Goal: Information Seeking & Learning: Learn about a topic

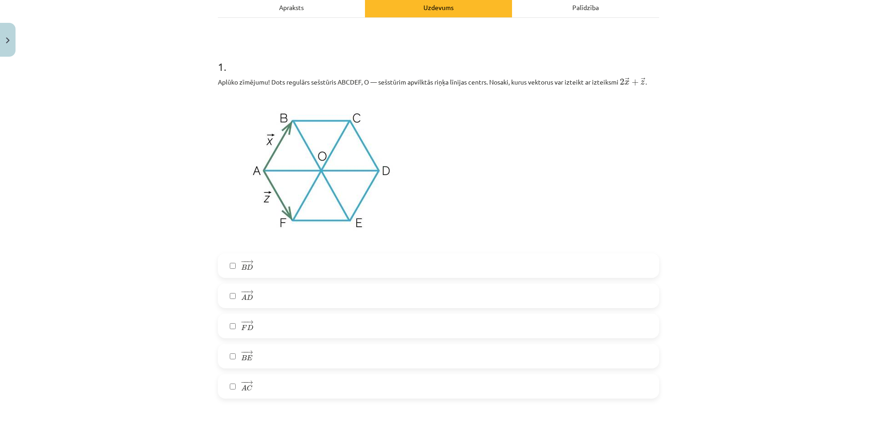
scroll to position [160, 0]
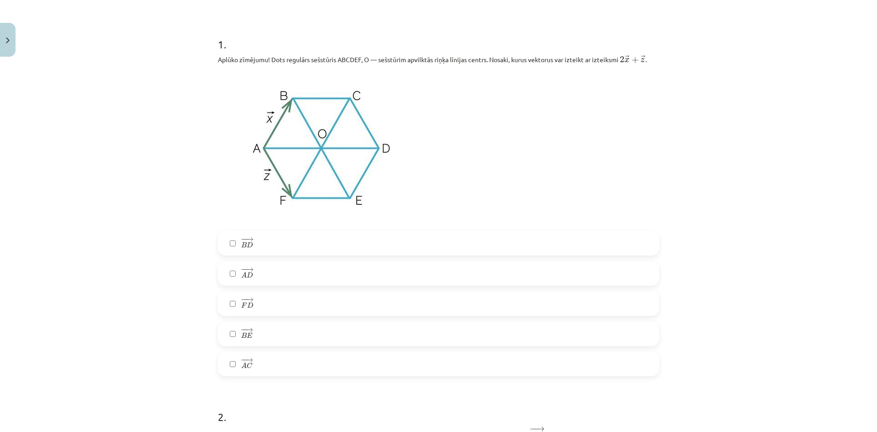
click at [252, 278] on label "− − → A D A D →" at bounding box center [439, 273] width 440 height 23
click at [260, 330] on label "− − → B E B E →" at bounding box center [439, 333] width 440 height 23
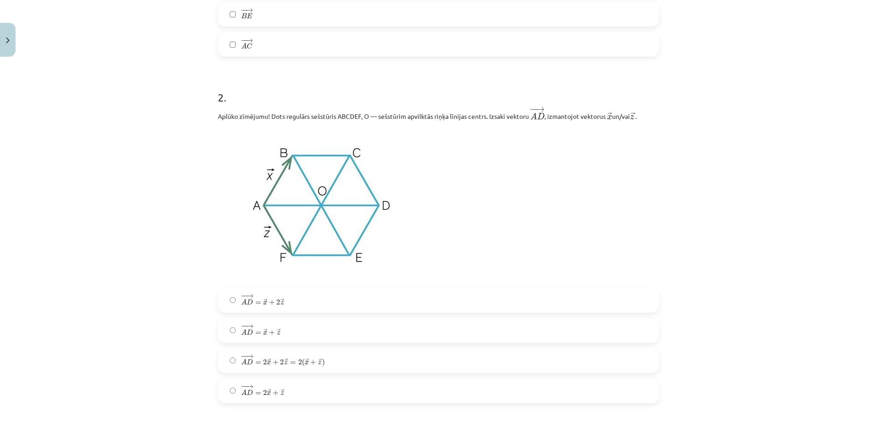
scroll to position [480, 0]
click at [707, 224] on div "Mācību tēma: Matemātikas i - 10. klases 1. ieskaites mācību materiāls (a,b) #4 …" at bounding box center [438, 216] width 877 height 432
click at [296, 329] on label "− − → A D = → x + → z A D → = x → + z →" at bounding box center [439, 330] width 440 height 23
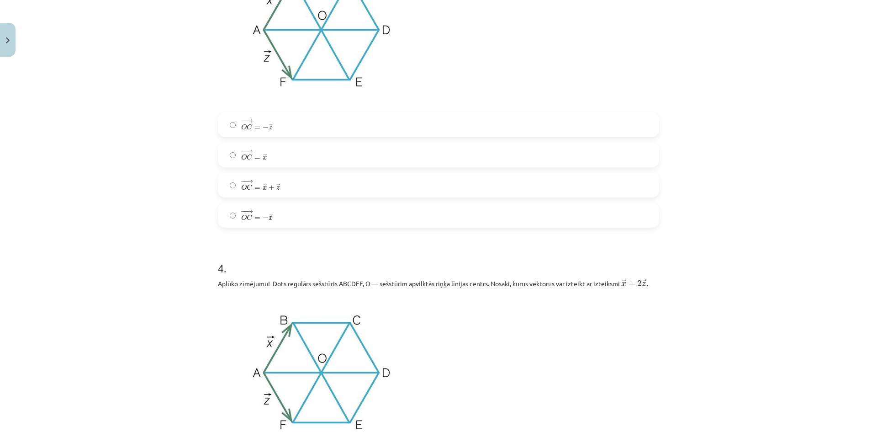
scroll to position [891, 0]
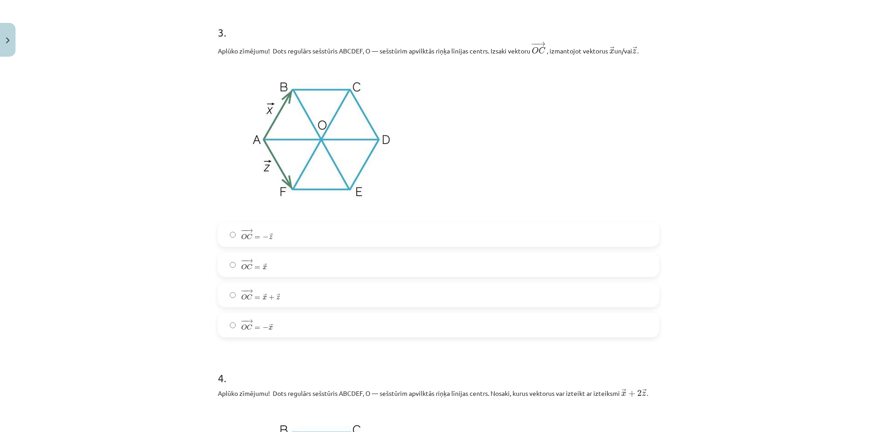
click at [192, 175] on div "Mācību tēma: Matemātikas i - 10. klases 1. ieskaites mācību materiāls (a,b) #4 …" at bounding box center [438, 216] width 877 height 432
click at [293, 266] on label "− − → O C = → x O C → = x →" at bounding box center [439, 264] width 440 height 23
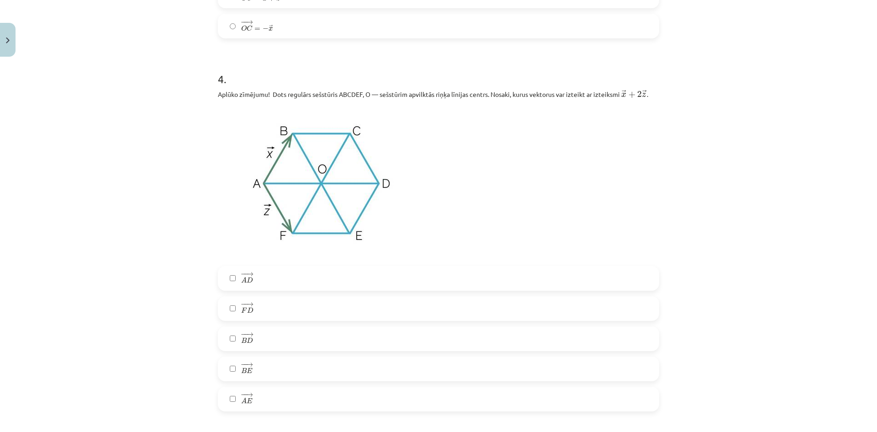
scroll to position [1211, 0]
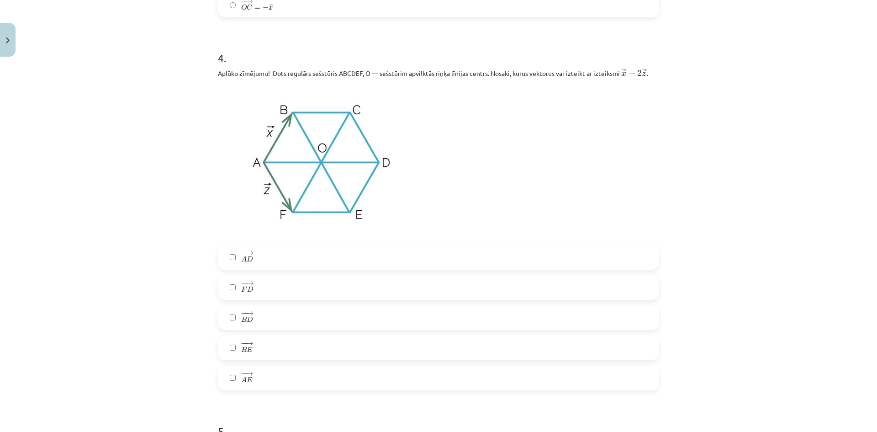
click at [261, 353] on label "− − → B E B E →" at bounding box center [439, 347] width 440 height 23
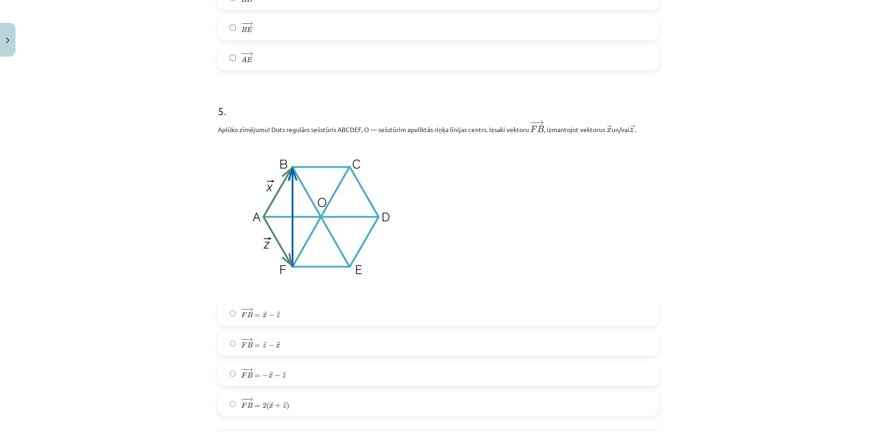
scroll to position [1576, 0]
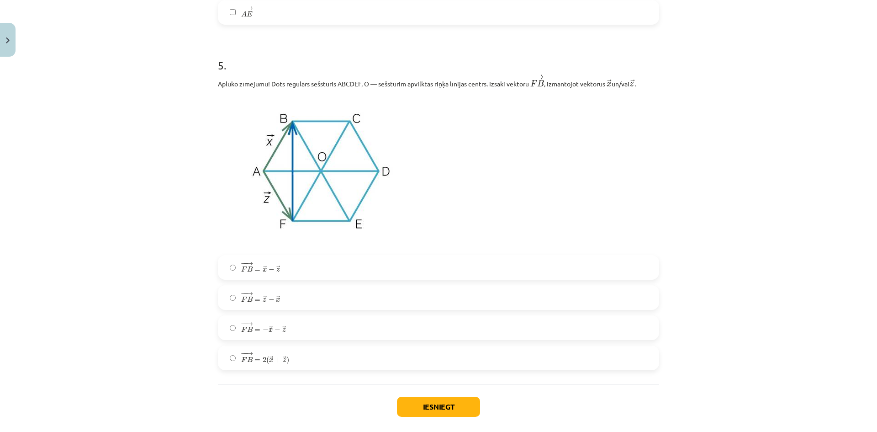
click at [290, 355] on label "− − → F B = 2 ( → x + → z ) F B → = 2 ( x → + z → )" at bounding box center [439, 357] width 440 height 23
click at [431, 410] on button "Iesniegt" at bounding box center [438, 407] width 83 height 20
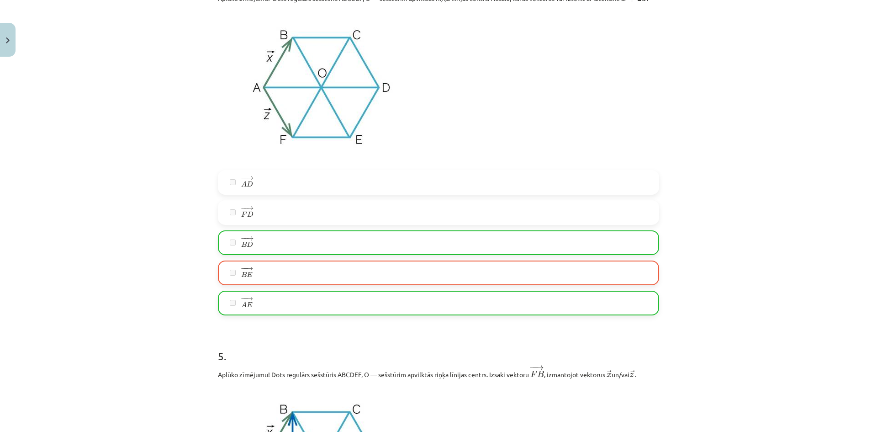
scroll to position [1194, 0]
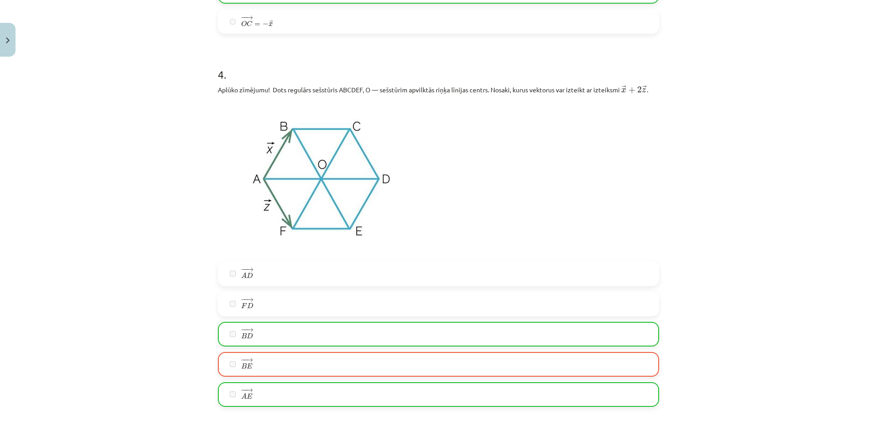
click at [286, 360] on label "− − → B E B E →" at bounding box center [439, 364] width 440 height 23
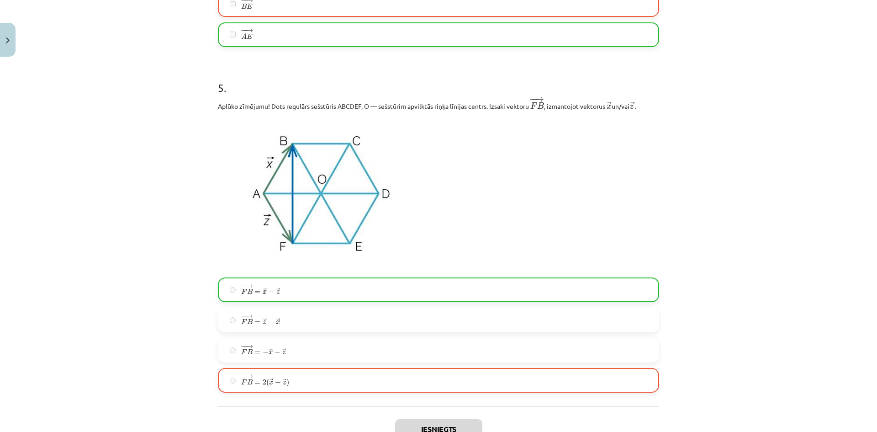
scroll to position [1651, 0]
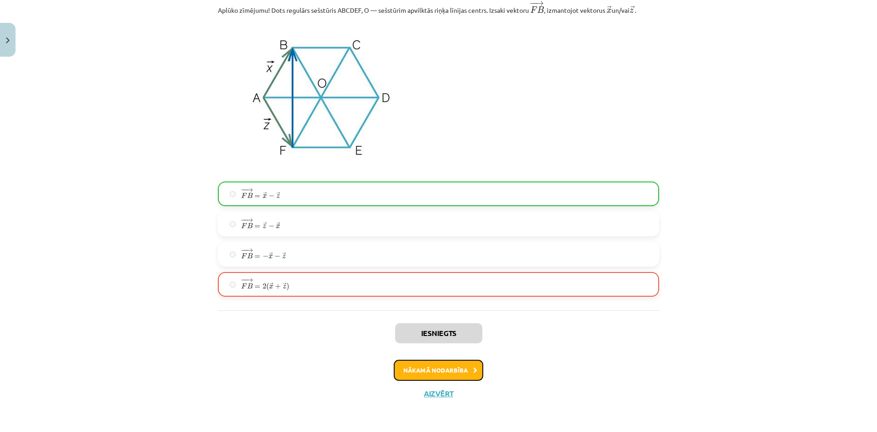
click at [439, 365] on button "Nākamā nodarbība" at bounding box center [439, 370] width 90 height 21
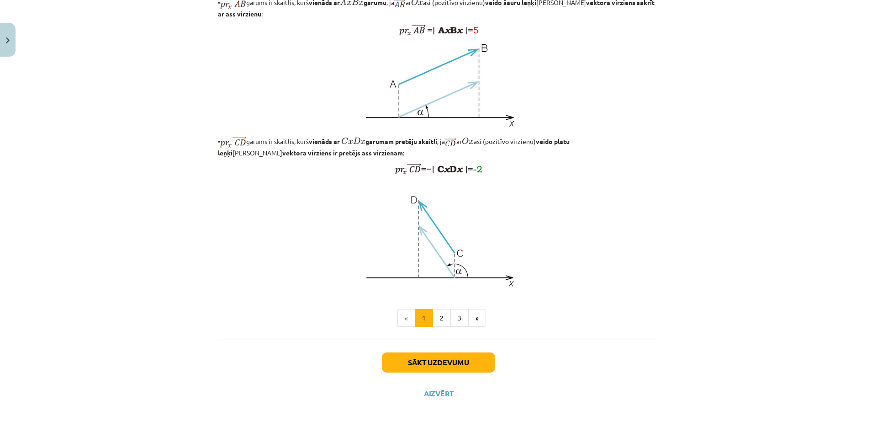
scroll to position [654, 0]
click at [440, 319] on button "2" at bounding box center [442, 318] width 18 height 18
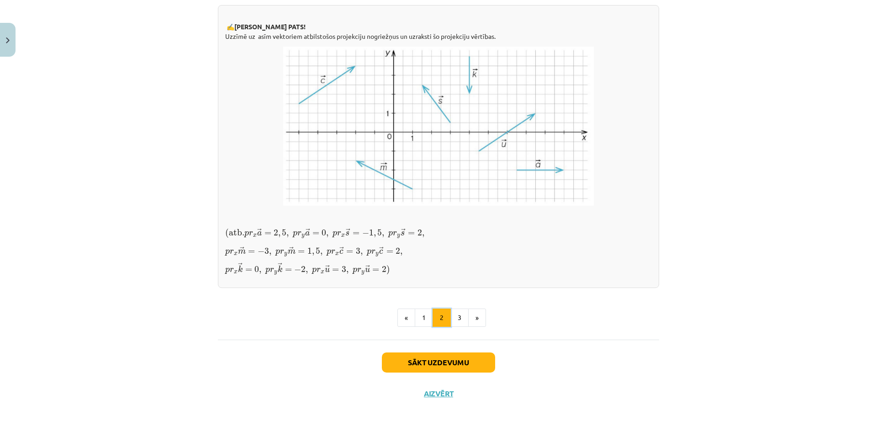
scroll to position [732, 0]
click at [455, 317] on button "3" at bounding box center [460, 317] width 18 height 18
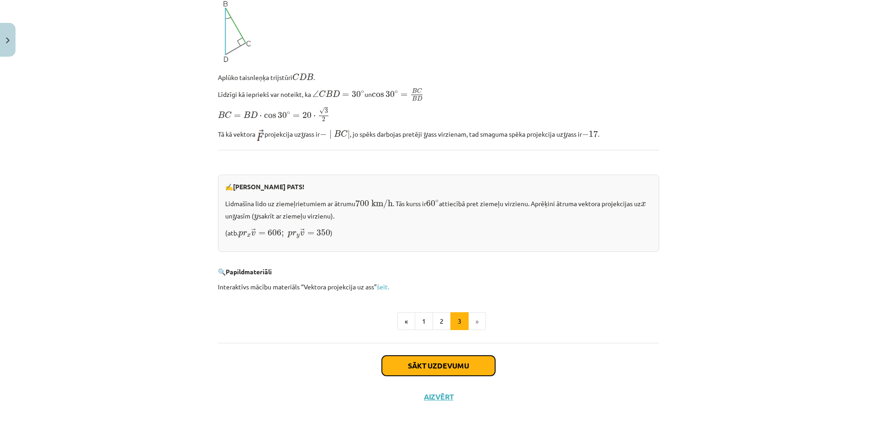
click at [427, 372] on button "Sākt uzdevumu" at bounding box center [438, 366] width 113 height 20
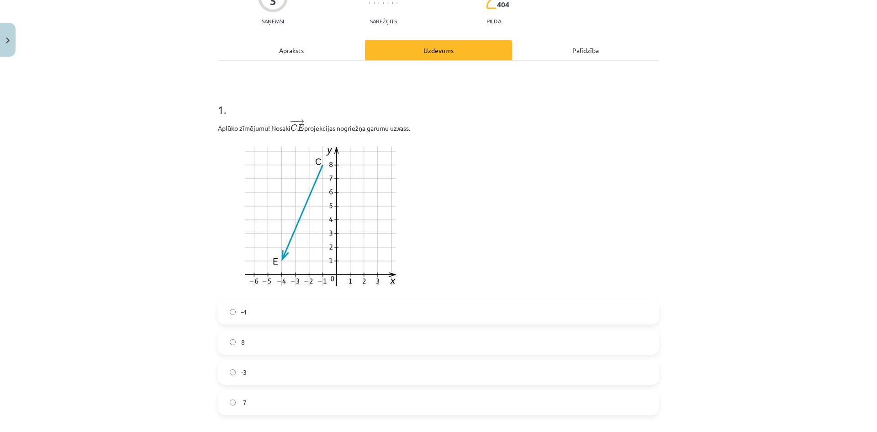
scroll to position [114, 0]
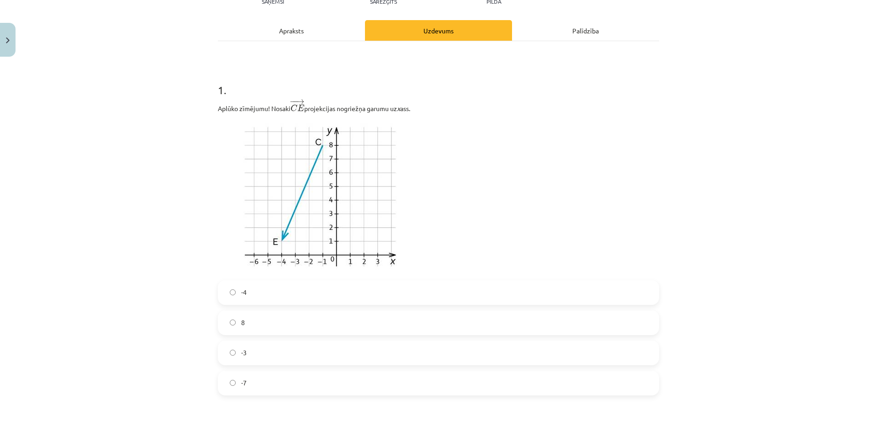
click at [261, 298] on label "-4" at bounding box center [439, 292] width 440 height 23
click at [239, 358] on label "-3" at bounding box center [439, 352] width 440 height 23
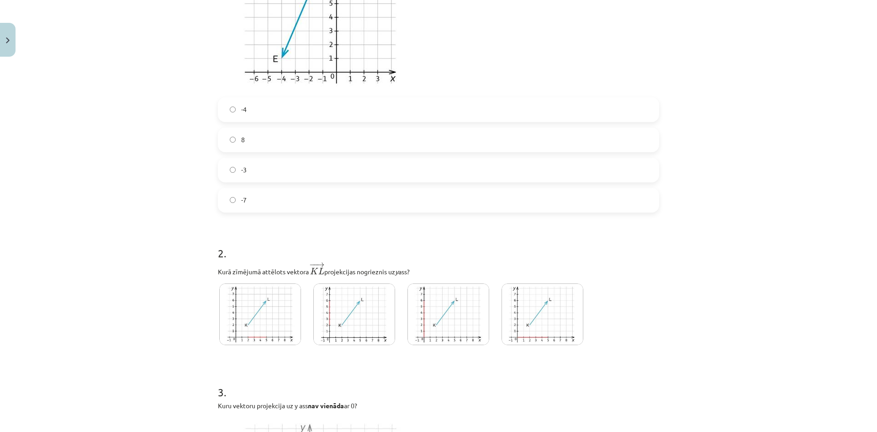
scroll to position [343, 0]
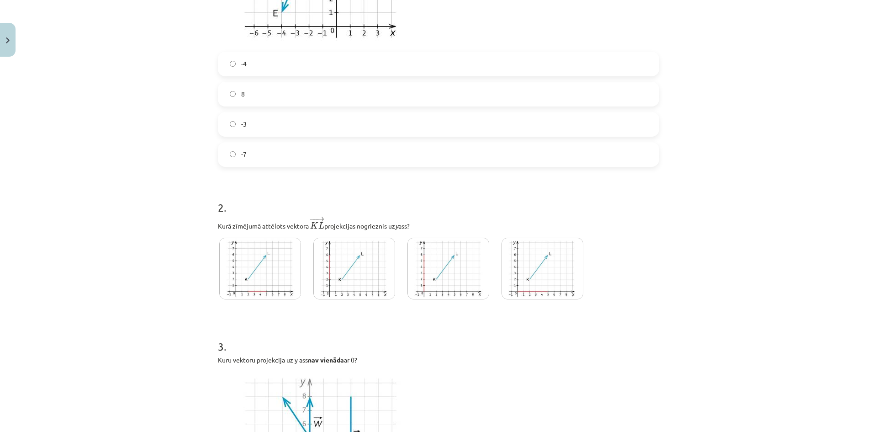
click at [372, 279] on img at bounding box center [354, 269] width 82 height 62
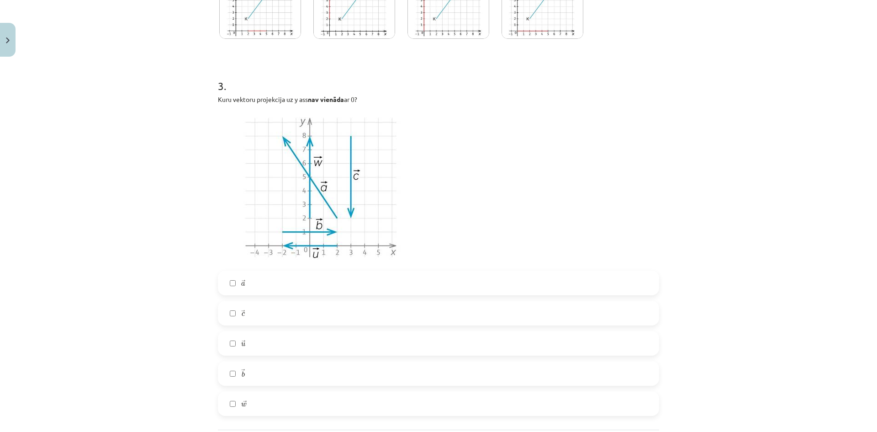
scroll to position [649, 0]
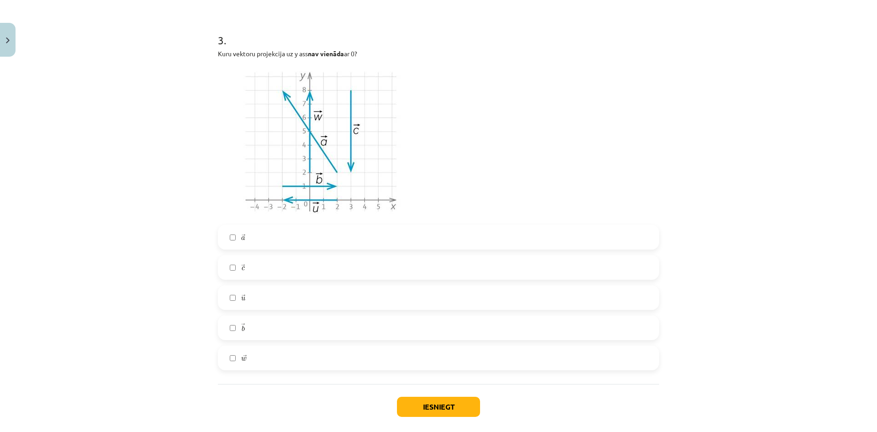
click at [259, 242] on label "→ a a →" at bounding box center [439, 237] width 440 height 23
click at [265, 302] on label "→ u u →" at bounding box center [439, 297] width 440 height 23
click at [427, 403] on button "Iesniegt" at bounding box center [438, 407] width 83 height 20
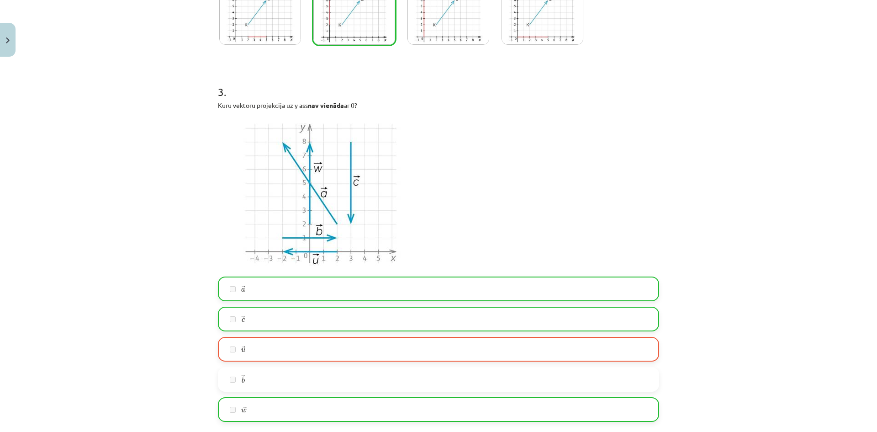
scroll to position [724, 0]
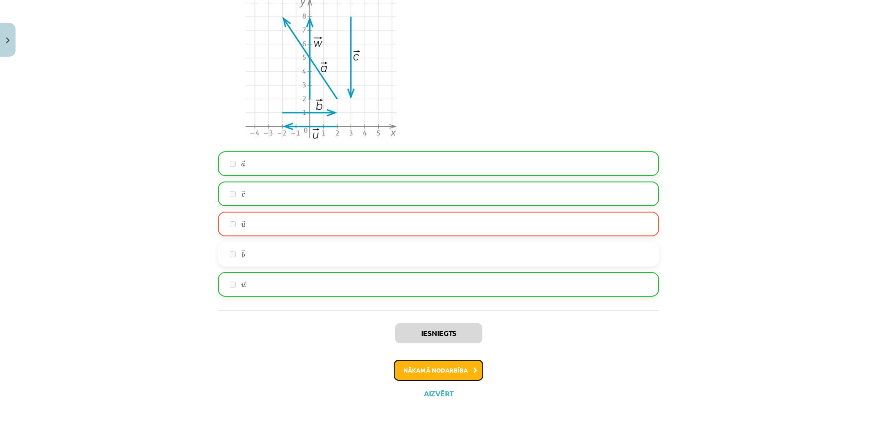
click at [443, 378] on button "Nākamā nodarbība" at bounding box center [439, 370] width 90 height 21
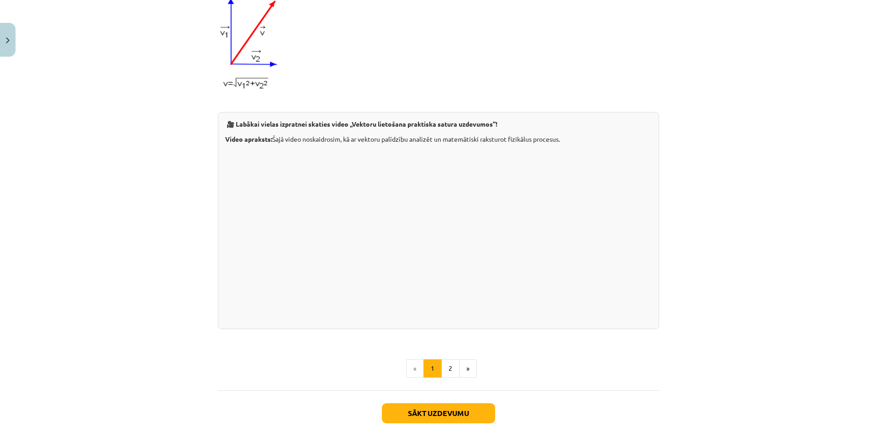
scroll to position [800, 0]
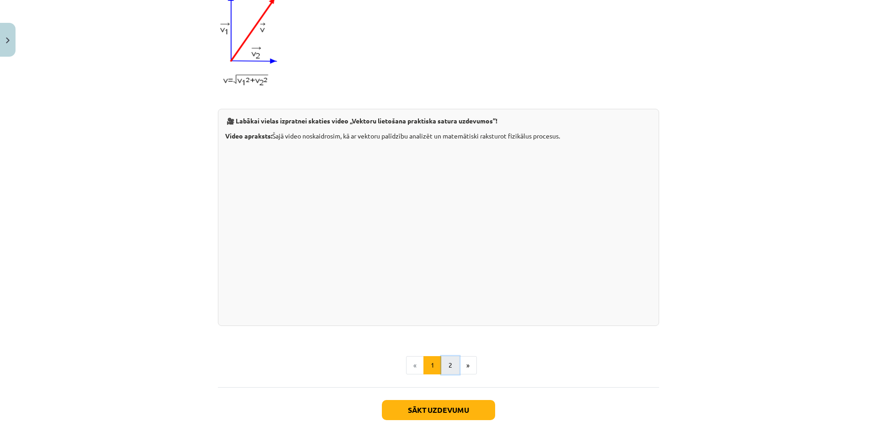
click at [441, 374] on button "2" at bounding box center [450, 365] width 18 height 18
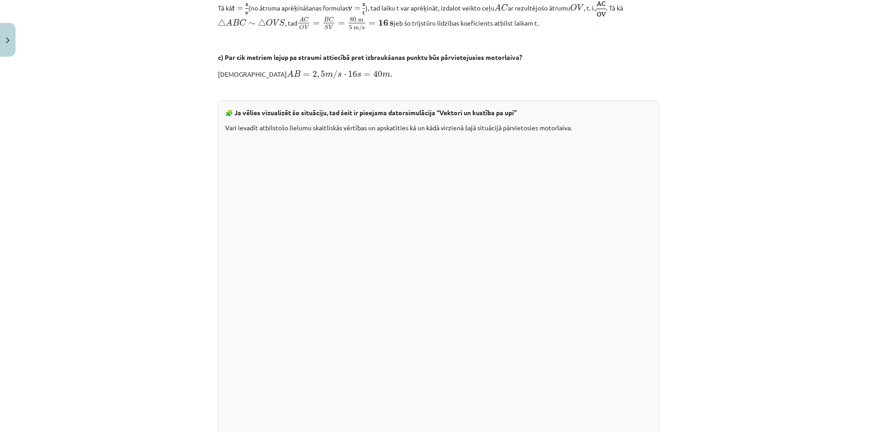
scroll to position [758, 0]
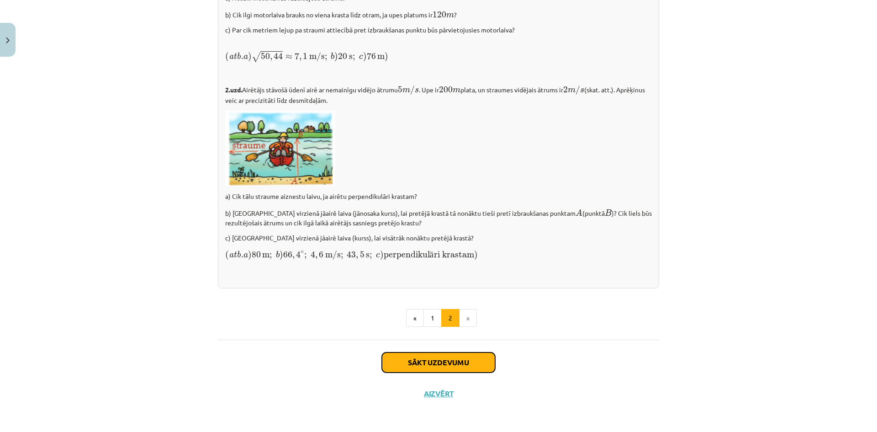
click at [427, 366] on button "Sākt uzdevumu" at bounding box center [438, 362] width 113 height 20
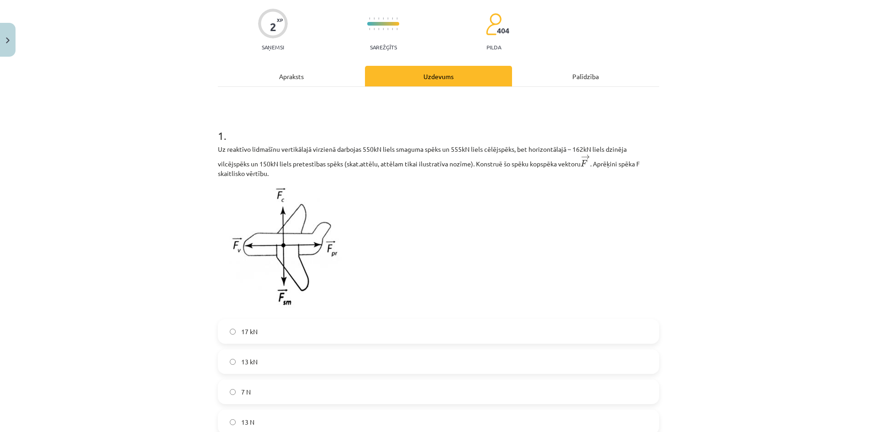
scroll to position [114, 0]
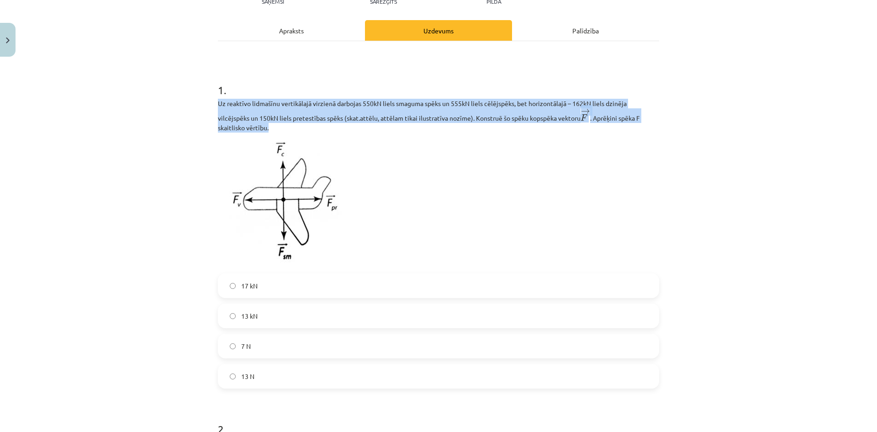
drag, startPoint x: 275, startPoint y: 126, endPoint x: 212, endPoint y: 102, distance: 67.6
click at [213, 102] on div "2 XP Saņemsi Sarežģīts 404 pilda Apraksts Uzdevums Palīdzība 1 . Uz reaktīvo li…" at bounding box center [439, 304] width 452 height 714
copy p "Uz reaktīvo lidmašīnu vertikālajā virzienā darbojas 550kN liels smaguma spēks u…"
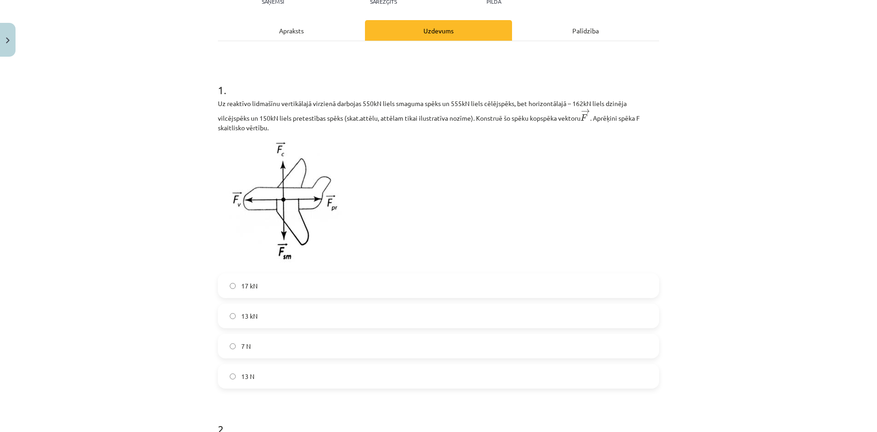
click at [448, 218] on p at bounding box center [438, 203] width 441 height 130
drag, startPoint x: 291, startPoint y: 374, endPoint x: 243, endPoint y: 360, distance: 50.2
click at [243, 360] on div "17 kN 13 kN 7 N 13 N" at bounding box center [438, 330] width 441 height 115
drag, startPoint x: 239, startPoint y: 335, endPoint x: 237, endPoint y: 303, distance: 32.0
click at [237, 303] on div "17 kN 13 kN 7 N 13 N" at bounding box center [438, 330] width 441 height 115
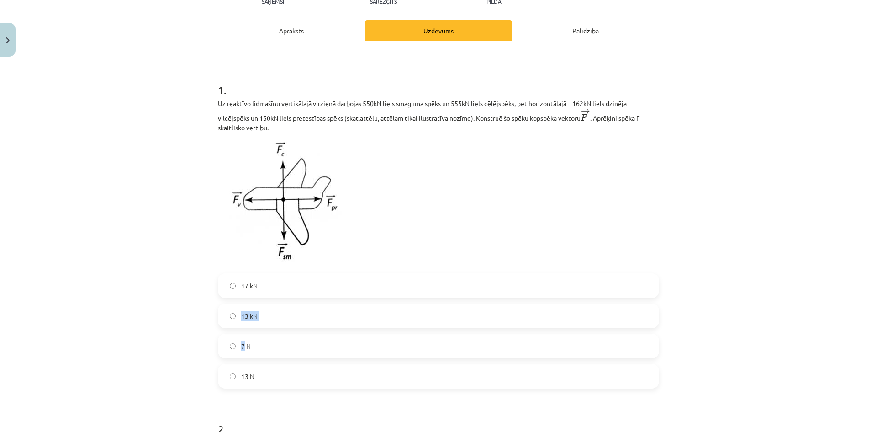
click at [237, 303] on div "17 kN 13 kN 7 N 13 N" at bounding box center [438, 330] width 441 height 115
drag, startPoint x: 275, startPoint y: 369, endPoint x: 268, endPoint y: 372, distance: 7.2
click at [268, 372] on label "13 N" at bounding box center [439, 376] width 440 height 23
drag, startPoint x: 268, startPoint y: 371, endPoint x: 236, endPoint y: 279, distance: 97.3
click at [236, 279] on div "17 kN 13 kN 7 N 13 N" at bounding box center [438, 330] width 441 height 115
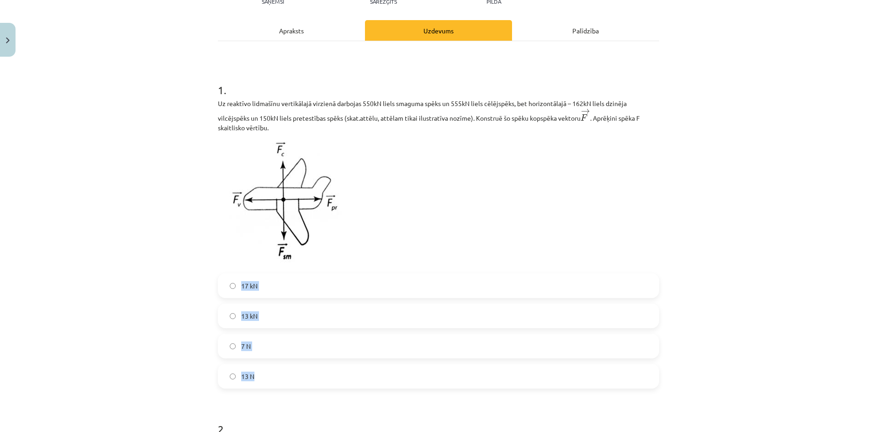
copy div "17 kN 13 kN 7 N 13 N"
click at [129, 273] on div "Mācību tēma: Matemātikas i - 10. klases 1. ieskaites mācību materiāls (a,b) #6 …" at bounding box center [438, 216] width 877 height 432
click at [285, 311] on label "13 kN" at bounding box center [439, 315] width 440 height 23
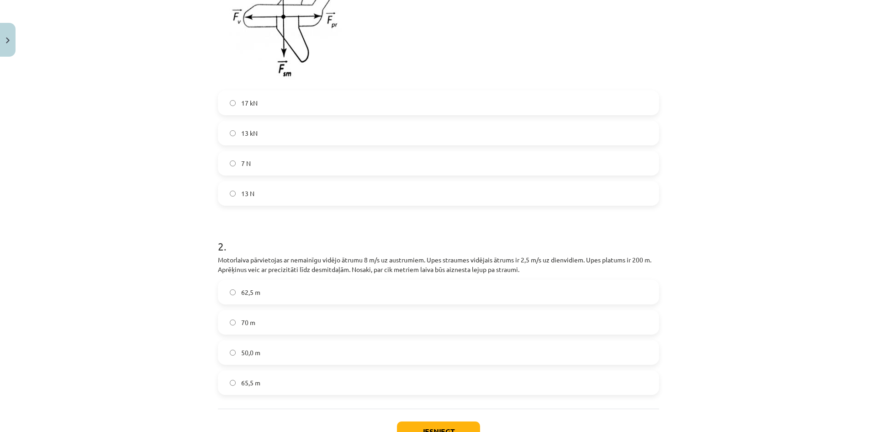
scroll to position [367, 0]
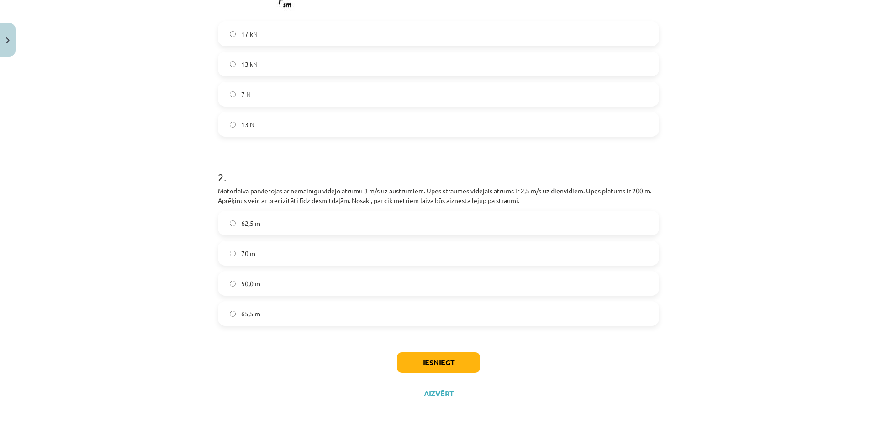
click at [293, 197] on p "Motorlaiva pārvietojas ar nemainīgu vidējo ātrumu 8 m/s uz austrumiem. Upes str…" at bounding box center [438, 195] width 441 height 19
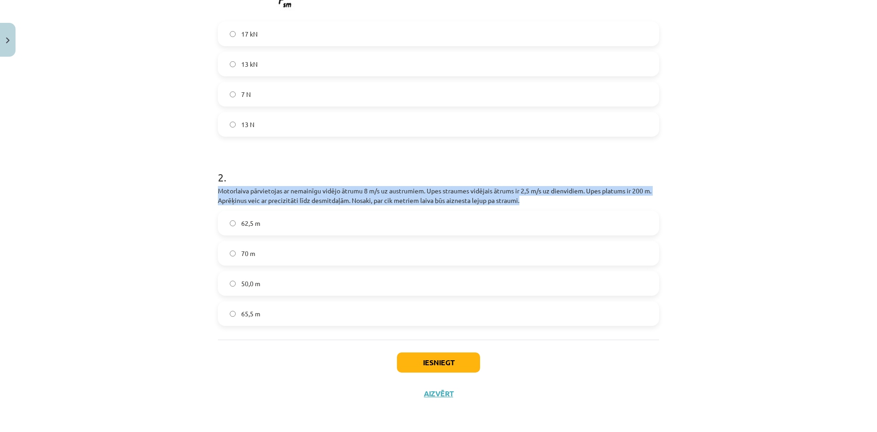
click at [293, 197] on p "Motorlaiva pārvietojas ar nemainīgu vidējo ātrumu 8 m/s uz austrumiem. Upes str…" at bounding box center [438, 195] width 441 height 19
copy div "Motorlaiva pārvietojas ar nemainīgu vidējo ātrumu 8 m/s uz austrumiem. Upes str…"
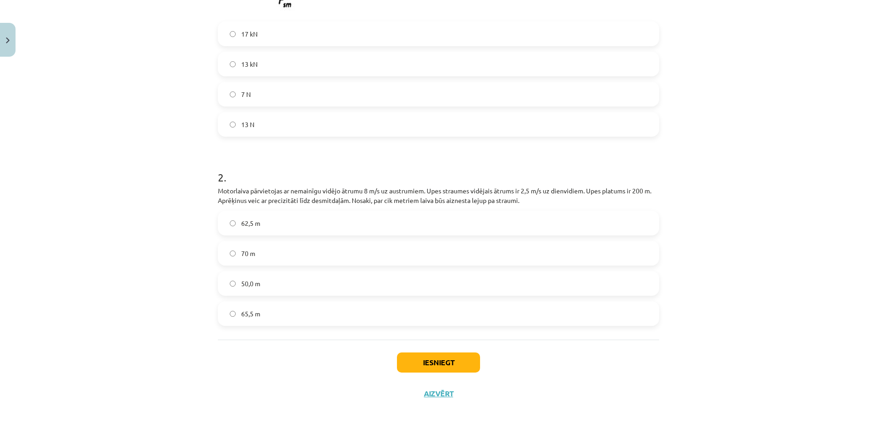
click at [286, 395] on div "Iesniegt Aizvērt" at bounding box center [438, 372] width 441 height 64
drag, startPoint x: 270, startPoint y: 320, endPoint x: 238, endPoint y: 218, distance: 106.7
click at [238, 218] on div "62,5 m 70 m 50,0 m 65,5 m" at bounding box center [438, 268] width 441 height 115
copy div "62,5 m 70 m 50,0 m 65,5 m"
click at [228, 348] on div "Iesniegt Aizvērt" at bounding box center [438, 372] width 441 height 64
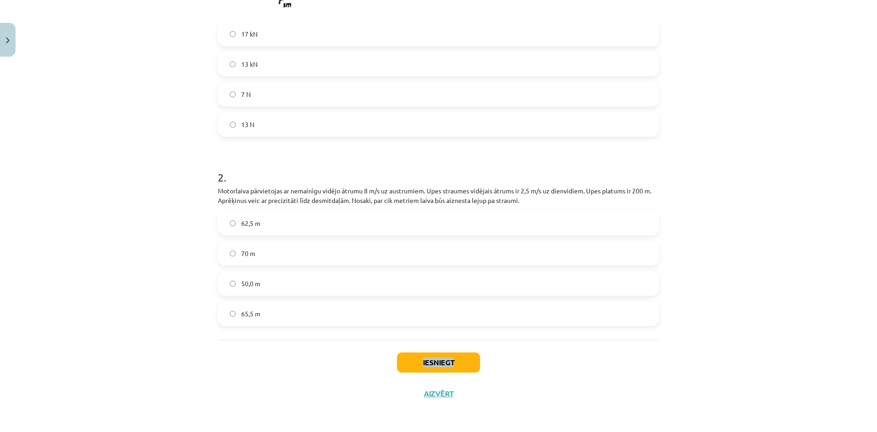
click at [228, 348] on div "Iesniegt Aizvērt" at bounding box center [438, 372] width 441 height 64
click at [170, 338] on div "Mācību tēma: Matemātikas i - 10. klases 1. ieskaites mācību materiāls (a,b) #6 …" at bounding box center [438, 216] width 877 height 432
click at [277, 320] on label "65,5 m" at bounding box center [439, 313] width 440 height 23
click at [457, 366] on button "Iesniegt" at bounding box center [438, 362] width 83 height 20
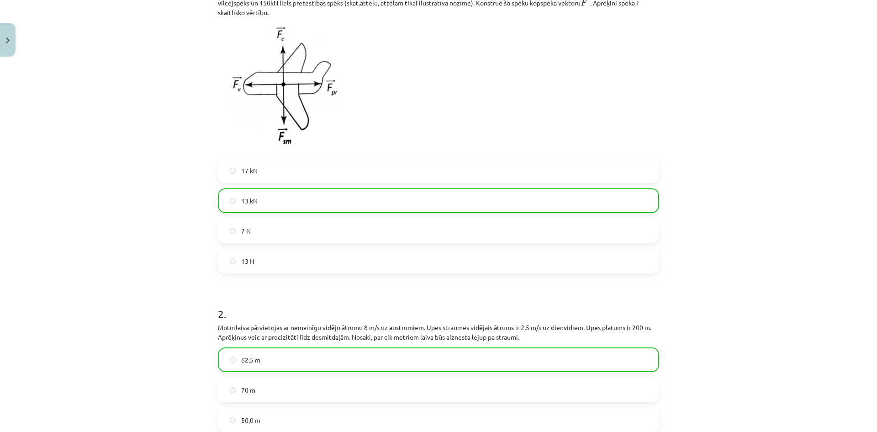
scroll to position [396, 0]
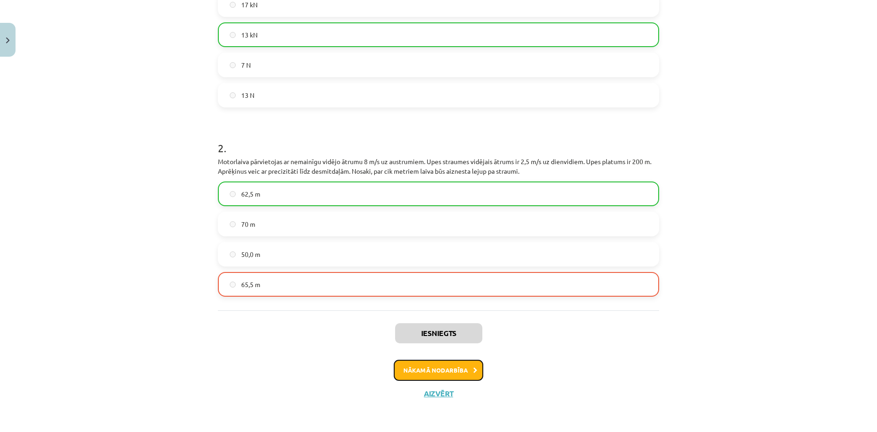
click at [441, 369] on button "Nākamā nodarbība" at bounding box center [439, 370] width 90 height 21
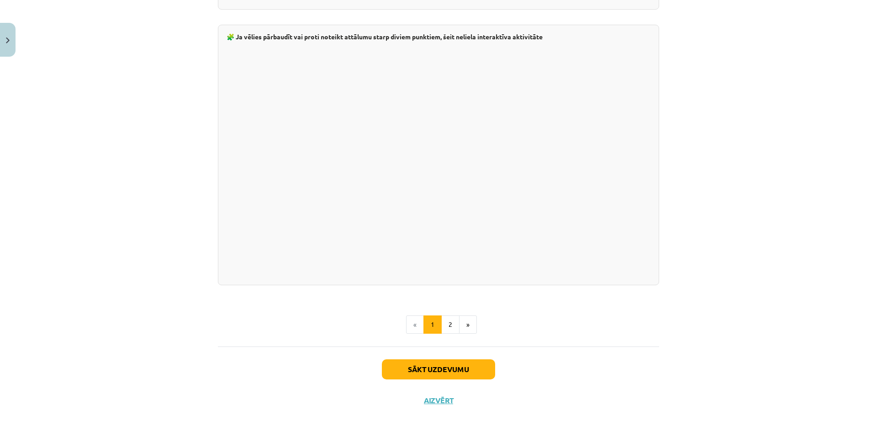
scroll to position [1517, 0]
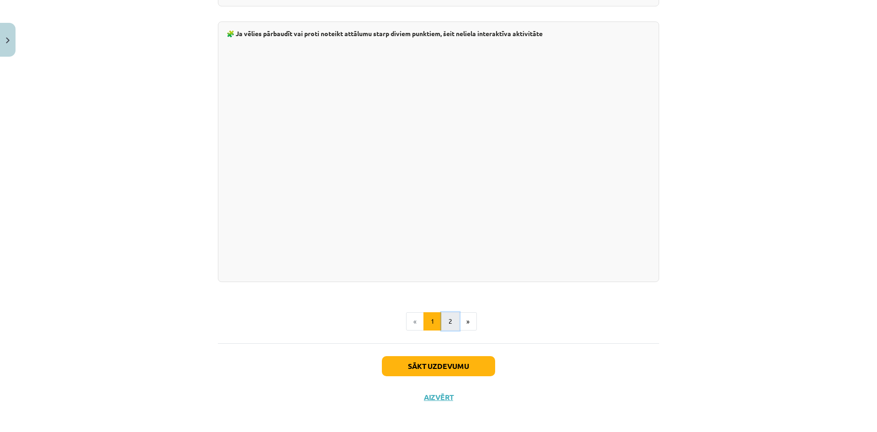
click at [446, 319] on button "2" at bounding box center [450, 321] width 18 height 18
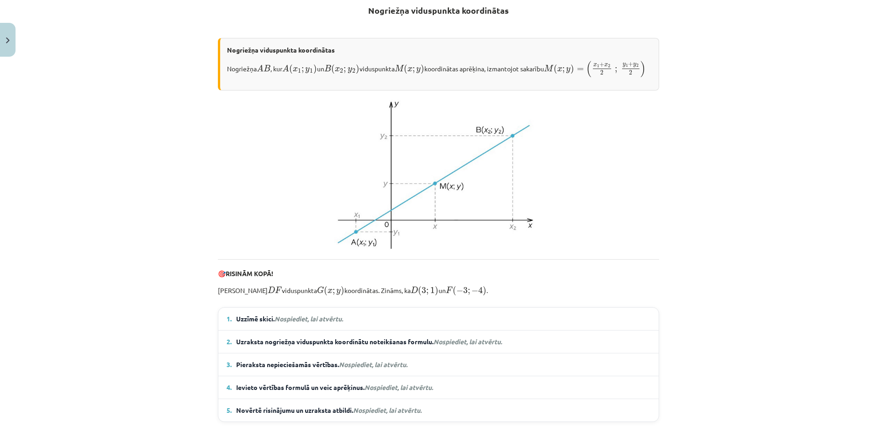
scroll to position [178, 0]
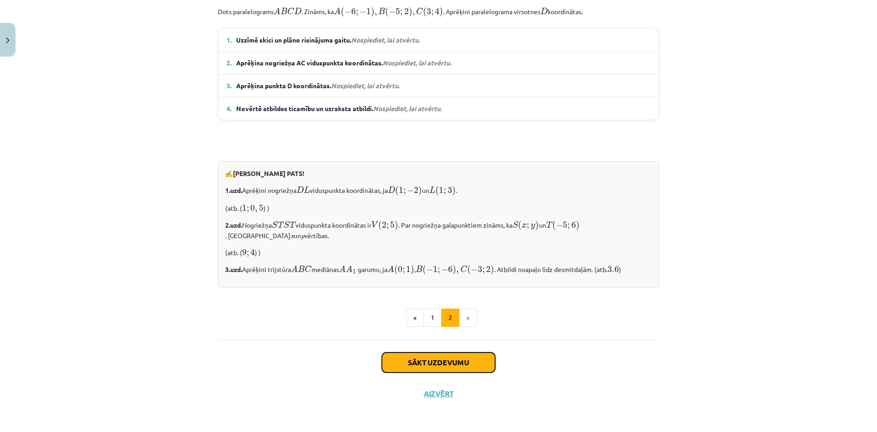
click at [466, 359] on button "Sākt uzdevumu" at bounding box center [438, 362] width 113 height 20
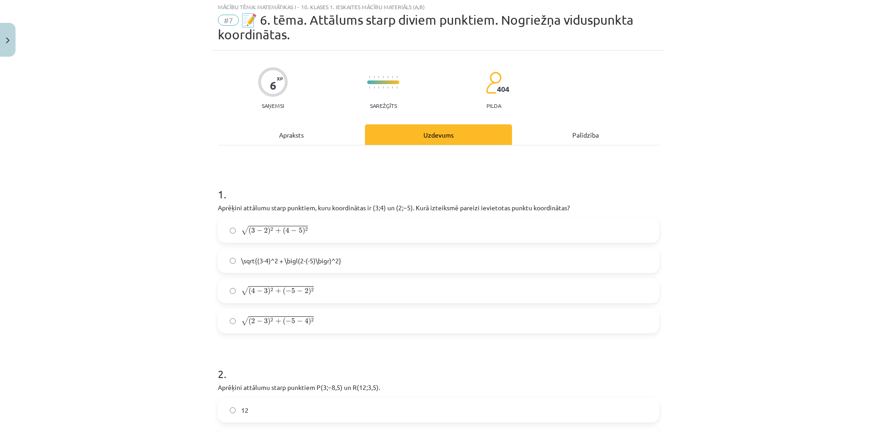
scroll to position [23, 0]
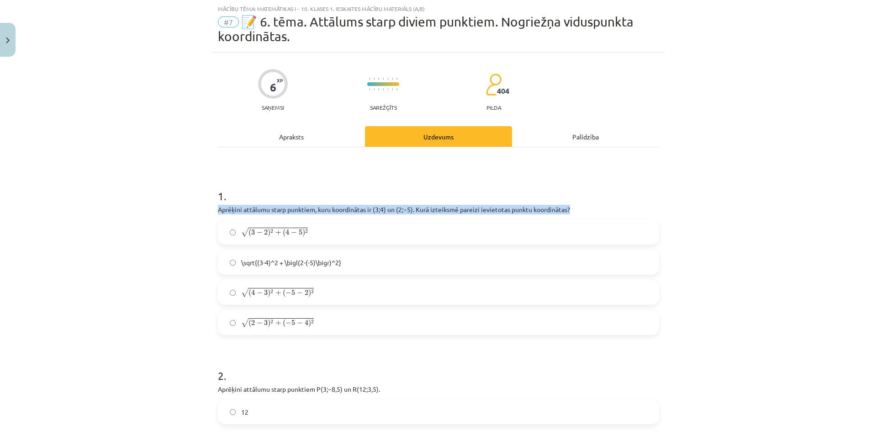
drag, startPoint x: 576, startPoint y: 207, endPoint x: 211, endPoint y: 210, distance: 365.6
click at [205, 210] on div "Mācību tēma: Matemātikas i - 10. klases 1. ieskaites mācību materiāls (a,b) #7 …" at bounding box center [438, 216] width 877 height 432
copy p "Aprēķini attālumu starp punktiem, kuru koordinātas ir ﻿(3;4)﻿ un ﻿(2;−5). Kurā …"
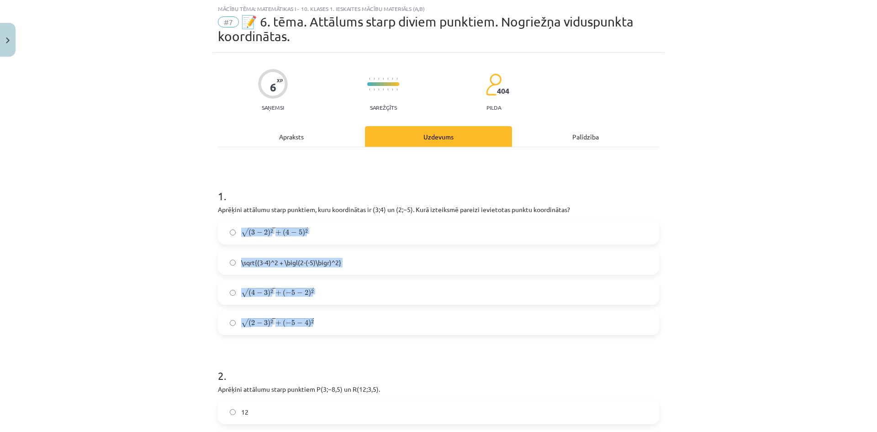
drag, startPoint x: 348, startPoint y: 326, endPoint x: 237, endPoint y: 232, distance: 145.6
click at [237, 232] on div "√ ( 3 − 2 ) 2 + ( 4 − 5 ) 2 ( 3 − 2 ) 2 + ( 4 − 5 ) 2 \sqrt{(3-4)^2 + \bigl(2-(…" at bounding box center [438, 277] width 441 height 115
copy div "√ ( 3 − 2 ) 2 + ( 4 − 5 ) 2 ( 3 − 2 ) 2 + ( 4 − 5 ) 2 \sqrt{(3-4)^2 + \bigl(2-(…"
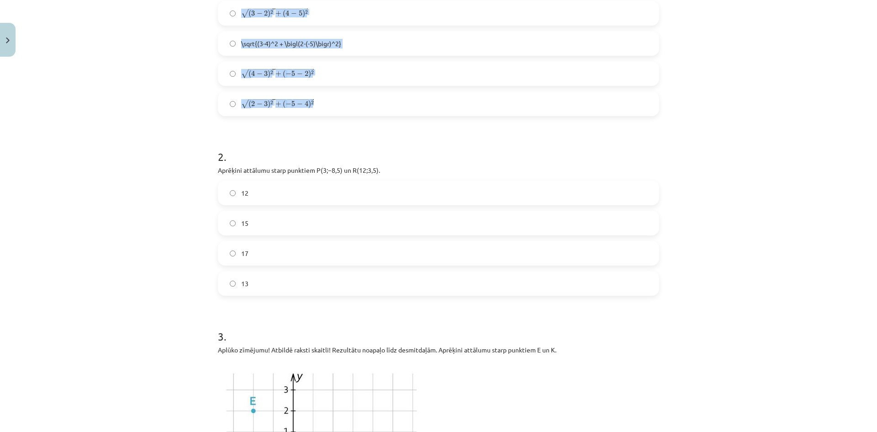
scroll to position [251, 0]
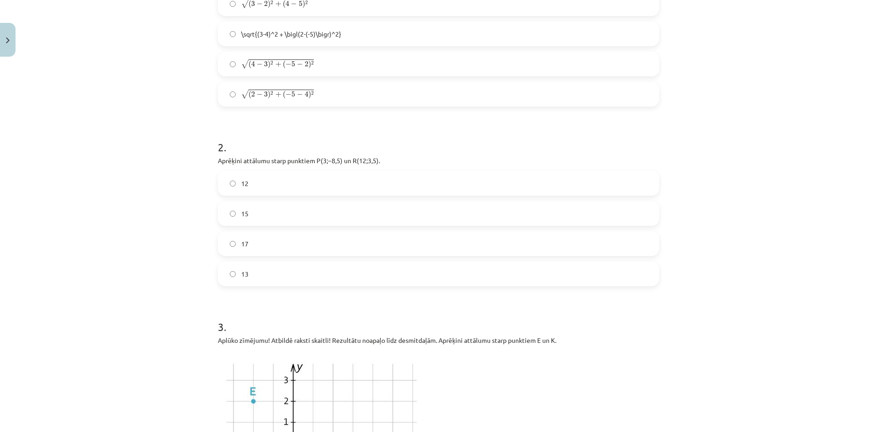
click at [123, 192] on div "Mācību tēma: Matemātikas i - 10. klases 1. ieskaites mācību materiāls (a,b) #7 …" at bounding box center [438, 216] width 877 height 432
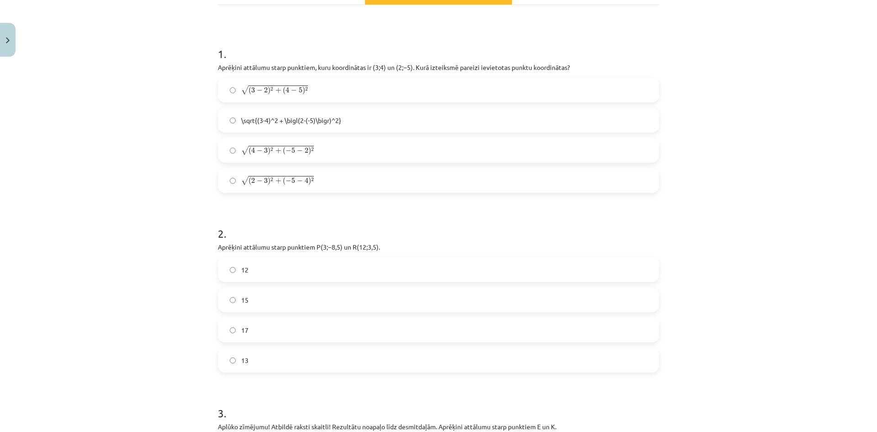
scroll to position [114, 0]
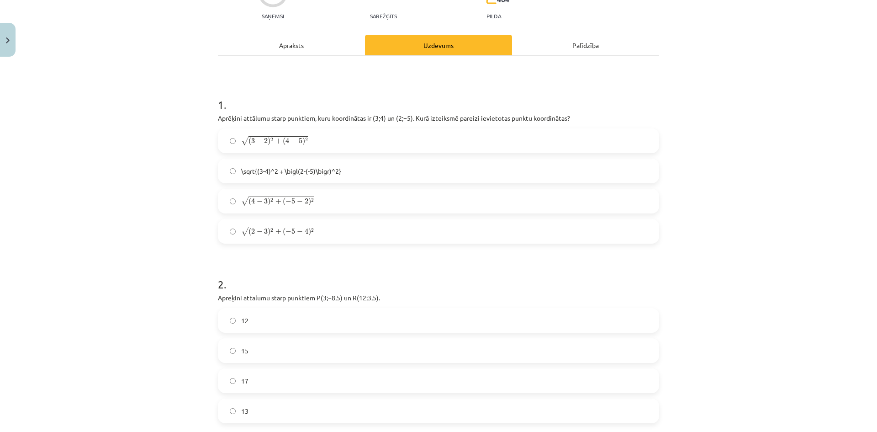
click at [367, 225] on label "√ ( 2 − 3 ) 2 + ( − 5 − 4 ) 2 ( 2 − 3 ) 2 + ( − 5 − 4 ) 2" at bounding box center [439, 231] width 440 height 23
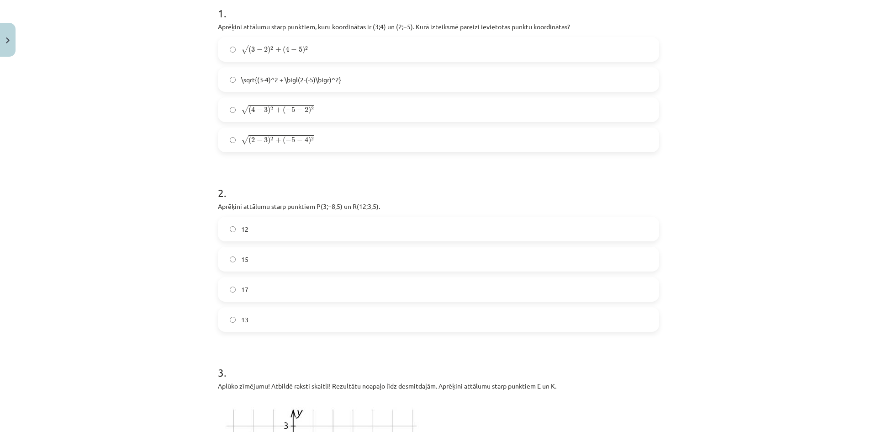
scroll to position [297, 0]
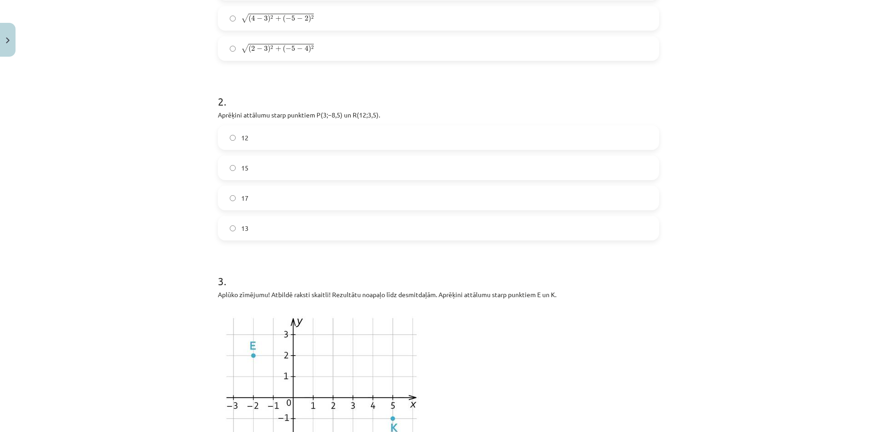
drag, startPoint x: 399, startPoint y: 112, endPoint x: 367, endPoint y: 113, distance: 32.5
click at [390, 113] on p "Aprēķini attālumu starp punktiem ﻿P(3;−8,5) un ﻿R(12;3,5)﻿." at bounding box center [438, 115] width 441 height 10
click at [374, 113] on p "Aprēķini attālumu starp punktiem ﻿P(3;−8,5) un ﻿R(12;3,5)﻿." at bounding box center [438, 115] width 441 height 10
drag, startPoint x: 329, startPoint y: 116, endPoint x: 213, endPoint y: 116, distance: 115.6
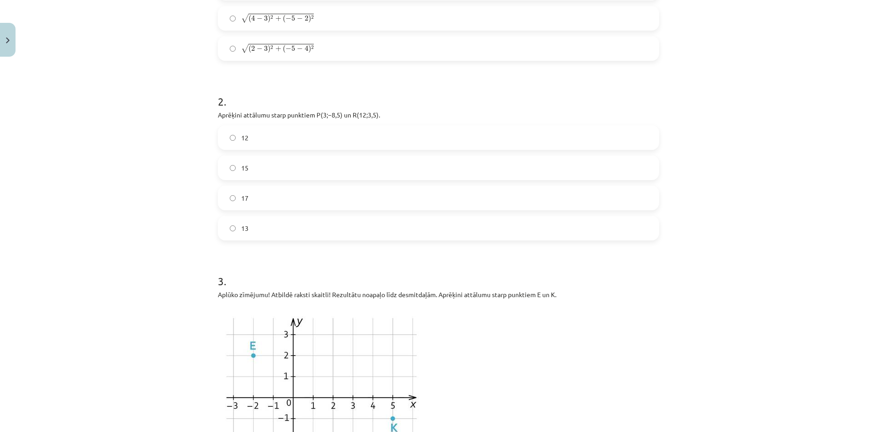
click at [402, 109] on div "2 . Aprēķini attālumu starp punktiem ﻿P(3;−8,5) un ﻿R(12;3,5)﻿. 12 15 17 13" at bounding box center [438, 159] width 441 height 161
click at [387, 114] on p "Aprēķini attālumu starp punktiem ﻿P(3;−8,5) un ﻿R(12;3,5)﻿." at bounding box center [438, 115] width 441 height 10
click at [373, 114] on p "Aprēķini attālumu starp punktiem ﻿P(3;−8,5) un ﻿R(12;3,5)﻿." at bounding box center [438, 115] width 441 height 10
drag, startPoint x: 342, startPoint y: 115, endPoint x: 255, endPoint y: 116, distance: 86.8
click at [254, 117] on p "Aprēķini attālumu starp punktiem ﻿P(3;−8,5) un ﻿R(12;3,5)﻿." at bounding box center [438, 115] width 441 height 10
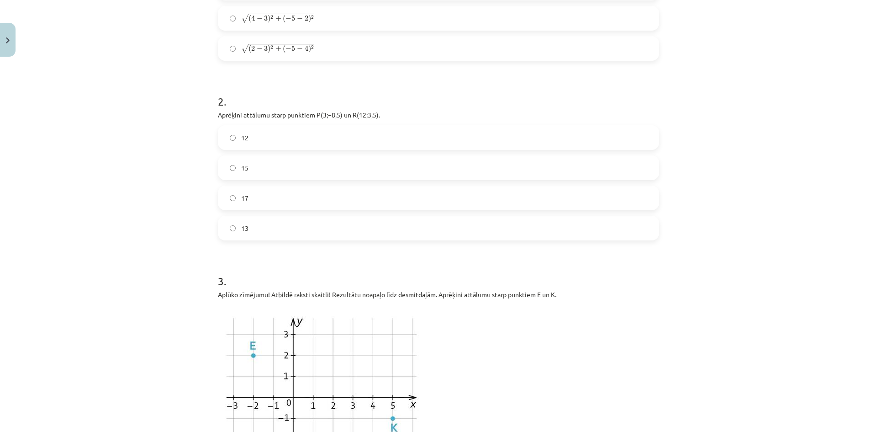
click at [218, 113] on p "Aprēķini attālumu starp punktiem ﻿P(3;−8,5) un ﻿R(12;3,5)﻿." at bounding box center [438, 115] width 441 height 10
drag, startPoint x: 215, startPoint y: 113, endPoint x: 392, endPoint y: 107, distance: 177.0
click at [392, 107] on div "2 . Aprēķini attālumu starp punktiem ﻿P(3;−8,5) un ﻿R(12;3,5)﻿. 12 15 17 13" at bounding box center [438, 159] width 441 height 161
copy div "Aprēķini attālumu starp punktiem ﻿P(3;−8,5) un ﻿R(12;3,5)﻿."
drag, startPoint x: 267, startPoint y: 229, endPoint x: 239, endPoint y: 136, distance: 97.0
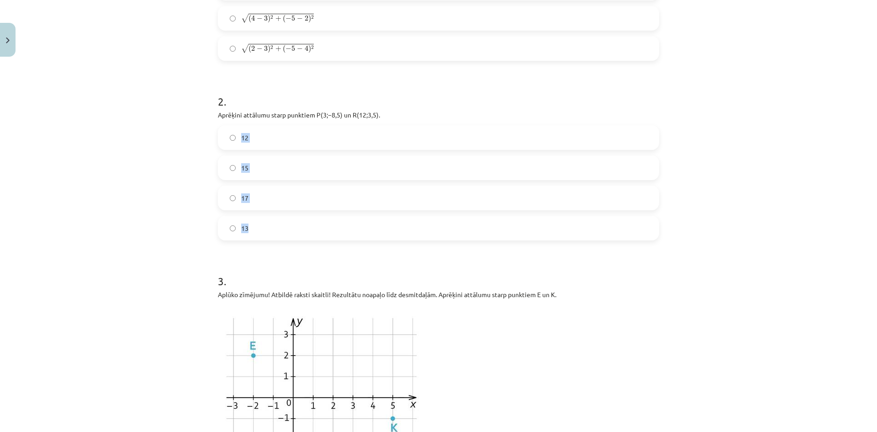
click at [239, 136] on div "12 15 17 13" at bounding box center [438, 182] width 441 height 115
copy div "12 15 17 13"
click at [287, 176] on label "15" at bounding box center [439, 167] width 440 height 23
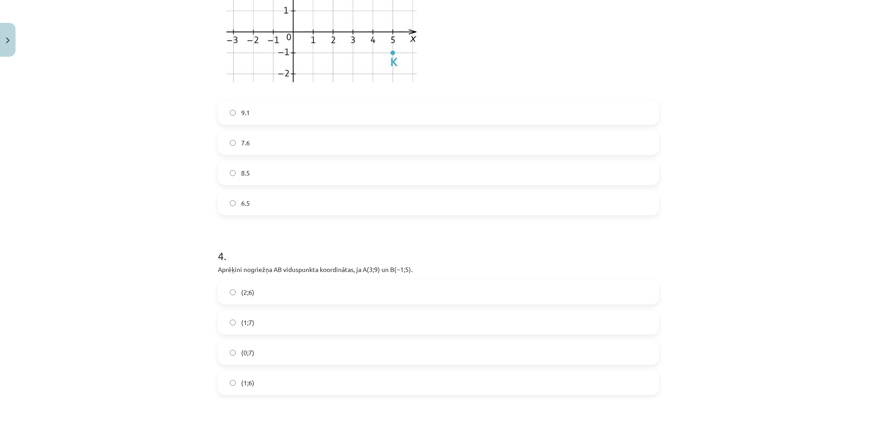
scroll to position [571, 0]
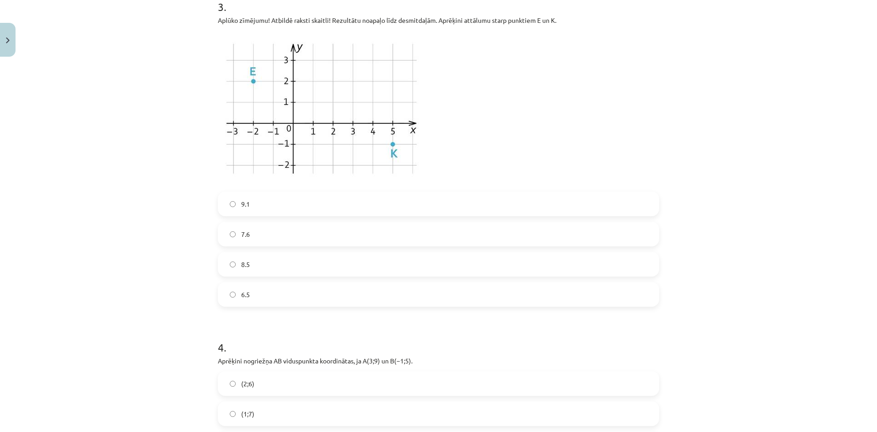
click at [339, 239] on label "7.6" at bounding box center [439, 234] width 440 height 23
click at [159, 320] on div "Mācību tēma: Matemātikas i - 10. klases 1. ieskaites mācību materiāls (a,b) #7 …" at bounding box center [438, 216] width 877 height 432
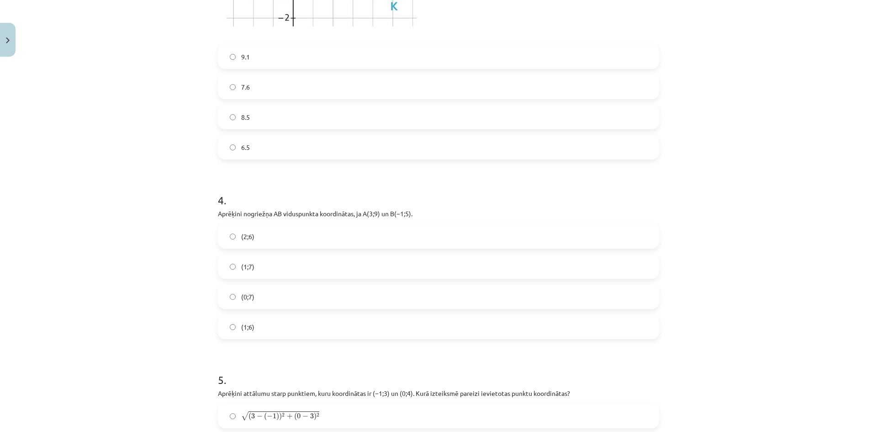
scroll to position [754, 0]
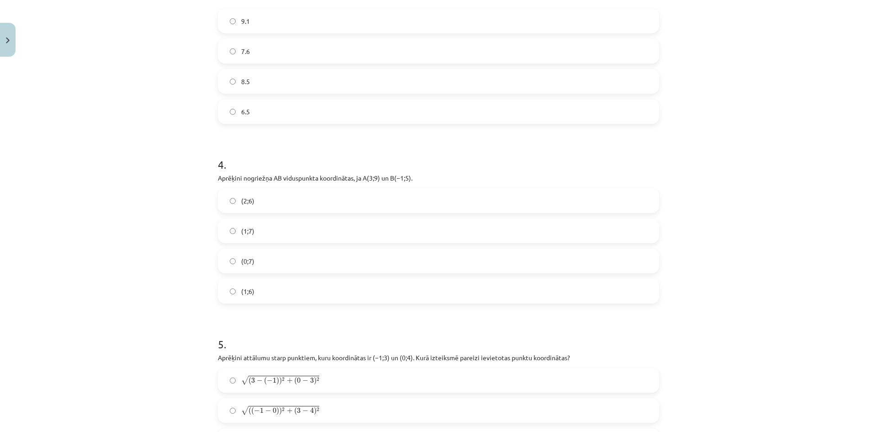
drag, startPoint x: 425, startPoint y: 178, endPoint x: 317, endPoint y: 164, distance: 109.2
click at [333, 165] on div "4 . Aprēķini nogriežņa ﻿AB viduspunkta koordinātas, ja ﻿A(3;9) un ﻿B(−1;5). (2;…" at bounding box center [438, 222] width 441 height 161
copy div "Aprēķini nogriežņa ﻿AB viduspunkta koordinātas, ja ﻿A(3;9) un ﻿B(−1;5)."
click at [232, 201] on div "(2;6) (1;7) (0;7) (1;6)" at bounding box center [438, 245] width 441 height 115
copy div "(2;6) (1;7) (0;7) (1;6)"
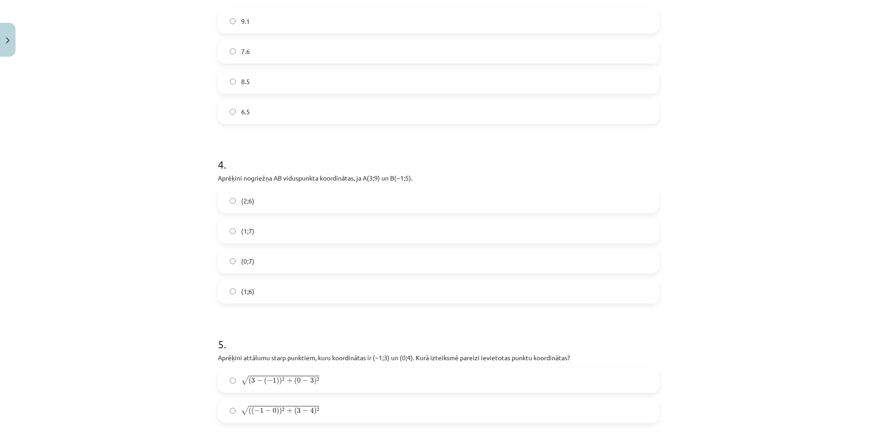
click at [304, 351] on div "5 . Aprēķini attālumu starp punktiem, kuru koordinātas ir ﻿(−1;3) un ﻿(0;4). Ku…" at bounding box center [438, 402] width 441 height 161
click at [281, 236] on label "(1;7)" at bounding box center [439, 230] width 440 height 23
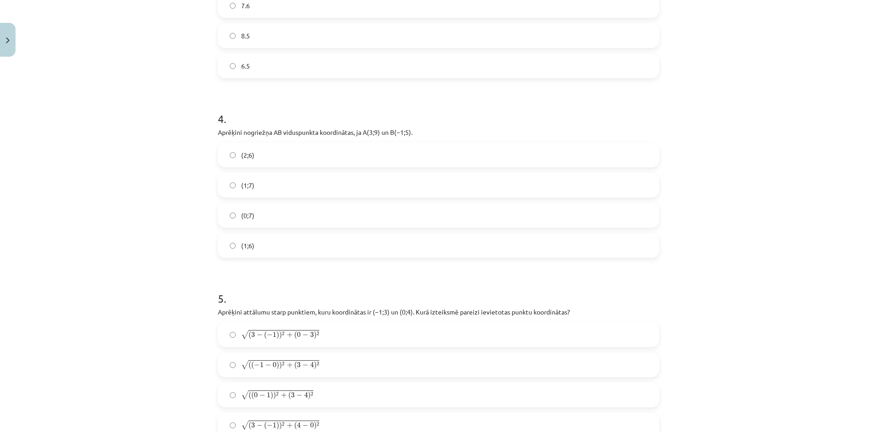
click at [324, 217] on label "(0;7)" at bounding box center [439, 215] width 440 height 23
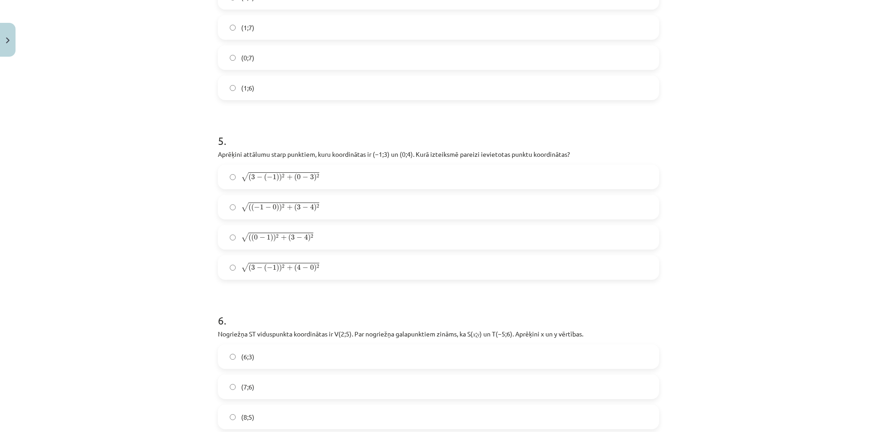
scroll to position [954, 0]
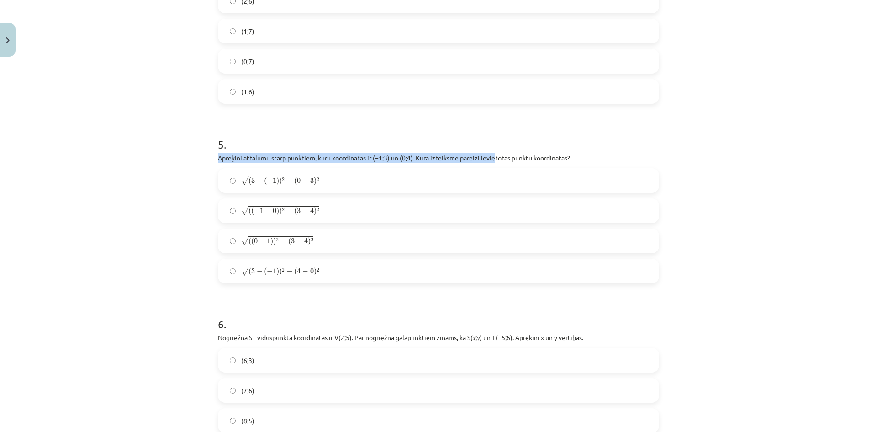
drag, startPoint x: 582, startPoint y: 149, endPoint x: 492, endPoint y: 153, distance: 90.5
click at [492, 153] on div "5 . Aprēķini attālumu starp punktiem, kuru koordinātas ir ﻿(−1;3) un ﻿(0;4). Ku…" at bounding box center [438, 202] width 441 height 161
click at [589, 150] on div "5 . Aprēķini attālumu starp punktiem, kuru koordinātas ir ﻿(−1;3) un ﻿(0;4). Ku…" at bounding box center [438, 202] width 441 height 161
drag, startPoint x: 573, startPoint y: 155, endPoint x: 216, endPoint y: 155, distance: 356.5
click at [218, 155] on p "Aprēķini attālumu starp punktiem, kuru koordinātas ir ﻿(−1;3) un ﻿(0;4). Kurā i…" at bounding box center [438, 158] width 441 height 10
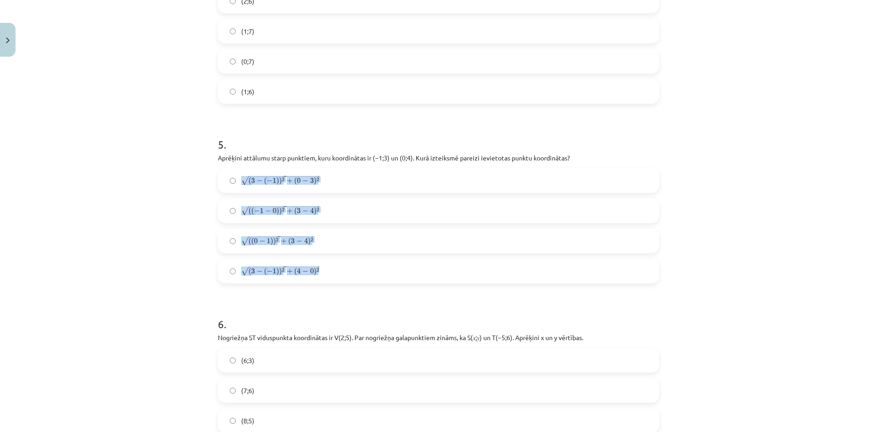
drag, startPoint x: 355, startPoint y: 276, endPoint x: 236, endPoint y: 176, distance: 155.4
click at [236, 176] on div "√ ( 3 − ( − 1 ) ) 2 + ( 0 − 3 ) 2 ( 3 − ( − 1 ) ) 2 + ( 0 − 3 ) 2 √ ( ( − 1 − 0…" at bounding box center [438, 225] width 441 height 115
click at [236, 176] on label "√ ( 3 − ( − 1 ) ) 2 + ( 0 − 3 ) 2 ( 3 − ( − 1 ) ) 2 + ( 0 − 3 ) 2" at bounding box center [439, 180] width 440 height 23
drag, startPoint x: 340, startPoint y: 269, endPoint x: 241, endPoint y: 175, distance: 135.4
click at [241, 175] on div "√ ( 3 − ( − 1 ) ) 2 + ( 0 − 3 ) 2 ( 3 − ( − 1 ) ) 2 + ( 0 − 3 ) 2 √ ( ( − 1 − 0…" at bounding box center [438, 225] width 441 height 115
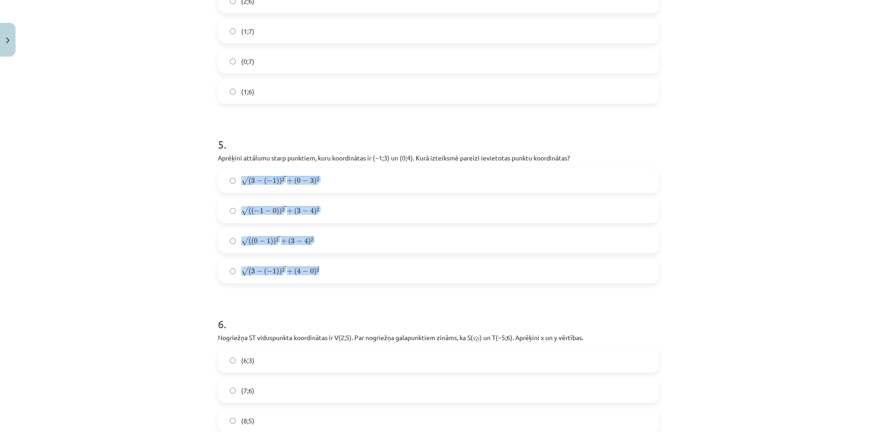
click at [160, 272] on div "Mācību tēma: Matemātikas i - 10. klases 1. ieskaites mācību materiāls (a,b) #7 …" at bounding box center [438, 216] width 877 height 432
click at [260, 241] on span "−" at bounding box center [263, 241] width 6 height 5
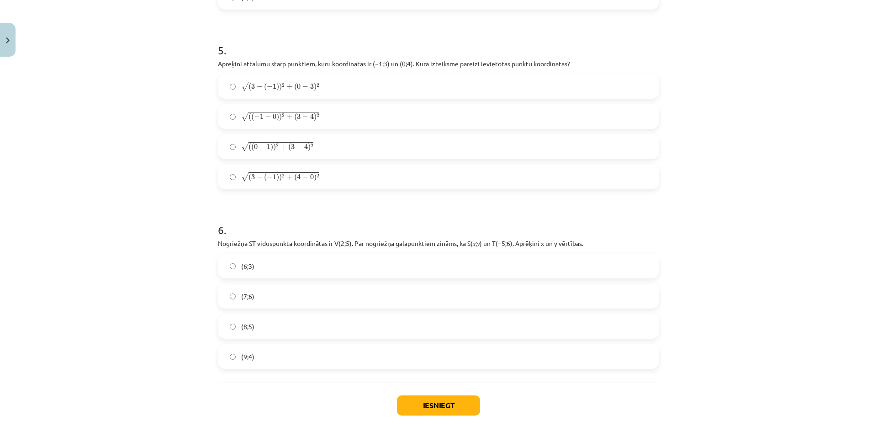
scroll to position [1091, 0]
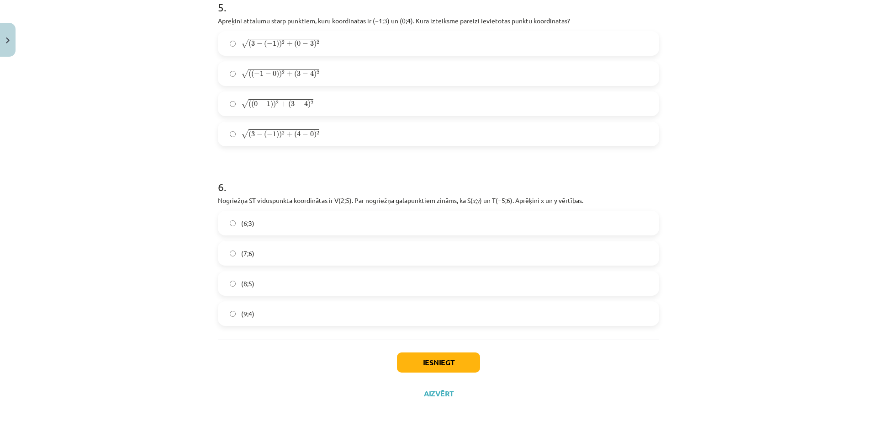
click at [489, 201] on p "Nogriežņa ﻿ST viduspunkta koordinātas ir ﻿V(2;5)﻿. Par nogriežņa galapunktiem z…" at bounding box center [438, 201] width 441 height 10
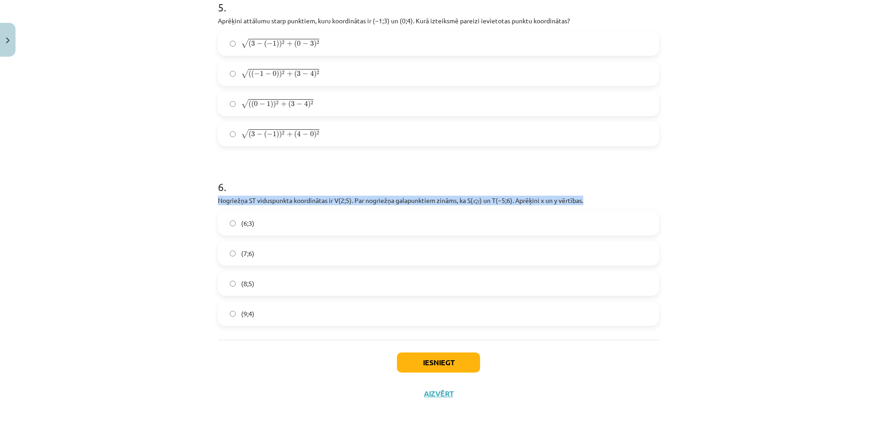
click at [489, 201] on p "Nogriežņa ﻿ST viduspunkta koordinātas ir ﻿V(2;5)﻿. Par nogriežņa galapunktiem z…" at bounding box center [438, 201] width 441 height 10
click at [282, 313] on label "(9;4)" at bounding box center [439, 313] width 440 height 23
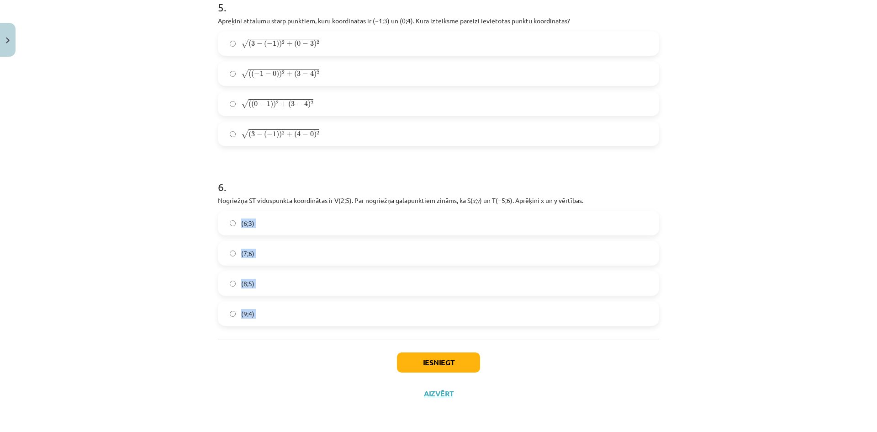
click at [228, 223] on div "(6;3) (7;6) (8;5) (9;4)" at bounding box center [438, 268] width 441 height 115
click at [186, 324] on div "Mācību tēma: Matemātikas i - 10. klases 1. ieskaites mācību materiāls (a,b) #7 …" at bounding box center [438, 216] width 877 height 432
click at [260, 311] on label "(9;4)" at bounding box center [439, 313] width 440 height 23
click at [476, 364] on button "Iesniegt" at bounding box center [438, 362] width 83 height 20
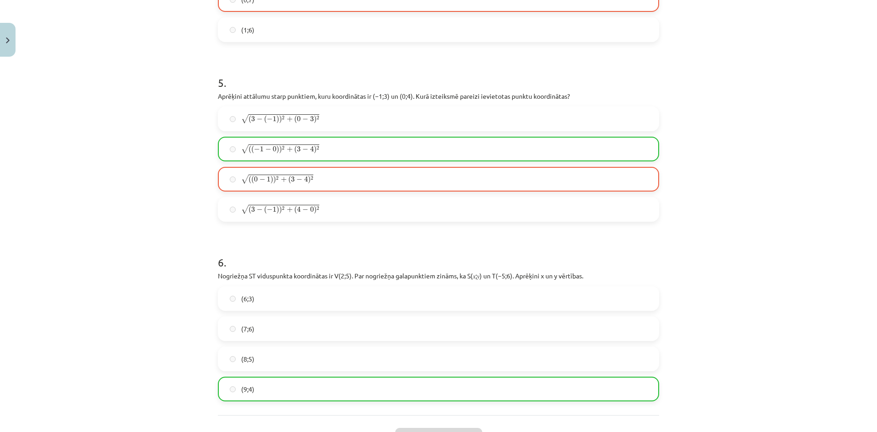
scroll to position [1120, 0]
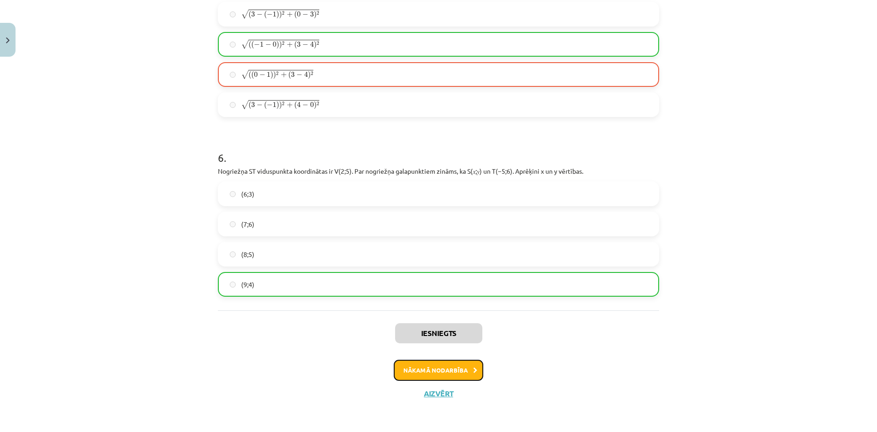
click at [459, 367] on button "Nākamā nodarbība" at bounding box center [439, 370] width 90 height 21
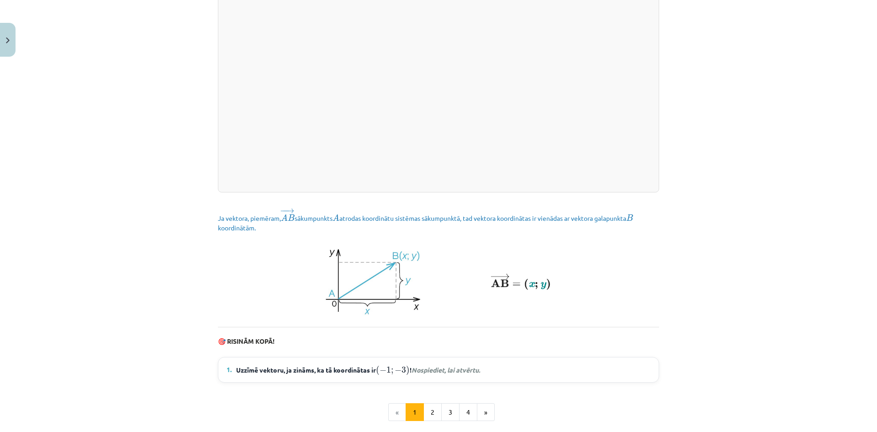
scroll to position [1174, 0]
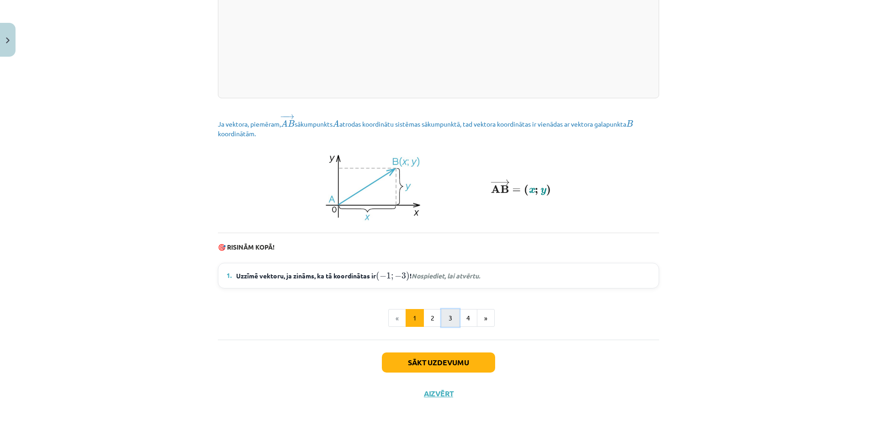
click at [441, 313] on button "3" at bounding box center [450, 318] width 18 height 18
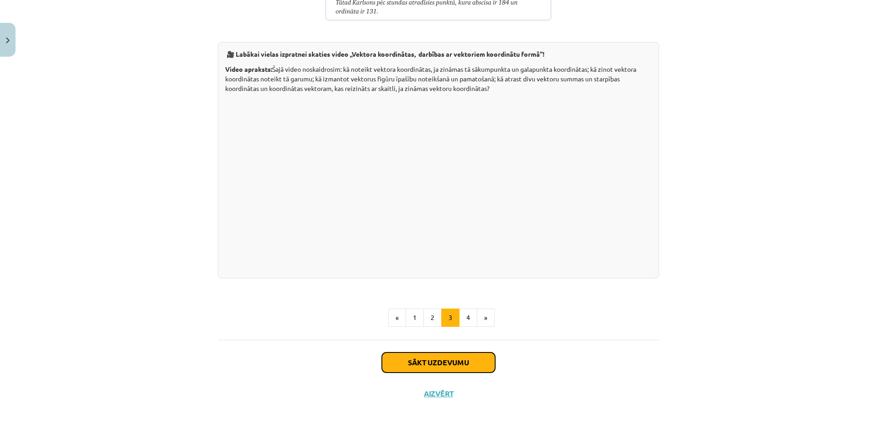
click at [456, 365] on button "Sākt uzdevumu" at bounding box center [438, 362] width 113 height 20
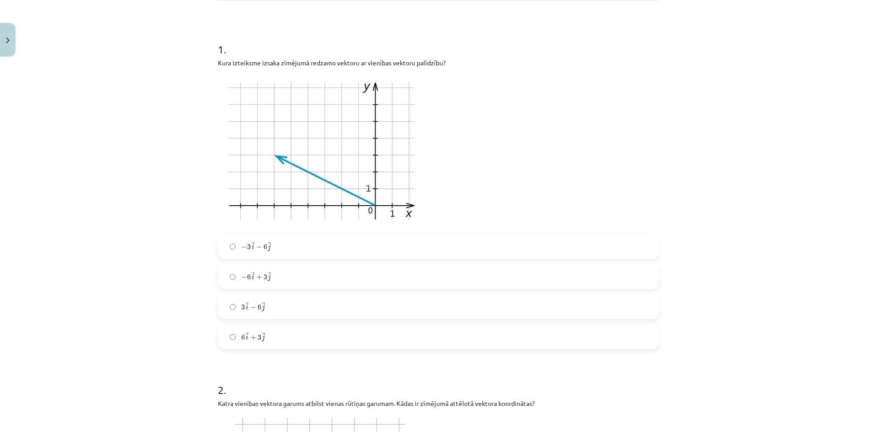
scroll to position [160, 0]
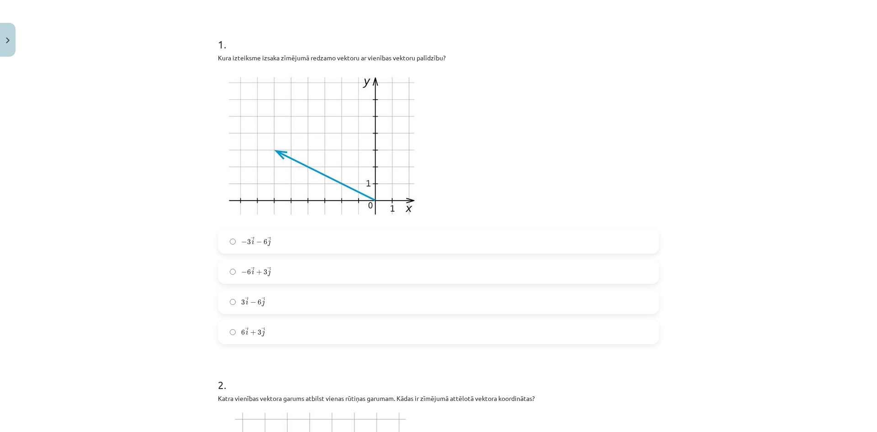
click at [278, 268] on label "− 6 → i + 3 → j − 6 i → + 3 j →" at bounding box center [439, 271] width 440 height 23
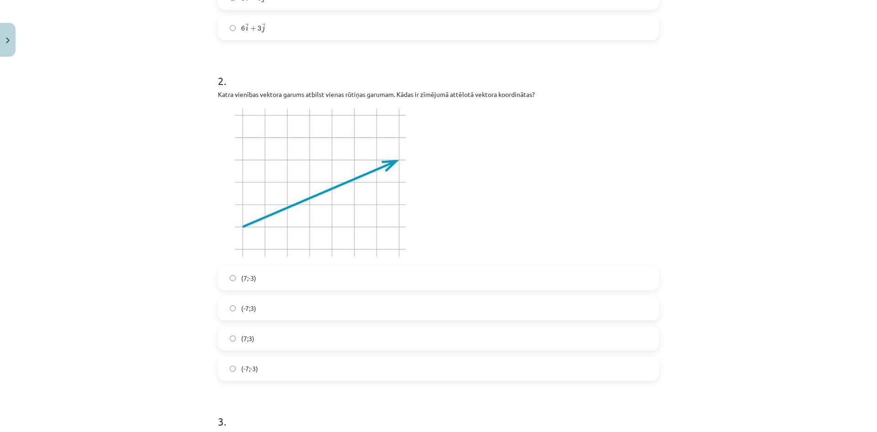
scroll to position [480, 0]
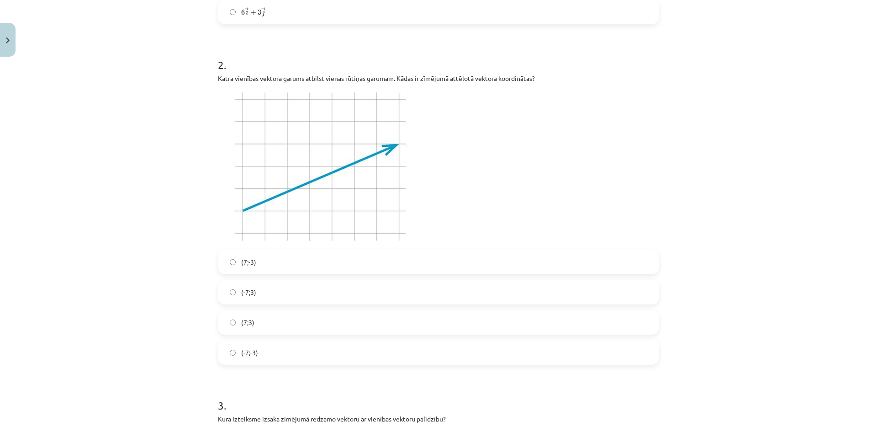
click at [274, 314] on label "(7;3)" at bounding box center [439, 322] width 440 height 23
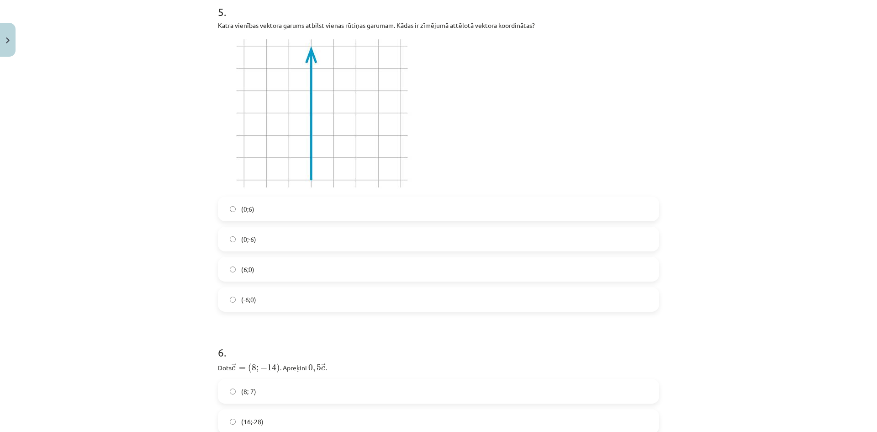
scroll to position [1348, 0]
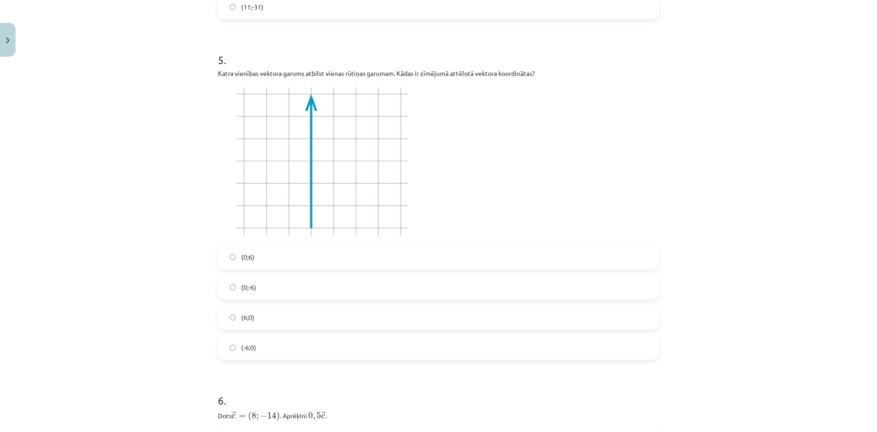
click at [296, 312] on label "(6;0)" at bounding box center [439, 317] width 440 height 23
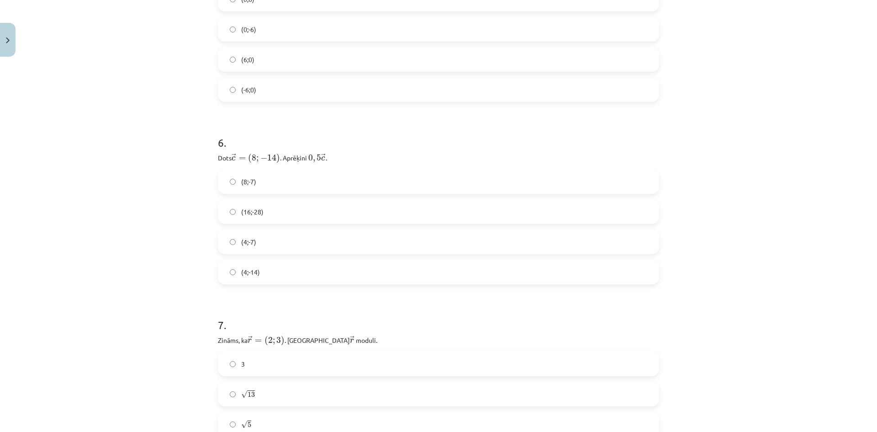
scroll to position [1622, 0]
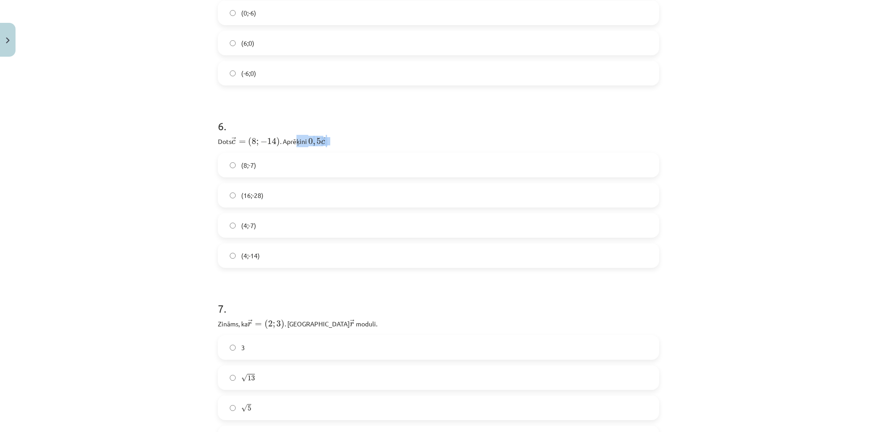
drag, startPoint x: 343, startPoint y: 136, endPoint x: 226, endPoint y: 143, distance: 116.7
click at [271, 141] on p "Dots ﻿ → c = ( 8 ; − 14 ) c → = ( 8 ; − 14 ) ﻿. Aprēķini ﻿ 0 , 5 → c 0 , 5 c → ." at bounding box center [438, 141] width 441 height 12
click at [245, 143] on span "→ c = ( 8 ; − 14 )" at bounding box center [256, 142] width 48 height 10
click at [228, 143] on p "Dots ﻿ → c = ( 8 ; − 14 ) c → = ( 8 ; − 14 ) ﻿. Aprēķini ﻿ 0 , 5 → c 0 , 5 c → ." at bounding box center [438, 141] width 441 height 12
drag, startPoint x: 209, startPoint y: 142, endPoint x: 282, endPoint y: 143, distance: 72.7
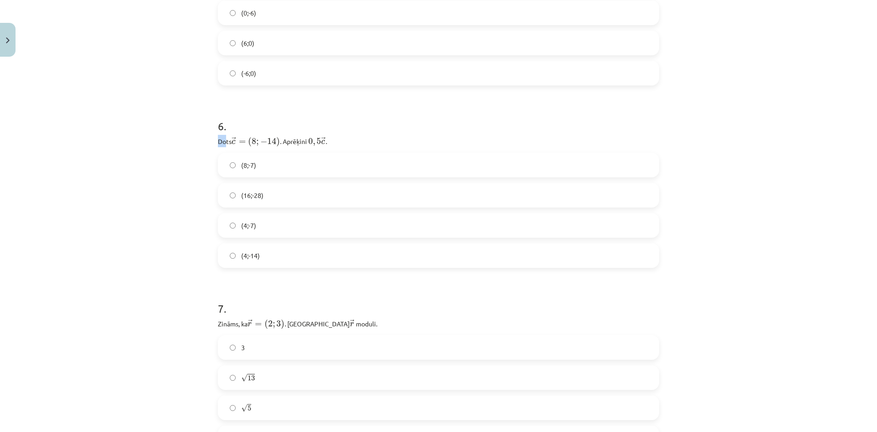
click at [201, 140] on div "Mācību tēma: Matemātikas i - 10. klases 1. ieskaites mācību materiāls (a,b) #8 …" at bounding box center [438, 216] width 877 height 432
click at [339, 140] on p "Dots ﻿ → c = ( 8 ; − 14 ) c → = ( 8 ; − 14 ) ﻿. Aprēķini ﻿ 0 , 5 → c 0 , 5 c → ." at bounding box center [438, 141] width 441 height 12
drag, startPoint x: 340, startPoint y: 140, endPoint x: 215, endPoint y: 143, distance: 124.8
click at [218, 143] on p "Dots ﻿ → c = ( 8 ; − 14 ) c → = ( 8 ; − 14 ) ﻿. Aprēķini ﻿ 0 , 5 → c 0 , 5 c → ." at bounding box center [438, 141] width 441 height 12
click at [249, 218] on label "(4;-7)" at bounding box center [439, 225] width 440 height 23
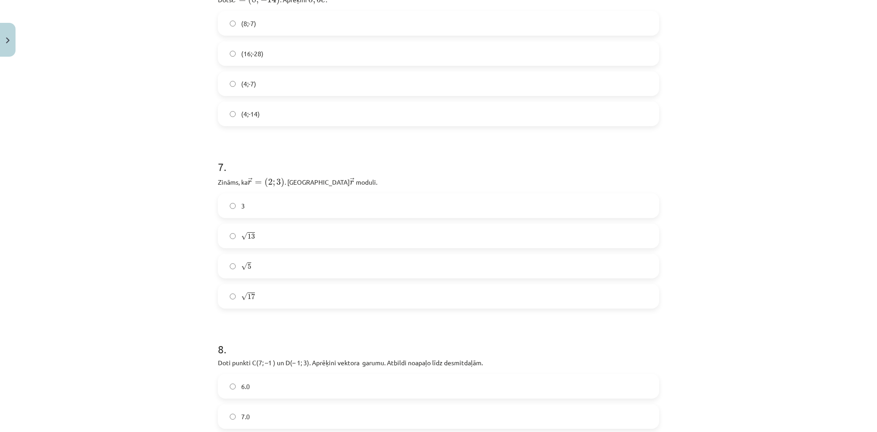
scroll to position [1805, 0]
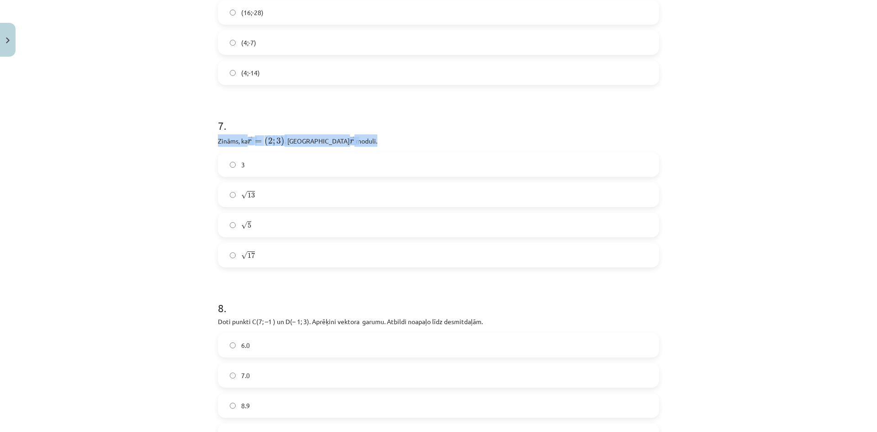
drag, startPoint x: 373, startPoint y: 137, endPoint x: 208, endPoint y: 142, distance: 164.6
click at [208, 142] on div "Mācību tēma: Matemātikas i - 10. klases 1. ieskaites mācību materiāls (a,b) #8 …" at bounding box center [438, 216] width 877 height 432
click at [306, 190] on label "√ 13 13" at bounding box center [439, 194] width 440 height 23
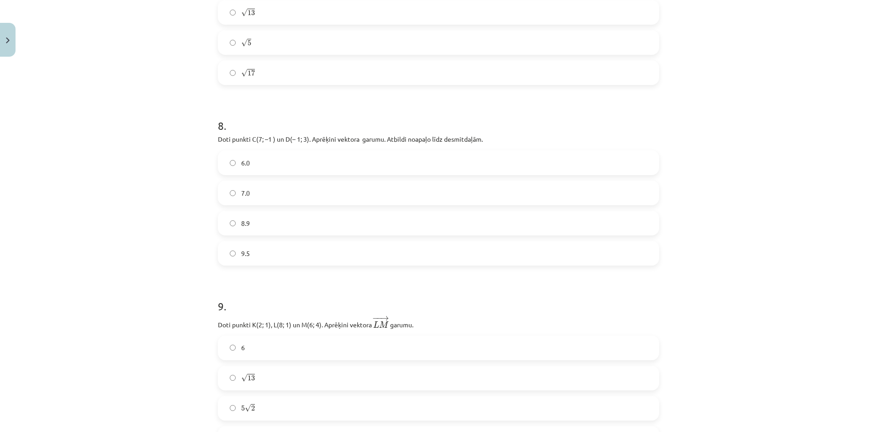
scroll to position [1988, 0]
click at [279, 256] on label "9.5" at bounding box center [439, 252] width 440 height 23
drag, startPoint x: 510, startPoint y: 139, endPoint x: 209, endPoint y: 140, distance: 300.2
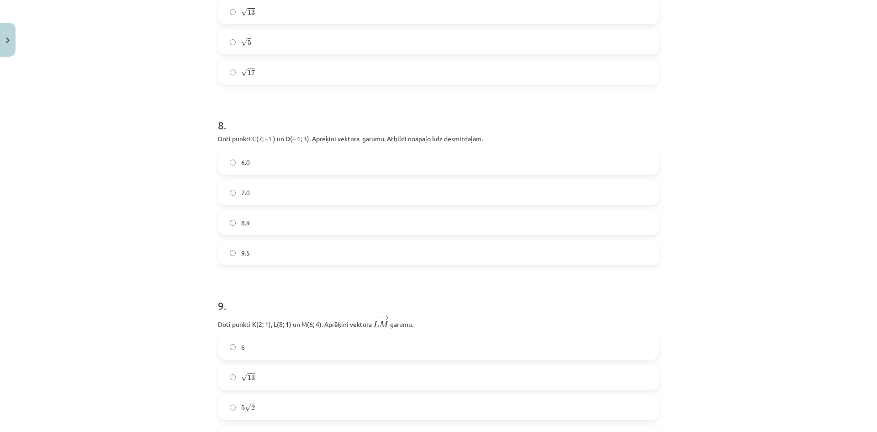
click at [249, 136] on p "Doti punkti C(7; –1 ) un D(– 1; 3). Aprēķini vektora ﻿ ﻿ garumu. Atbildi noapaļ…" at bounding box center [438, 139] width 441 height 11
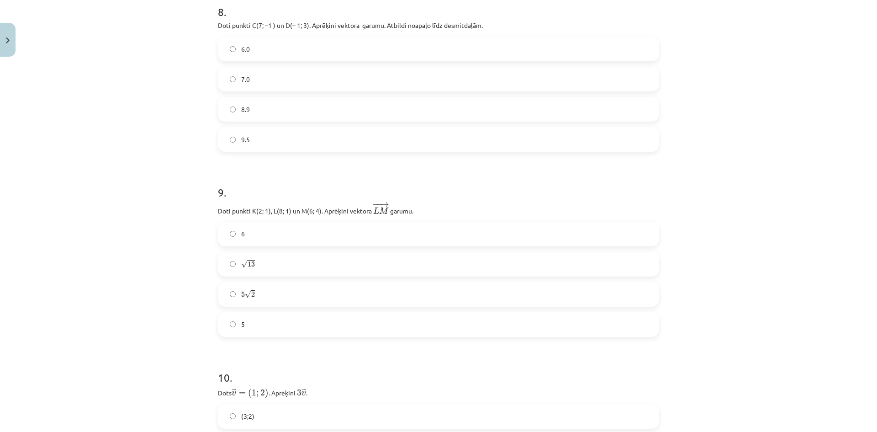
scroll to position [2125, 0]
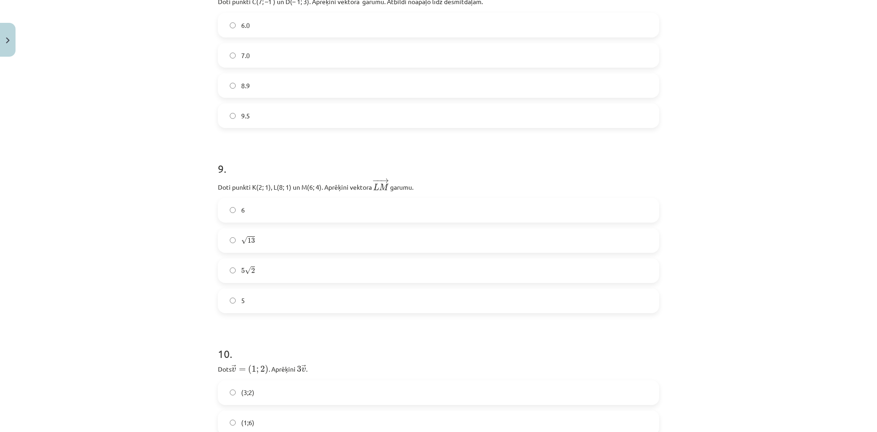
click at [315, 186] on p "Doti punkti K(2; 1), L(8; 1) un M(6; 4). Aprēķini vektora ﻿ − − → L M L M → ﻿ g…" at bounding box center [438, 184] width 441 height 15
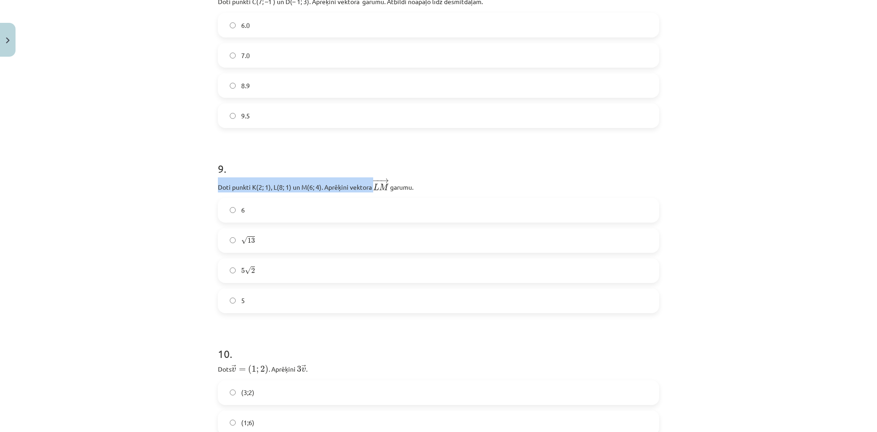
click at [315, 187] on p "Doti punkti K(2; 1), L(8; 1) un M(6; 4). Aprēķini vektora ﻿ − − → L M L M → ﻿ g…" at bounding box center [438, 184] width 441 height 15
click at [414, 186] on p "Doti punkti K(2; 1), L(8; 1) un M(6; 4). Aprēķini vektora ﻿ − − → L M L M → ﻿ g…" at bounding box center [438, 184] width 441 height 15
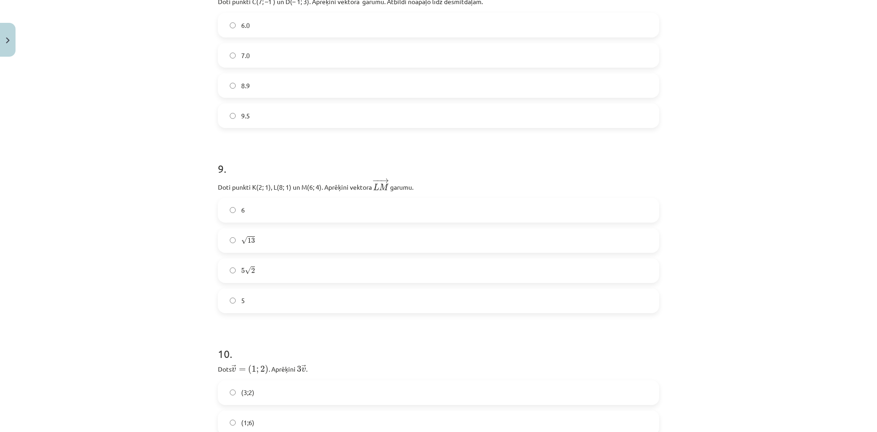
click at [380, 181] on span "→" at bounding box center [384, 180] width 9 height 5
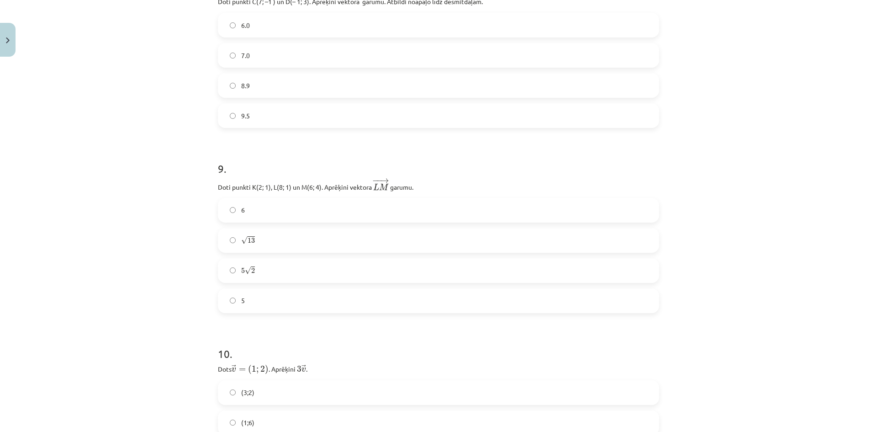
click at [400, 184] on p "Doti punkti K(2; 1), L(8; 1) un M(6; 4). Aprēķini vektora ﻿ − − → L M L M → ﻿ g…" at bounding box center [438, 184] width 441 height 15
click at [423, 183] on p "Doti punkti K(2; 1), L(8; 1) un M(6; 4). Aprēķini vektora ﻿ − − → L M L M → ﻿ g…" at bounding box center [438, 184] width 441 height 15
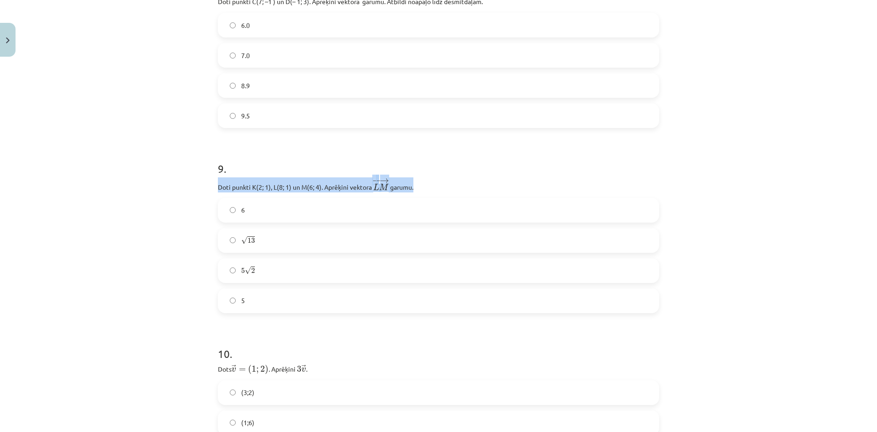
drag, startPoint x: 215, startPoint y: 184, endPoint x: 416, endPoint y: 179, distance: 201.6
click at [416, 179] on p "Doti punkti K(2; 1), L(8; 1) un M(6; 4). Aprēķini vektora ﻿ − − → L M L M → ﻿ g…" at bounding box center [438, 184] width 441 height 15
click at [404, 336] on h1 "10 ." at bounding box center [438, 345] width 441 height 28
click at [303, 212] on label "6" at bounding box center [439, 210] width 440 height 23
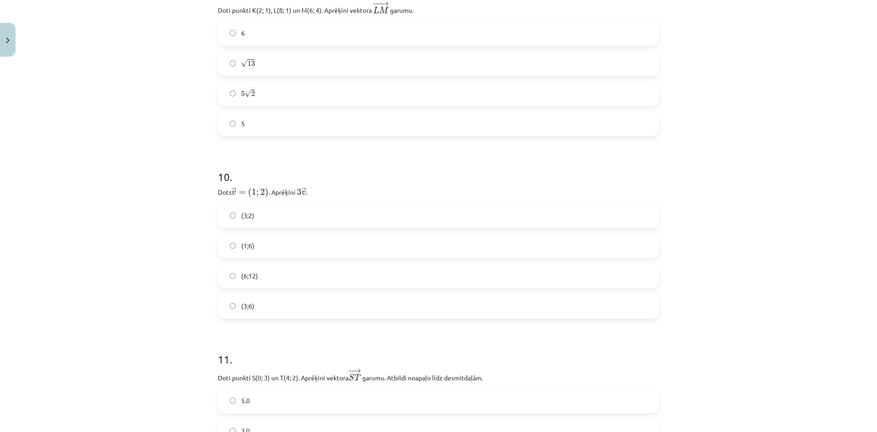
scroll to position [2308, 0]
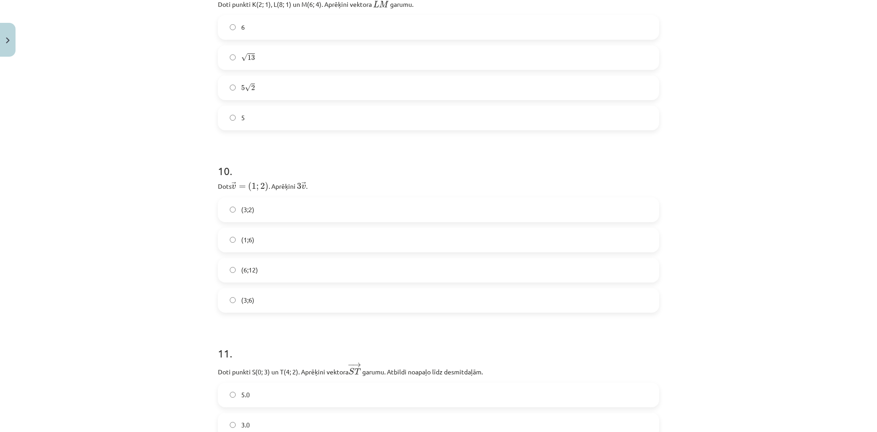
drag, startPoint x: 317, startPoint y: 182, endPoint x: 250, endPoint y: 182, distance: 67.6
click at [202, 188] on div "Mācību tēma: Matemātikas i - 10. klases 1. ieskaites mācību materiāls (a,b) #8 …" at bounding box center [438, 216] width 877 height 432
click at [164, 244] on div "Mācību tēma: Matemātikas i - 10. klases 1. ieskaites mācību materiāls (a,b) #8 …" at bounding box center [438, 216] width 877 height 432
click at [280, 302] on label "(3;6)" at bounding box center [439, 300] width 440 height 23
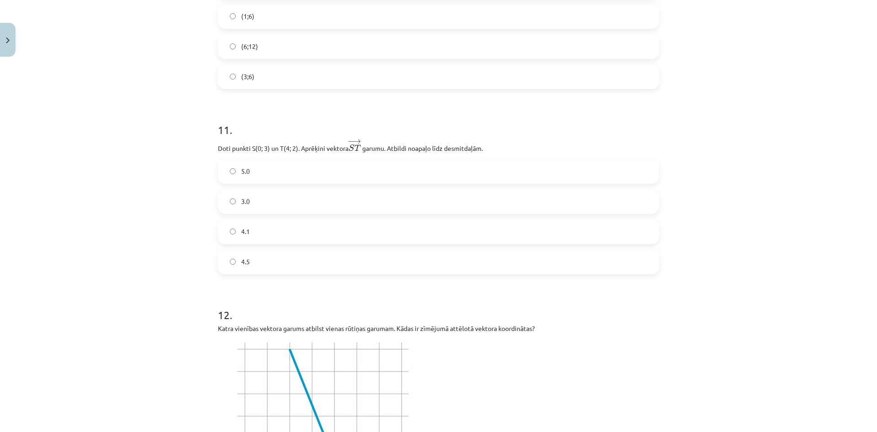
scroll to position [2536, 0]
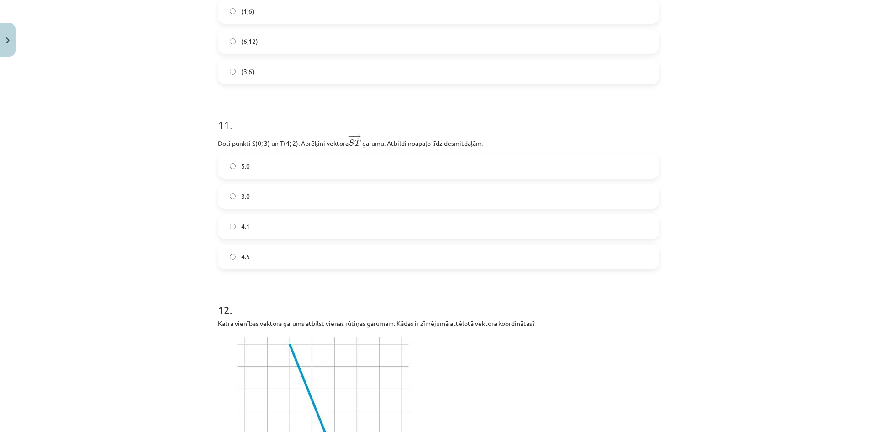
click at [313, 140] on p "Doti punkti S(0; 3) un T(4; 2). Aprēķini vektora − → S T S T → ﻿ garumu. Atbild…" at bounding box center [438, 140] width 441 height 15
click at [430, 137] on p "Doti punkti S(0; 3) un T(4; 2). Aprēķini vektora − → S T S T → ﻿ garumu. Atbild…" at bounding box center [438, 140] width 441 height 15
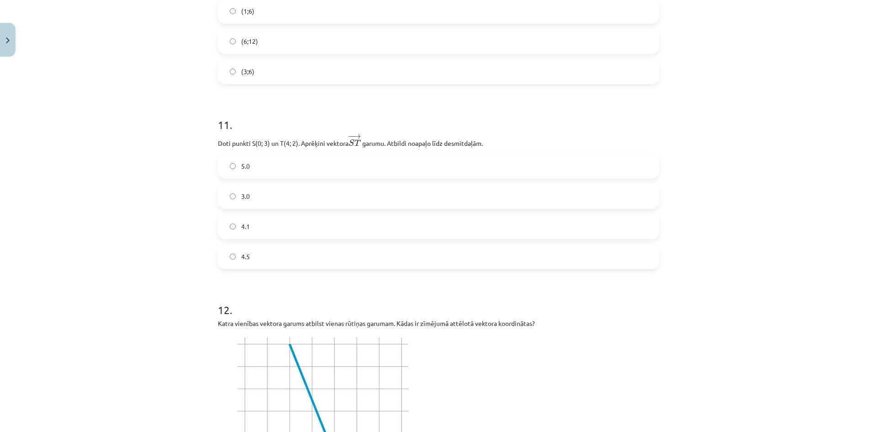
click at [493, 141] on p "Doti punkti S(0; 3) un T(4; 2). Aprēķini vektora − → S T S T → ﻿ garumu. Atbild…" at bounding box center [438, 140] width 441 height 15
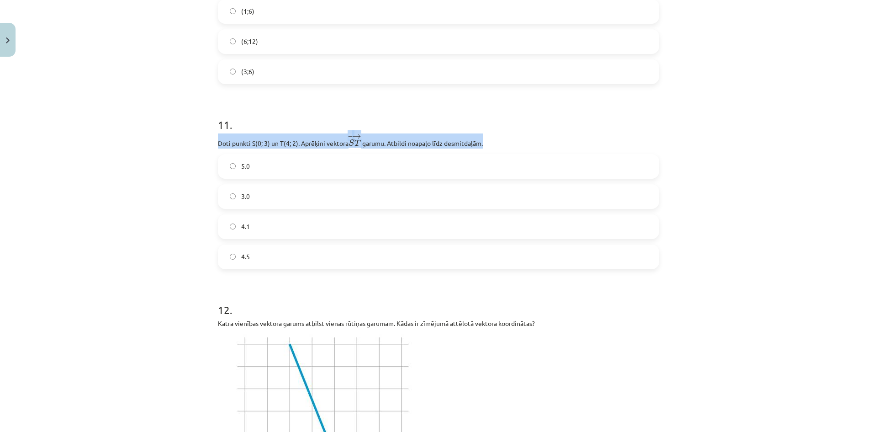
drag, startPoint x: 493, startPoint y: 141, endPoint x: 253, endPoint y: 136, distance: 239.5
click at [218, 146] on p "Doti punkti S(0; 3) un T(4; 2). Aprēķini vektora − → S T S T → ﻿ garumu. Atbild…" at bounding box center [438, 140] width 441 height 15
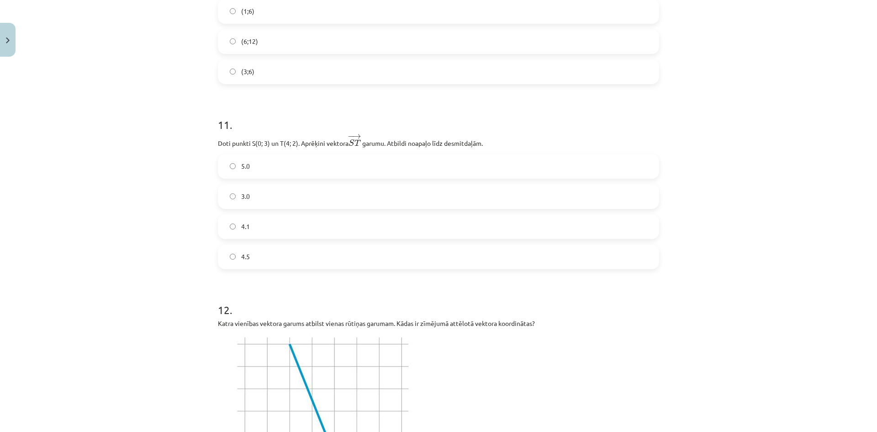
click at [88, 230] on div "Mācību tēma: Matemātikas i - 10. klases 1. ieskaites mācību materiāls (a,b) #8 …" at bounding box center [438, 216] width 877 height 432
click at [259, 247] on label "4.5" at bounding box center [439, 256] width 440 height 23
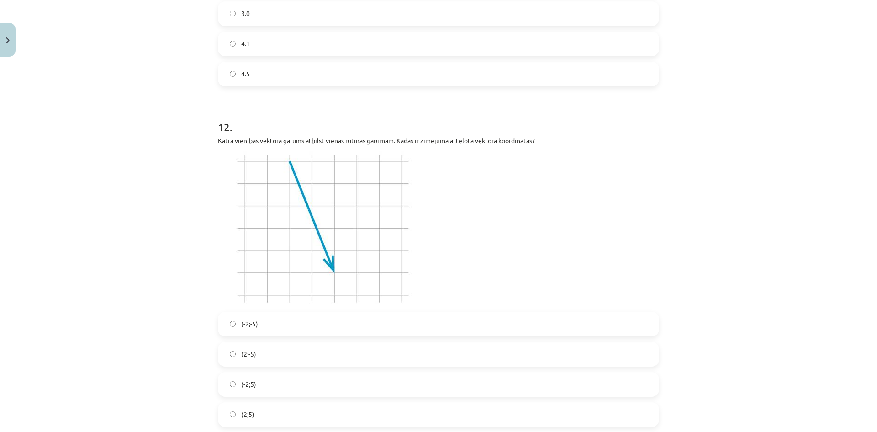
scroll to position [2765, 0]
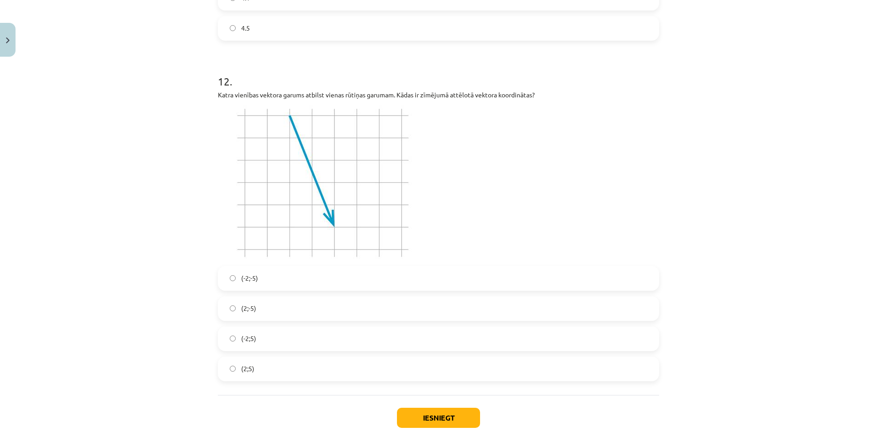
click at [259, 302] on label "(2;-5)" at bounding box center [439, 308] width 440 height 23
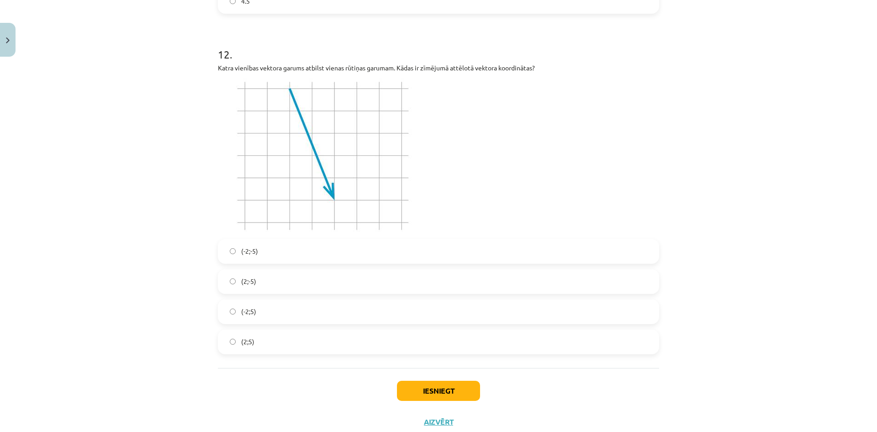
scroll to position [2819, 0]
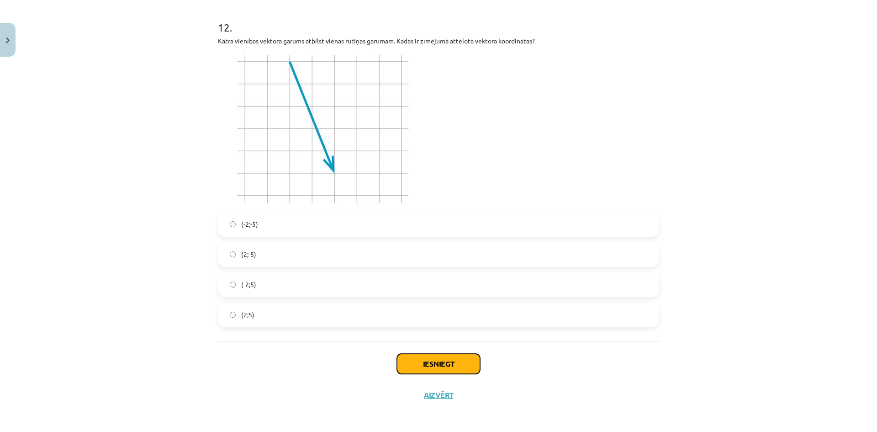
click at [439, 368] on button "Iesniegt" at bounding box center [438, 364] width 83 height 20
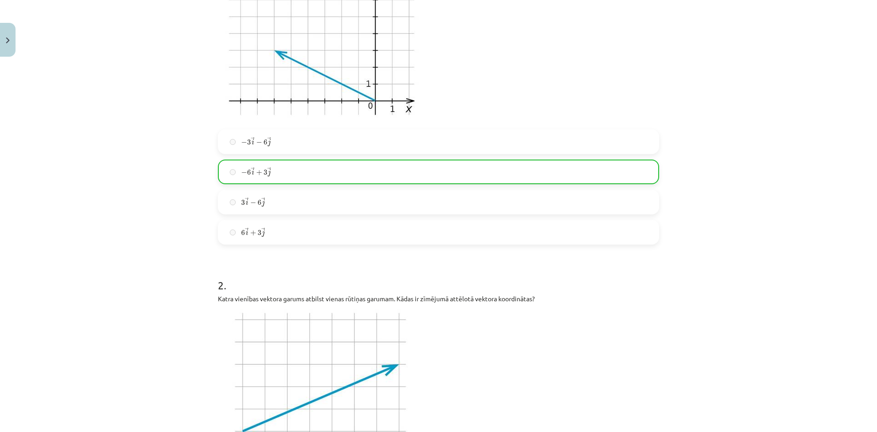
scroll to position [214, 0]
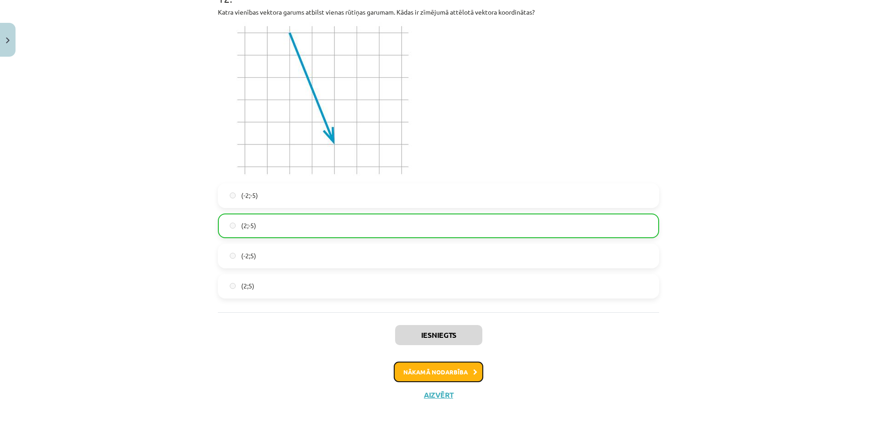
click at [445, 367] on button "Nākamā nodarbība" at bounding box center [439, 371] width 90 height 21
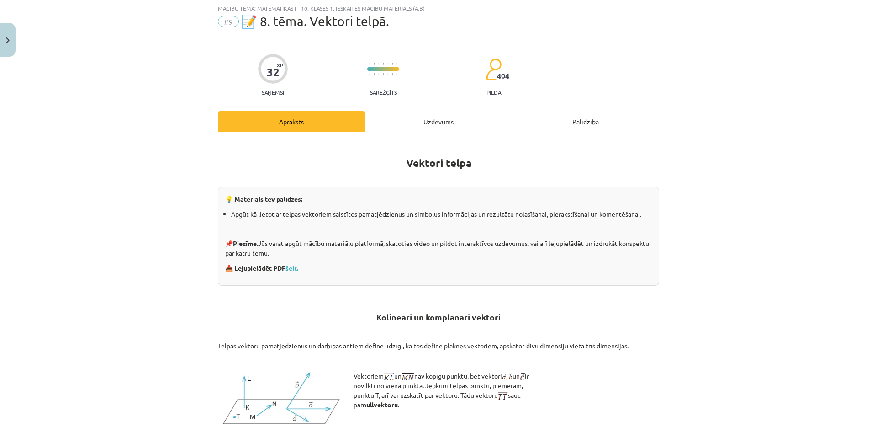
scroll to position [23, 0]
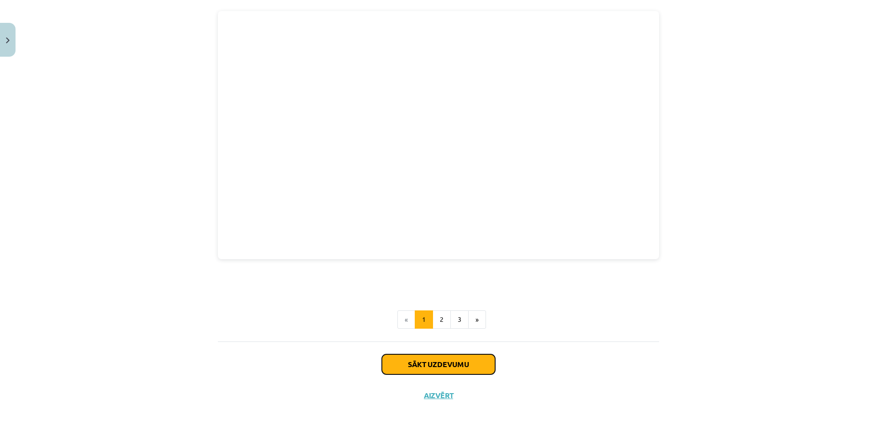
click at [426, 366] on button "Sākt uzdevumu" at bounding box center [438, 364] width 113 height 20
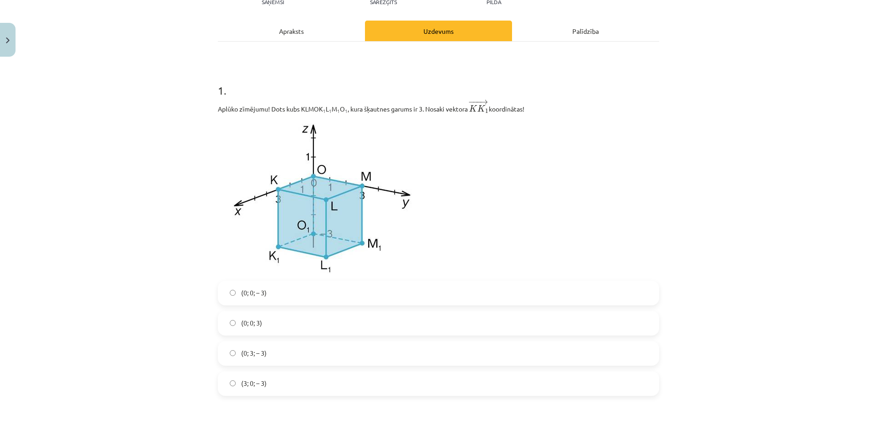
scroll to position [114, 0]
click at [286, 346] on label "(0; 3; – 3)" at bounding box center [439, 352] width 440 height 23
click at [271, 382] on label "(3; 0; – 3)" at bounding box center [439, 383] width 440 height 23
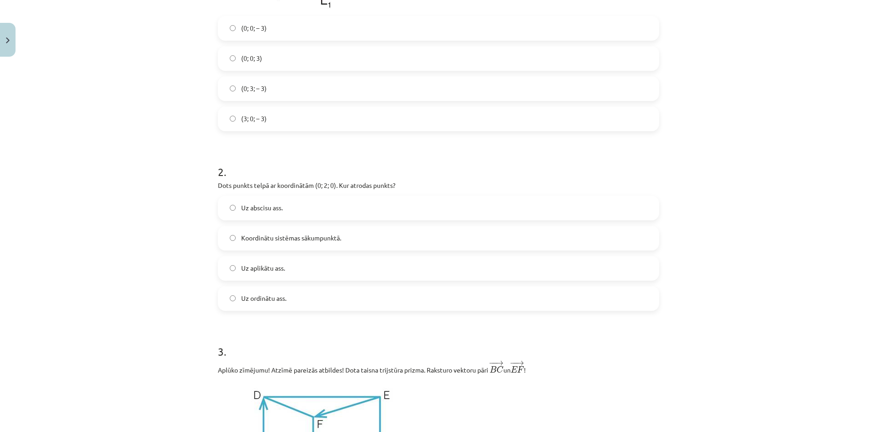
scroll to position [388, 0]
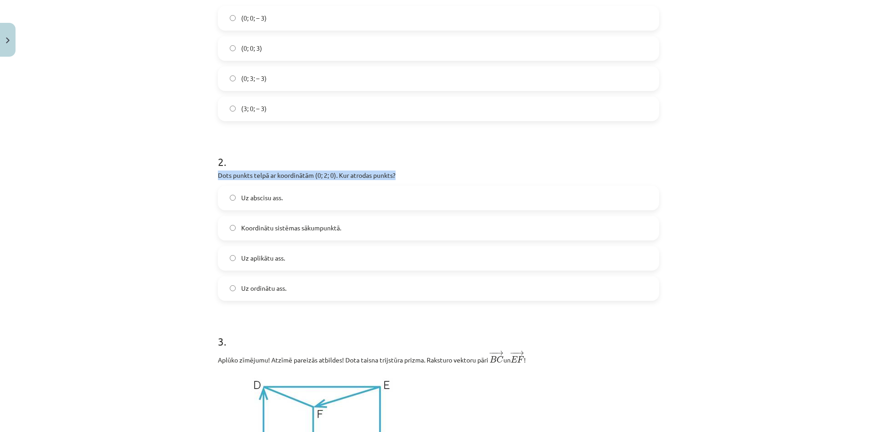
drag, startPoint x: 410, startPoint y: 170, endPoint x: 204, endPoint y: 172, distance: 205.7
click at [204, 172] on div "Mācību tēma: Matemātikas i - 10. klases 1. ieskaites mācību materiāls (a,b) #9 …" at bounding box center [438, 216] width 877 height 432
click at [186, 247] on div "Mācību tēma: Matemātikas i - 10. klases 1. ieskaites mācību materiāls (a,b) #9 …" at bounding box center [438, 216] width 877 height 432
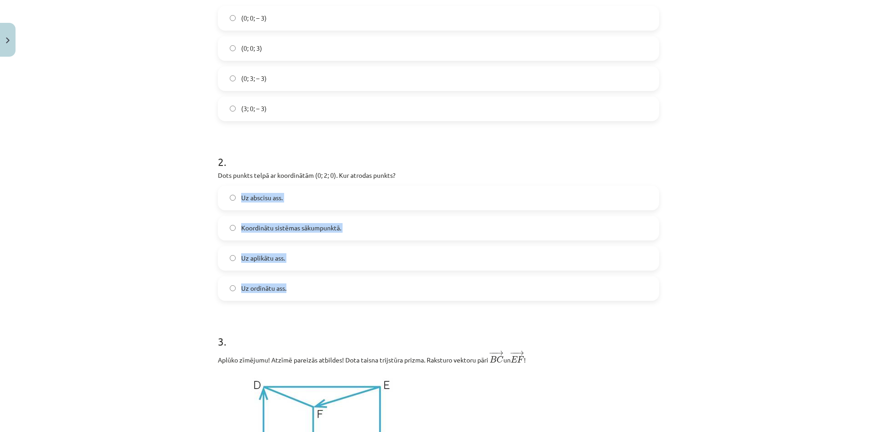
drag, startPoint x: 299, startPoint y: 289, endPoint x: 251, endPoint y: 192, distance: 107.7
click at [238, 195] on div "Uz abscisu ass. Koordinātu sistēmas sākumpunktā. Uz aplikātu ass. Uz ordinātu a…" at bounding box center [438, 243] width 441 height 115
click at [179, 259] on div "Mācību tēma: Matemātikas i - 10. klases 1. ieskaites mācību materiāls (a,b) #9 …" at bounding box center [438, 216] width 877 height 432
click at [247, 207] on label "Uz abscisu ass." at bounding box center [439, 197] width 440 height 23
click at [260, 291] on span "Uz ordinātu ass." at bounding box center [263, 288] width 45 height 10
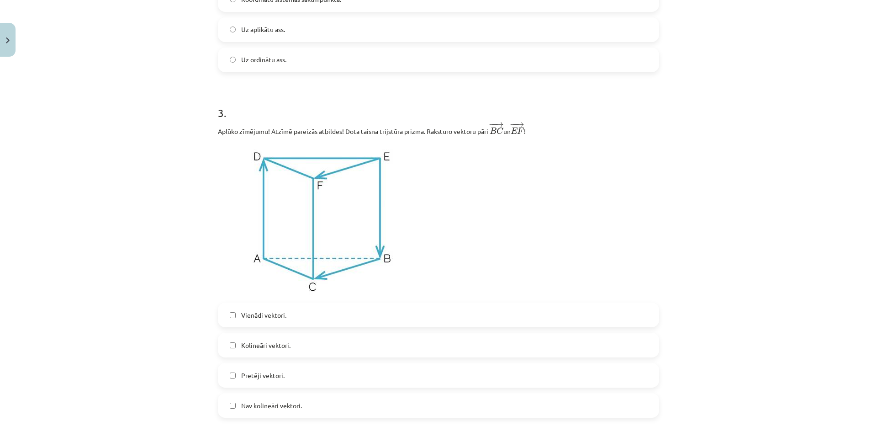
scroll to position [708, 0]
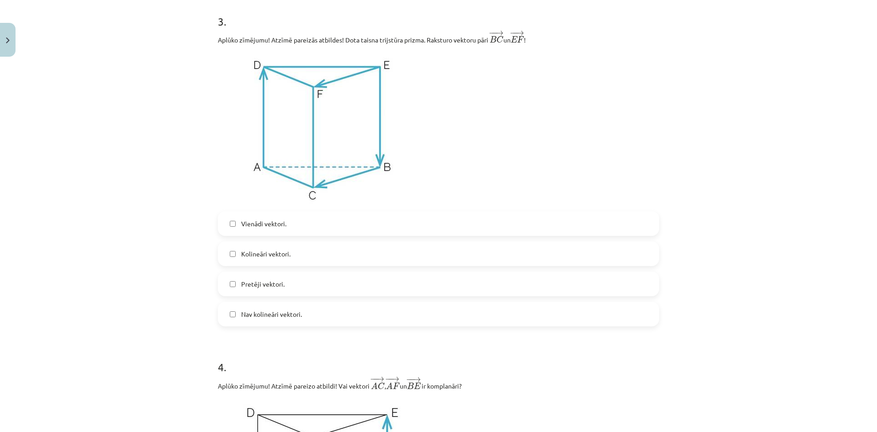
click at [271, 218] on label "Vienādi vektori." at bounding box center [439, 223] width 440 height 23
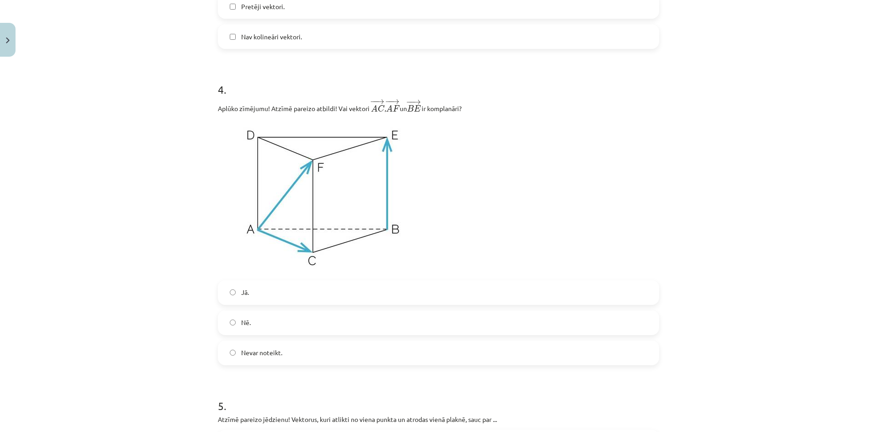
scroll to position [1074, 0]
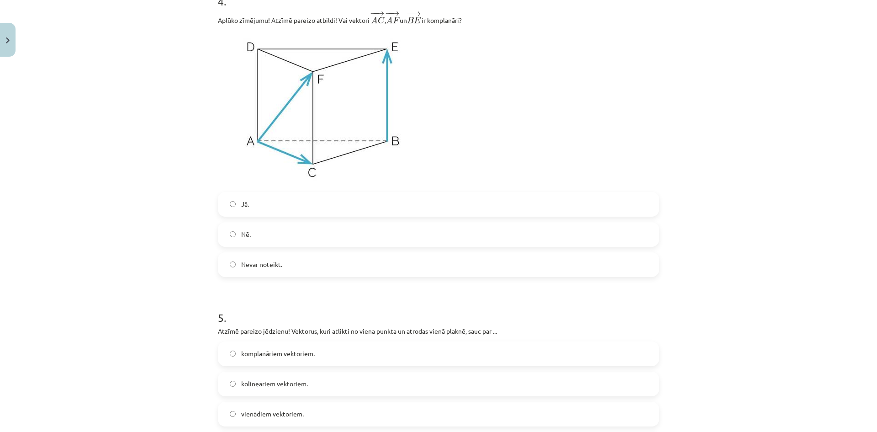
click at [273, 231] on label "Nē." at bounding box center [439, 234] width 440 height 23
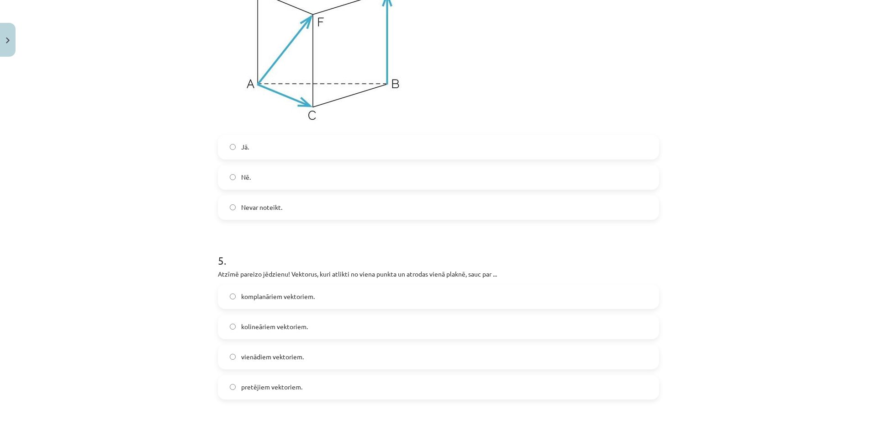
scroll to position [1257, 0]
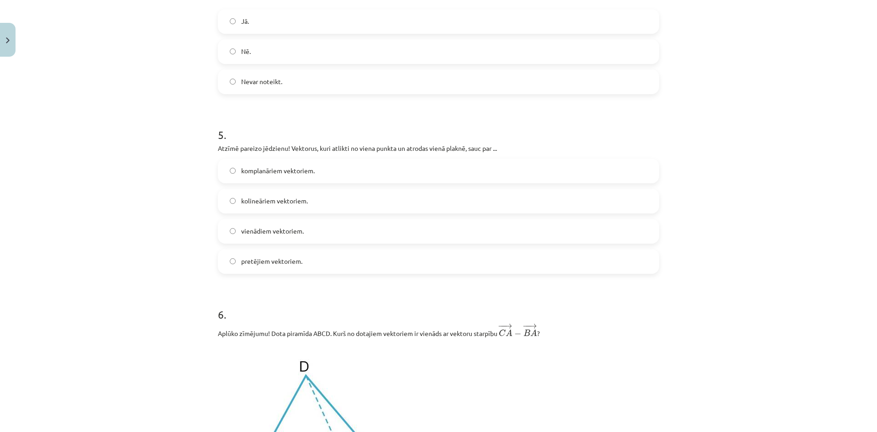
click at [322, 165] on label "komplanāriem vektoriem." at bounding box center [439, 170] width 440 height 23
click at [321, 146] on p "Atzīmē pareizo jēdzienu! Vektorus, kuri atlikti no viena punkta un atrodas vien…" at bounding box center [438, 148] width 441 height 10
click at [322, 145] on p "Atzīmē pareizo jēdzienu! Vektorus, kuri atlikti no viena punkta un atrodas vien…" at bounding box center [438, 148] width 441 height 10
click at [342, 260] on label "pretējiem vektoriem." at bounding box center [439, 261] width 440 height 23
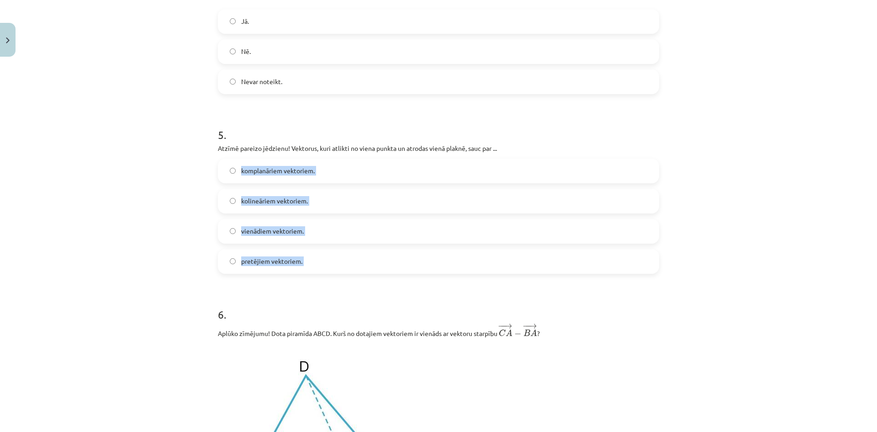
click at [231, 170] on div "komplanāriem vektoriem. kolineāriem vektoriem. vienādiem vektoriem. pretējiem v…" at bounding box center [438, 216] width 441 height 115
click at [285, 326] on p "Aplūko zīmējumu! Dota piramīda ABCD. Kurš no dotajiem vektoriem ir vienāds ar v…" at bounding box center [438, 331] width 441 height 16
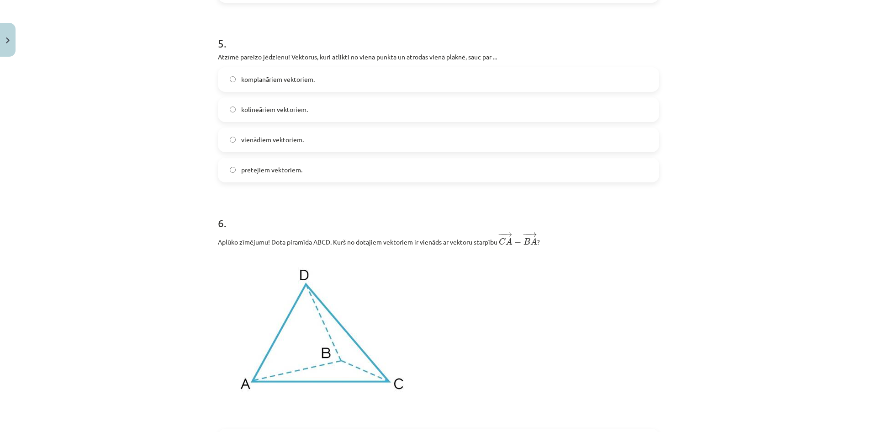
click at [304, 81] on span "komplanāriem vektoriem." at bounding box center [278, 79] width 74 height 10
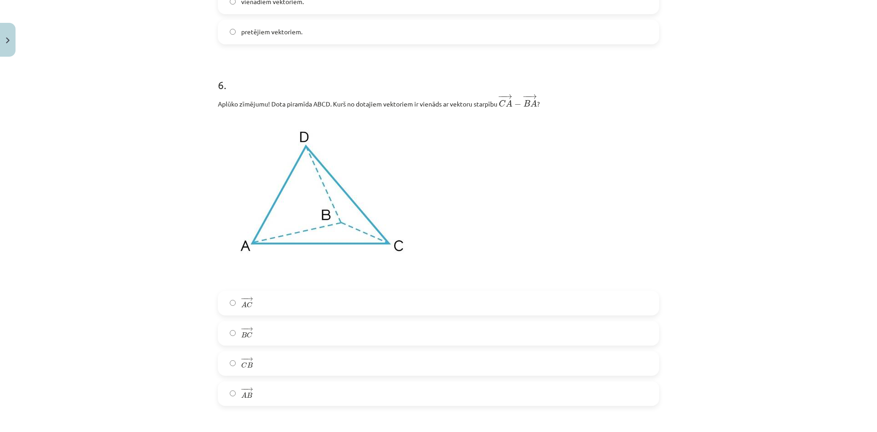
scroll to position [1531, 0]
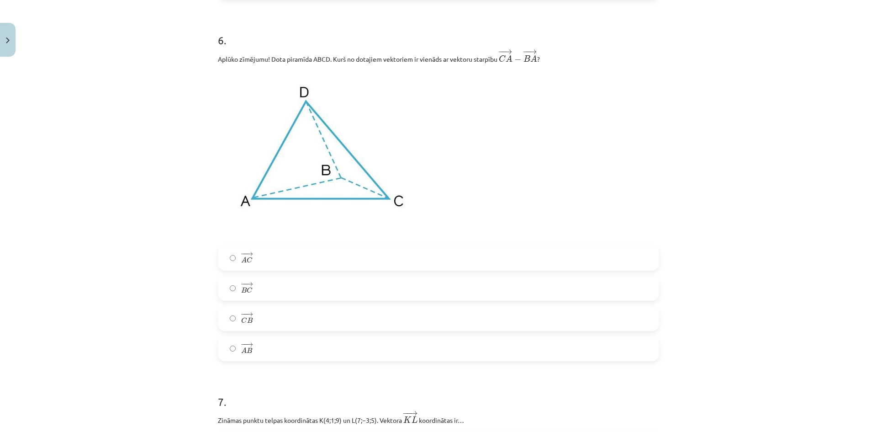
click at [282, 322] on label "− − → C B C B →" at bounding box center [439, 318] width 440 height 23
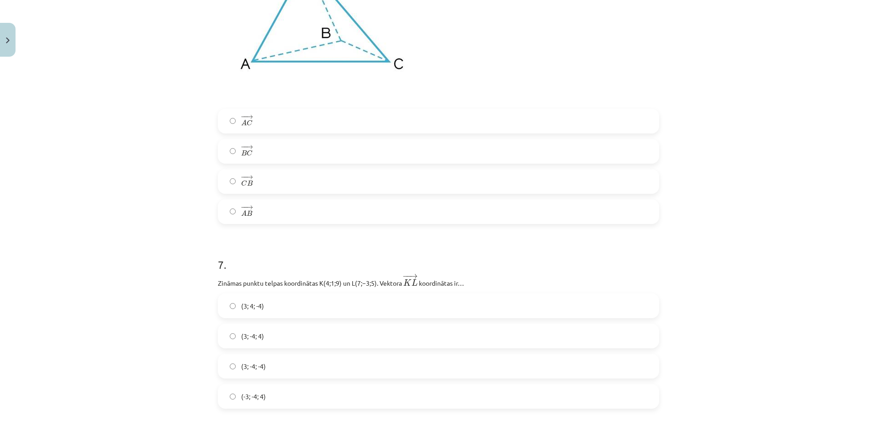
scroll to position [1622, 0]
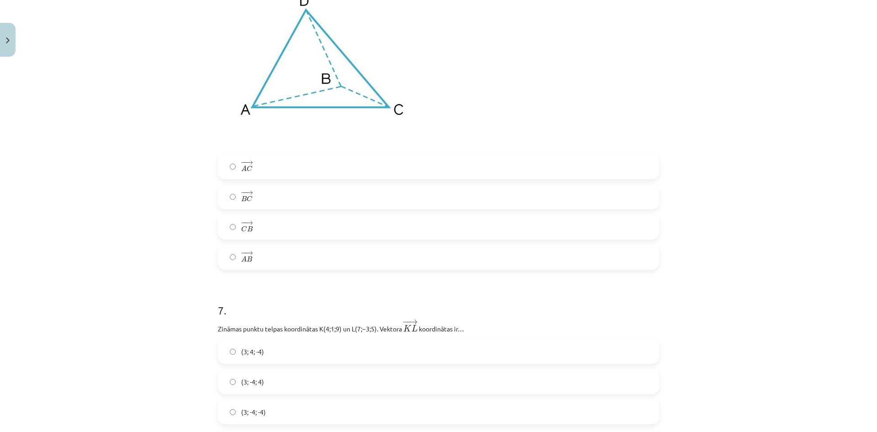
click at [290, 200] on label "− − → B C B C →" at bounding box center [439, 197] width 440 height 23
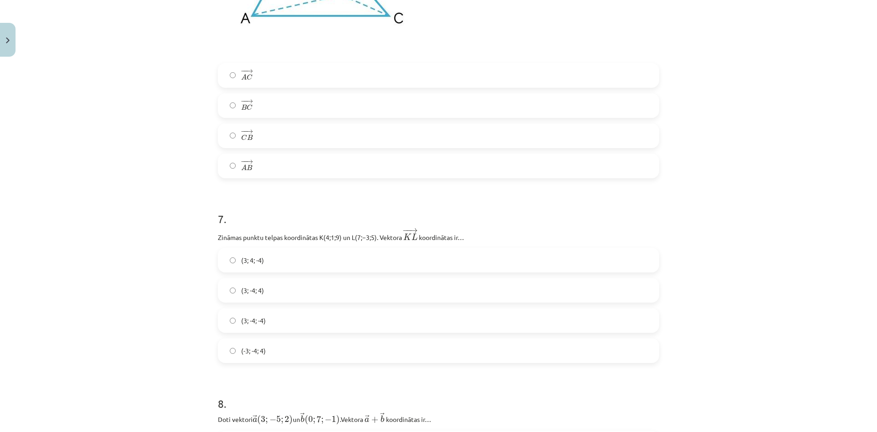
scroll to position [1759, 0]
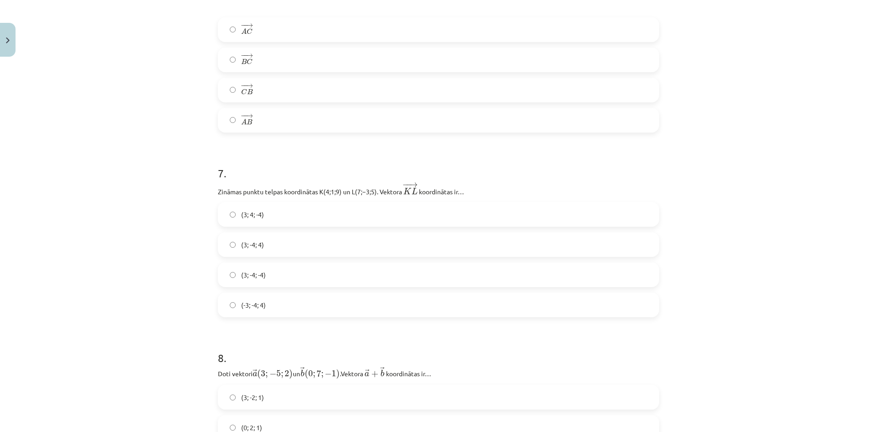
click at [401, 193] on p "Zināmas punktu telpas koordinātas ﻿K(4;1;9)﻿ un ﻿L(7;−3;5)﻿. Vektora ﻿ − − → K …" at bounding box center [438, 189] width 441 height 15
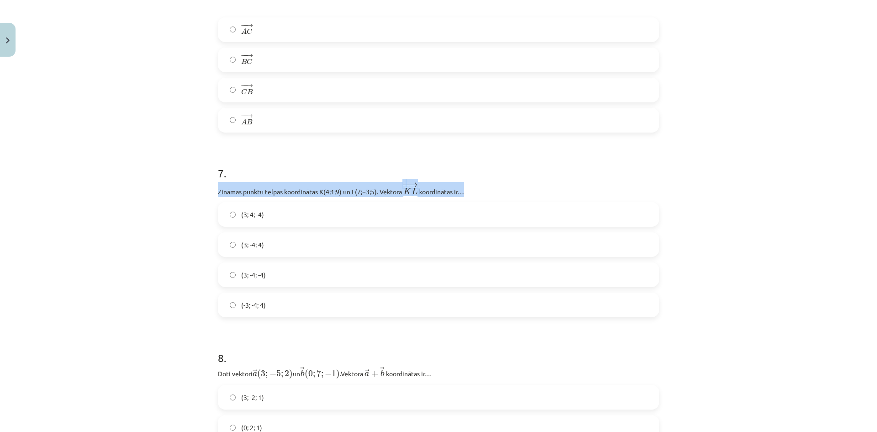
drag, startPoint x: 463, startPoint y: 196, endPoint x: 200, endPoint y: 187, distance: 262.9
click at [200, 187] on div "Mācību tēma: Matemātikas i - 10. klases 1. ieskaites mācību materiāls (a,b) #9 …" at bounding box center [438, 216] width 877 height 432
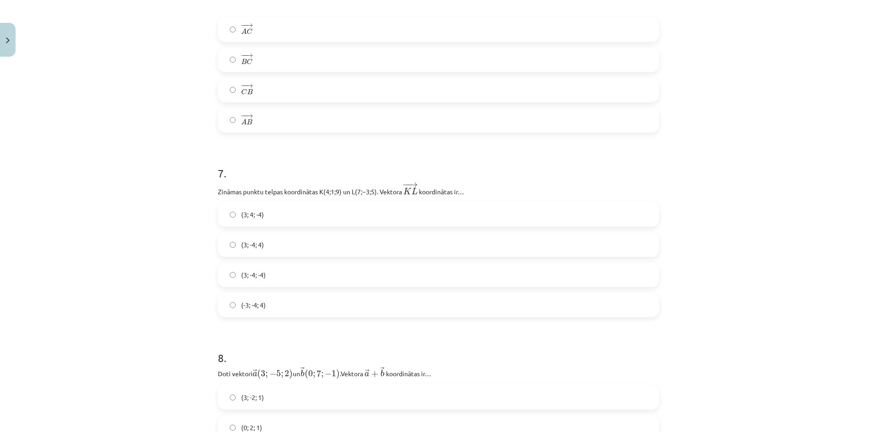
drag, startPoint x: 149, startPoint y: 251, endPoint x: 254, endPoint y: 274, distance: 107.9
click at [150, 251] on div "Mācību tēma: Matemātikas i - 10. klases 1. ieskaites mācību materiāls (a,b) #9 …" at bounding box center [438, 216] width 877 height 432
drag, startPoint x: 264, startPoint y: 304, endPoint x: 236, endPoint y: 213, distance: 95.1
click at [236, 213] on div "(3; 4; -4) (3; -4; 4) (3; -4; -4) (-3; -4; 4)" at bounding box center [438, 259] width 441 height 115
click at [267, 285] on label "(3; -4; -4)" at bounding box center [439, 274] width 440 height 23
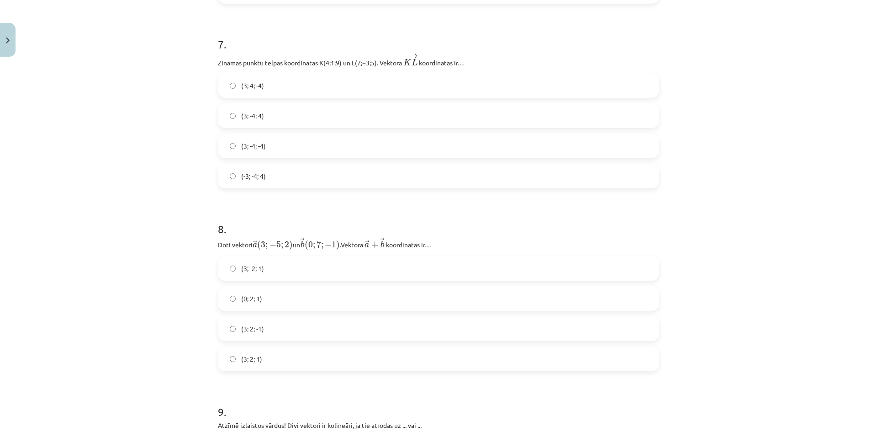
scroll to position [1897, 0]
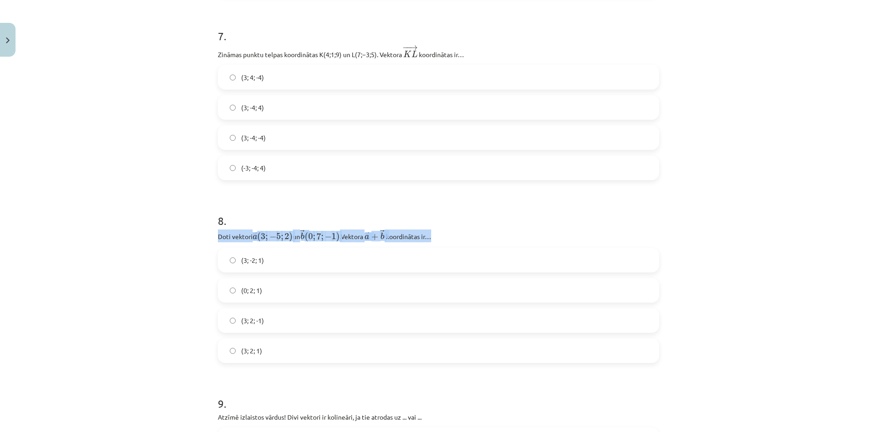
drag, startPoint x: 453, startPoint y: 237, endPoint x: 182, endPoint y: 243, distance: 271.1
click at [182, 243] on div "Mācību tēma: Matemātikas i - 10. klases 1. ieskaites mācību materiāls (a,b) #9 …" at bounding box center [438, 216] width 877 height 432
click at [96, 276] on div "Mācību tēma: Matemātikas i - 10. klases 1. ieskaites mācību materiāls (a,b) #9 …" at bounding box center [438, 216] width 877 height 432
click at [275, 326] on label "(3; 2; -1)" at bounding box center [439, 320] width 440 height 23
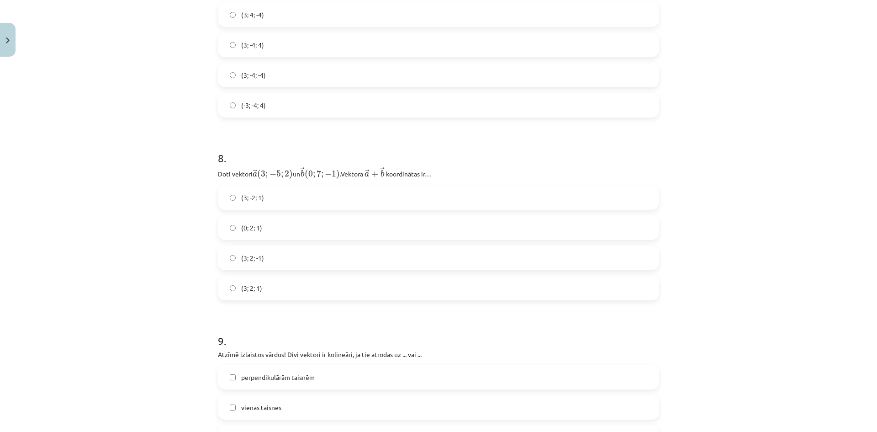
scroll to position [2079, 0]
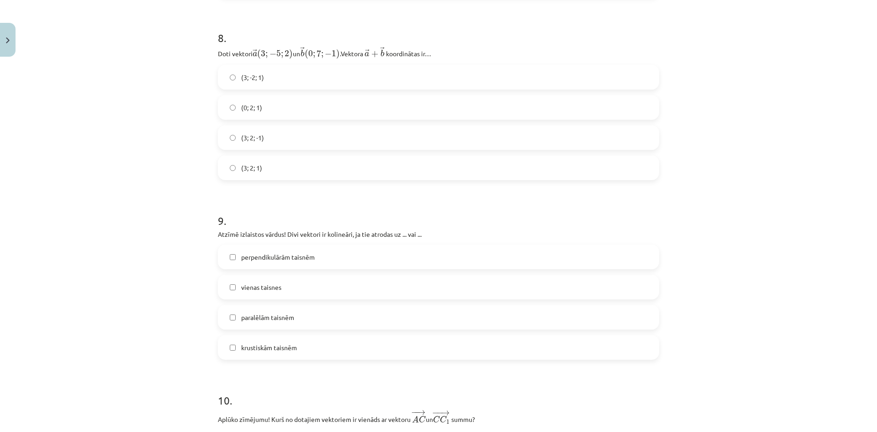
click at [159, 331] on div "Mācību tēma: Matemātikas i - 10. klases 1. ieskaites mācību materiāls (a,b) #9 …" at bounding box center [438, 216] width 877 height 432
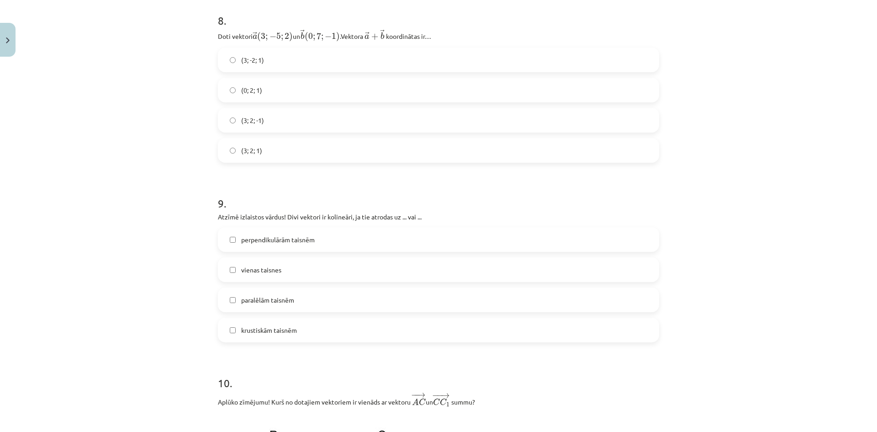
scroll to position [2125, 0]
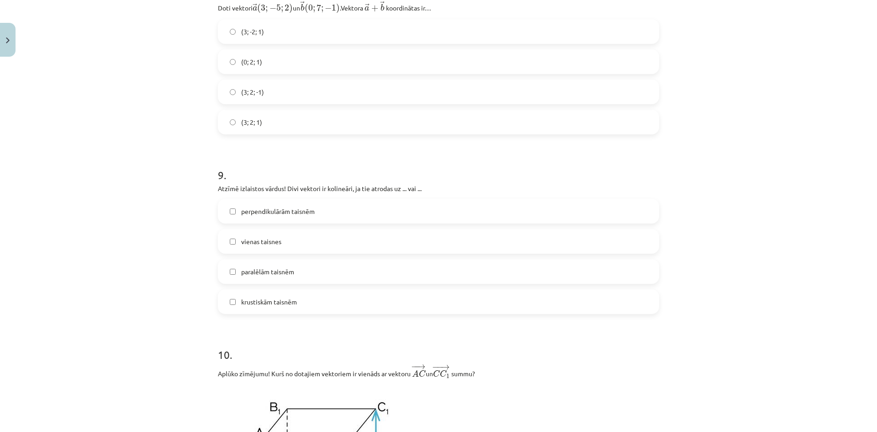
click at [289, 276] on span "paralēlām taisnēm" at bounding box center [267, 272] width 53 height 10
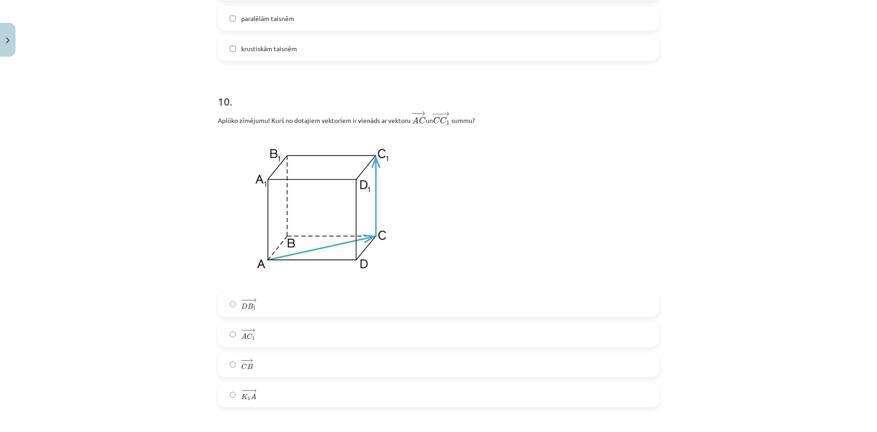
scroll to position [2399, 0]
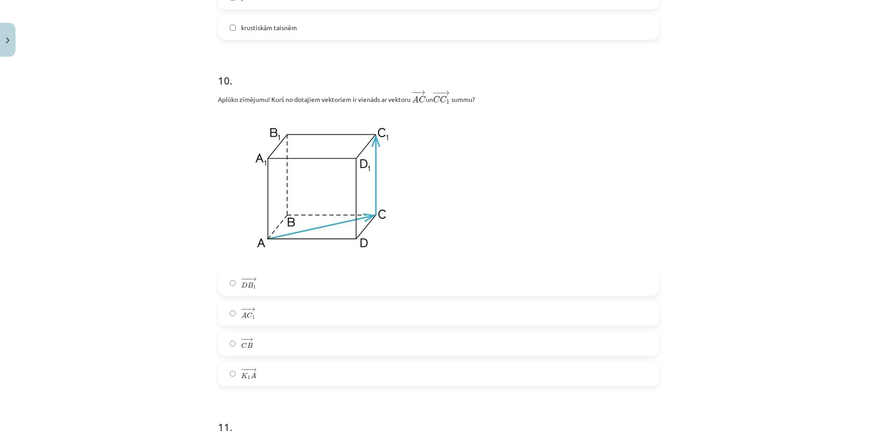
click at [293, 322] on label "− − → A C 1 A C 1 →" at bounding box center [439, 313] width 440 height 23
click at [154, 329] on div "Mācību tēma: Matemātikas i - 10. klases 1. ieskaites mācību materiāls (a,b) #9 …" at bounding box center [438, 216] width 877 height 432
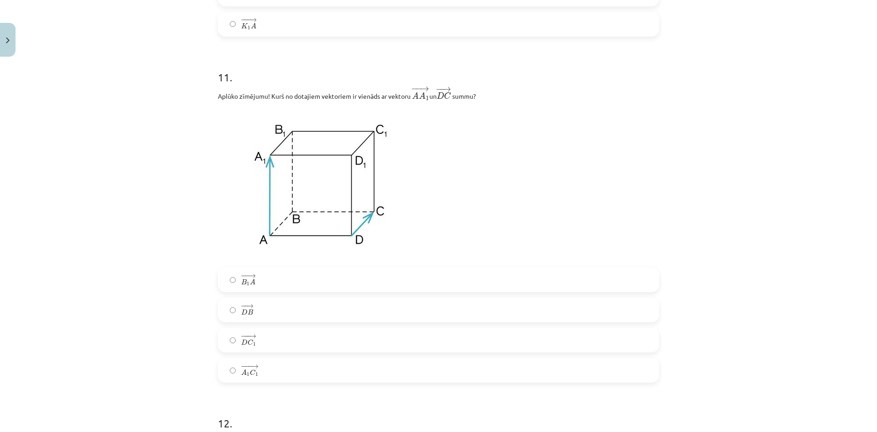
scroll to position [2765, 0]
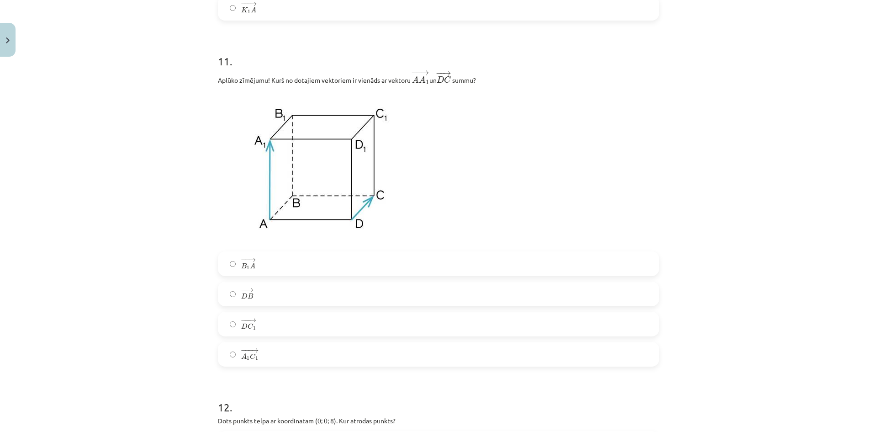
click at [281, 329] on label "− −− → D C 1 D C 1 →" at bounding box center [439, 324] width 440 height 23
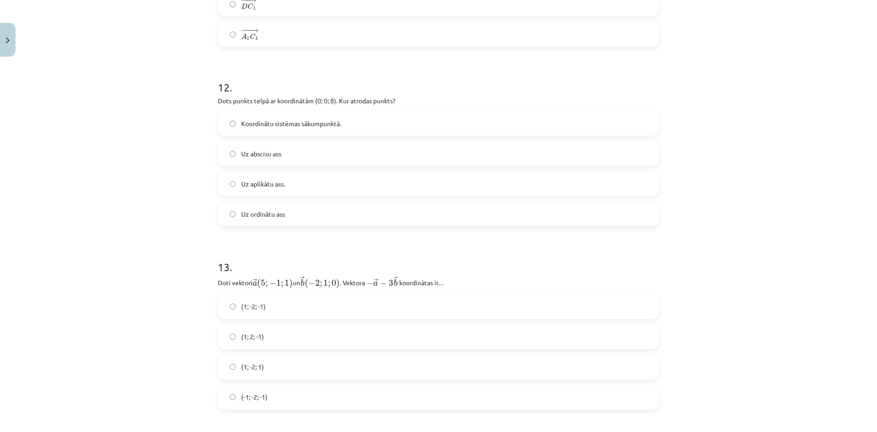
scroll to position [2993, 0]
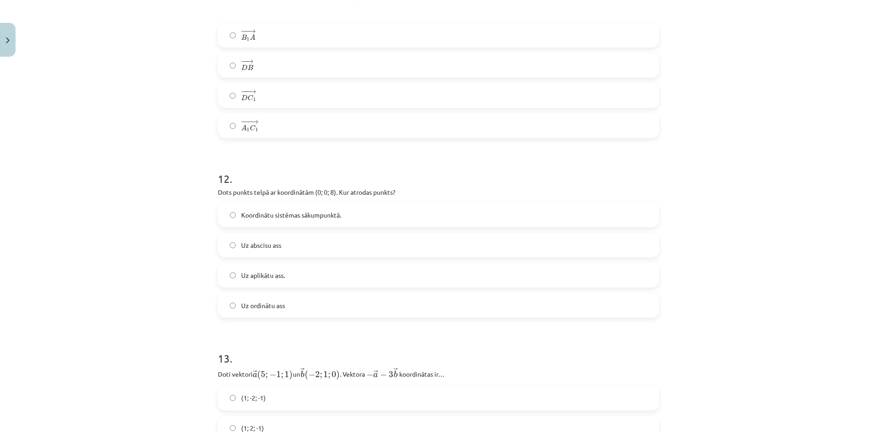
click at [315, 195] on p "Dots punkts telpā ar koordinātām (0; 0; 8). Kur atrodas punkts?" at bounding box center [438, 192] width 441 height 10
click at [119, 207] on div "Mācību tēma: Matemātikas i - 10. klases 1. ieskaites mācību materiāls (a,b) #9 …" at bounding box center [438, 216] width 877 height 432
drag, startPoint x: 285, startPoint y: 308, endPoint x: 234, endPoint y: 218, distance: 103.5
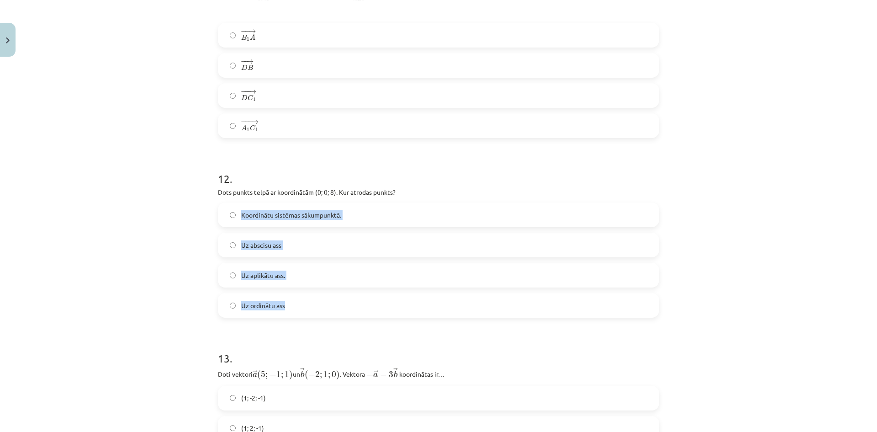
click at [234, 218] on div "Koordinātu sistēmas sākumpunktā. Uz abscisu ass Uz aplikātu ass. Uz ordinātu ass" at bounding box center [438, 259] width 441 height 115
click at [122, 307] on div "Mācību tēma: Matemātikas i - 10. klases 1. ieskaites mācību materiāls (a,b) #9 …" at bounding box center [438, 216] width 877 height 432
click at [282, 278] on label "Uz aplikātu ass." at bounding box center [439, 275] width 440 height 23
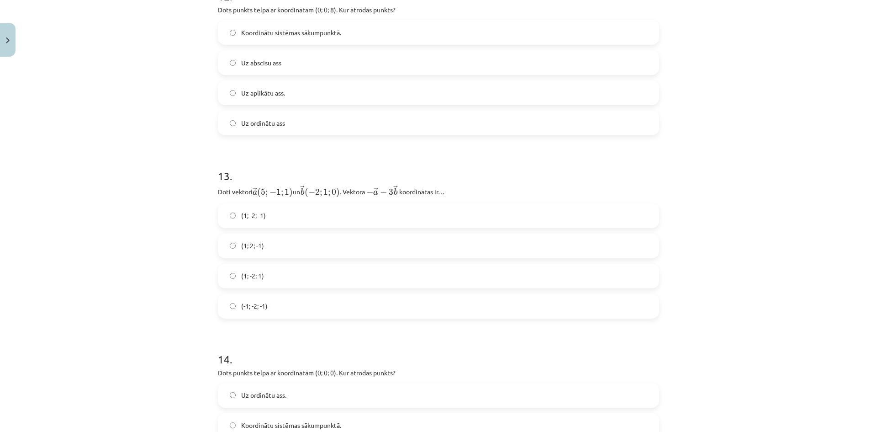
scroll to position [3176, 0]
click at [344, 194] on p "Doti vektori ﻿ → a ( 5 ; − 1 ; 1 ) a → ( 5 ; − 1 ; 1 ) un ﻿ → b ( − 2 ; 1 ; 0 )…" at bounding box center [438, 190] width 441 height 13
click at [345, 192] on p "Doti vektori ﻿ → a ( 5 ; − 1 ; 1 ) a → ( 5 ; − 1 ; 1 ) un ﻿ → b ( − 2 ; 1 ; 0 )…" at bounding box center [438, 190] width 441 height 13
click at [345, 191] on p "Doti vektori ﻿ → a ( 5 ; − 1 ; 1 ) a → ( 5 ; − 1 ; 1 ) un ﻿ → b ( − 2 ; 1 ; 0 )…" at bounding box center [438, 190] width 441 height 13
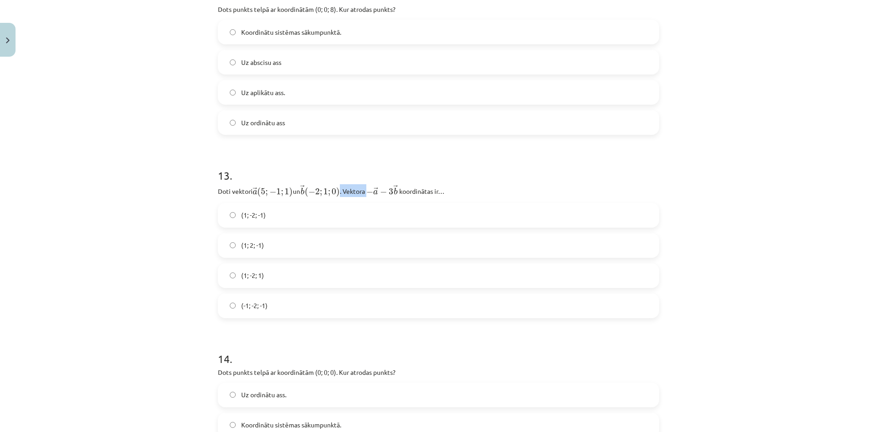
click at [345, 191] on p "Doti vektori ﻿ → a ( 5 ; − 1 ; 1 ) a → ( 5 ; − 1 ; 1 ) un ﻿ → b ( − 2 ; 1 ; 0 )…" at bounding box center [438, 190] width 441 height 13
drag, startPoint x: 448, startPoint y: 195, endPoint x: 209, endPoint y: 193, distance: 239.5
click at [171, 208] on div "Mācību tēma: Matemātikas i - 10. klases 1. ieskaites mācību materiāls (a,b) #9 …" at bounding box center [438, 216] width 877 height 432
click at [267, 302] on label "(-1; -2; -1)" at bounding box center [439, 305] width 440 height 23
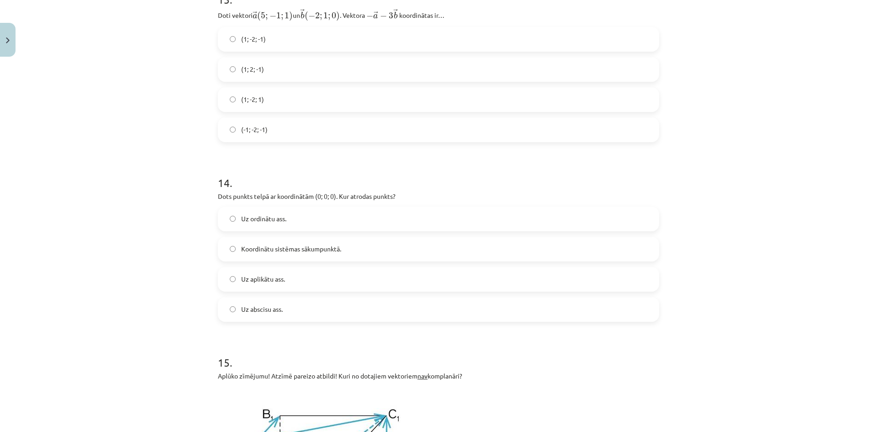
scroll to position [3359, 0]
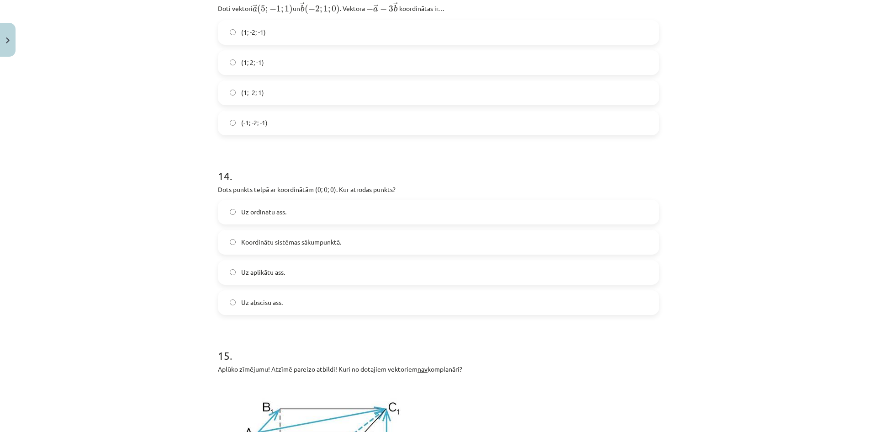
click at [369, 192] on p "Dots punkts telpā ar koordinātām (0; 0; 0). Kur atrodas punkts?" at bounding box center [438, 190] width 441 height 10
click at [176, 282] on div "Mācību tēma: Matemātikas i - 10. klases 1. ieskaites mācību materiāls (a,b) #9 …" at bounding box center [438, 216] width 877 height 432
click at [444, 239] on label "Koordinātu sistēmas sākumpunktā." at bounding box center [439, 242] width 440 height 23
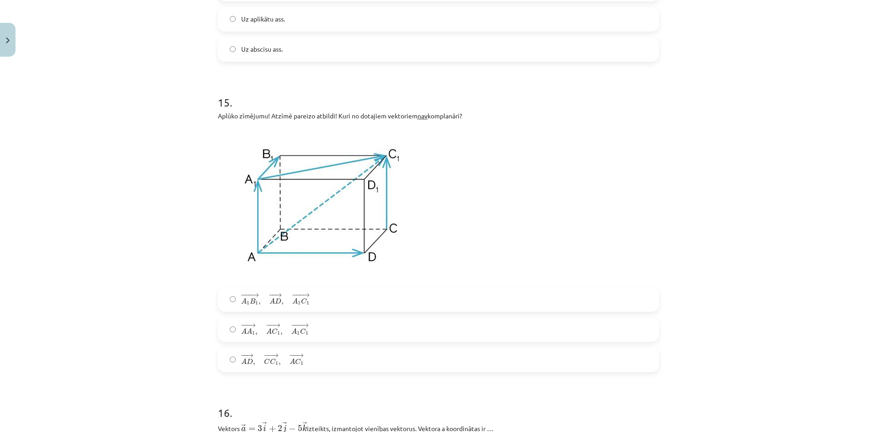
scroll to position [3633, 0]
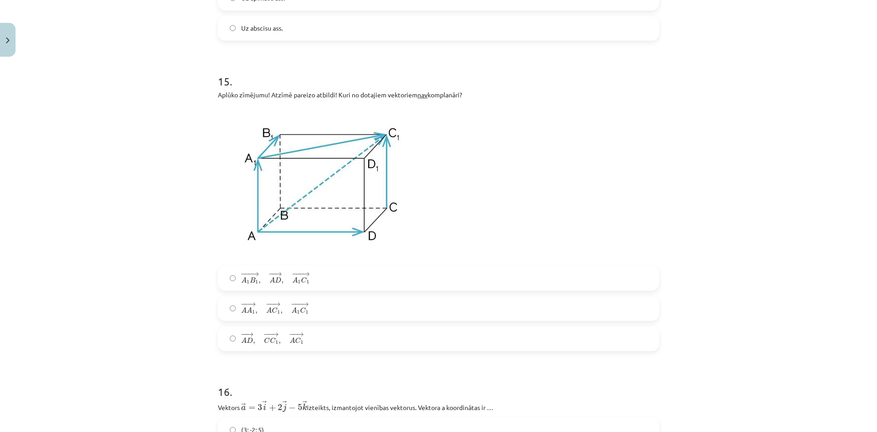
click at [265, 340] on span "C" at bounding box center [267, 340] width 6 height 6
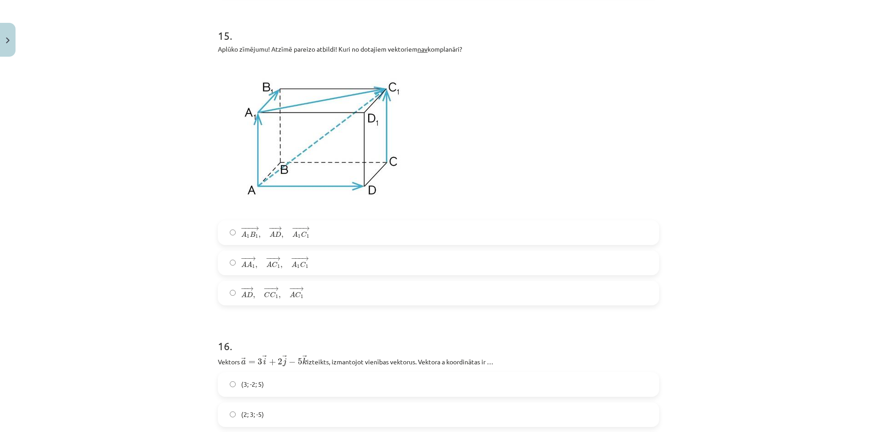
scroll to position [3844, 0]
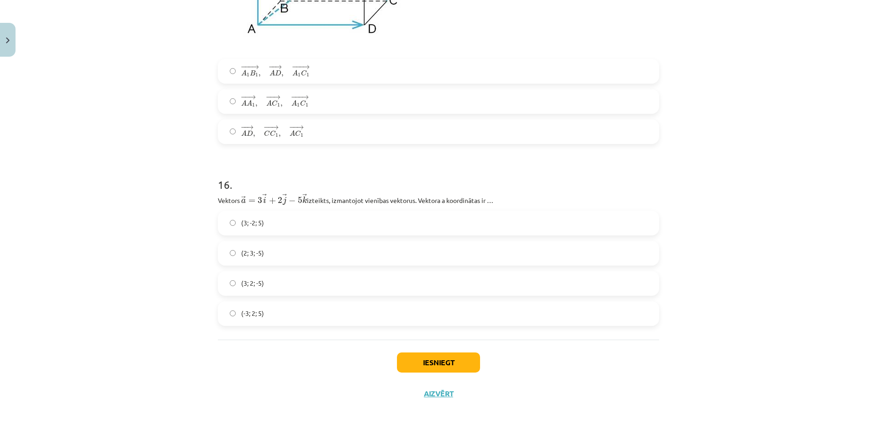
click at [329, 196] on p "Vektors ﻿ → a = 3 → i + 2 → j − 5 → k a → = 3 i → + 2 j → − 5 k → izteikts, izm…" at bounding box center [438, 199] width 441 height 12
click at [331, 197] on p "Vektors ﻿ → a = 3 → i + 2 → j − 5 → k a → = 3 i → + 2 j → − 5 k → izteikts, izm…" at bounding box center [438, 199] width 441 height 12
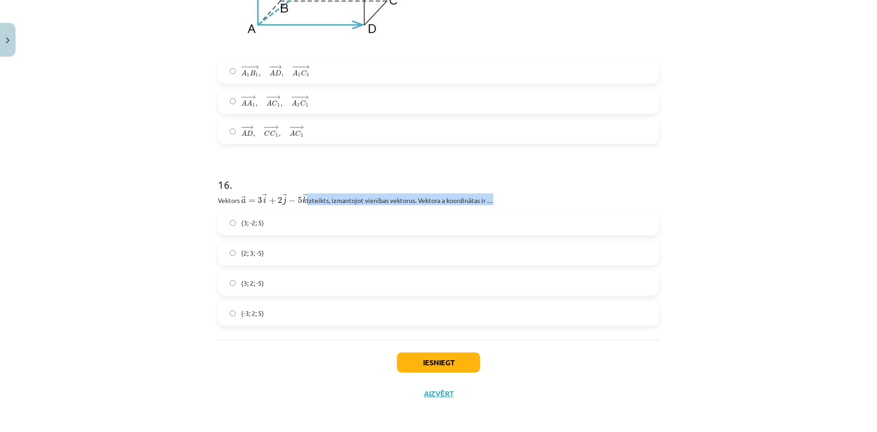
click at [331, 197] on p "Vektors ﻿ → a = 3 → i + 2 → j − 5 → k a → = 3 i → + 2 j → − 5 k → izteikts, izm…" at bounding box center [438, 199] width 441 height 12
drag, startPoint x: 213, startPoint y: 200, endPoint x: 514, endPoint y: 191, distance: 301.3
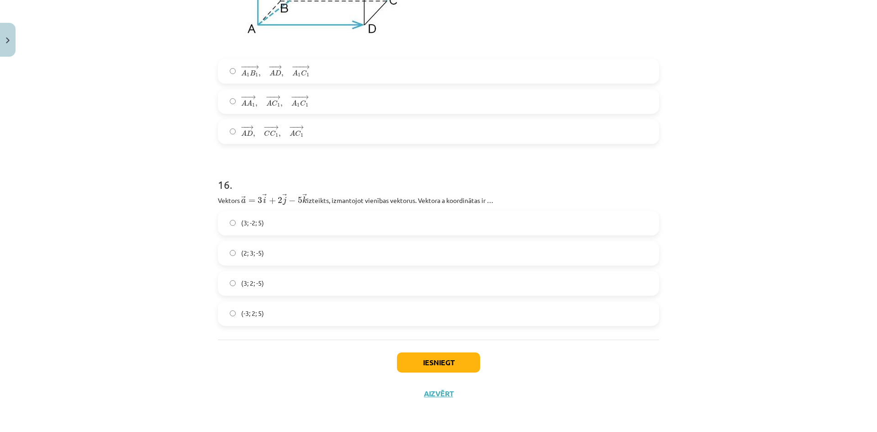
click at [286, 283] on label "(3; 2; -5)" at bounding box center [439, 283] width 440 height 23
click at [273, 310] on label "(-3; 2; 5)" at bounding box center [439, 313] width 440 height 23
click at [286, 229] on label "(3; -2; 5)" at bounding box center [439, 223] width 440 height 23
click at [296, 287] on label "(3; 2; -5)" at bounding box center [439, 283] width 440 height 23
click at [456, 358] on button "Iesniegt" at bounding box center [438, 362] width 83 height 20
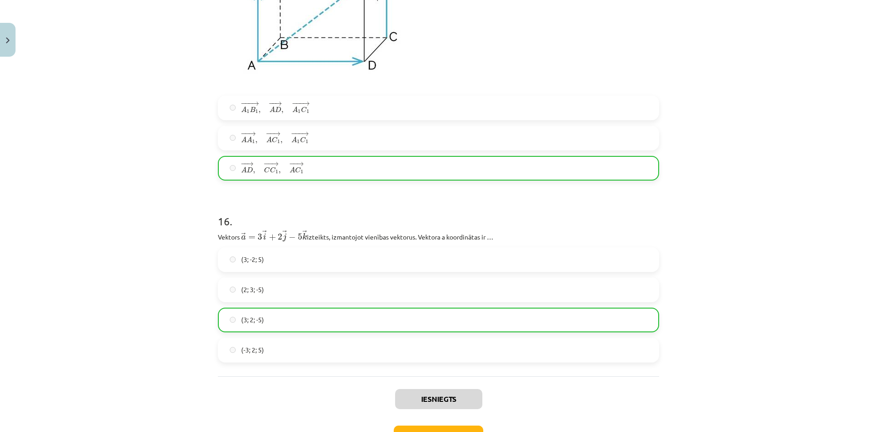
scroll to position [3873, 0]
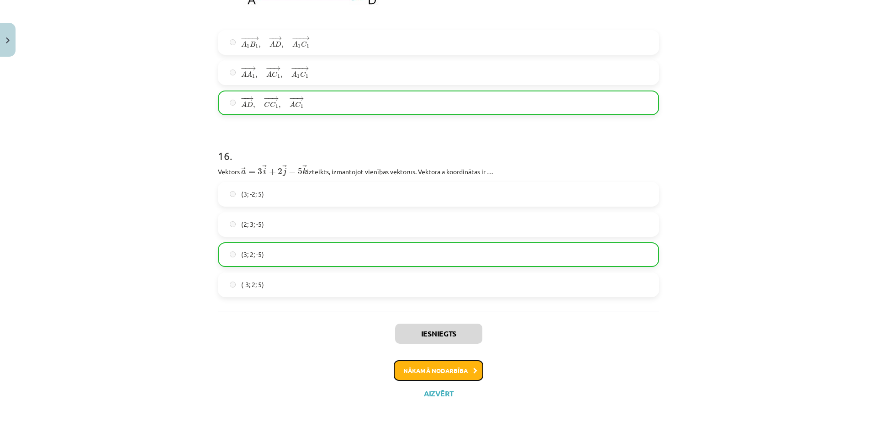
click at [448, 365] on button "Nākamā nodarbība" at bounding box center [439, 370] width 90 height 21
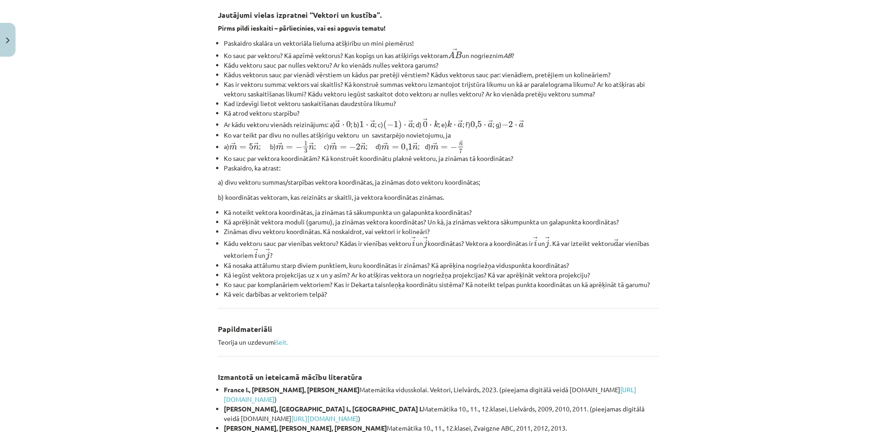
scroll to position [295, 0]
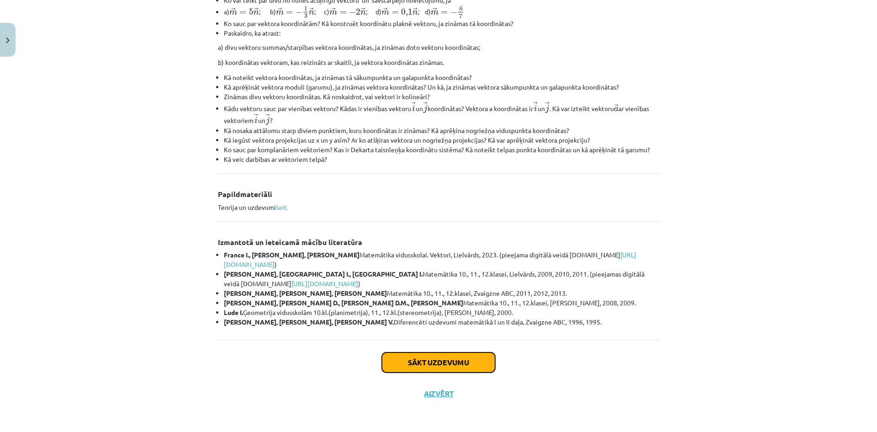
click at [451, 367] on button "Sākt uzdevumu" at bounding box center [438, 362] width 113 height 20
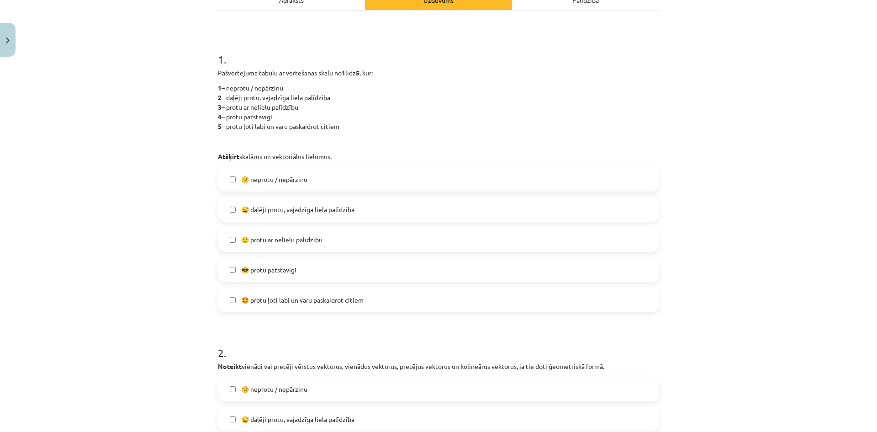
scroll to position [160, 0]
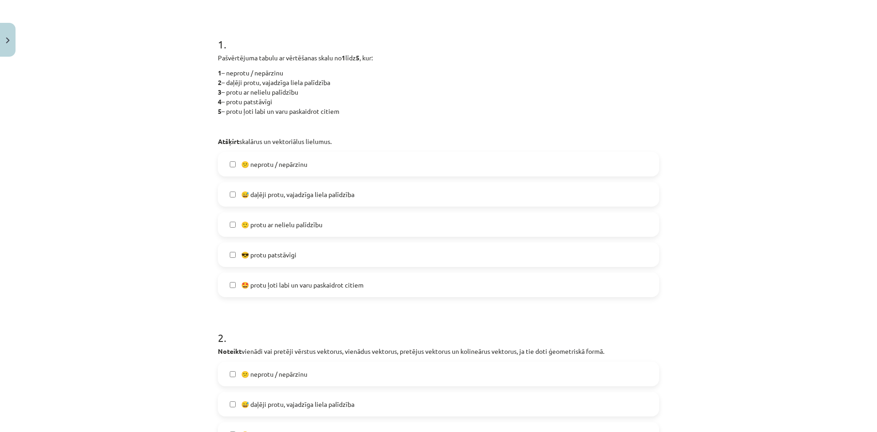
click at [287, 224] on span "🙂 protu ar nelielu palīdzību" at bounding box center [281, 225] width 81 height 10
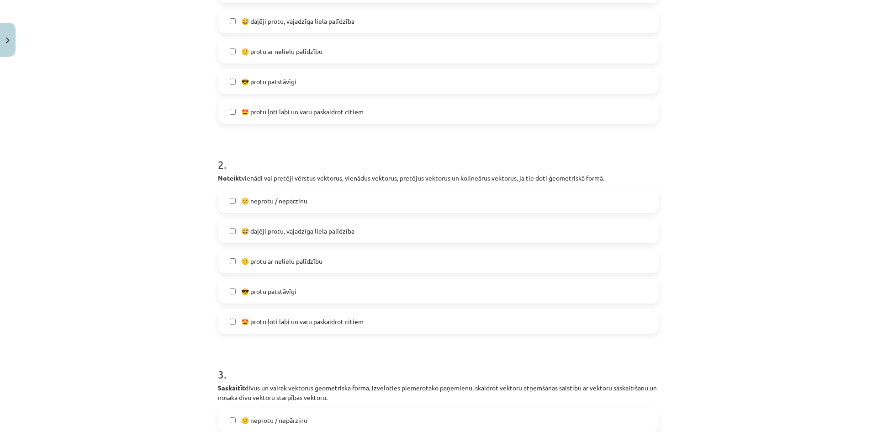
scroll to position [388, 0]
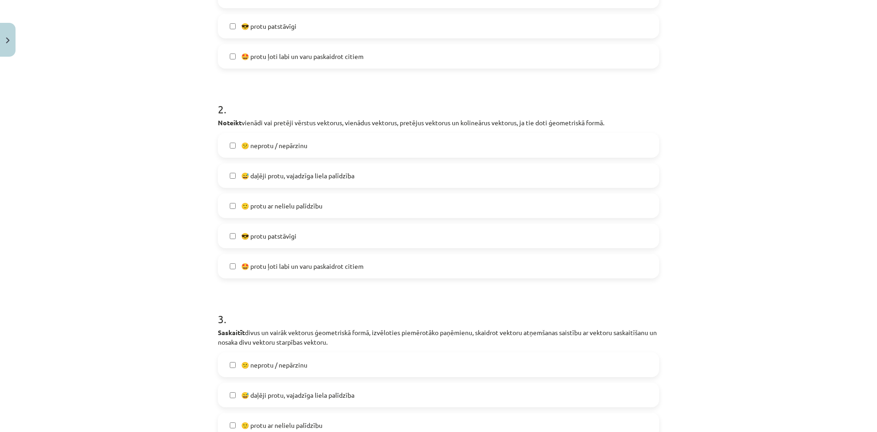
click at [286, 207] on span "🙂 protu ar nelielu palīdzību" at bounding box center [281, 206] width 81 height 10
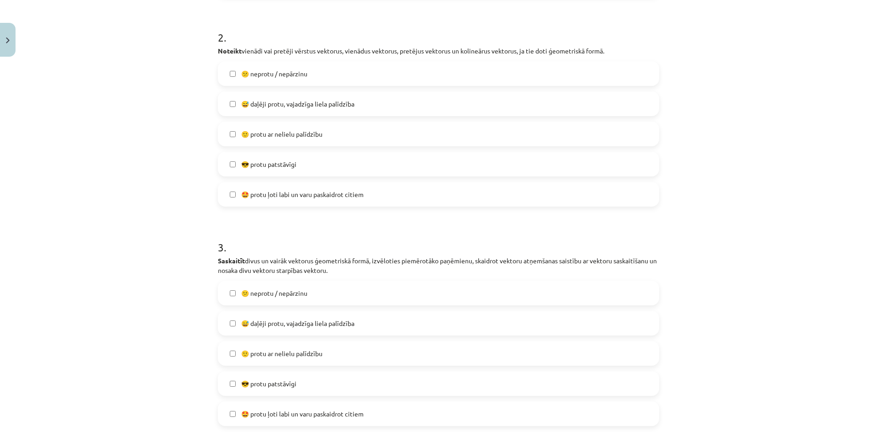
scroll to position [571, 0]
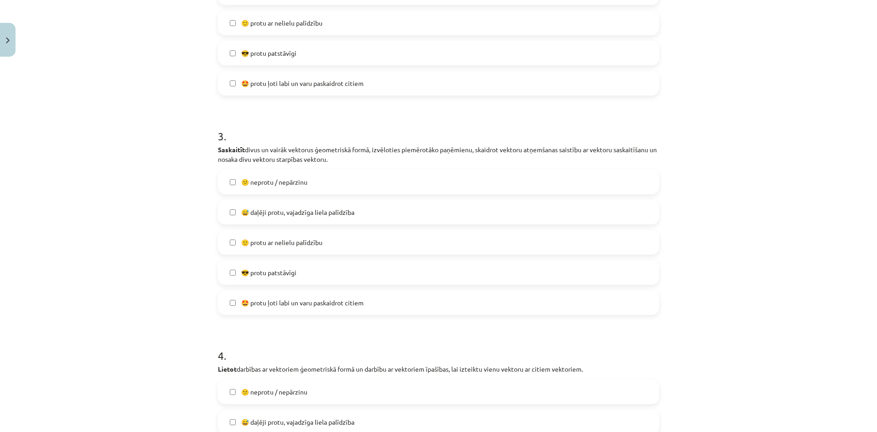
click at [287, 217] on label "😅 daļēji protu, vajadzīga liela palīdzība" at bounding box center [439, 212] width 440 height 23
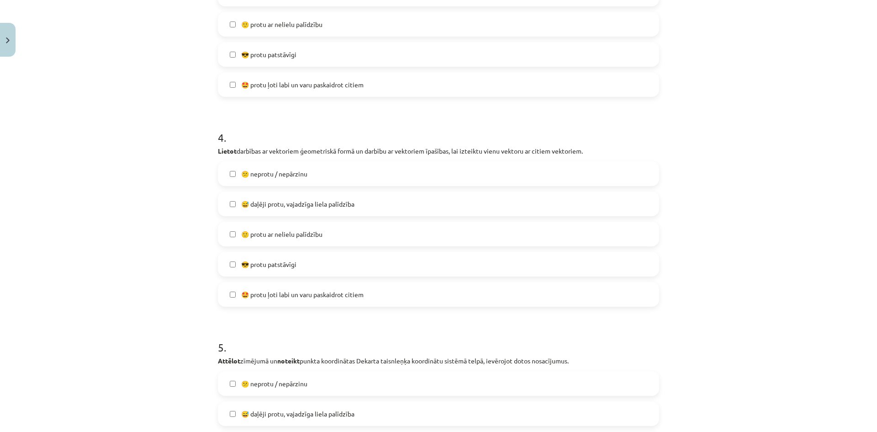
scroll to position [800, 0]
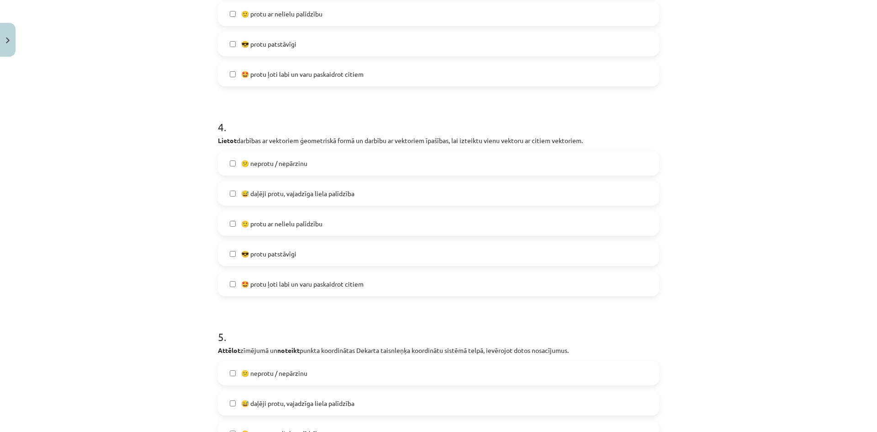
click at [300, 223] on span "🙂 protu ar nelielu palīdzību" at bounding box center [281, 224] width 81 height 10
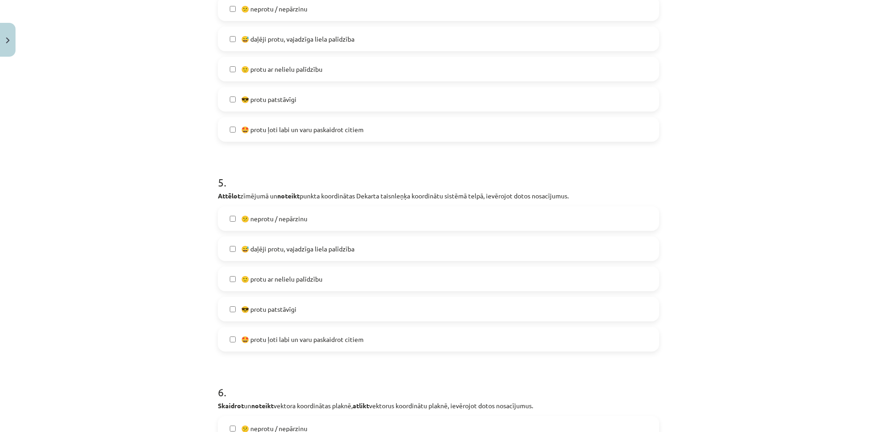
scroll to position [983, 0]
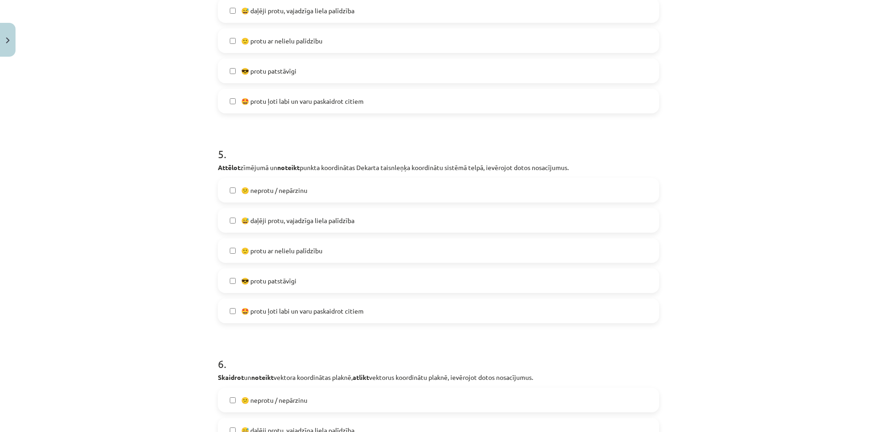
click at [222, 167] on strong "Attēlot" at bounding box center [229, 167] width 22 height 8
click at [218, 167] on strong "Attēlot" at bounding box center [229, 167] width 22 height 8
click at [221, 168] on strong "Attēlot" at bounding box center [229, 167] width 22 height 8
click at [218, 166] on strong "Attēlot" at bounding box center [229, 167] width 22 height 8
click at [306, 210] on label "😅 daļēji protu, vajadzīga liela palīdzība" at bounding box center [439, 220] width 440 height 23
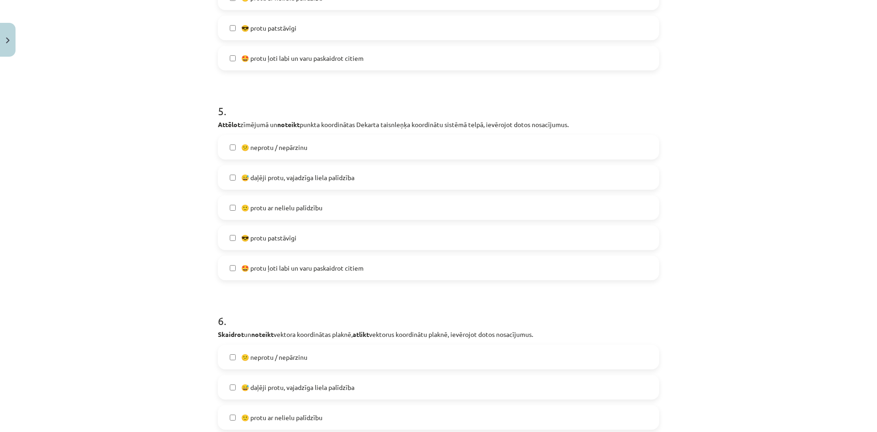
scroll to position [1165, 0]
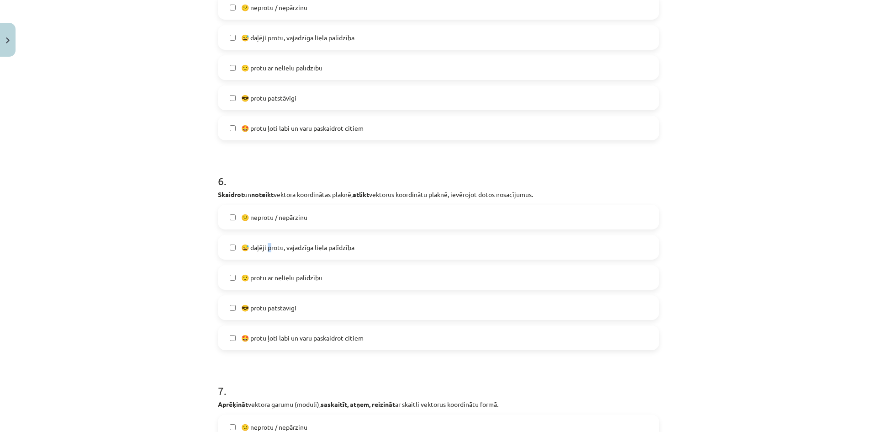
click at [267, 252] on label "😅 daļēji protu, vajadzīga liela palīdzība" at bounding box center [439, 247] width 440 height 23
click at [243, 283] on label "🙂 protu ar nelielu palīdzību" at bounding box center [439, 277] width 440 height 23
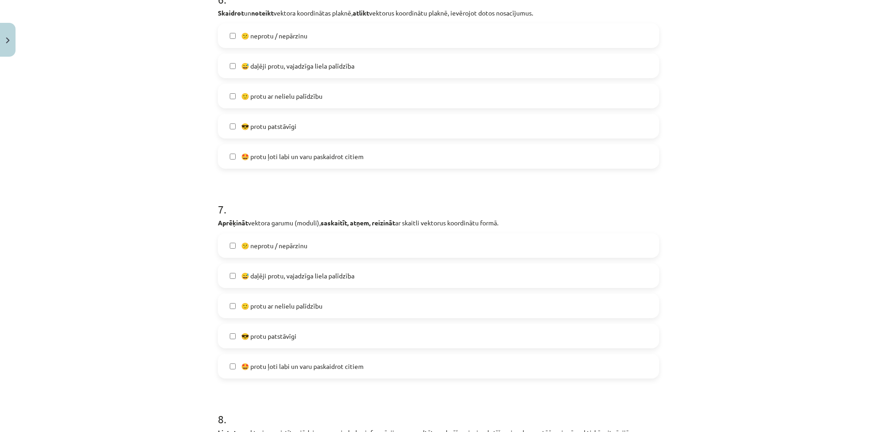
scroll to position [1348, 0]
click at [272, 268] on label "😅 daļēji protu, vajadzīga liela palīdzība" at bounding box center [439, 274] width 440 height 23
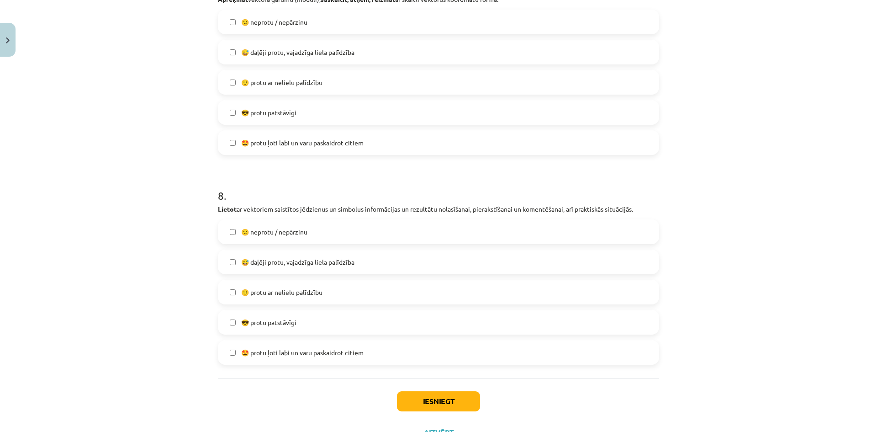
scroll to position [1609, 0]
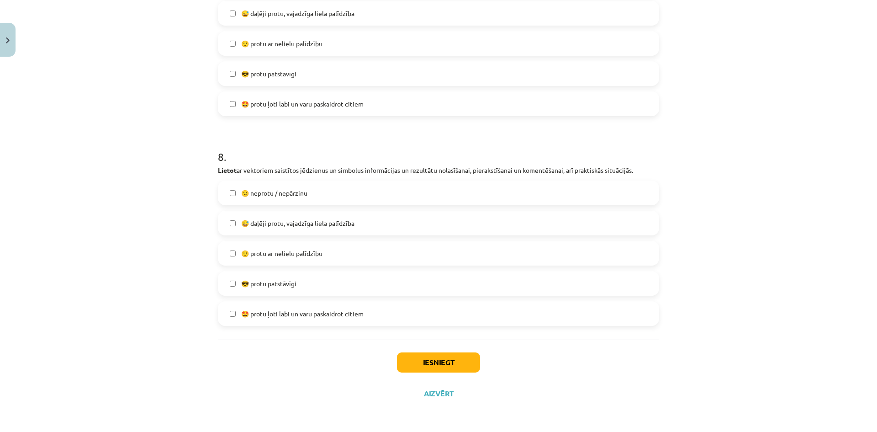
click at [287, 222] on span "😅 daļēji protu, vajadzīga liela palīdzība" at bounding box center [297, 223] width 113 height 10
click at [303, 253] on span "🙂 protu ar nelielu palīdzību" at bounding box center [281, 254] width 81 height 10
click at [468, 365] on button "Iesniegt" at bounding box center [438, 362] width 83 height 20
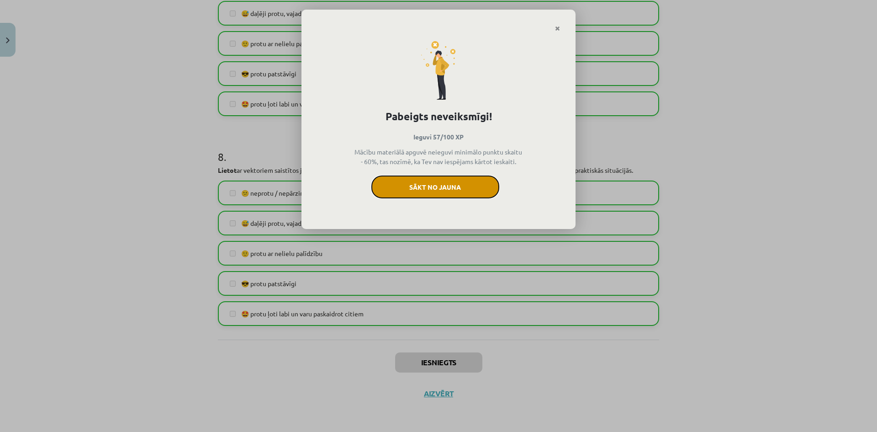
click at [479, 185] on button "Sākt no jauna" at bounding box center [436, 186] width 128 height 23
click at [455, 187] on button "Sākt no jauna" at bounding box center [436, 186] width 128 height 23
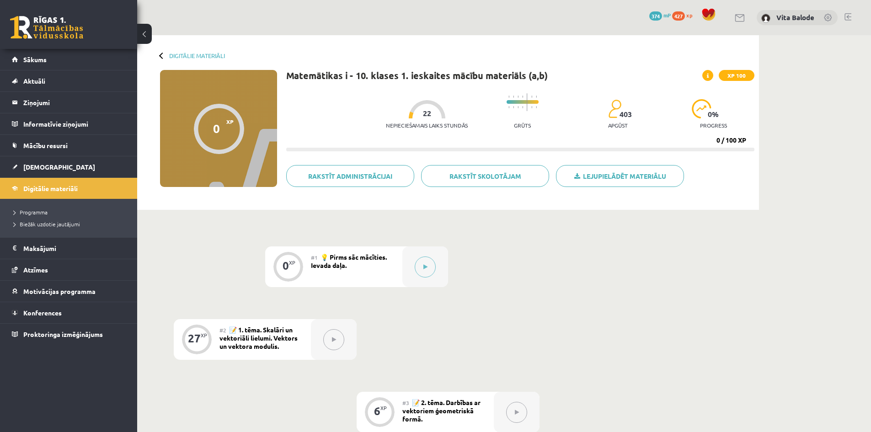
click at [248, 125] on div "0 XP XP 100" at bounding box center [218, 128] width 117 height 117
click at [223, 123] on div at bounding box center [219, 129] width 50 height 50
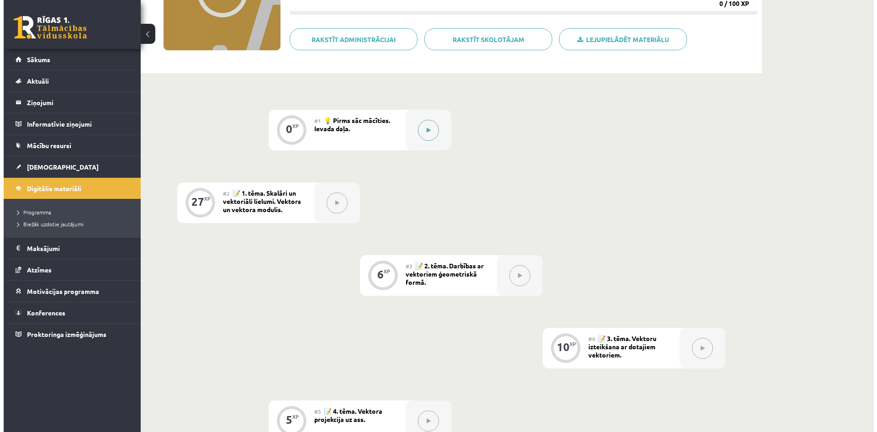
scroll to position [137, 0]
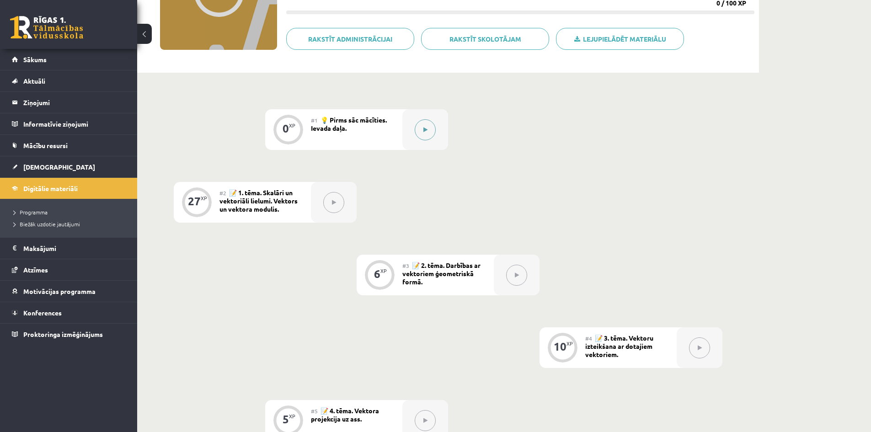
click at [414, 129] on div at bounding box center [425, 129] width 46 height 41
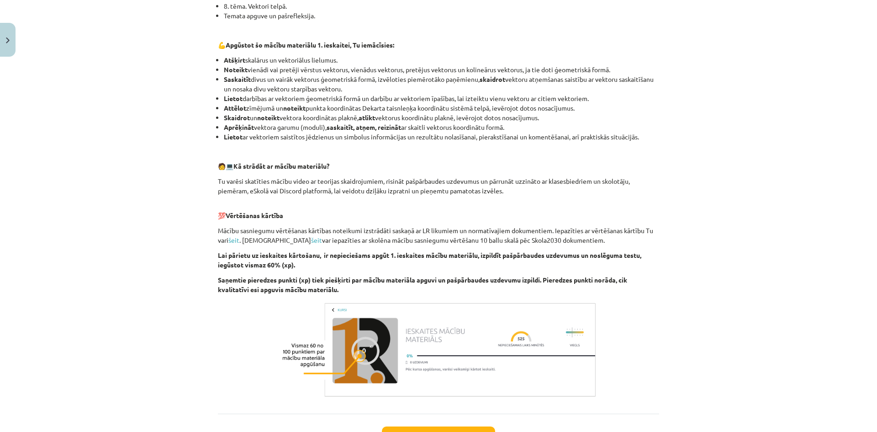
scroll to position [383, 0]
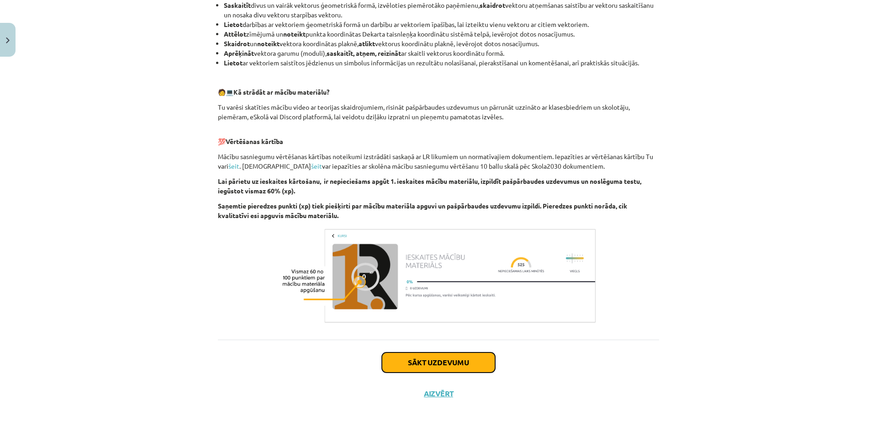
click at [451, 361] on button "Sākt uzdevumu" at bounding box center [438, 362] width 113 height 20
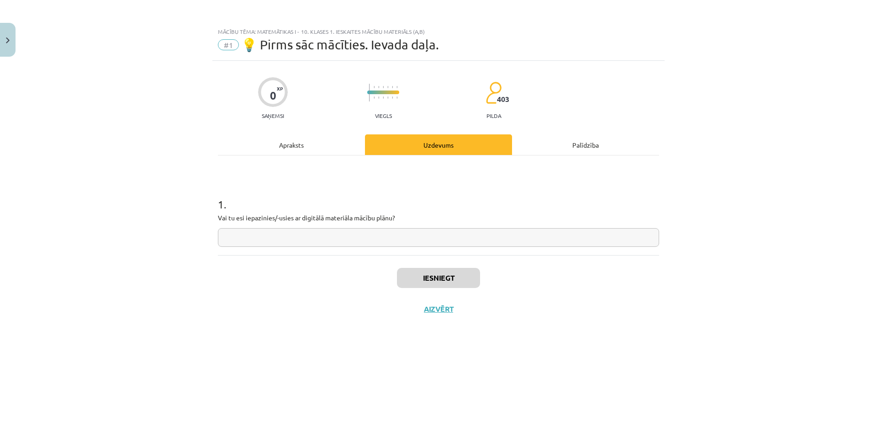
scroll to position [0, 0]
click at [368, 228] on div "1 . Vai tu esi iepazinies/-usies ar digitālā materiāla mācību plānu?" at bounding box center [438, 214] width 441 height 65
click at [372, 231] on input "text" at bounding box center [438, 237] width 441 height 19
type input "**"
click at [436, 279] on button "Iesniegt" at bounding box center [438, 278] width 83 height 20
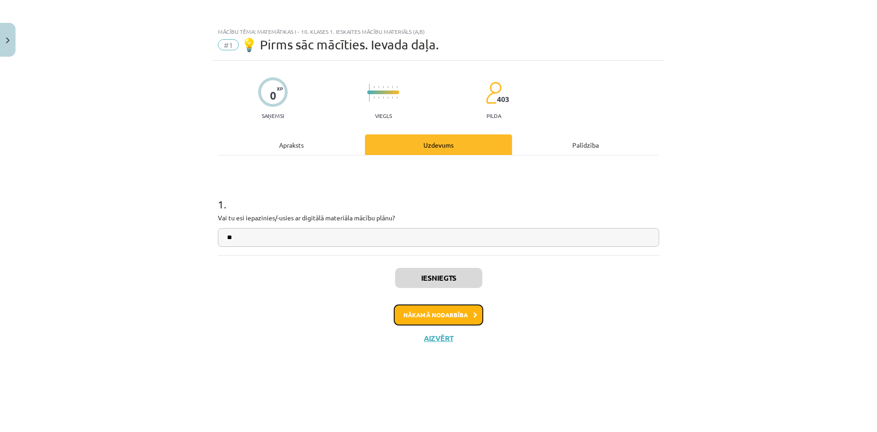
click at [456, 310] on button "Nākamā nodarbība" at bounding box center [439, 314] width 90 height 21
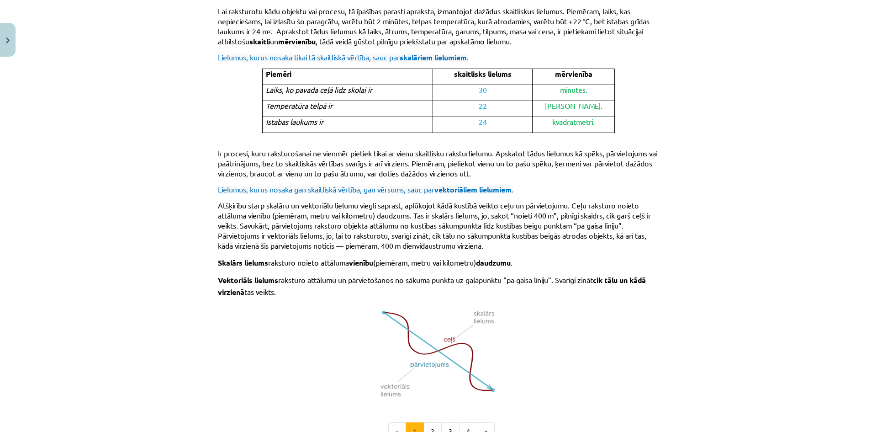
scroll to position [508, 0]
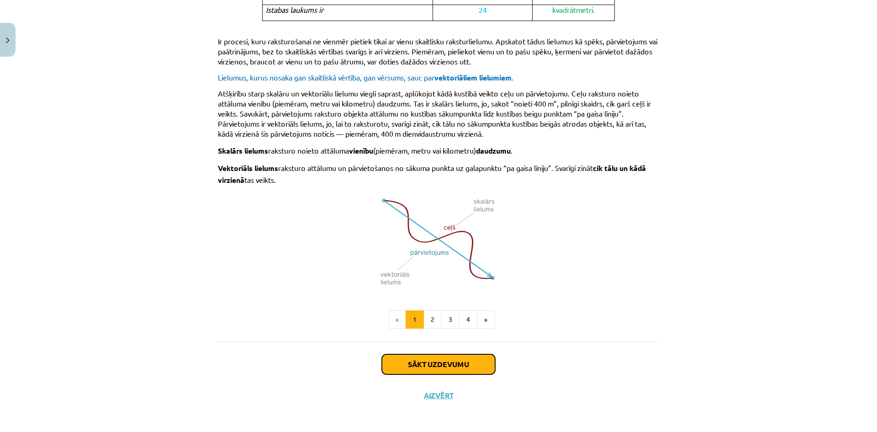
click at [465, 366] on button "Sākt uzdevumu" at bounding box center [438, 364] width 113 height 20
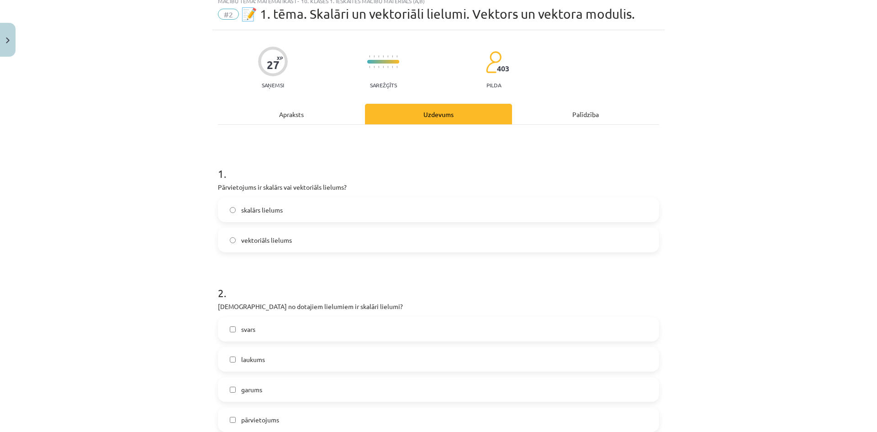
scroll to position [23, 0]
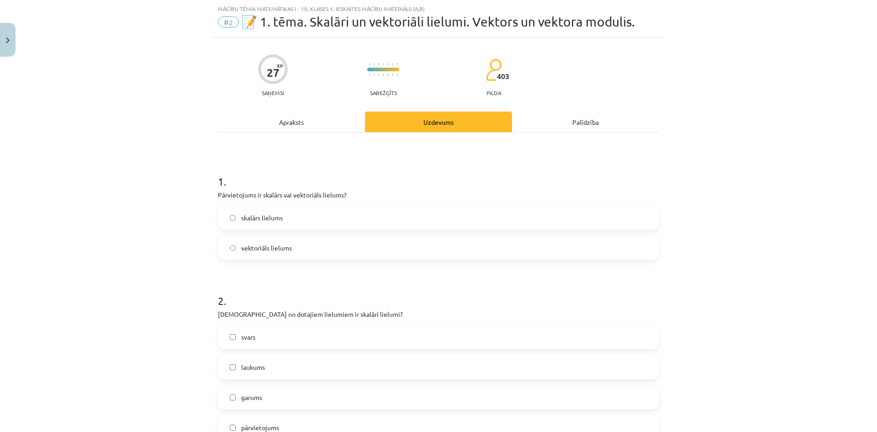
click at [327, 195] on p "Pārvietojums ir skalārs vai vektoriāls lielums?" at bounding box center [438, 195] width 441 height 10
copy div "Pārvietojums ir skalārs vai vektoriāls lielums?"
click at [294, 238] on label "vektoriāls lielums" at bounding box center [439, 247] width 440 height 23
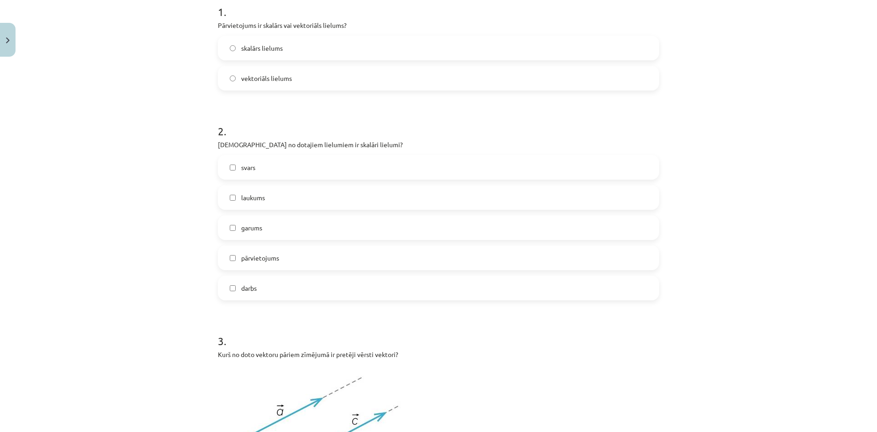
scroll to position [206, 0]
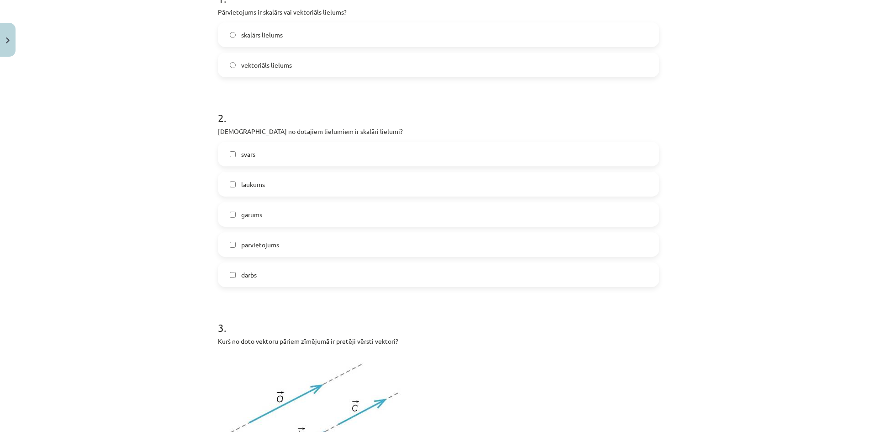
click at [298, 132] on p "Kuri no dotajiem lielumiem ir skalāri lielumi?" at bounding box center [438, 132] width 441 height 10
click at [132, 185] on div "Mācību tēma: Matemātikas i - 10. klases 1. ieskaites mācību materiāls (a,b) #2 …" at bounding box center [438, 216] width 877 height 432
click at [353, 123] on h1 "2 ." at bounding box center [438, 110] width 441 height 28
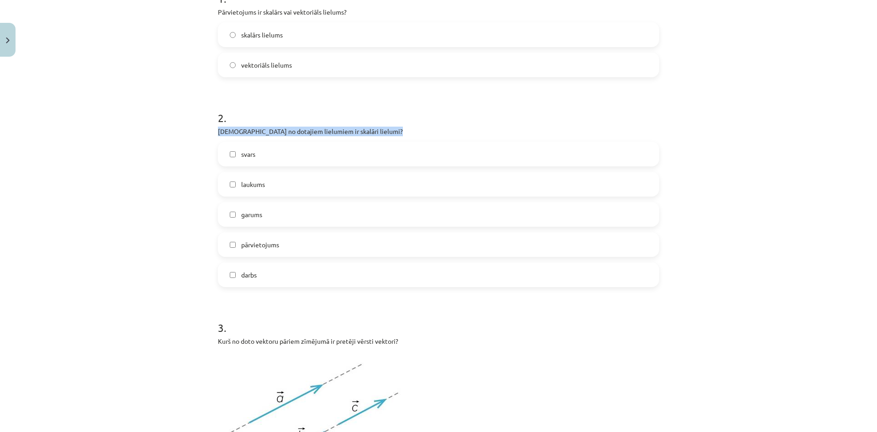
click at [345, 128] on div "2 . Kuri no dotajiem lielumiem ir skalāri lielumi? svars laukums garums pārviet…" at bounding box center [438, 191] width 441 height 191
copy div "Kuri no dotajiem lielumiem ir skalāri lielumi?"
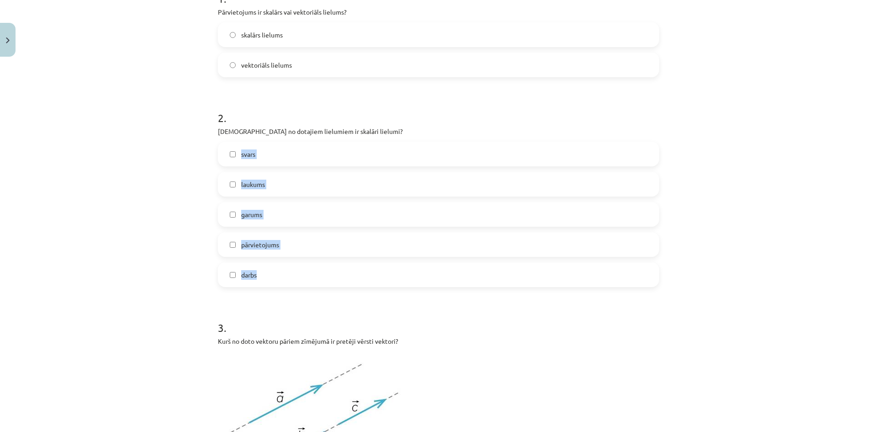
drag, startPoint x: 290, startPoint y: 270, endPoint x: 233, endPoint y: 146, distance: 136.2
click at [233, 146] on div "svars laukums garums pārvietojums darbs" at bounding box center [438, 214] width 441 height 145
copy div "svars laukums garums pārvietojums darbs"
click at [249, 150] on span "svars" at bounding box center [248, 154] width 14 height 10
click at [241, 186] on span "laukums" at bounding box center [253, 185] width 24 height 10
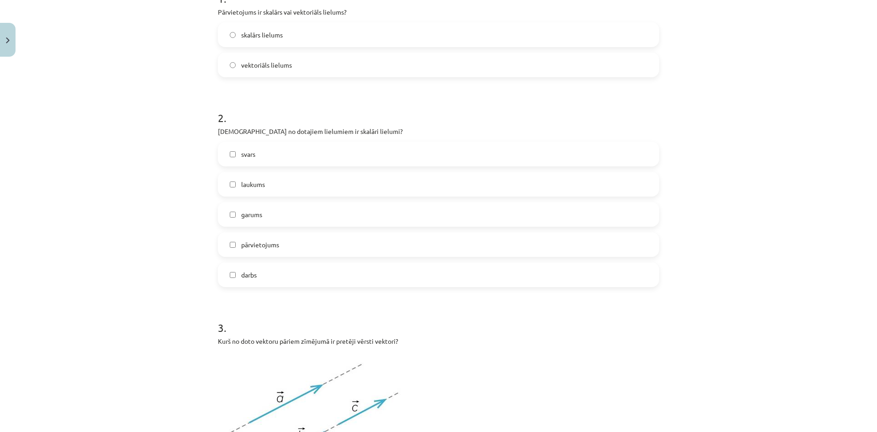
click at [241, 214] on span "garums" at bounding box center [251, 215] width 21 height 10
click at [230, 268] on label "darbs" at bounding box center [439, 274] width 440 height 23
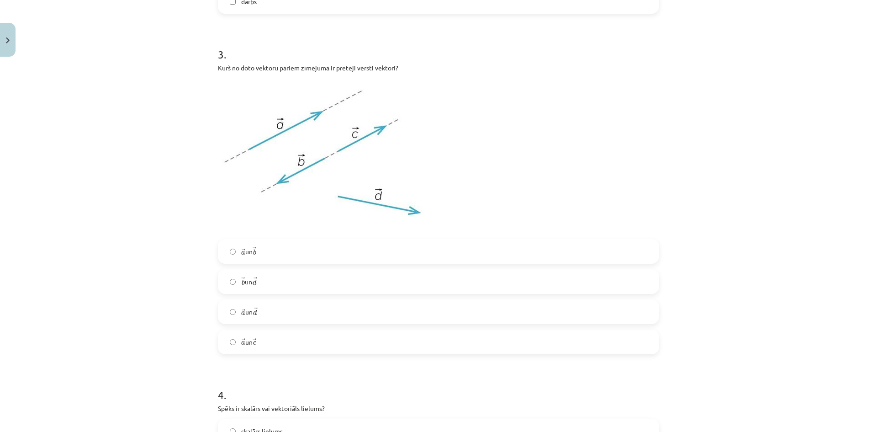
scroll to position [480, 0]
click at [279, 252] on label "→ a a → un → b b →" at bounding box center [439, 250] width 440 height 23
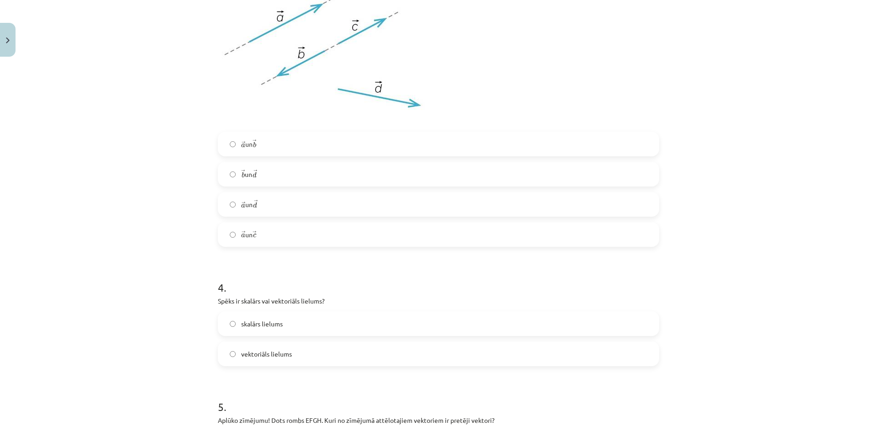
scroll to position [663, 0]
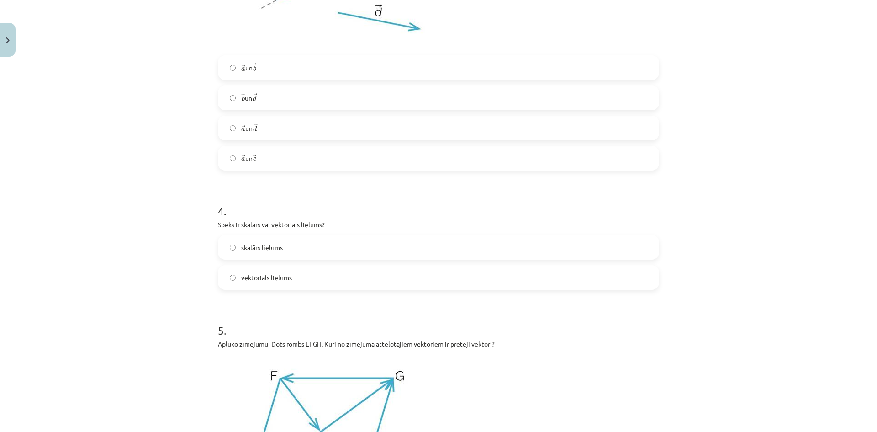
click at [313, 222] on p "Spēks ir skalārs vai vektoriāls lielums?" at bounding box center [438, 225] width 441 height 10
copy div "Spēks ir skalārs vai vektoriāls lielums?"
click at [282, 249] on label "skalārs lielums" at bounding box center [439, 247] width 440 height 23
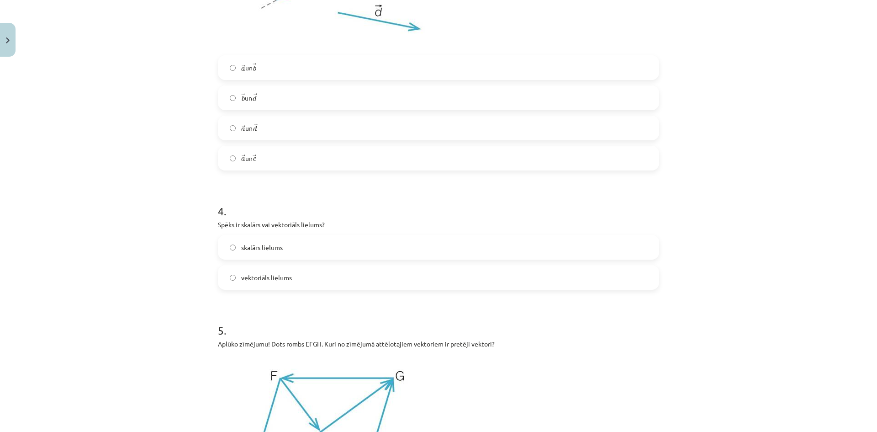
click at [269, 264] on div "skalārs lielums vektoriāls lielums" at bounding box center [438, 262] width 441 height 55
click at [267, 271] on label "vektoriāls lielums" at bounding box center [439, 277] width 440 height 23
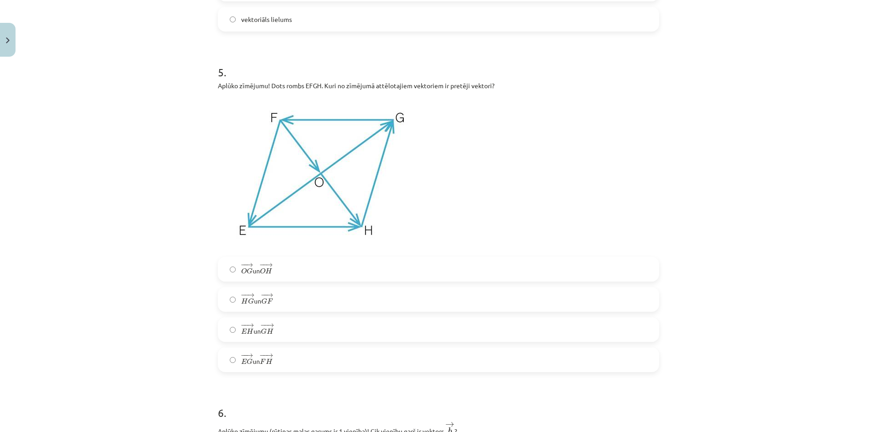
scroll to position [937, 0]
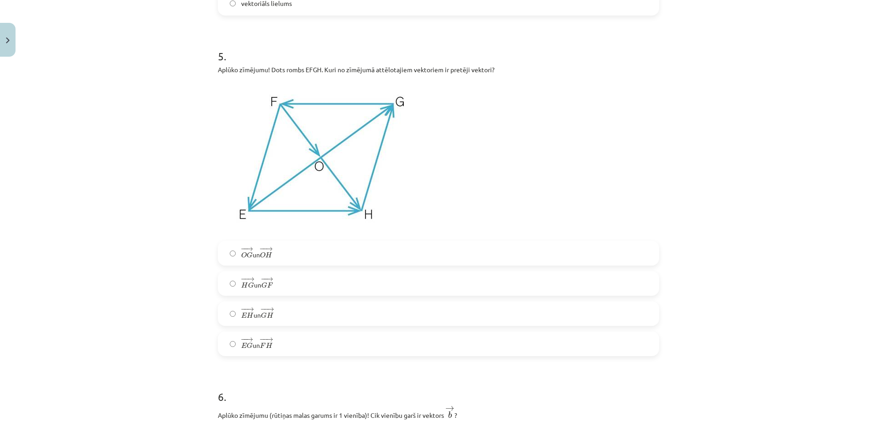
click at [303, 344] on label "− − → E G E G → un − − → F H F H →" at bounding box center [439, 343] width 440 height 23
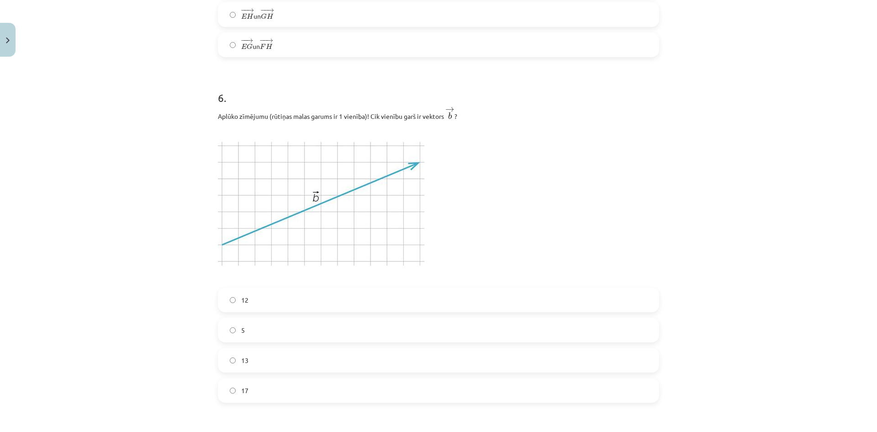
scroll to position [1257, 0]
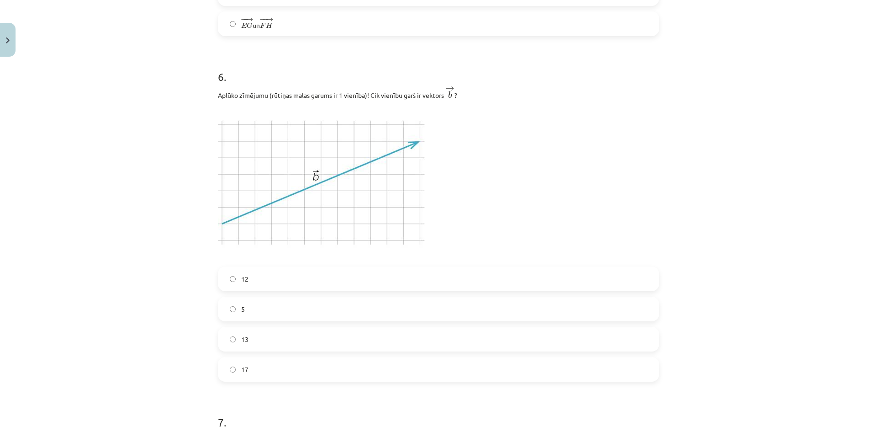
click at [262, 285] on label "12" at bounding box center [439, 278] width 440 height 23
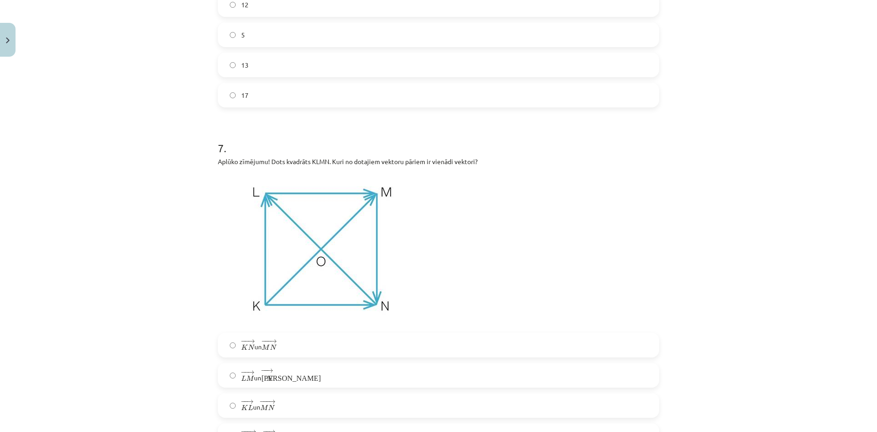
scroll to position [1577, 0]
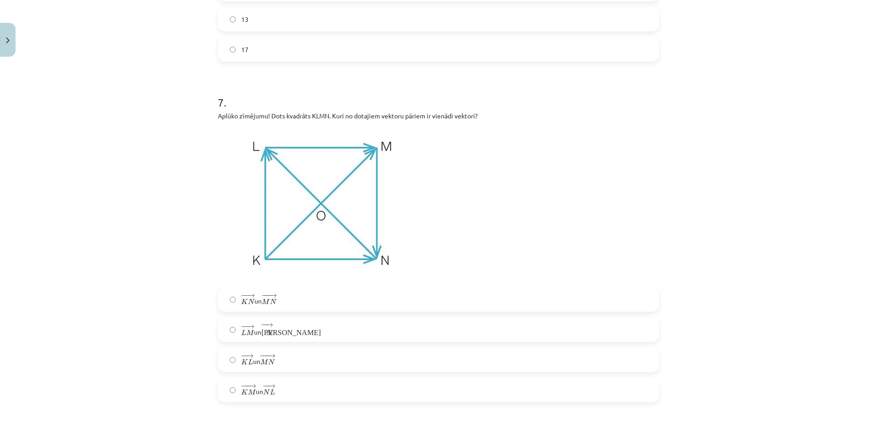
click at [308, 327] on label "− − → L M L M → un − − → К N К N →" at bounding box center [439, 329] width 440 height 23
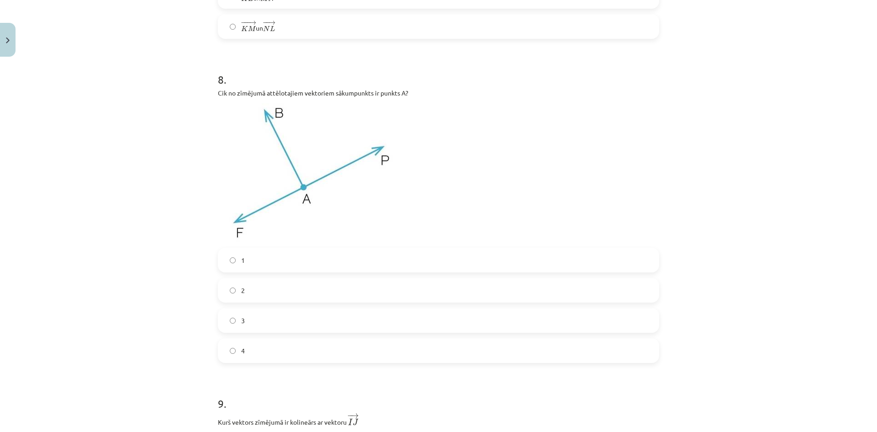
scroll to position [1942, 0]
click at [260, 308] on label "3" at bounding box center [439, 318] width 440 height 23
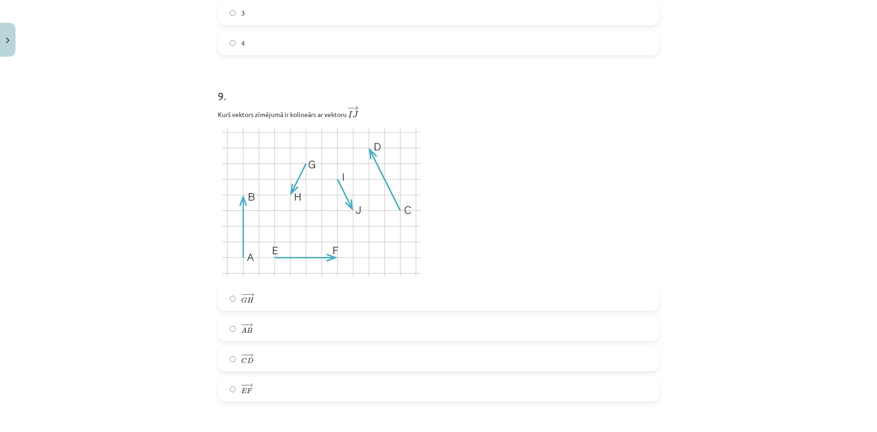
scroll to position [2262, 0]
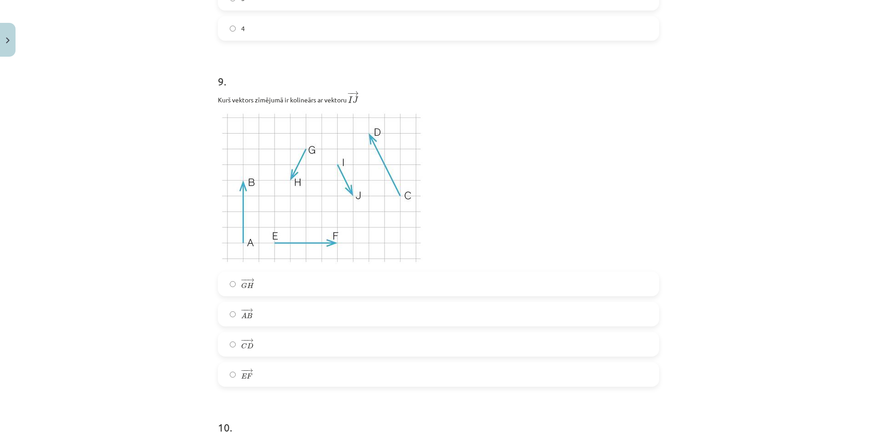
click at [280, 354] on label "− − → C D C D →" at bounding box center [439, 344] width 440 height 23
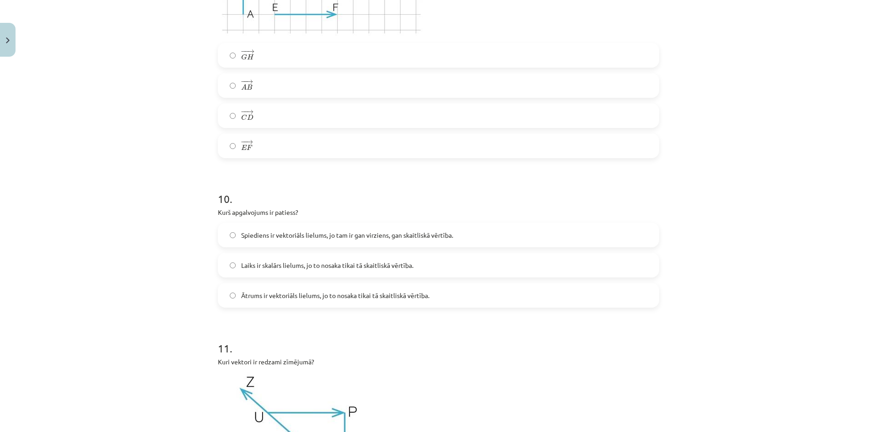
scroll to position [2536, 0]
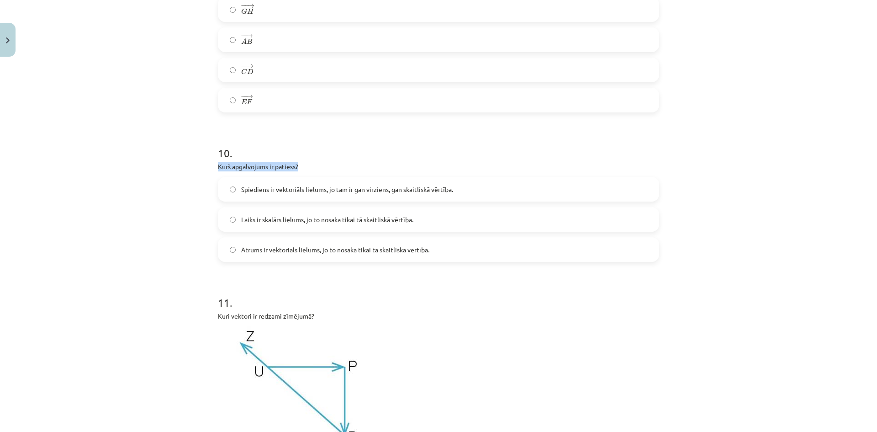
drag, startPoint x: 312, startPoint y: 166, endPoint x: 221, endPoint y: 170, distance: 90.6
click at [206, 170] on div "Mācību tēma: Matemātikas i - 10. klases 1. ieskaites mācību materiāls (a,b) #2 …" at bounding box center [438, 216] width 877 height 432
copy p "Kurš apgalvojums ir patiess?"
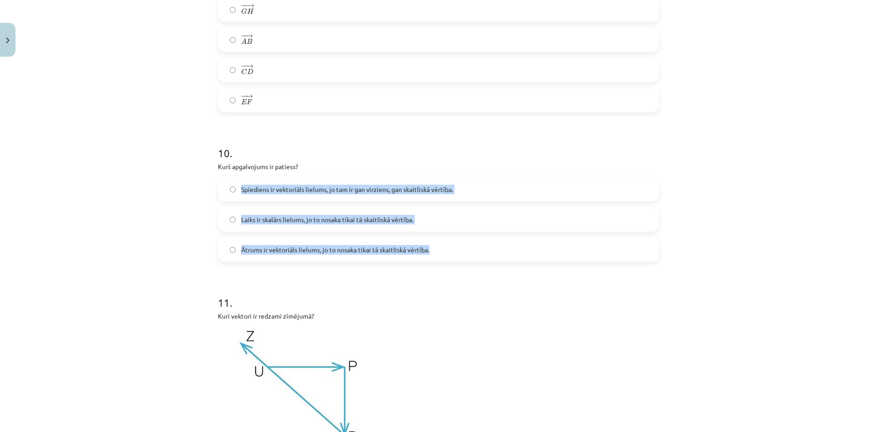
drag, startPoint x: 454, startPoint y: 244, endPoint x: 230, endPoint y: 186, distance: 231.6
click at [230, 186] on div "Spiediens ir vektoriāls lielums, jo tam ir gan virziens, gan skaitliskā vērtība…" at bounding box center [438, 219] width 441 height 85
copy div "Spiediens ir vektoriāls lielums, jo tam ir gan virziens, gan skaitliskā vērtība…"
click at [306, 217] on span "Laiks ir skalārs lielums, jo to nosaka tikai tā skaitliskā vērtība." at bounding box center [327, 220] width 172 height 10
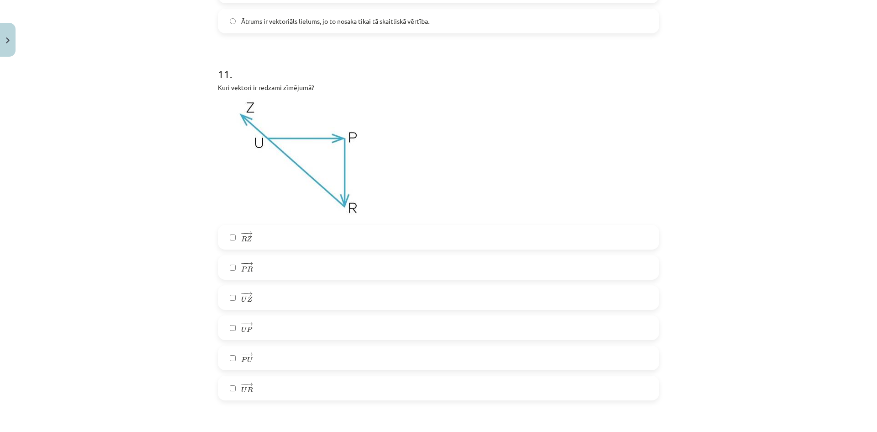
scroll to position [2811, 0]
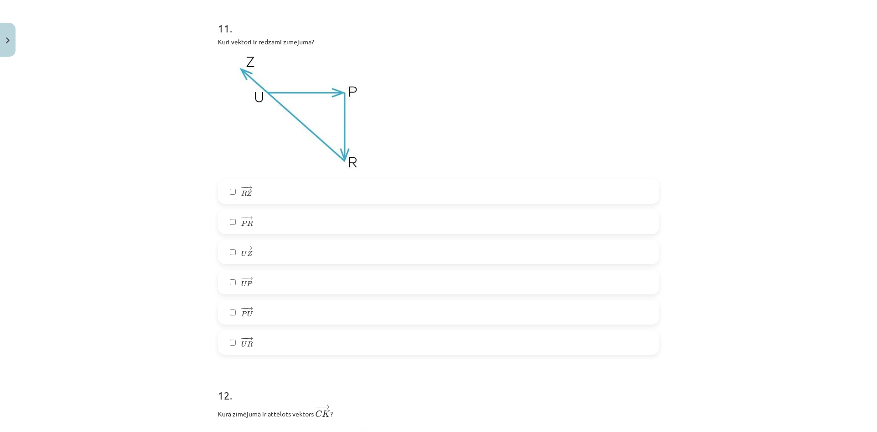
click at [251, 197] on label "− − → R Z R Z →" at bounding box center [439, 191] width 440 height 23
click at [250, 223] on label "− − → P R P R →" at bounding box center [439, 221] width 440 height 23
click at [266, 285] on label "− − → U P U P →" at bounding box center [439, 282] width 440 height 23
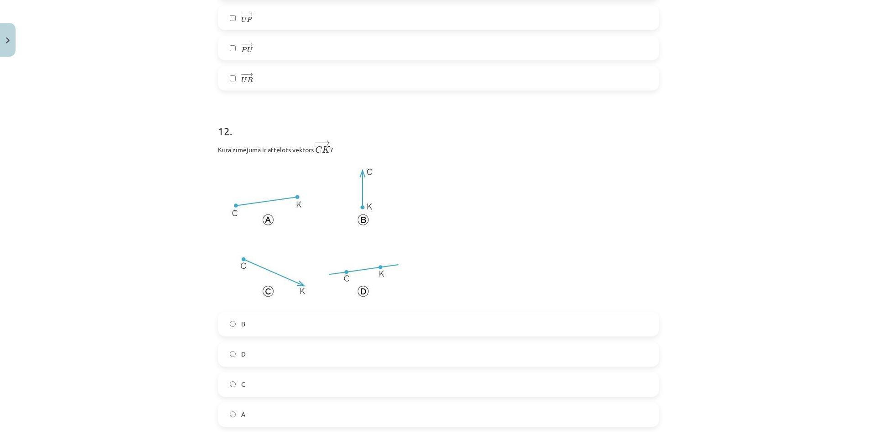
scroll to position [3085, 0]
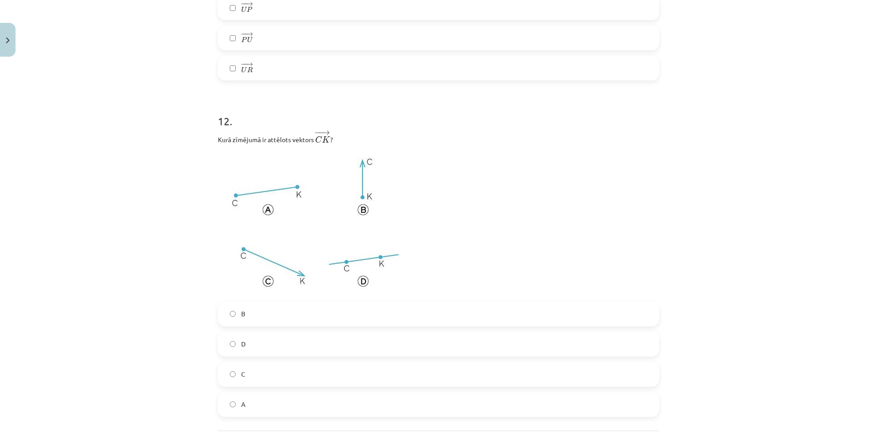
click at [258, 378] on label "C" at bounding box center [439, 374] width 440 height 23
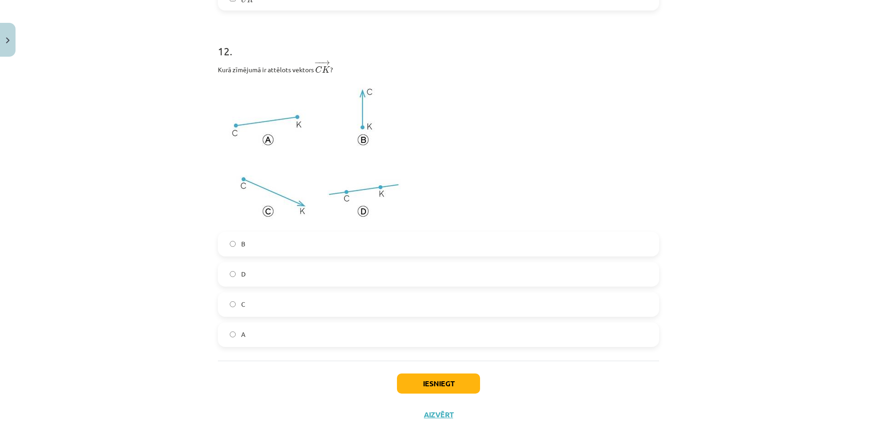
scroll to position [3176, 0]
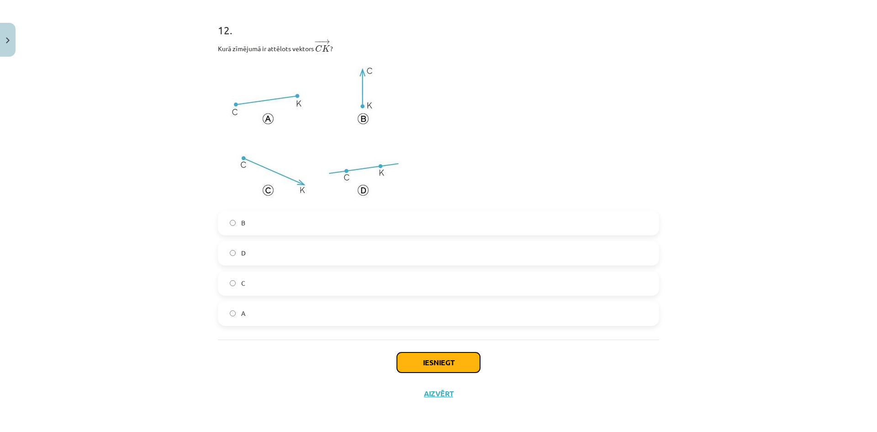
click at [437, 359] on button "Iesniegt" at bounding box center [438, 362] width 83 height 20
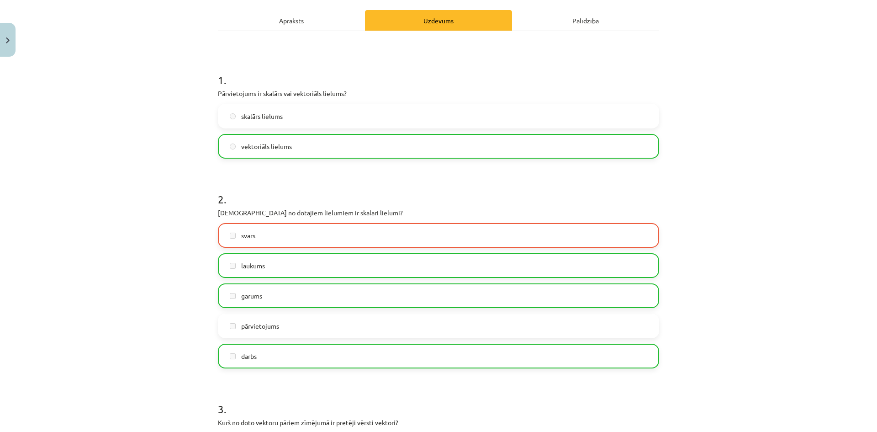
scroll to position [0, 0]
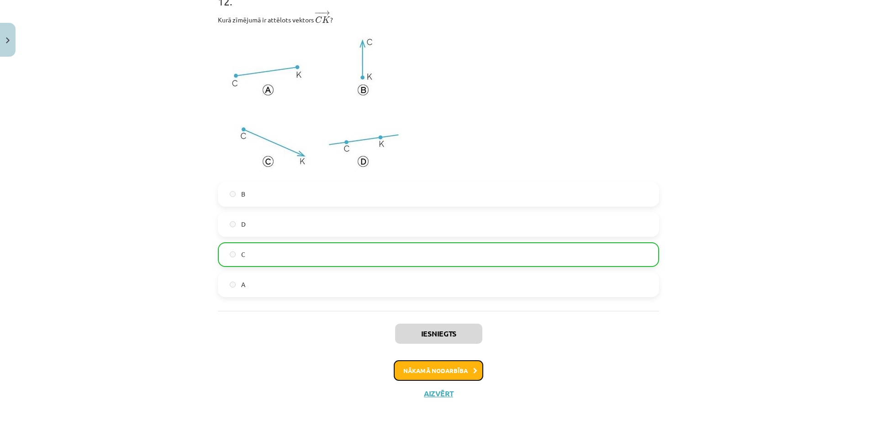
click at [453, 366] on button "Nākamā nodarbība" at bounding box center [439, 370] width 90 height 21
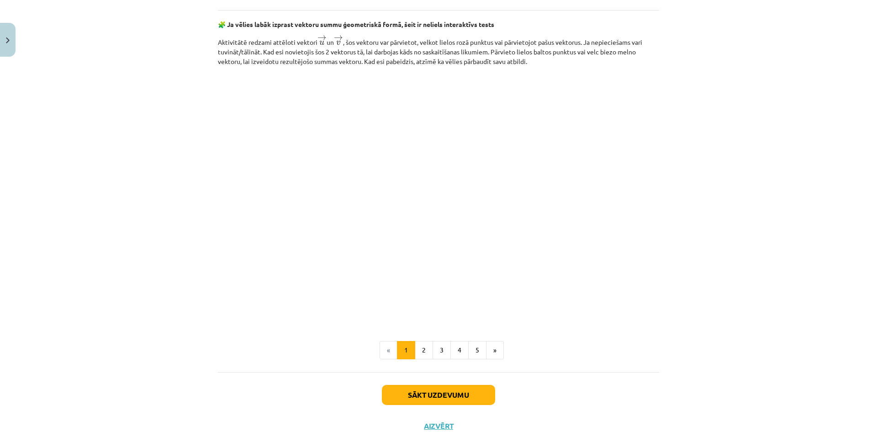
scroll to position [1305, 0]
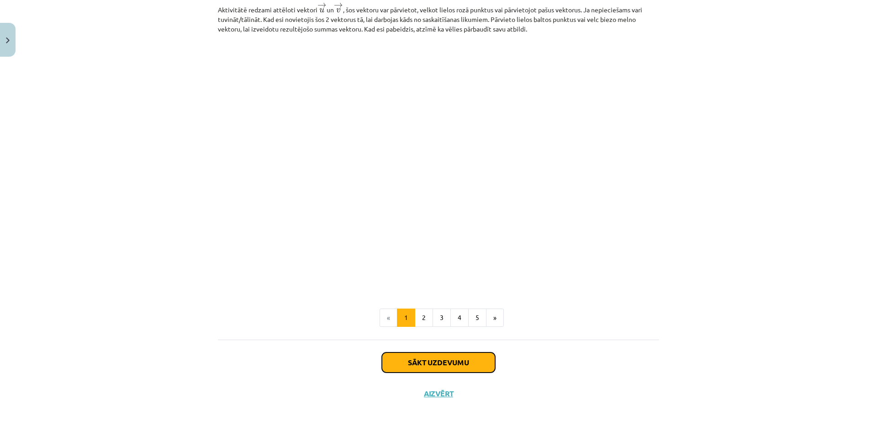
click at [430, 353] on button "Sākt uzdevumu" at bounding box center [438, 362] width 113 height 20
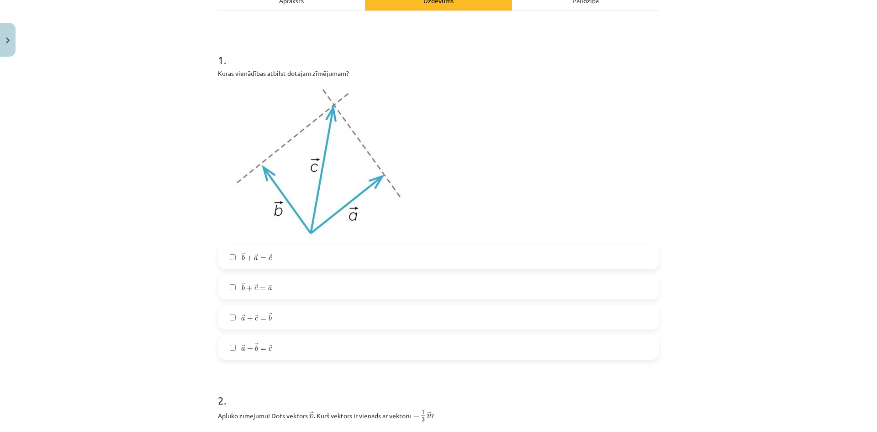
scroll to position [160, 0]
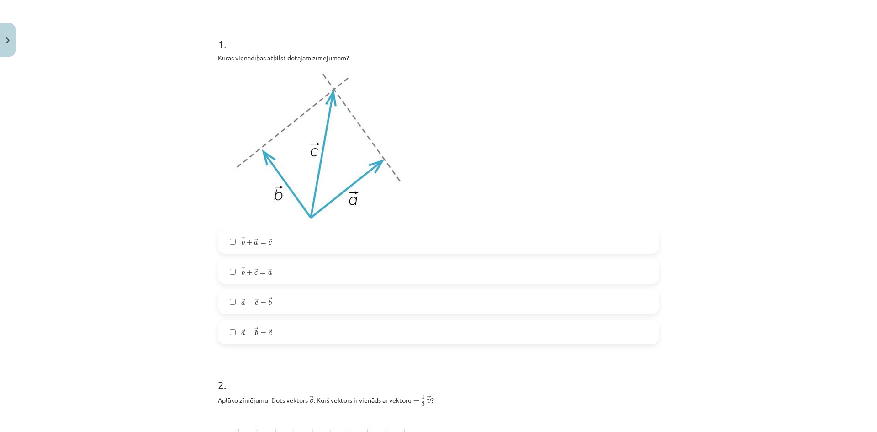
click at [284, 235] on label "→ b + → a = → c b → + a → = c →" at bounding box center [439, 241] width 440 height 23
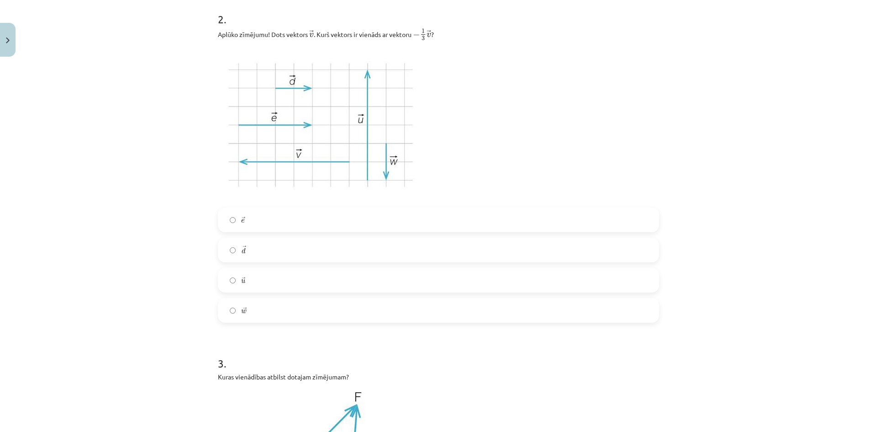
scroll to position [480, 0]
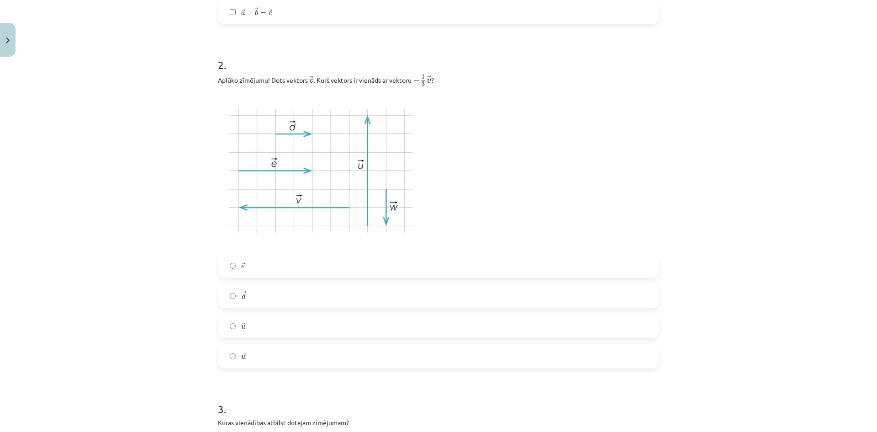
click at [272, 297] on label "→ d d →" at bounding box center [439, 295] width 440 height 23
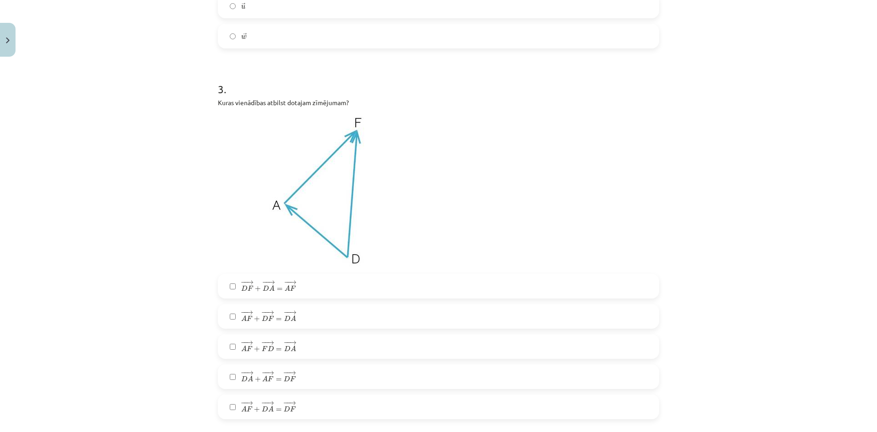
scroll to position [845, 0]
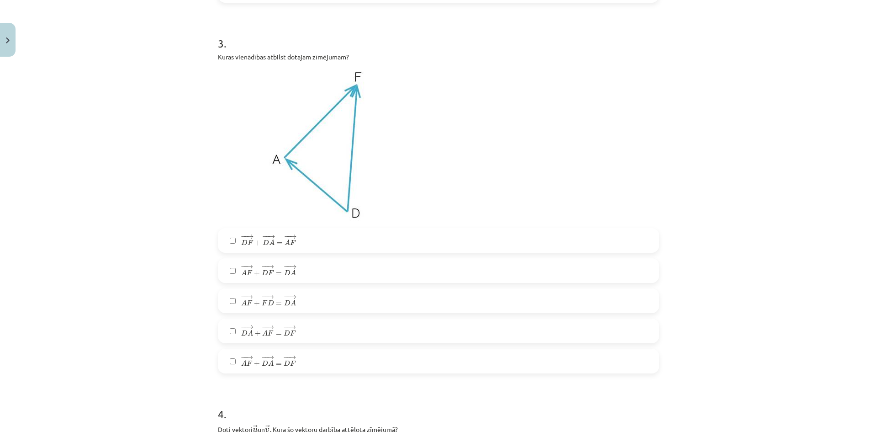
click at [255, 331] on span "+" at bounding box center [258, 333] width 6 height 5
click at [261, 358] on span "−" at bounding box center [264, 357] width 6 height 4
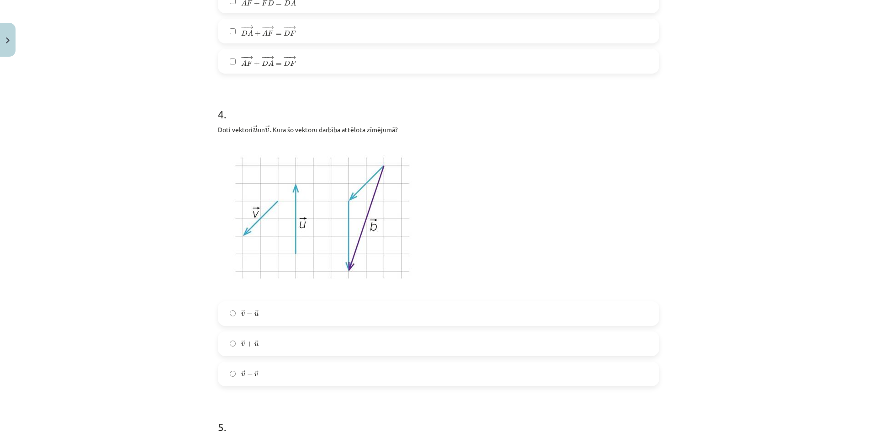
scroll to position [1165, 0]
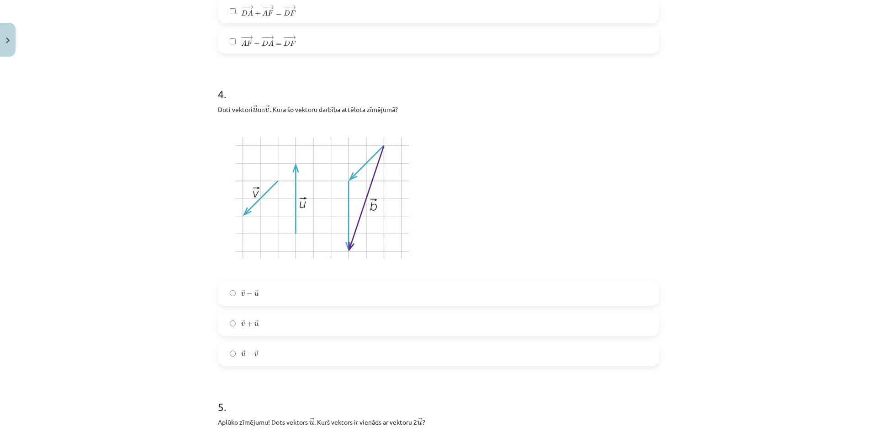
click at [290, 294] on label "→ v − → u v → − u →" at bounding box center [439, 293] width 440 height 23
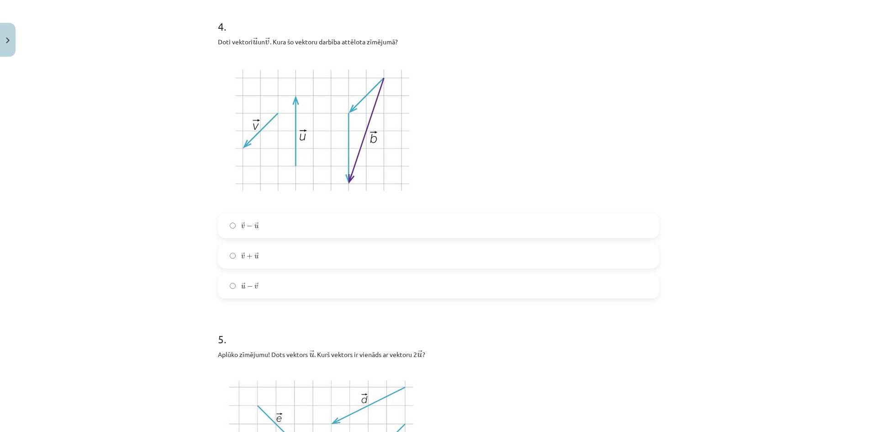
scroll to position [1211, 0]
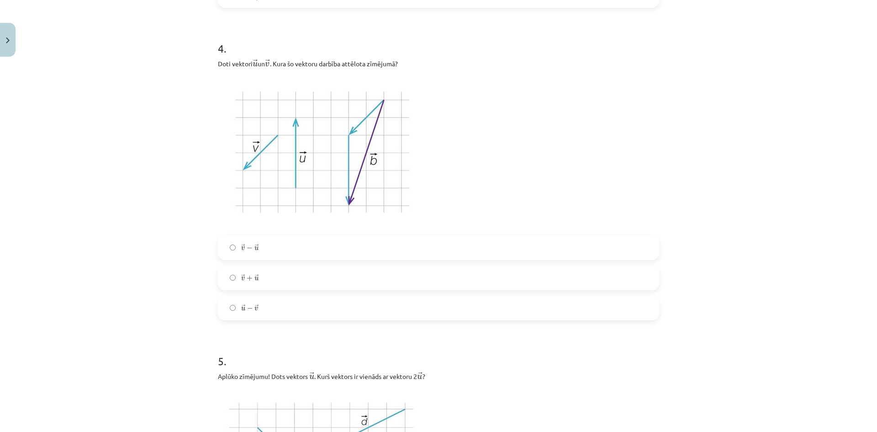
click at [272, 314] on label "→ u − → v u → − v →" at bounding box center [439, 308] width 440 height 23
click at [269, 282] on label "→ v + → u v → + u →" at bounding box center [439, 277] width 440 height 23
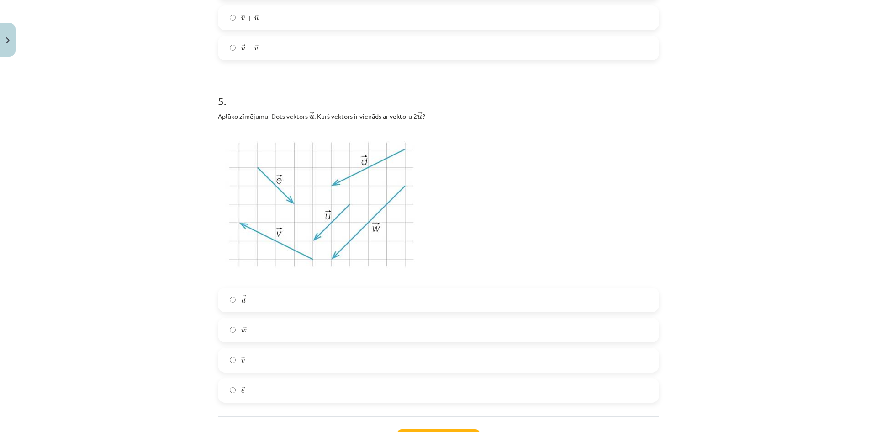
scroll to position [1485, 0]
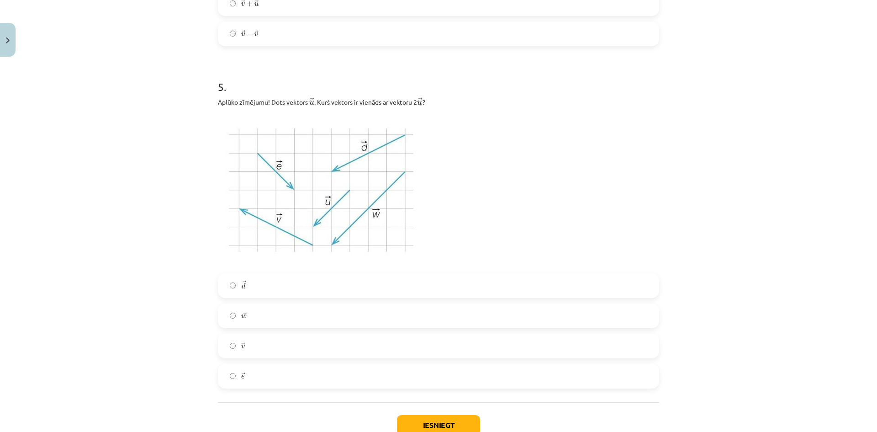
click at [283, 316] on label "→ w w →" at bounding box center [439, 315] width 440 height 23
click at [452, 425] on button "Iesniegt" at bounding box center [438, 425] width 83 height 20
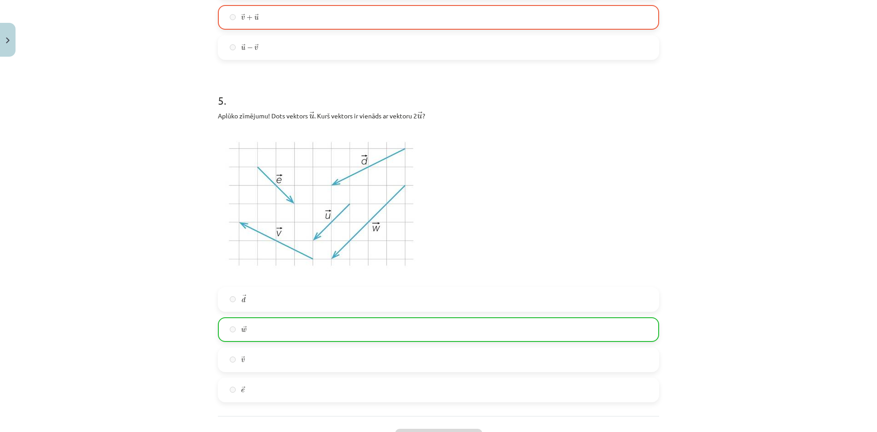
scroll to position [1576, 0]
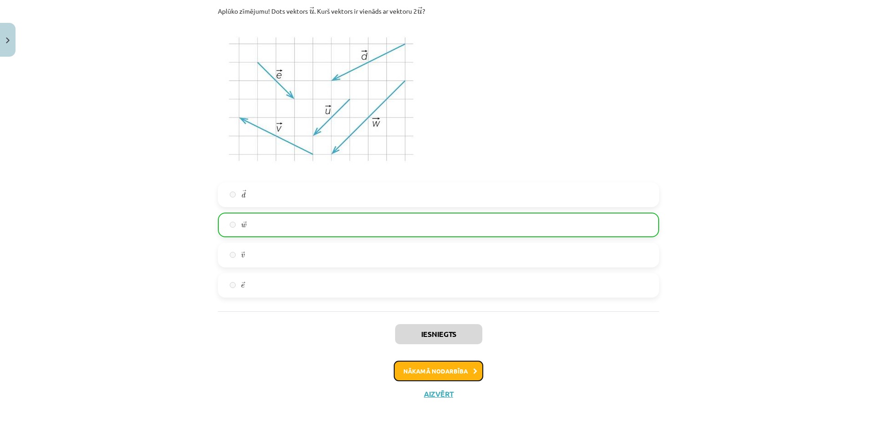
click at [468, 362] on button "Nākamā nodarbība" at bounding box center [439, 371] width 90 height 21
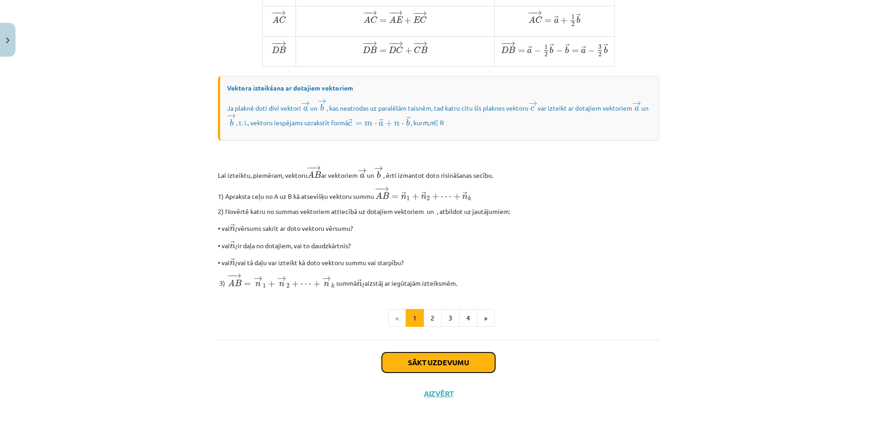
click at [428, 366] on button "Sākt uzdevumu" at bounding box center [438, 362] width 113 height 20
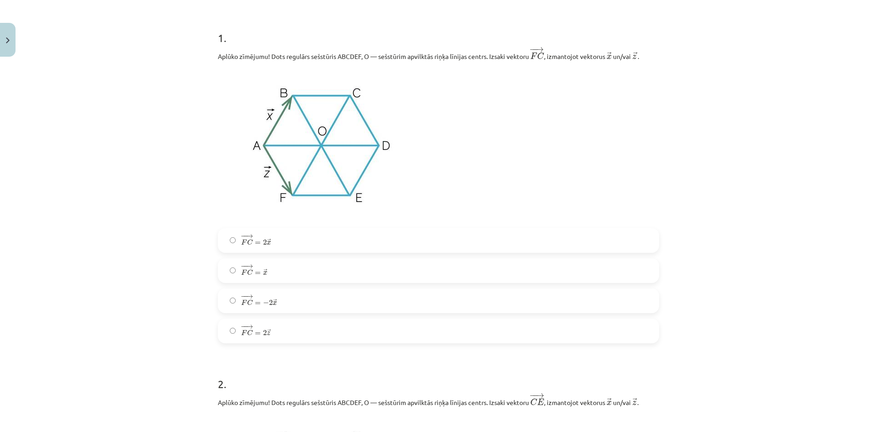
scroll to position [160, 0]
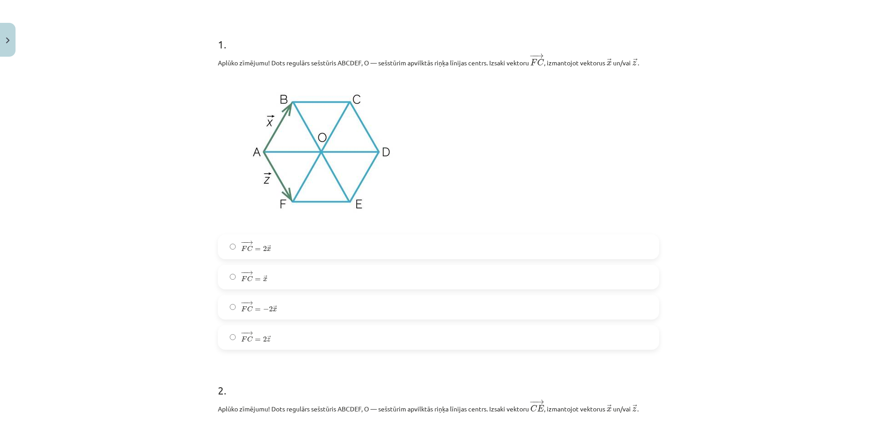
click at [306, 245] on label "− − → F C = 2 → x F C → = 2 x →" at bounding box center [439, 246] width 440 height 23
click at [312, 301] on label "− − → F C = − 2 → x F C → = − 2 x →" at bounding box center [439, 307] width 440 height 23
click at [315, 246] on label "− − → F C = 2 → x F C → = 2 x →" at bounding box center [439, 246] width 440 height 23
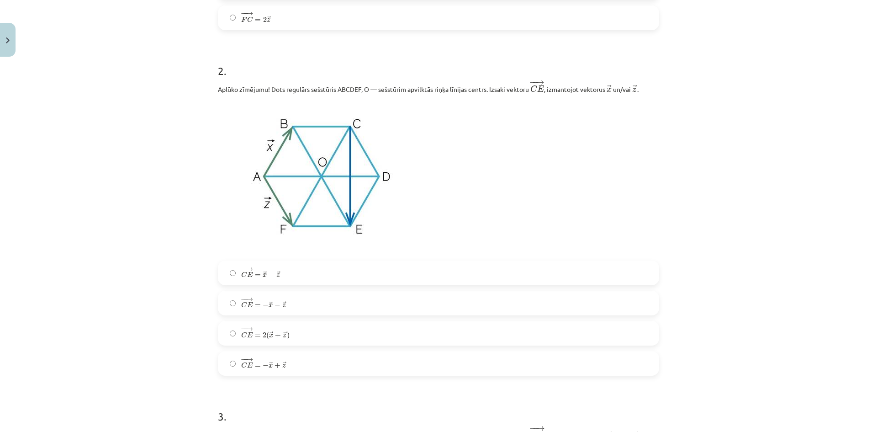
scroll to position [480, 0]
drag, startPoint x: 652, startPoint y: 85, endPoint x: 190, endPoint y: 94, distance: 461.6
click at [190, 94] on div "Mācību tēma: Matemātikas i - 10. klases 1. ieskaites mācību materiāls (a,b) #4 …" at bounding box center [438, 216] width 877 height 432
copy p "Aplūko zīmējumu! Dots regulārs sešstūris ABCDEF, O — sešstūrim apvilktās riņķa …"
click at [366, 321] on div "− − → C E = → x − → z C E → = x → − z → − − → C E = − → x − → z C E → = − x → −…" at bounding box center [438, 317] width 441 height 115
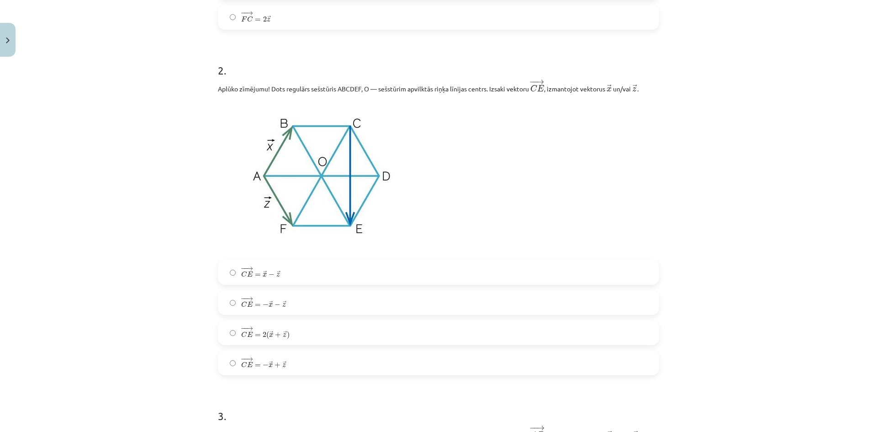
click at [363, 306] on label "− − → C E = − → x − → z C E → = − x → − z →" at bounding box center [439, 302] width 440 height 23
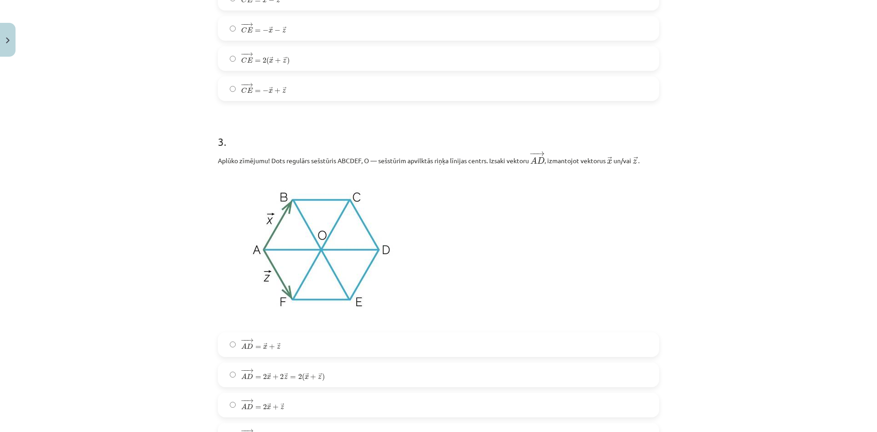
scroll to position [800, 0]
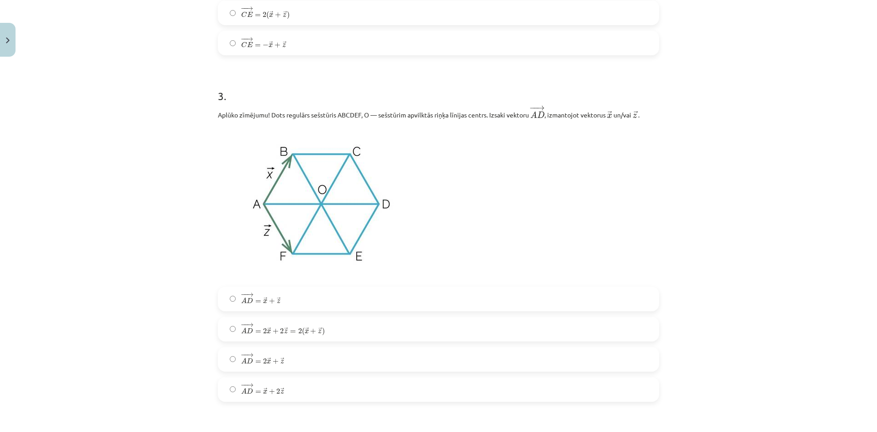
click at [321, 302] on label "− − → A D = → x + → z A D → = x → + z →" at bounding box center [439, 298] width 440 height 23
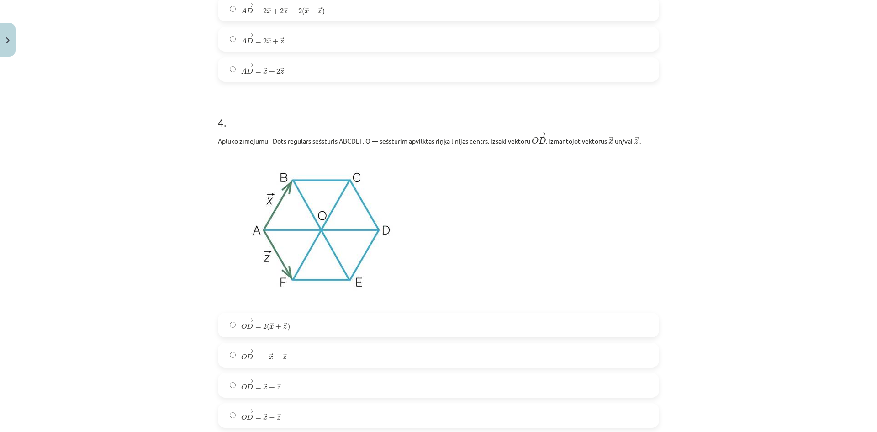
scroll to position [1165, 0]
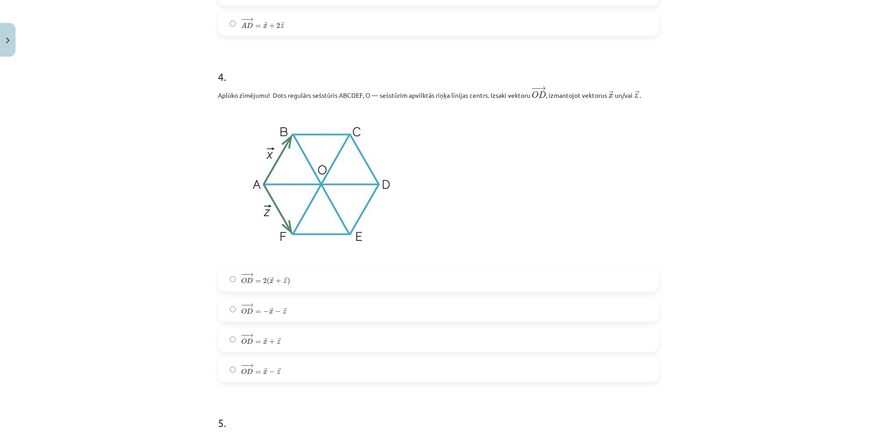
click at [319, 312] on label "− − → O D = − → x − → z O D → = − x → − z →" at bounding box center [439, 309] width 440 height 23
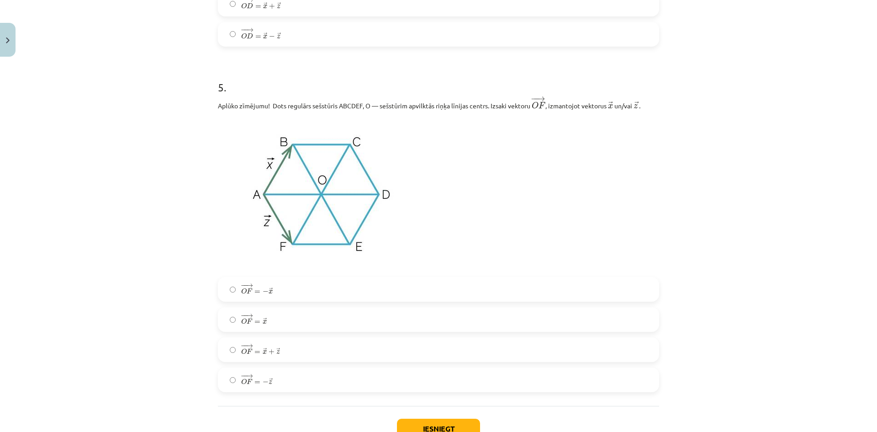
scroll to position [1569, 0]
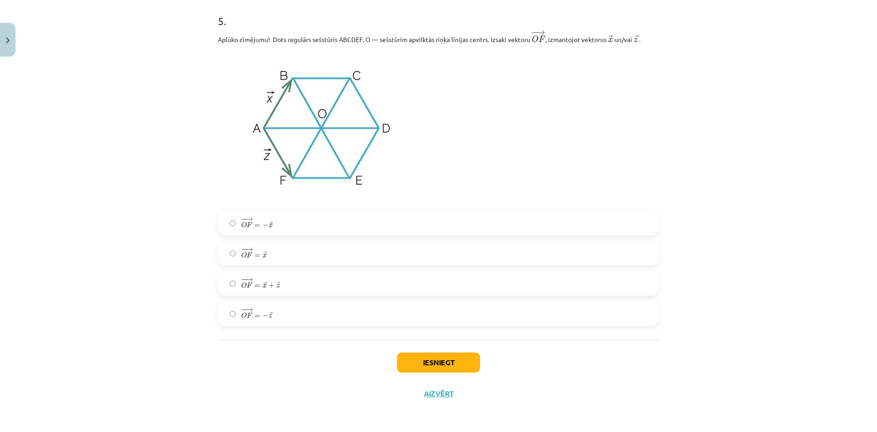
click at [315, 293] on label "− − → O F = → x + → z O F → = x → + z →" at bounding box center [439, 283] width 440 height 23
click at [447, 361] on button "Iesniegt" at bounding box center [438, 362] width 83 height 20
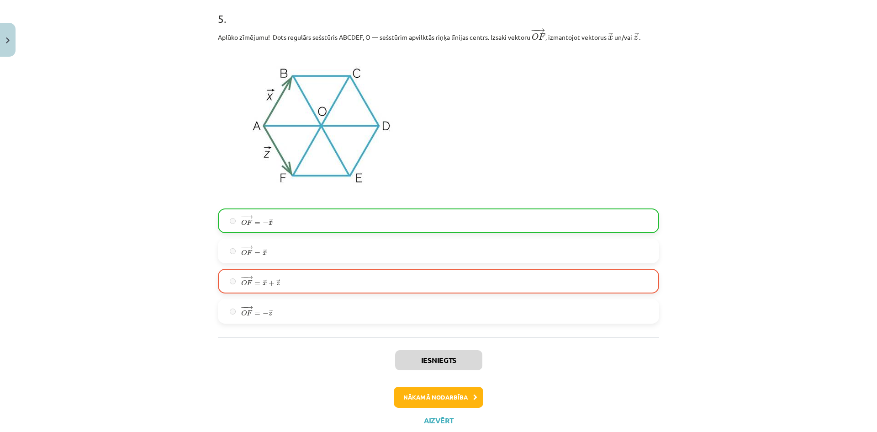
scroll to position [1599, 0]
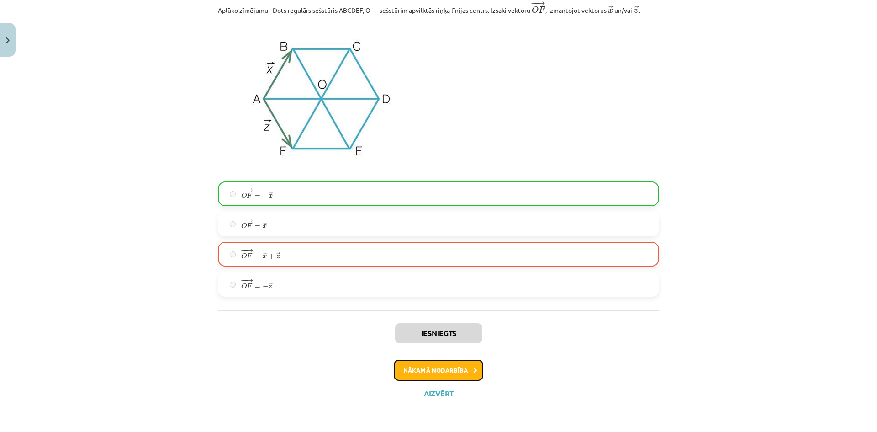
click at [469, 369] on button "Nākamā nodarbība" at bounding box center [439, 370] width 90 height 21
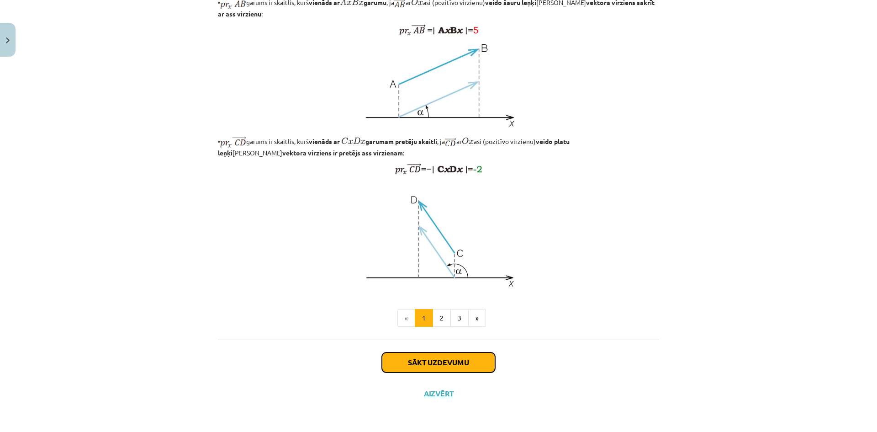
click at [457, 362] on button "Sākt uzdevumu" at bounding box center [438, 362] width 113 height 20
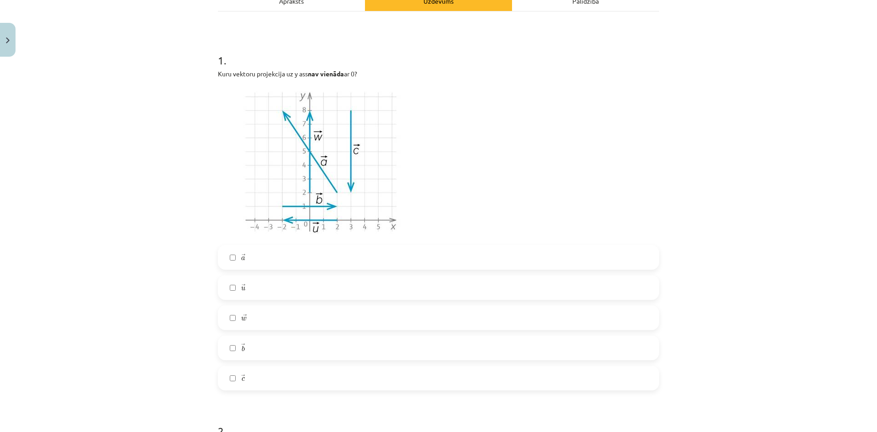
scroll to position [160, 0]
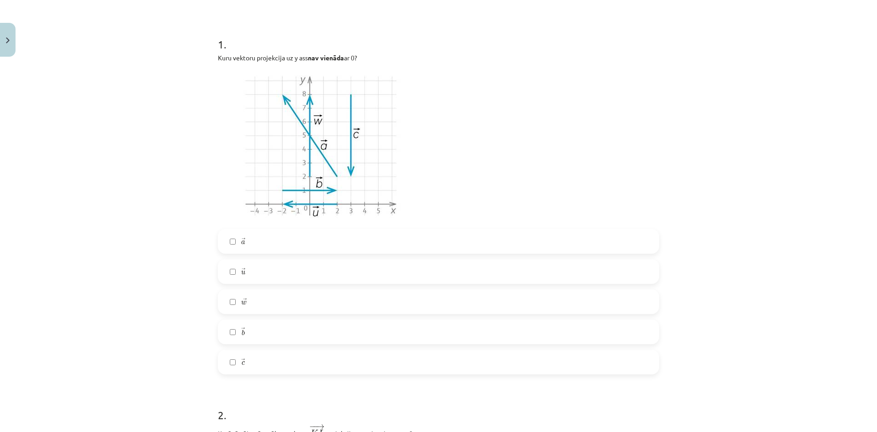
click at [261, 298] on label "→ w w →" at bounding box center [439, 301] width 440 height 23
click at [284, 235] on label "→ a a →" at bounding box center [439, 241] width 440 height 23
click at [272, 361] on label "→ c c →" at bounding box center [439, 362] width 440 height 23
click at [282, 337] on label "→ b b →" at bounding box center [439, 331] width 440 height 23
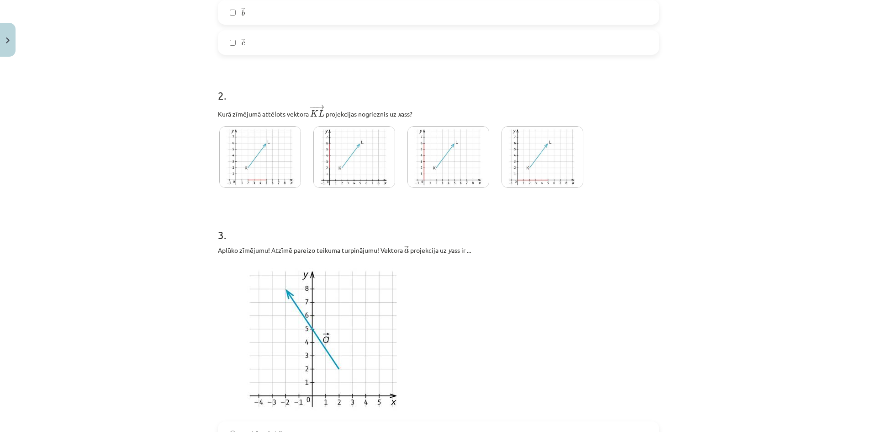
scroll to position [480, 0]
click at [279, 178] on img at bounding box center [260, 157] width 82 height 62
click at [272, 181] on img at bounding box center [260, 157] width 82 height 62
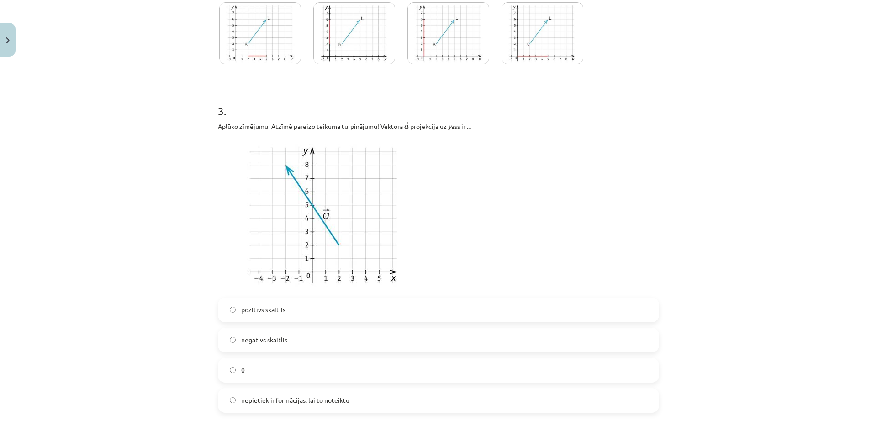
scroll to position [617, 0]
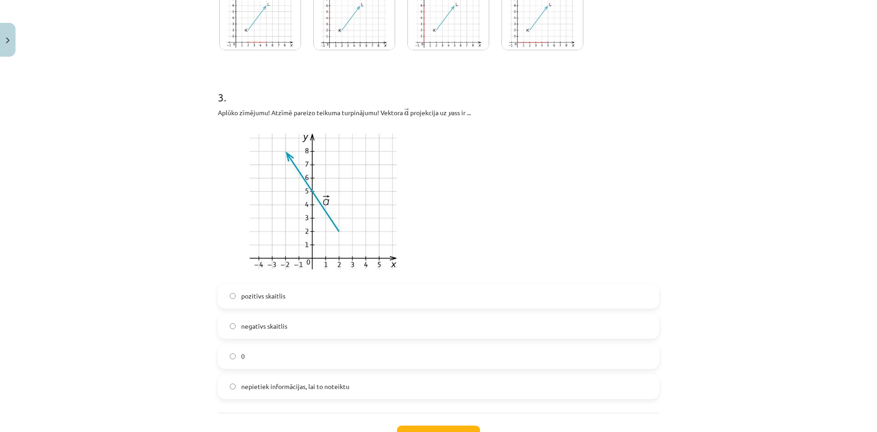
click at [306, 296] on label "pozitīvs skaitlis" at bounding box center [439, 296] width 440 height 23
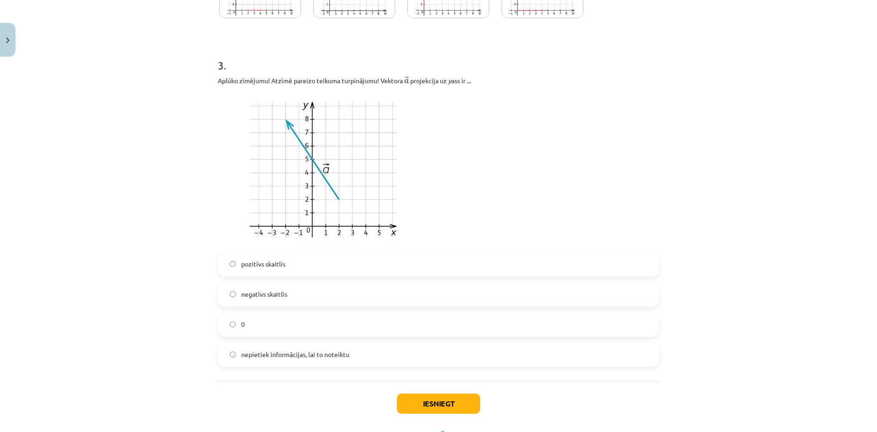
scroll to position [691, 0]
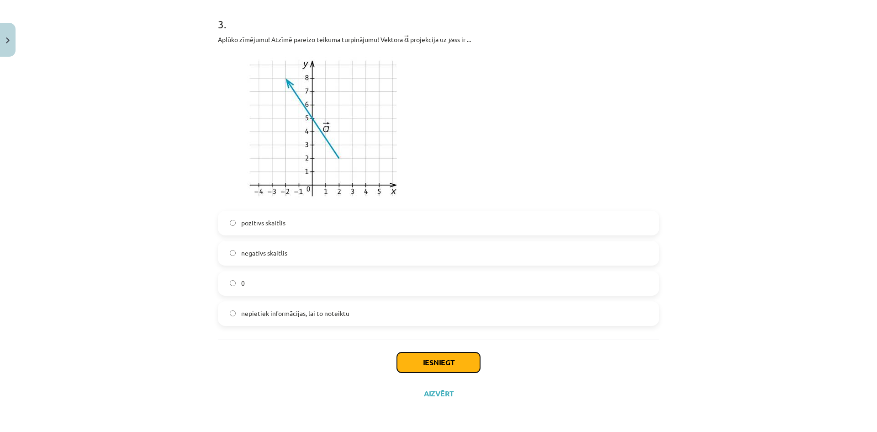
click at [452, 366] on button "Iesniegt" at bounding box center [438, 362] width 83 height 20
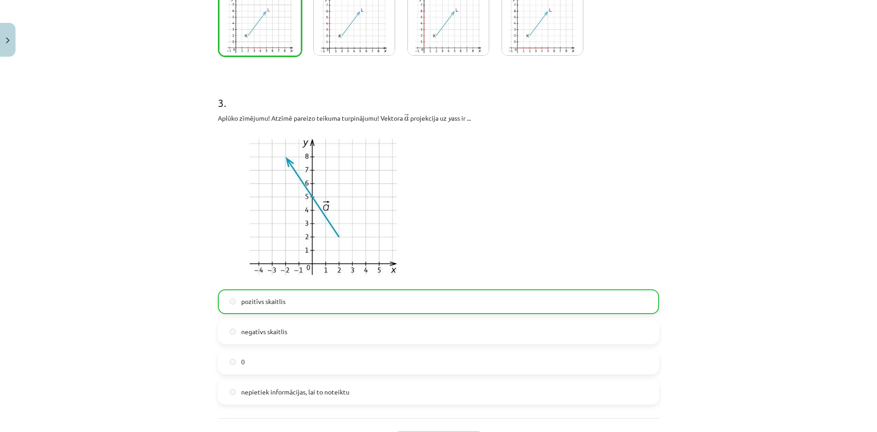
scroll to position [720, 0]
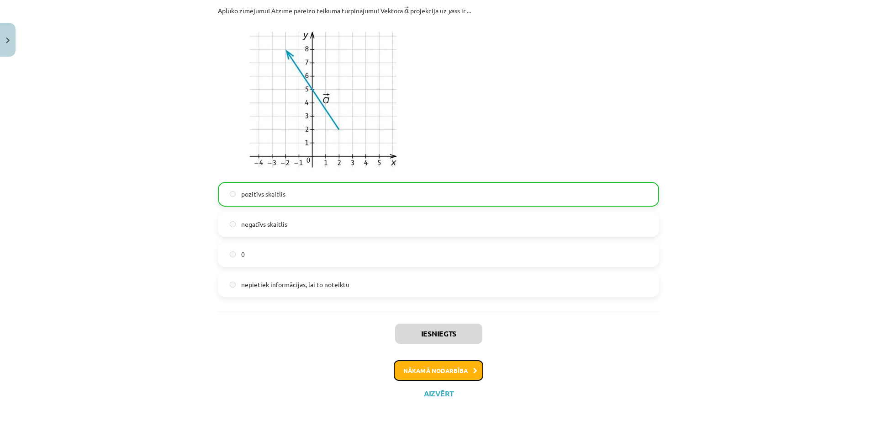
click at [467, 373] on button "Nākamā nodarbība" at bounding box center [439, 370] width 90 height 21
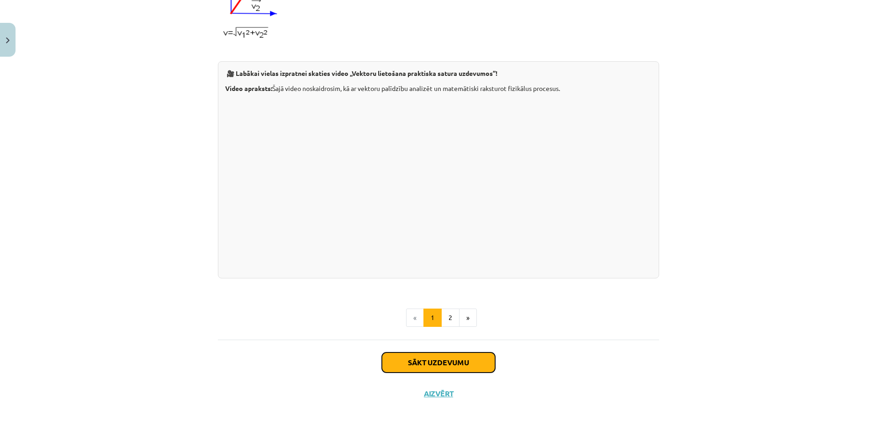
click at [453, 361] on button "Sākt uzdevumu" at bounding box center [438, 362] width 113 height 20
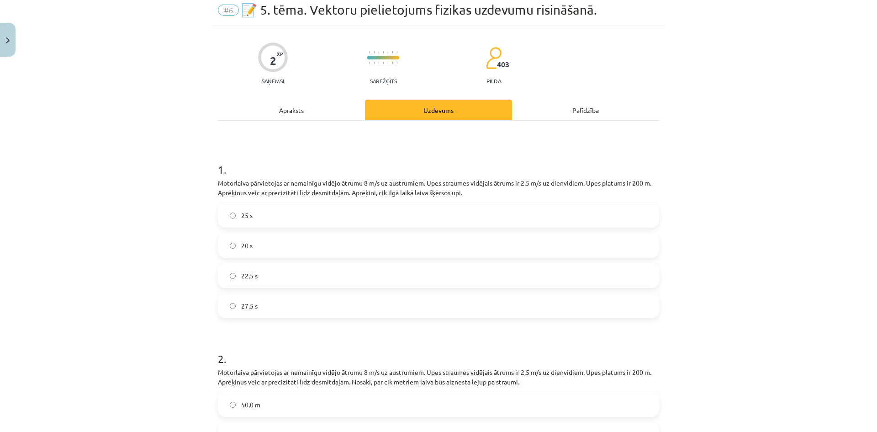
scroll to position [23, 0]
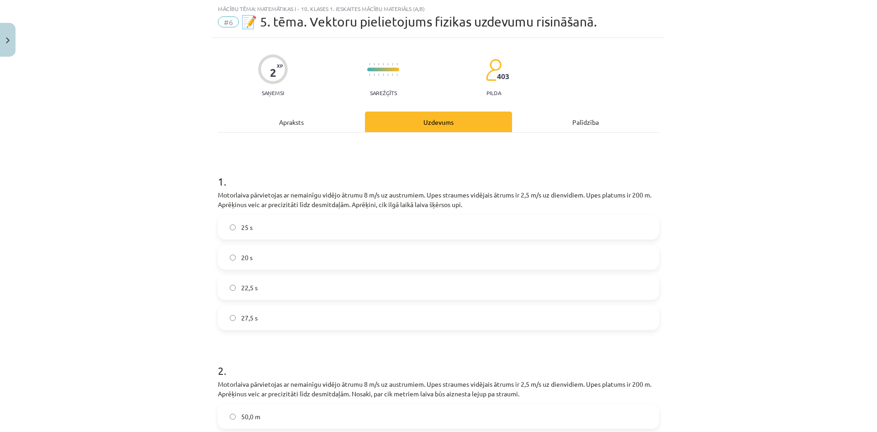
click at [410, 200] on p "Motorlaiva pārvietojas ar nemainīgu vidējo ātrumu 8 m/s uz austrumiem. Upes str…" at bounding box center [438, 199] width 441 height 19
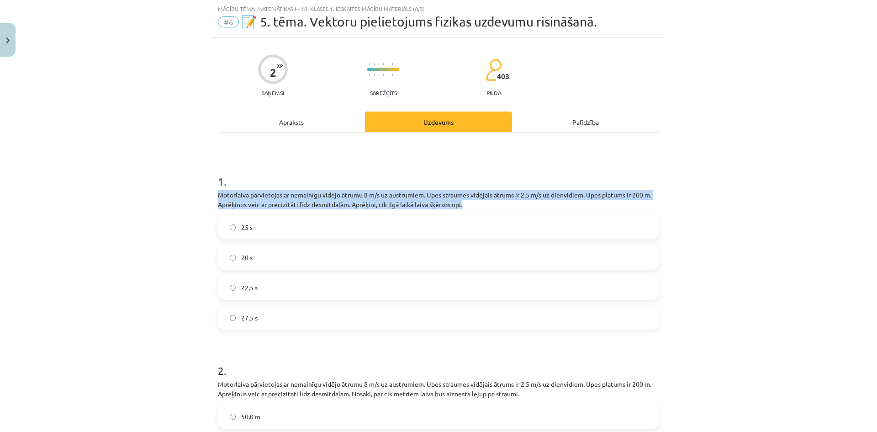
click at [410, 200] on p "Motorlaiva pārvietojas ar nemainīgu vidējo ātrumu 8 m/s uz austrumiem. Upes str…" at bounding box center [438, 199] width 441 height 19
copy div "Motorlaiva pārvietojas ar nemainīgu vidējo ātrumu 8 m/s uz austrumiem. Upes str…"
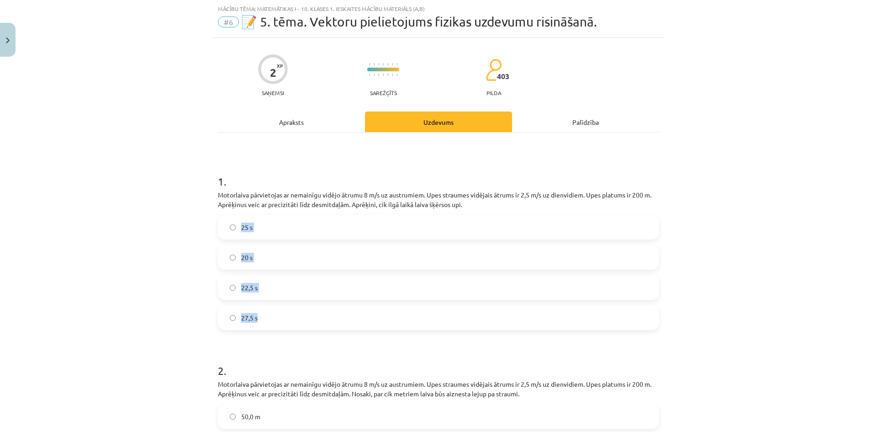
drag, startPoint x: 295, startPoint y: 318, endPoint x: 239, endPoint y: 228, distance: 106.8
click at [239, 228] on div "25 s 20 s 22,5 s 27,5 s" at bounding box center [438, 272] width 441 height 115
copy div "25 s 20 s 22,5 s 27,5 s"
click at [141, 282] on div "Mācību tēma: Matemātikas i - 10. klases 1. ieskaites mācību materiāls (a,b) #6 …" at bounding box center [438, 216] width 877 height 432
click at [249, 223] on span "25 s" at bounding box center [246, 228] width 11 height 10
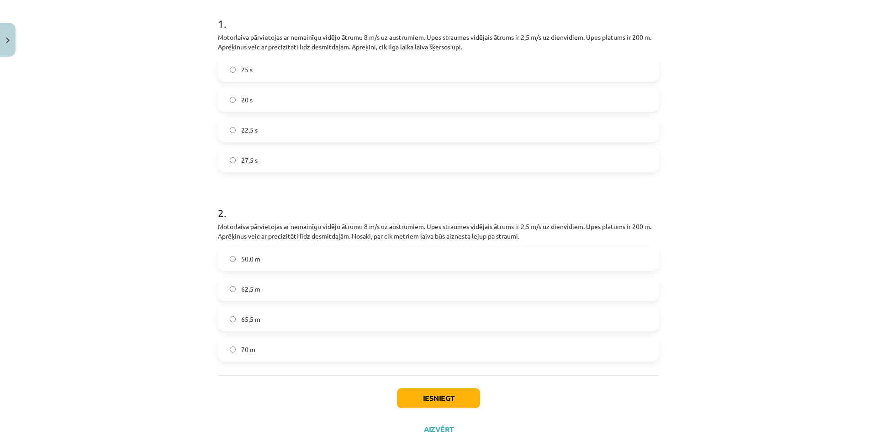
scroll to position [216, 0]
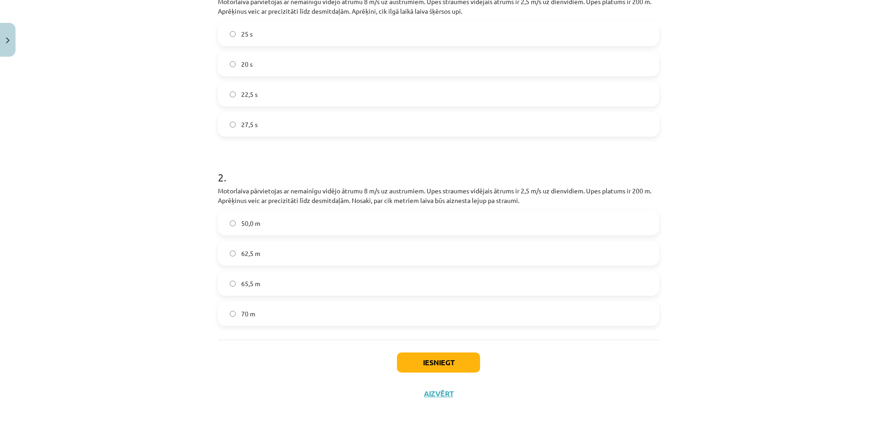
click at [380, 197] on p "Motorlaiva pārvietojas ar nemainīgu vidējo ātrumu 8 m/s uz austrumiem. Upes str…" at bounding box center [438, 195] width 441 height 19
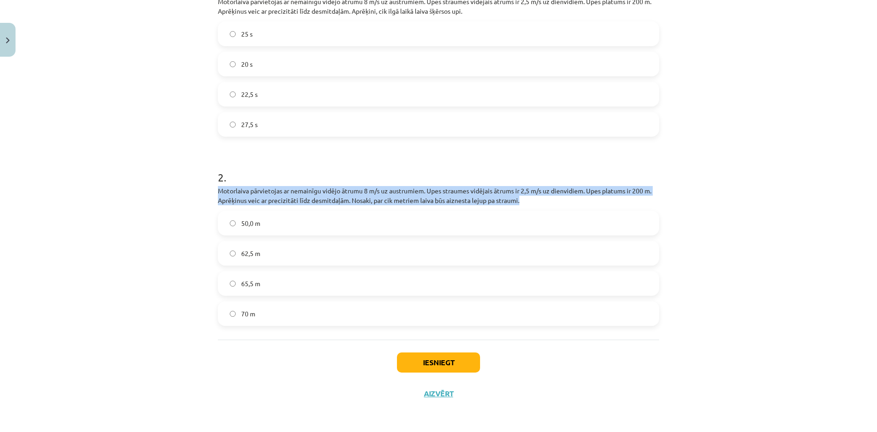
click at [380, 197] on p "Motorlaiva pārvietojas ar nemainīgu vidējo ātrumu 8 m/s uz austrumiem. Upes str…" at bounding box center [438, 195] width 441 height 19
copy div "Motorlaiva pārvietojas ar nemainīgu vidējo ātrumu 8 m/s uz austrumiem. Upes str…"
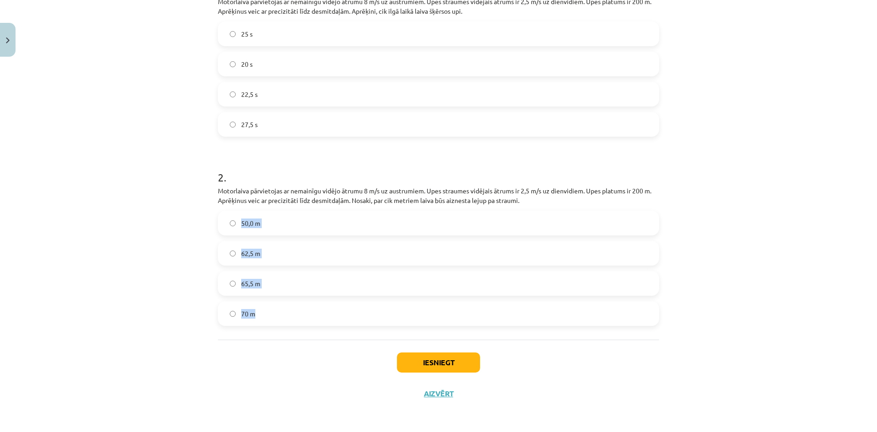
drag, startPoint x: 272, startPoint y: 316, endPoint x: 218, endPoint y: 223, distance: 107.9
click at [218, 223] on div "50,0 m 62,5 m 65,5 m 70 m" at bounding box center [438, 268] width 441 height 115
click at [309, 368] on div "Iesniegt Aizvērt" at bounding box center [438, 372] width 441 height 64
click at [297, 253] on label "62,5 m" at bounding box center [439, 253] width 440 height 23
click at [424, 362] on button "Iesniegt" at bounding box center [438, 362] width 83 height 20
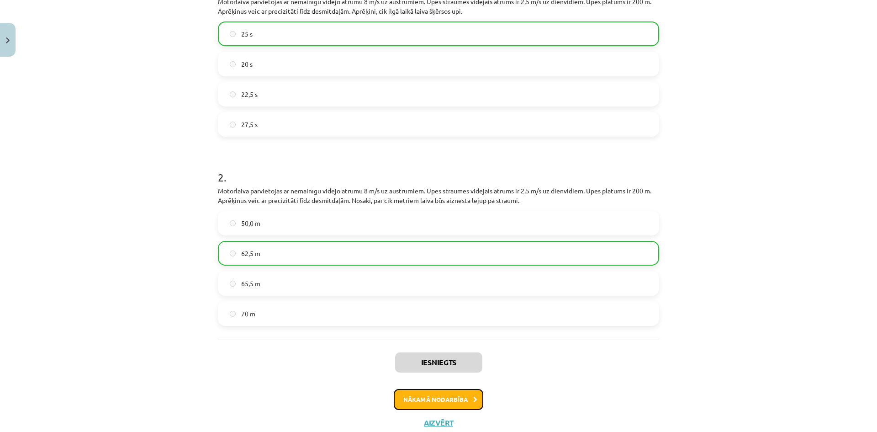
click at [449, 398] on button "Nākamā nodarbība" at bounding box center [439, 399] width 90 height 21
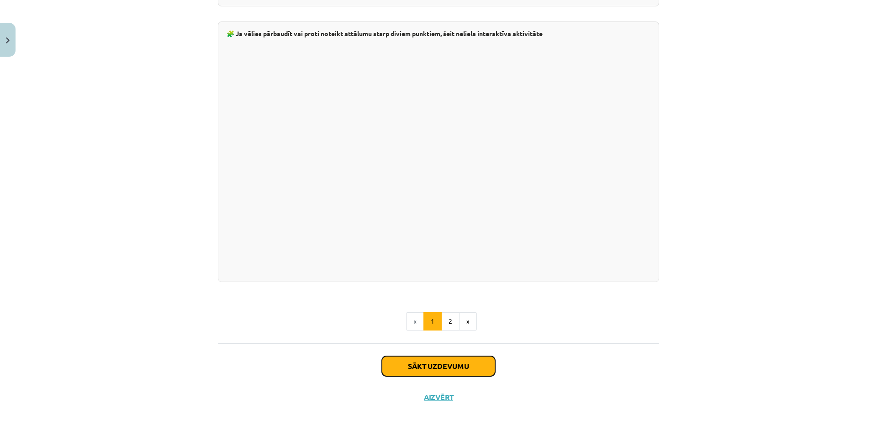
click at [423, 363] on button "Sākt uzdevumu" at bounding box center [438, 366] width 113 height 20
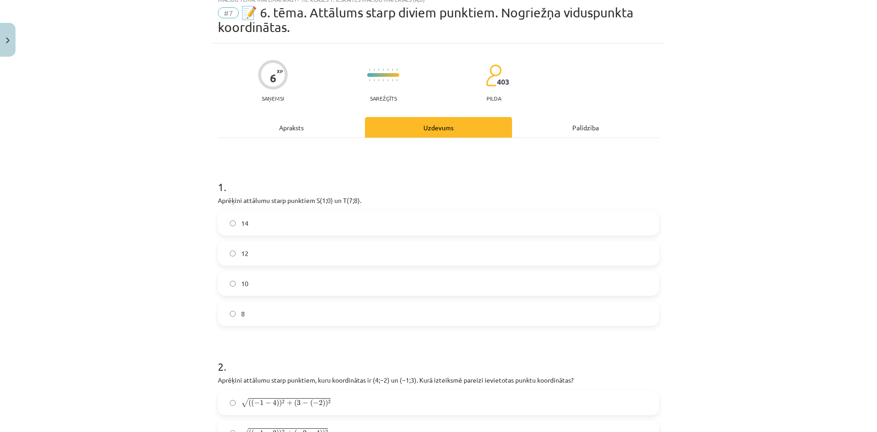
scroll to position [23, 0]
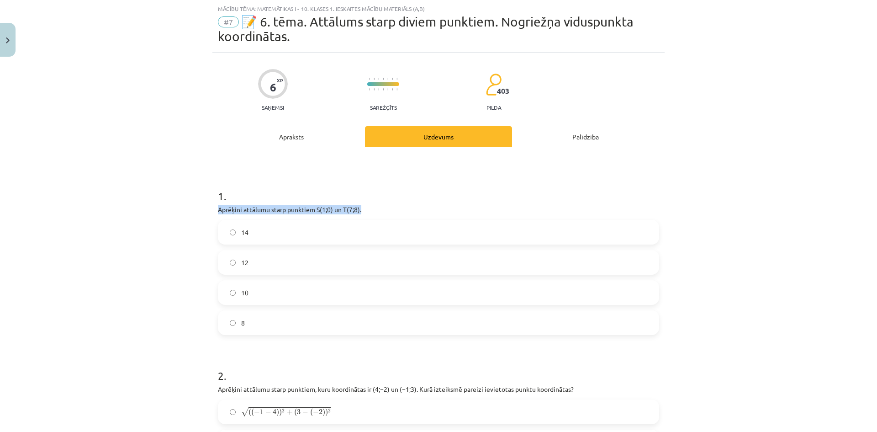
drag, startPoint x: 385, startPoint y: 206, endPoint x: 262, endPoint y: 206, distance: 122.9
click at [206, 211] on div "Mācību tēma: Matemātikas i - 10. klases 1. ieskaites mācību materiāls (a,b) #7 …" at bounding box center [438, 216] width 877 height 432
click at [122, 233] on div "Mācību tēma: Matemātikas i - 10. klases 1. ieskaites mācību materiāls (a,b) #7 …" at bounding box center [438, 216] width 877 height 432
click at [273, 292] on label "10" at bounding box center [439, 292] width 440 height 23
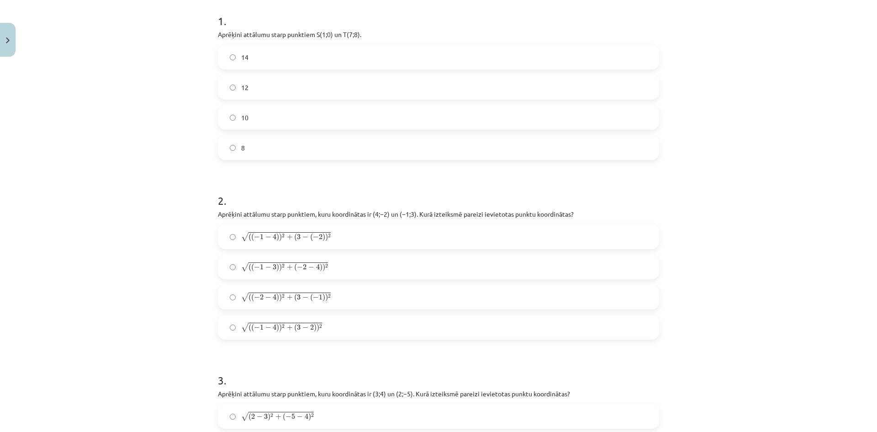
scroll to position [206, 0]
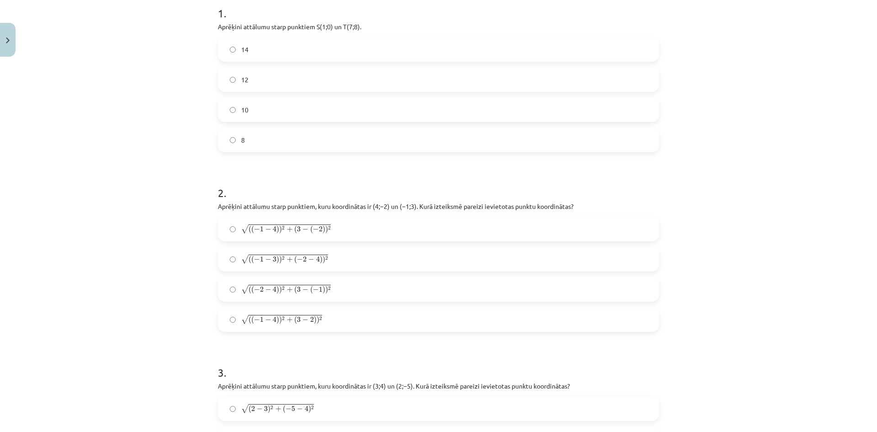
click at [294, 203] on p "Aprēķini attālumu starp punktiem, kuru koordinātas ir ﻿(4;−2) un ﻿(−1;3)﻿. Kurā…" at bounding box center [438, 207] width 441 height 10
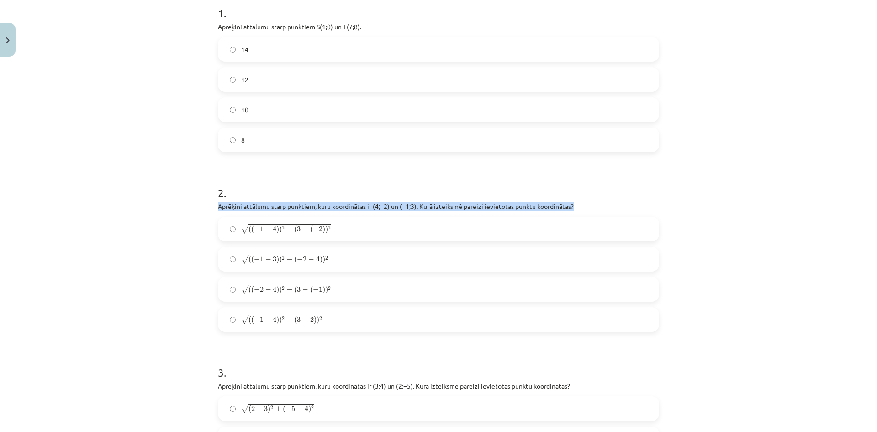
click at [293, 203] on p "Aprēķini attālumu starp punktiem, kuru koordinātas ir ﻿(4;−2) un ﻿(−1;3)﻿. Kurā…" at bounding box center [438, 207] width 441 height 10
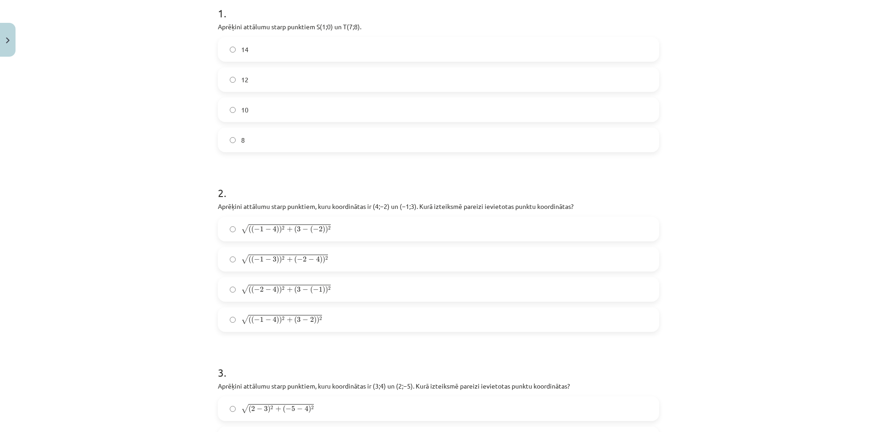
click at [375, 303] on div "√ ( ( − 1 − 4 ) ) 2 + ( 3 − ( − 2 ) ) 2 ( ( − 1 − 4 ) ) 2 + ( 3 − ( − 2 ) ) 2 √…" at bounding box center [438, 274] width 441 height 115
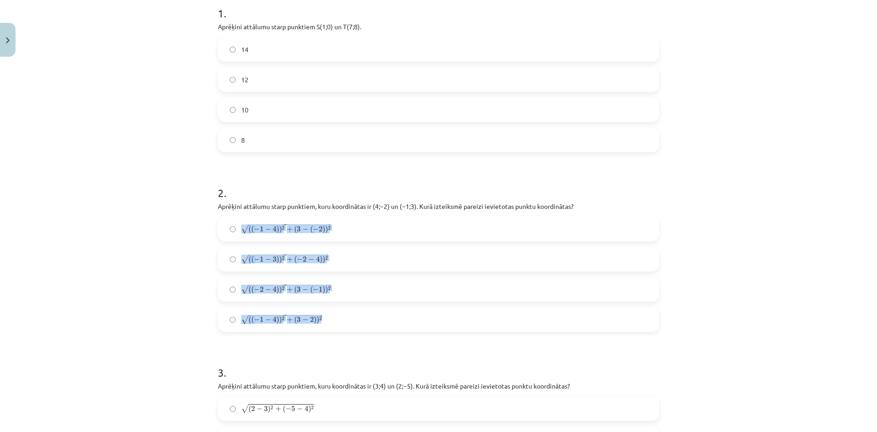
drag, startPoint x: 348, startPoint y: 318, endPoint x: 235, endPoint y: 224, distance: 146.4
click at [235, 224] on div "√ ( ( − 1 − 4 ) ) 2 + ( 3 − ( − 2 ) ) 2 ( ( − 1 − 4 ) ) 2 + ( 3 − ( − 2 ) ) 2 √…" at bounding box center [438, 274] width 441 height 115
click at [141, 248] on div "Mācību tēma: Matemātikas i - 10. klases 1. ieskaites mācību materiāls (a,b) #7 …" at bounding box center [438, 216] width 877 height 432
click at [181, 283] on div "Mācību tēma: Matemātikas i - 10. klases 1. ieskaites mācību materiāls (a,b) #7 …" at bounding box center [438, 216] width 877 height 432
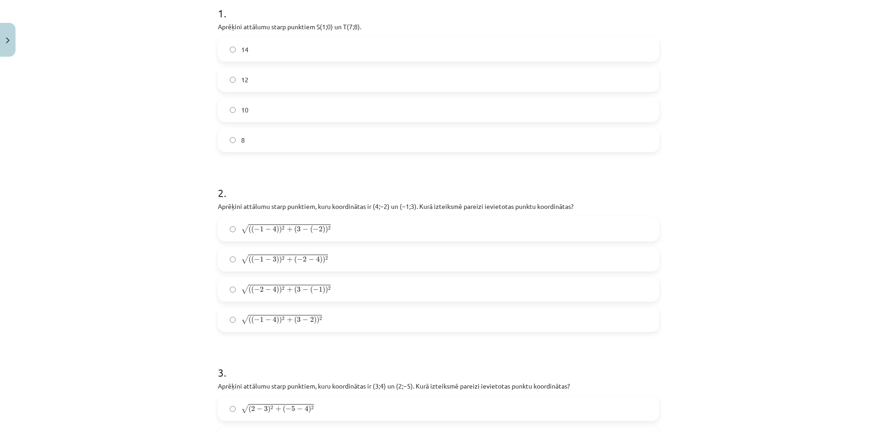
click at [297, 229] on span "3" at bounding box center [299, 228] width 4 height 5
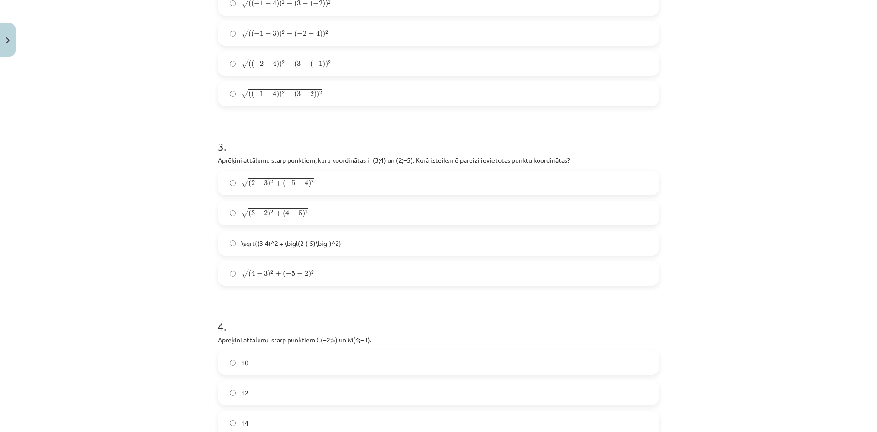
scroll to position [434, 0]
click at [432, 157] on p "Aprēķini attālumu starp punktiem, kuru koordinātas ir ﻿(3;4)﻿ un ﻿(2;−5). Kurā …" at bounding box center [438, 158] width 441 height 10
click at [433, 157] on p "Aprēķini attālumu starp punktiem, kuru koordinātas ir ﻿(3;4)﻿ un ﻿(2;−5). Kurā …" at bounding box center [438, 158] width 441 height 10
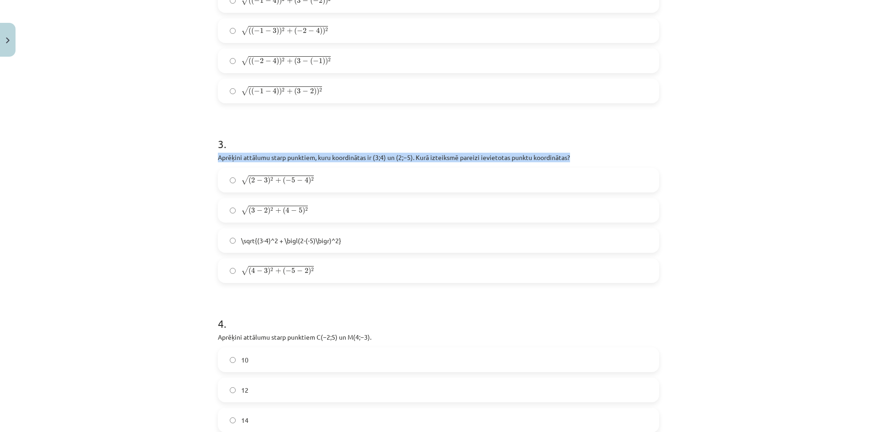
click at [433, 157] on p "Aprēķini attālumu starp punktiem, kuru koordinātas ir ﻿(3;4)﻿ un ﻿(2;−5). Kurā …" at bounding box center [438, 158] width 441 height 10
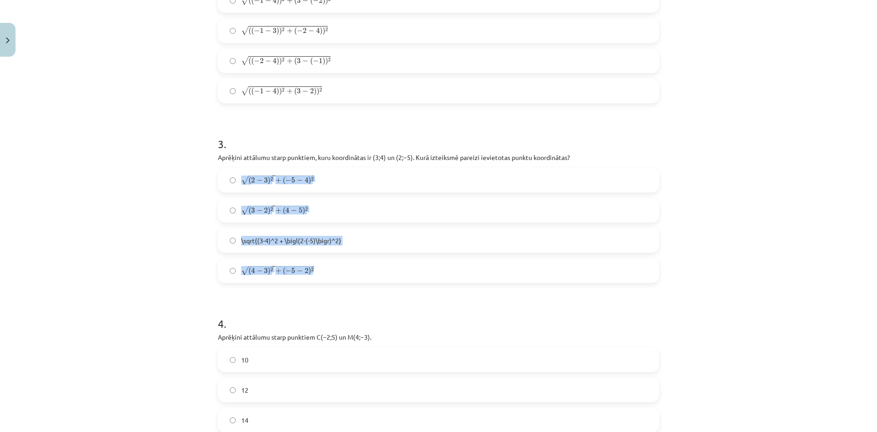
drag, startPoint x: 329, startPoint y: 267, endPoint x: 240, endPoint y: 173, distance: 129.9
click at [240, 173] on div "√ ( 2 − 3 ) 2 + ( − 5 − 4 ) 2 ( 2 − 3 ) 2 + ( − 5 − 4 ) 2 √ ( 3 − 2 ) 2 + ( 4 −…" at bounding box center [438, 225] width 441 height 115
click at [389, 199] on label "√ ( 3 − 2 ) 2 + ( 4 − 5 ) 2 ( 3 − 2 ) 2 + ( 4 − 5 ) 2" at bounding box center [439, 210] width 440 height 23
click at [365, 182] on label "√ ( 2 − 3 ) 2 + ( − 5 − 4 ) 2 ( 2 − 3 ) 2 + ( − 5 − 4 ) 2" at bounding box center [439, 180] width 440 height 23
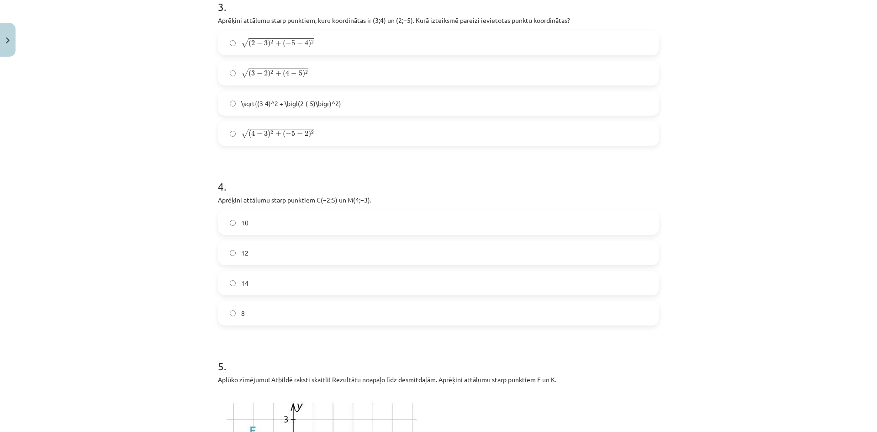
click at [319, 198] on p "Aprēķini attālumu starp punktiem ﻿C(−2;5)﻿ un ﻿M(4;−3)﻿." at bounding box center [438, 200] width 441 height 10
click at [251, 226] on label "10" at bounding box center [439, 222] width 440 height 23
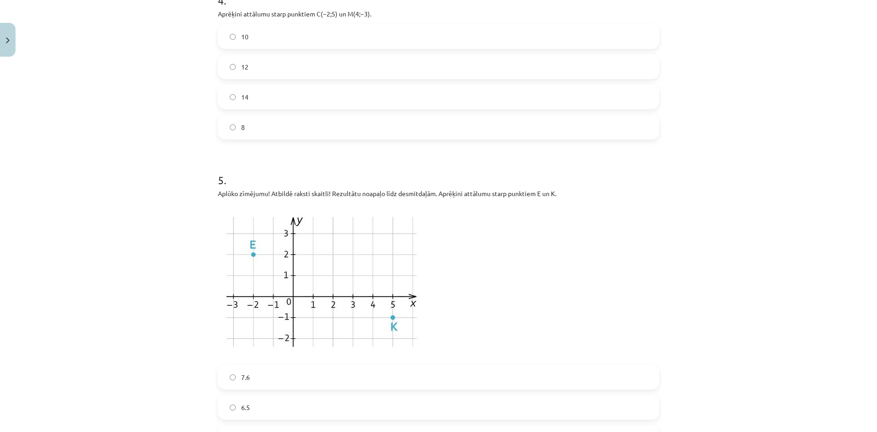
scroll to position [845, 0]
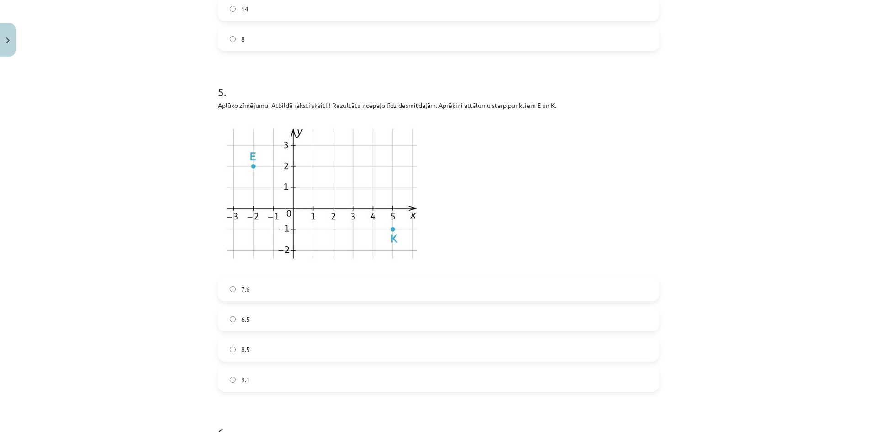
click at [308, 287] on label "7.6" at bounding box center [439, 288] width 440 height 23
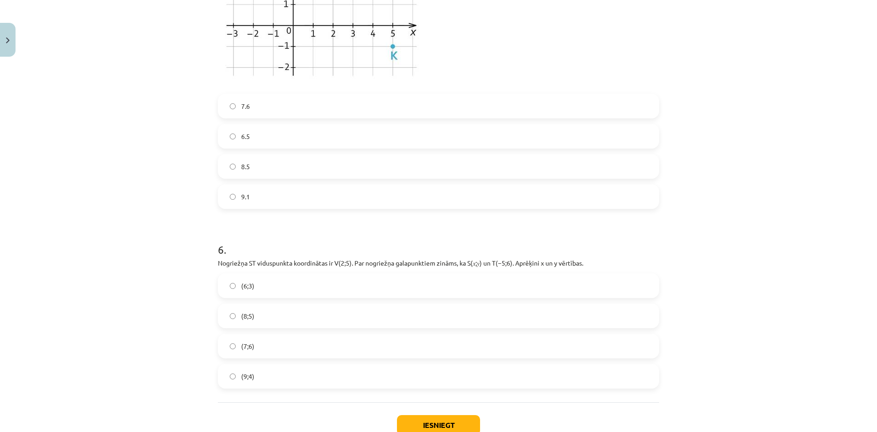
scroll to position [1074, 0]
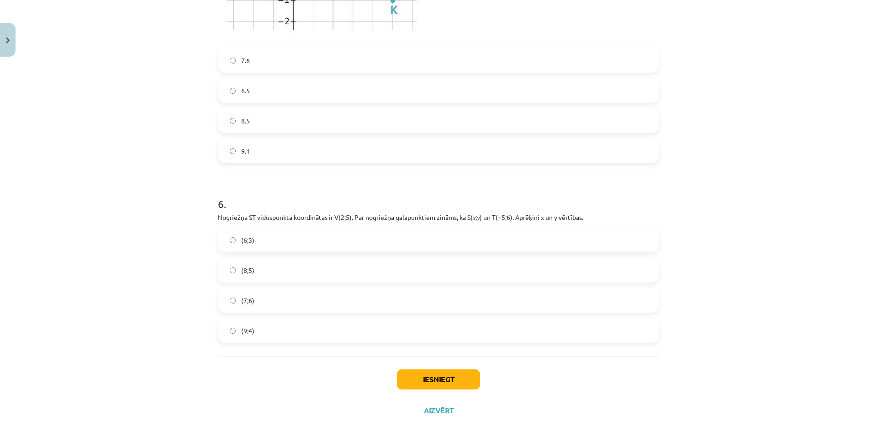
click at [416, 216] on p "Nogriežņa ﻿ST viduspunkta koordinātas ir ﻿V(2;5)﻿. Par nogriežņa galapunktiem z…" at bounding box center [438, 218] width 441 height 10
click at [417, 216] on p "Nogriežņa ﻿ST viduspunkta koordinātas ir ﻿V(2;5)﻿. Par nogriežņa galapunktiem z…" at bounding box center [438, 218] width 441 height 10
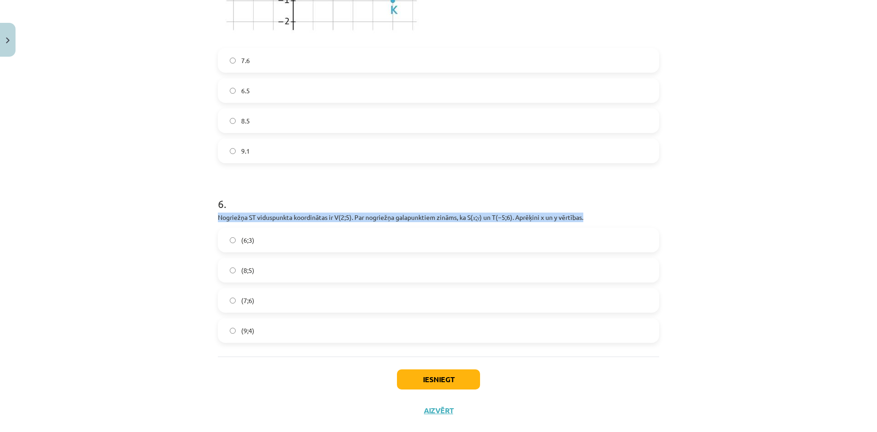
click at [417, 216] on p "Nogriežņa ﻿ST viduspunkta koordinātas ir ﻿V(2;5)﻿. Par nogriežņa galapunktiem z…" at bounding box center [438, 218] width 441 height 10
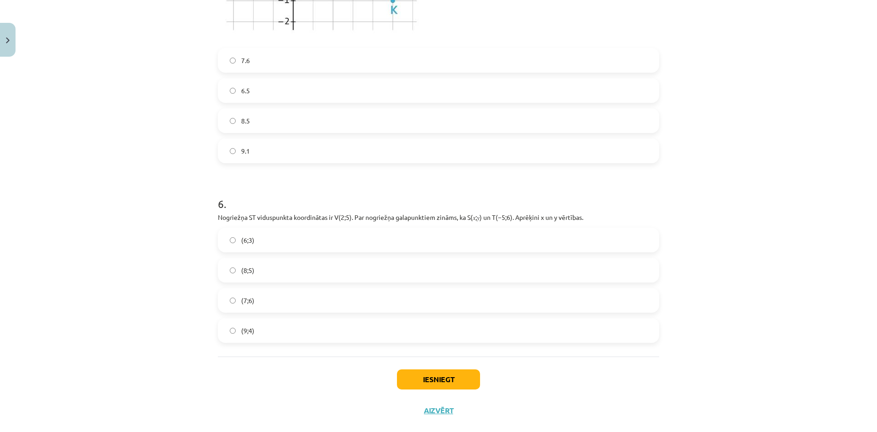
click at [286, 326] on label "(9;4)" at bounding box center [439, 330] width 440 height 23
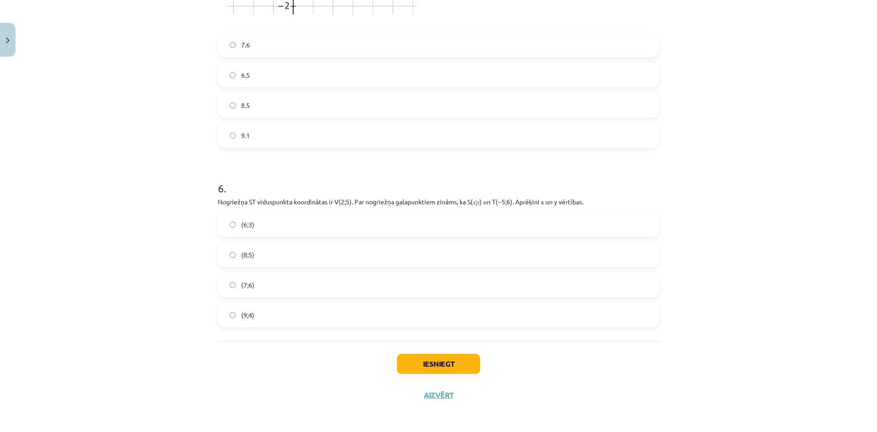
scroll to position [1091, 0]
click at [437, 365] on button "Iesniegt" at bounding box center [438, 362] width 83 height 20
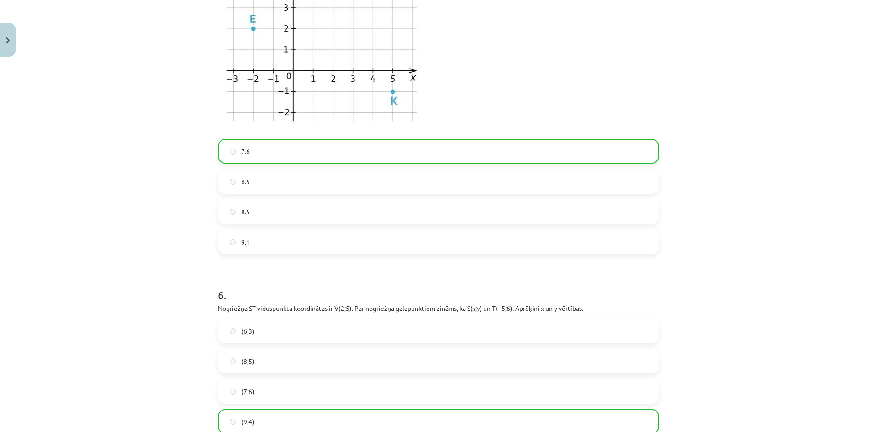
scroll to position [1120, 0]
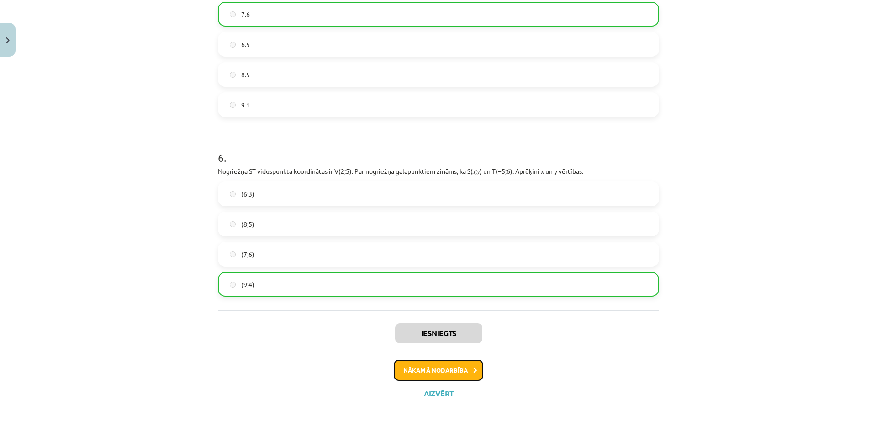
click at [449, 362] on button "Nākamā nodarbība" at bounding box center [439, 370] width 90 height 21
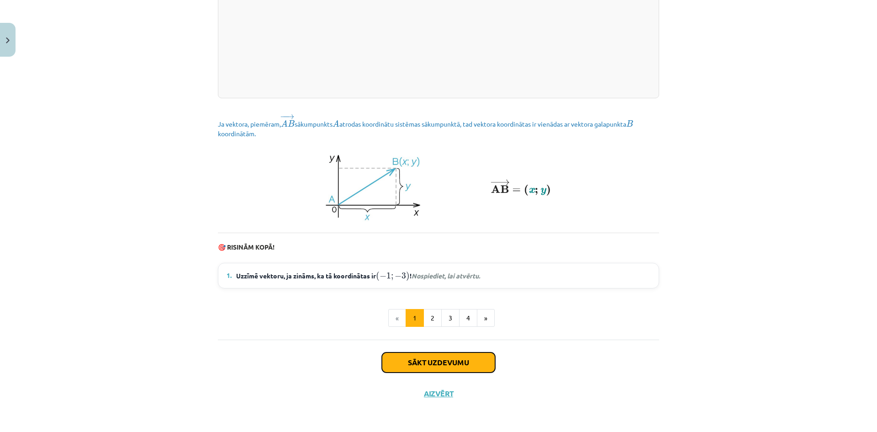
click at [459, 358] on button "Sākt uzdevumu" at bounding box center [438, 362] width 113 height 20
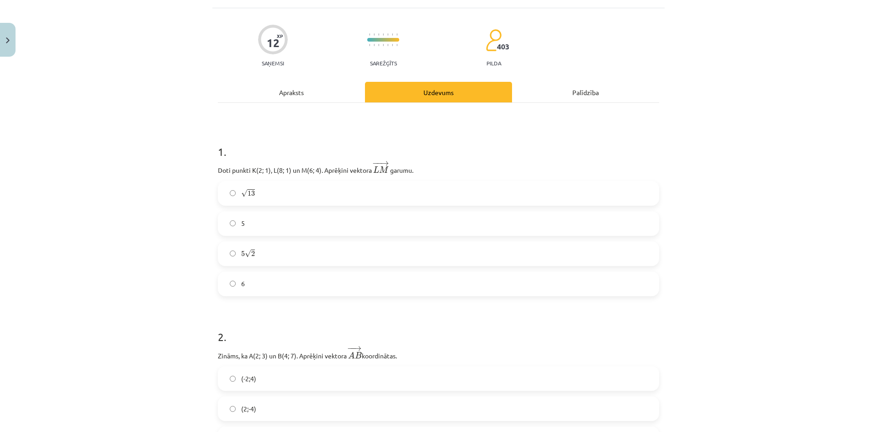
scroll to position [69, 0]
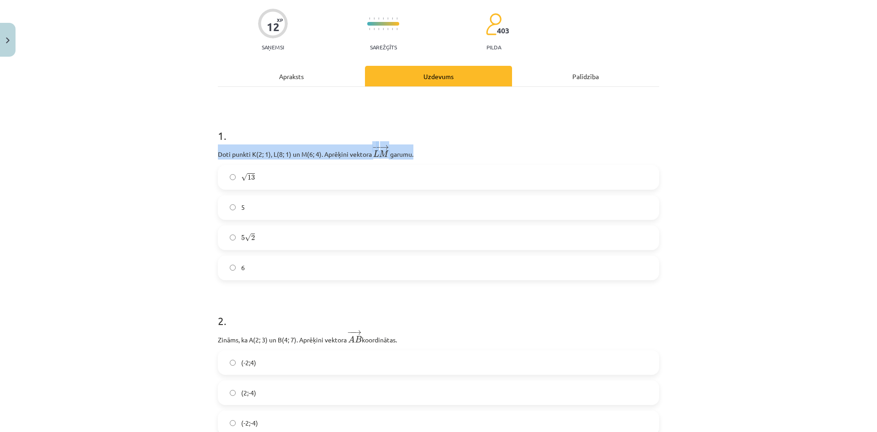
drag, startPoint x: 409, startPoint y: 154, endPoint x: 208, endPoint y: 153, distance: 200.6
click at [208, 153] on div "Mācību tēma: Matemātikas i - 10. klases 1. ieskaites mācību materiāls (a,b) #8 …" at bounding box center [438, 216] width 877 height 432
click at [257, 155] on p "Doti punkti K(2; 1), L(8; 1) un M(6; 4). Aprēķini vektora ﻿ − − → L M L M → ﻿ g…" at bounding box center [438, 151] width 441 height 15
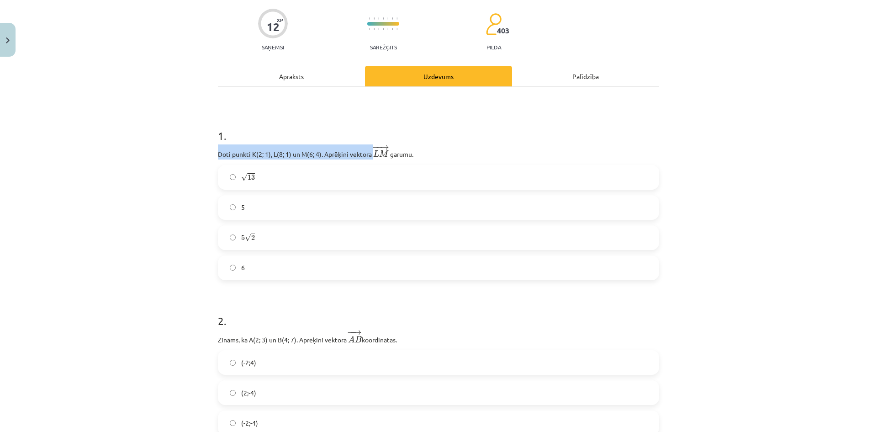
click at [257, 155] on p "Doti punkti K(2; 1), L(8; 1) un M(6; 4). Aprēķini vektora ﻿ − − → L M L M → ﻿ g…" at bounding box center [438, 151] width 441 height 15
click at [385, 154] on span "M" at bounding box center [384, 153] width 10 height 6
drag, startPoint x: 422, startPoint y: 154, endPoint x: 209, endPoint y: 153, distance: 213.0
click at [259, 178] on label "√ 13 13" at bounding box center [439, 177] width 440 height 23
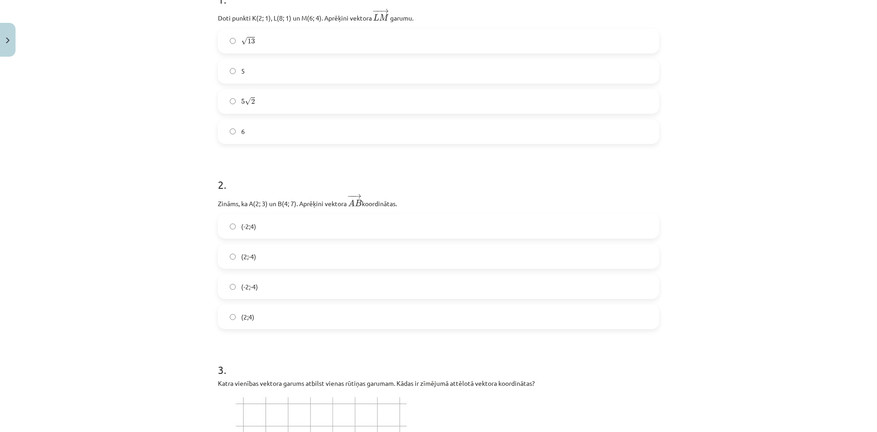
scroll to position [206, 0]
drag, startPoint x: 419, startPoint y: 200, endPoint x: 211, endPoint y: 203, distance: 208.4
click at [275, 317] on label "(2;4)" at bounding box center [439, 315] width 440 height 23
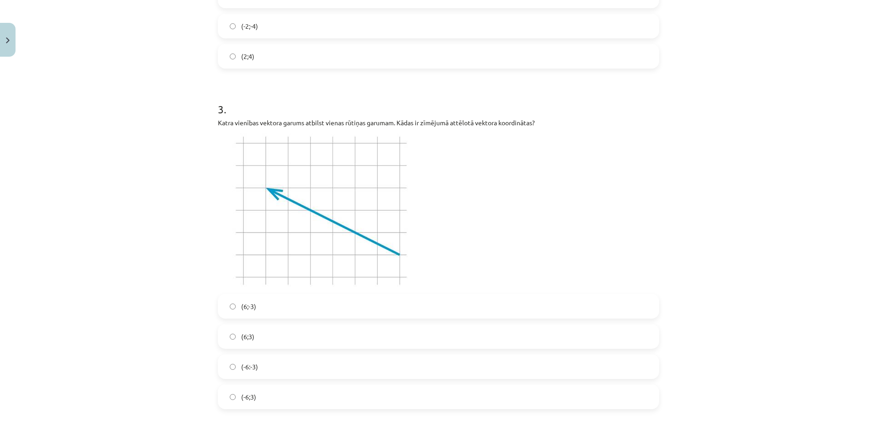
scroll to position [480, 0]
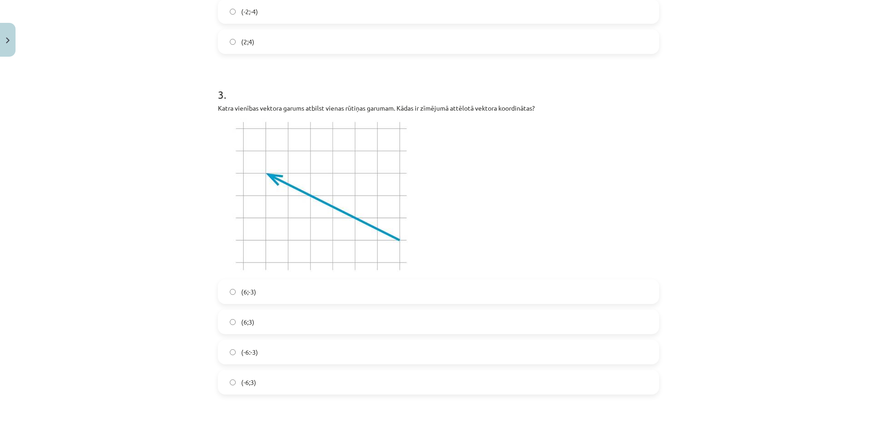
click at [268, 382] on label "(-6;3)" at bounding box center [439, 382] width 440 height 23
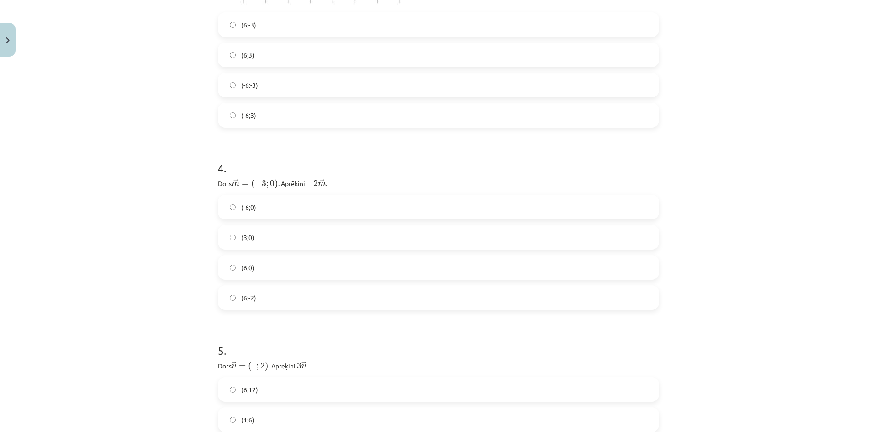
scroll to position [754, 0]
drag, startPoint x: 349, startPoint y: 177, endPoint x: 204, endPoint y: 172, distance: 145.0
click at [204, 172] on div "Mācību tēma: Matemātikas i - 10. klases 1. ieskaites mācību materiāls (a,b) #8 …" at bounding box center [438, 216] width 877 height 432
click at [182, 271] on div "Mācību tēma: Matemātikas i - 10. klases 1. ieskaites mācību materiāls (a,b) #8 …" at bounding box center [438, 216] width 877 height 432
click at [250, 258] on span "(6;0)" at bounding box center [247, 260] width 13 height 10
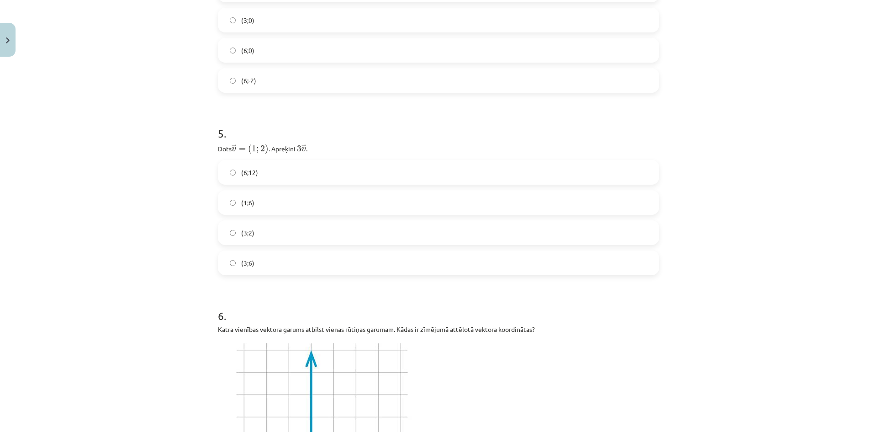
scroll to position [983, 0]
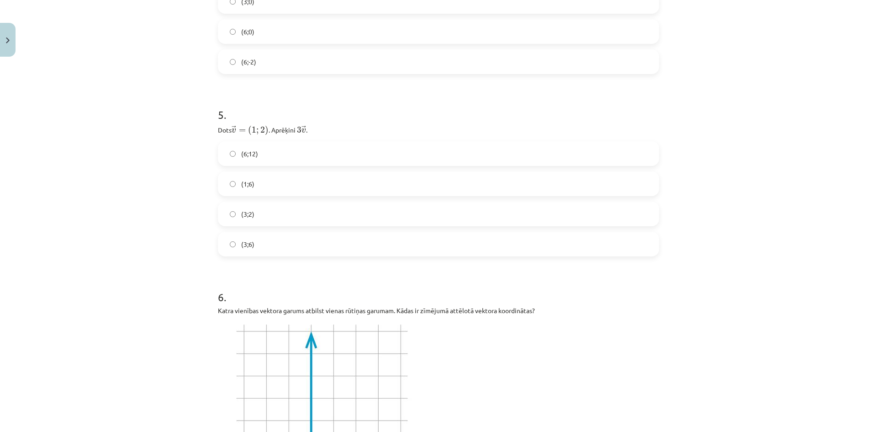
drag, startPoint x: 331, startPoint y: 133, endPoint x: 208, endPoint y: 125, distance: 123.2
click at [208, 125] on div "Mācību tēma: Matemātikas i - 10. klases 1. ieskaites mācību materiāls (a,b) #8 …" at bounding box center [438, 216] width 877 height 432
click at [254, 251] on label "(3;6)" at bounding box center [439, 244] width 440 height 23
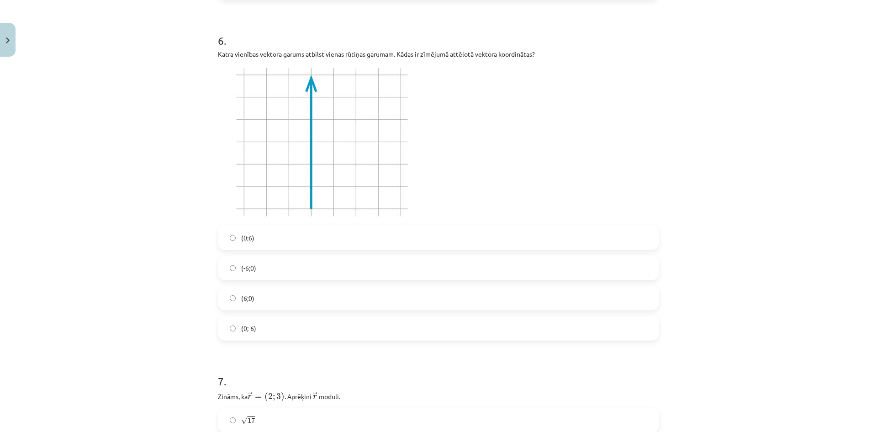
scroll to position [1257, 0]
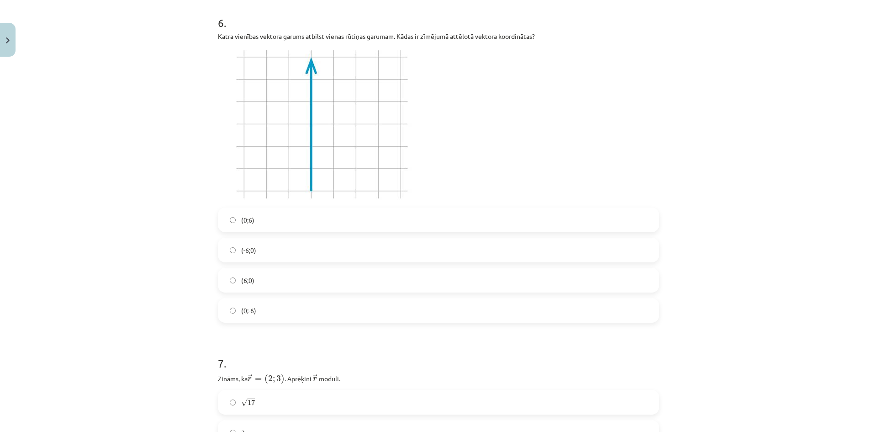
click at [303, 220] on label "(0;6)" at bounding box center [439, 219] width 440 height 23
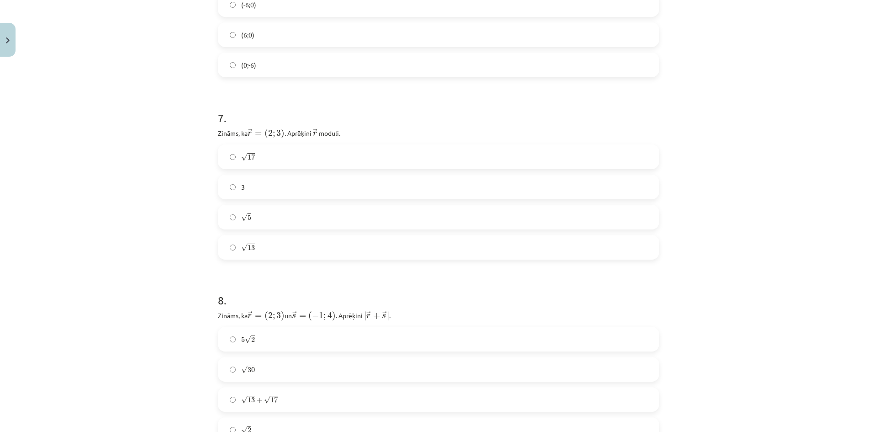
scroll to position [1531, 0]
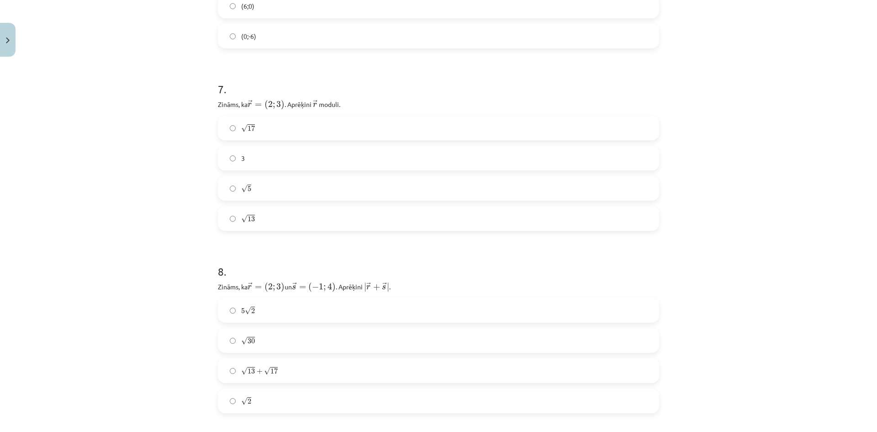
click at [370, 101] on p "Zināms, ka ﻿ → r = ( 2 ; 3 ) r → = ( 2 ; 3 ) . Aprēķini ﻿ → r r → ﻿ moduli." at bounding box center [438, 104] width 441 height 12
drag, startPoint x: 370, startPoint y: 101, endPoint x: 179, endPoint y: 109, distance: 191.2
click at [179, 109] on div "Mācību tēma: Matemātikas i - 10. klases 1. ieskaites mācību materiāls (a,b) #8 …" at bounding box center [438, 216] width 877 height 432
click at [285, 216] on label "√ 13 13" at bounding box center [439, 218] width 440 height 23
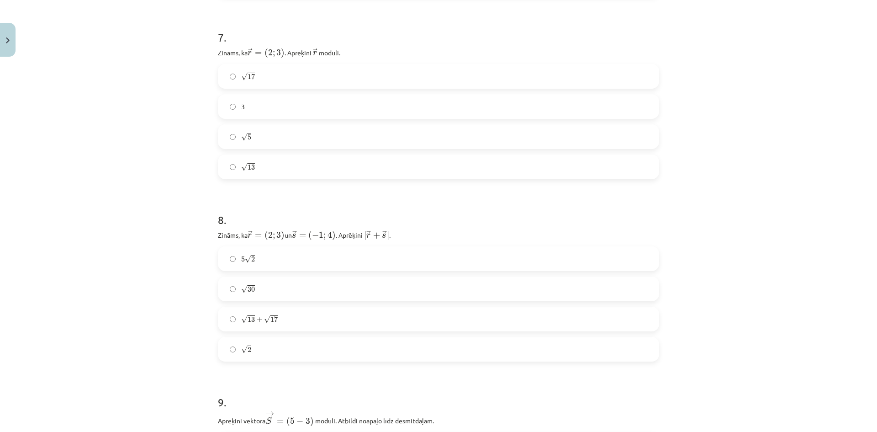
scroll to position [1714, 0]
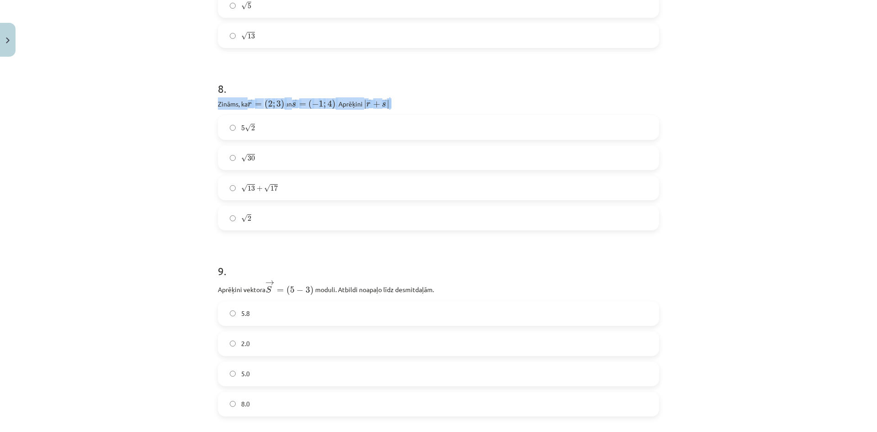
drag, startPoint x: 426, startPoint y: 95, endPoint x: 195, endPoint y: 106, distance: 231.5
click at [193, 106] on div "Mācību tēma: Matemātikas i - 10. klases 1. ieskaites mācību materiāls (a,b) #8 …" at bounding box center [438, 216] width 877 height 432
drag, startPoint x: 291, startPoint y: 106, endPoint x: 311, endPoint y: 111, distance: 20.3
click at [308, 111] on div "8 . Zināms, ka ﻿ → r = ( 2 ; 3 ) r → = ( 2 ; 3 ) un ﻿ → s = ( − 1 ; 4 ) s → = (…" at bounding box center [438, 148] width 441 height 164
drag, startPoint x: 424, startPoint y: 102, endPoint x: 273, endPoint y: 101, distance: 151.3
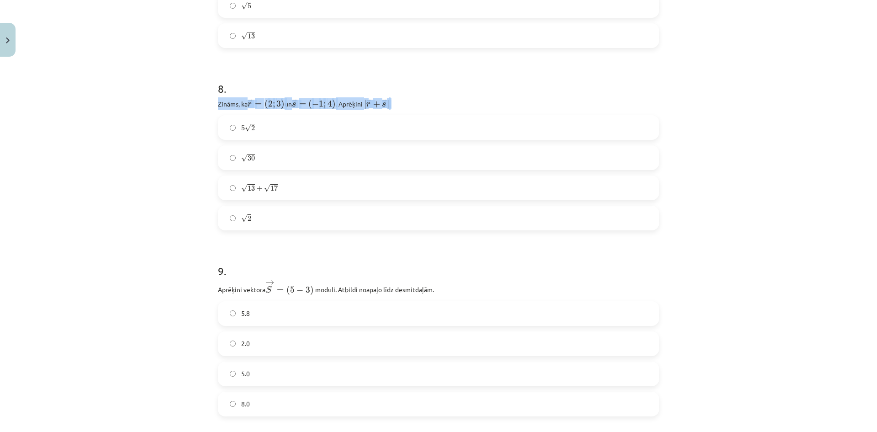
click at [196, 104] on div "Mācību tēma: Matemātikas i - 10. klases 1. ieskaites mācību materiāls (a,b) #8 …" at bounding box center [438, 216] width 877 height 432
click at [180, 156] on div "Mācību tēma: Matemātikas i - 10. klases 1. ieskaites mācību materiāls (a,b) #8 …" at bounding box center [438, 216] width 877 height 432
drag, startPoint x: 425, startPoint y: 99, endPoint x: 409, endPoint y: 104, distance: 16.2
click at [416, 103] on p "Zināms, ka ﻿ → r = ( 2 ; 3 ) r → = ( 2 ; 3 ) un ﻿ → s = ( − 1 ; 4 ) s → = ( − 1…" at bounding box center [438, 103] width 441 height 12
drag, startPoint x: 409, startPoint y: 104, endPoint x: 208, endPoint y: 99, distance: 201.1
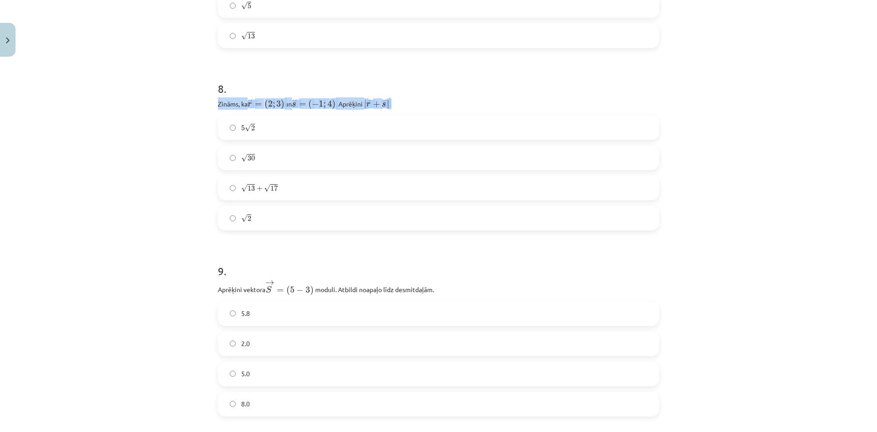
click at [208, 99] on div "Mācību tēma: Matemātikas i - 10. klases 1. ieskaites mācību materiāls (a,b) #8 …" at bounding box center [438, 216] width 877 height 432
click at [273, 134] on label "5 √ 2 5 2" at bounding box center [439, 127] width 440 height 23
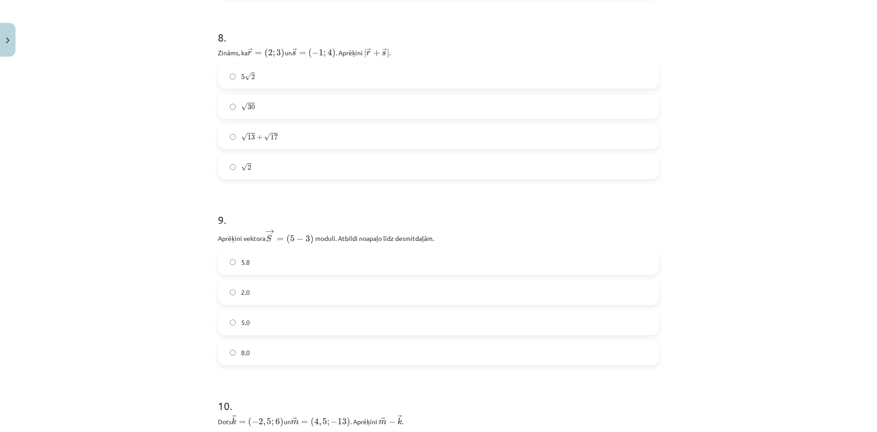
scroll to position [1851, 0]
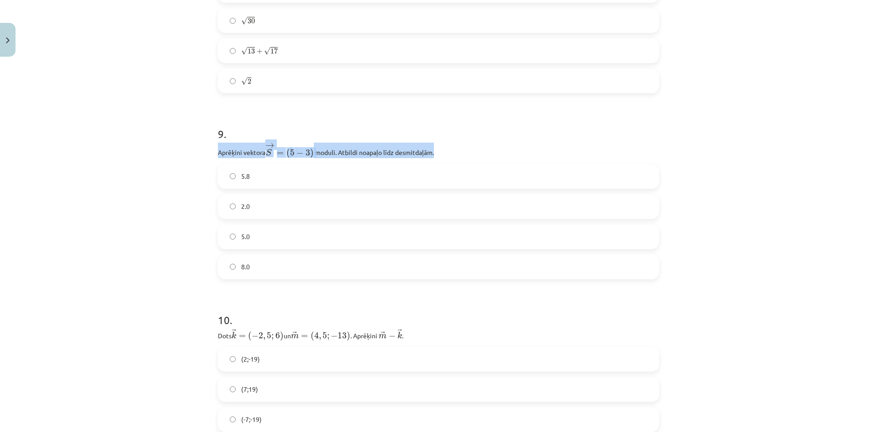
drag, startPoint x: 447, startPoint y: 152, endPoint x: 198, endPoint y: 149, distance: 248.6
click at [198, 149] on div "Mācību tēma: Matemātikas i - 10. klases 1. ieskaites mācību materiāls (a,b) #8 …" at bounding box center [438, 216] width 877 height 432
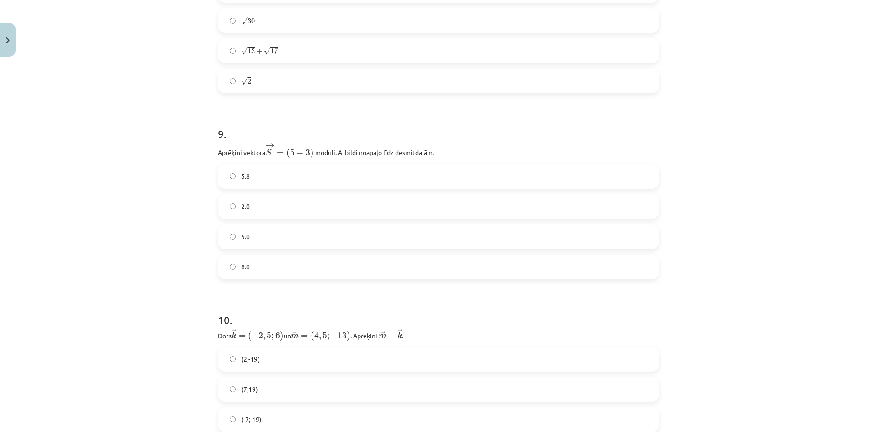
click at [343, 179] on label "5.8" at bounding box center [439, 176] width 440 height 23
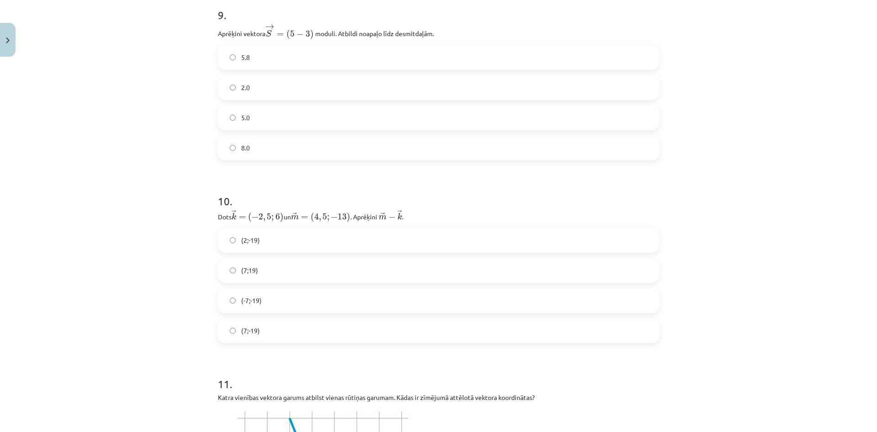
scroll to position [2034, 0]
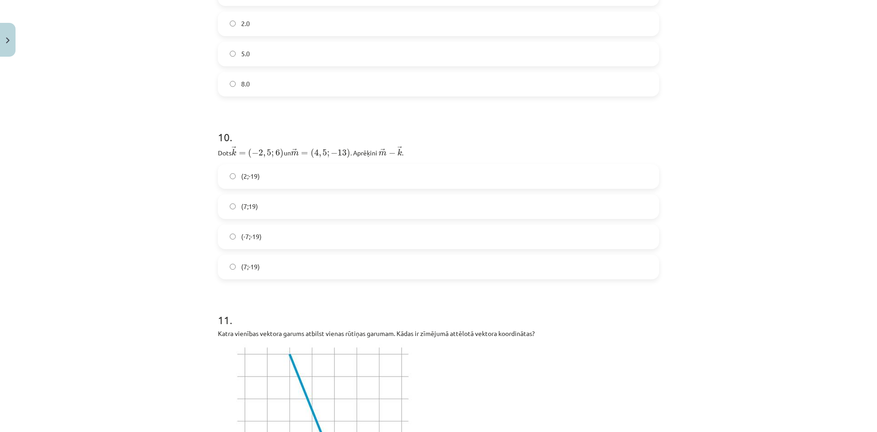
drag, startPoint x: 415, startPoint y: 145, endPoint x: 209, endPoint y: 149, distance: 206.1
click at [499, 301] on h1 "11 ." at bounding box center [438, 312] width 441 height 28
drag, startPoint x: 200, startPoint y: 150, endPoint x: 425, endPoint y: 149, distance: 224.8
click at [425, 149] on div "Mācību tēma: Matemātikas i - 10. klases 1. ieskaites mācību materiāls (a,b) #8 …" at bounding box center [438, 216] width 877 height 432
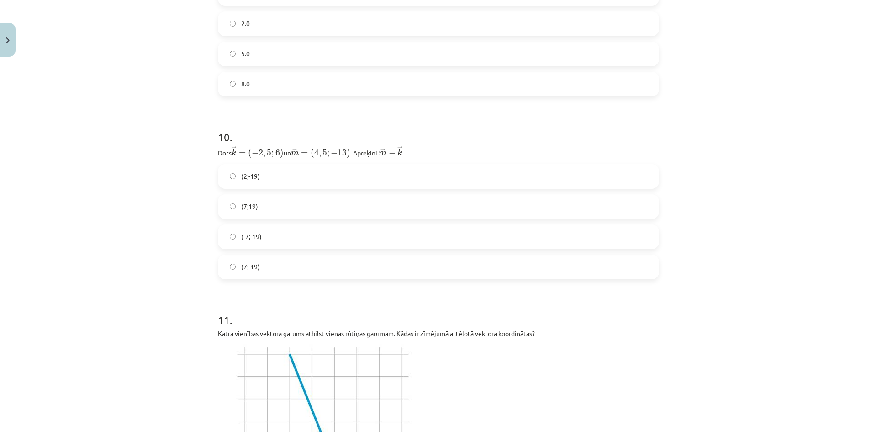
click at [262, 269] on label "(7;-19)" at bounding box center [439, 266] width 440 height 23
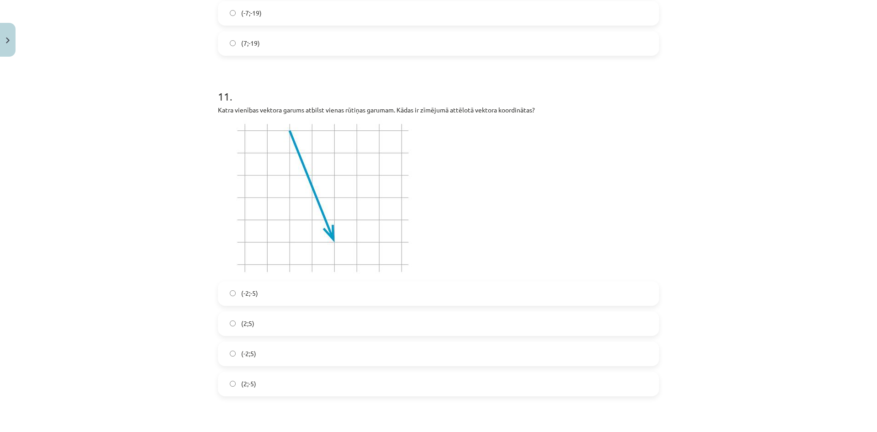
scroll to position [2262, 0]
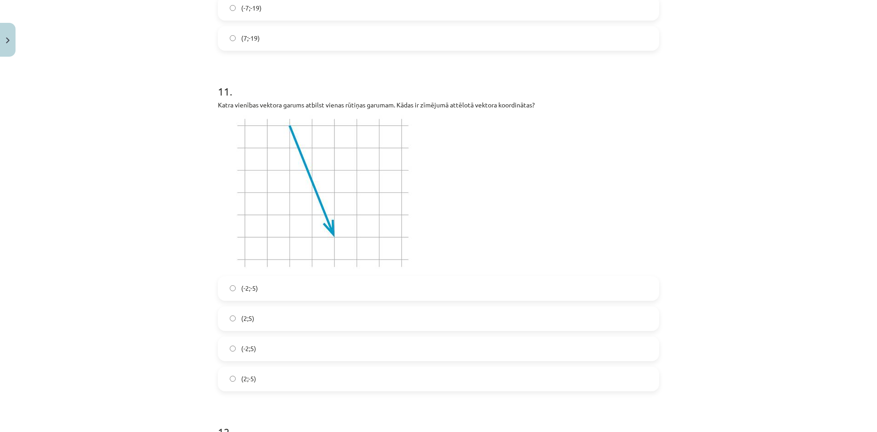
click at [268, 373] on label "(2;-5)" at bounding box center [439, 378] width 440 height 23
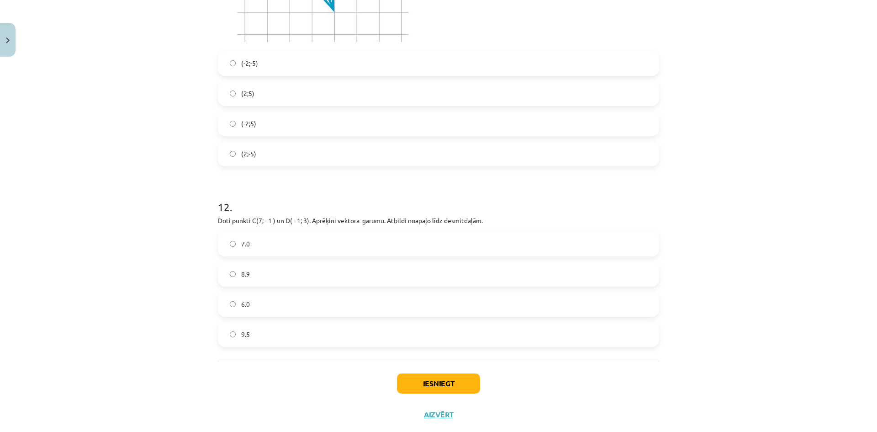
scroll to position [2491, 0]
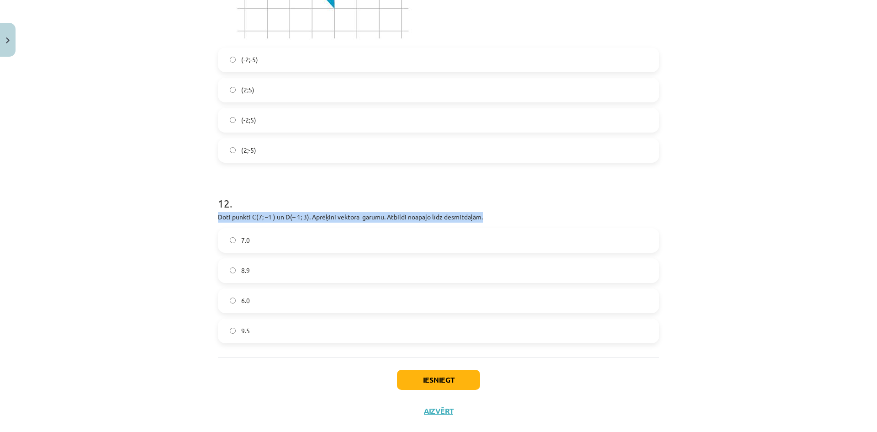
drag, startPoint x: 516, startPoint y: 217, endPoint x: 234, endPoint y: 199, distance: 283.0
click at [234, 199] on div "12 . Doti punkti C(7; –1 ) un D(– 1; 3). Aprēķini vektora ﻿ ﻿ garumu. Atbildi n…" at bounding box center [438, 262] width 441 height 162
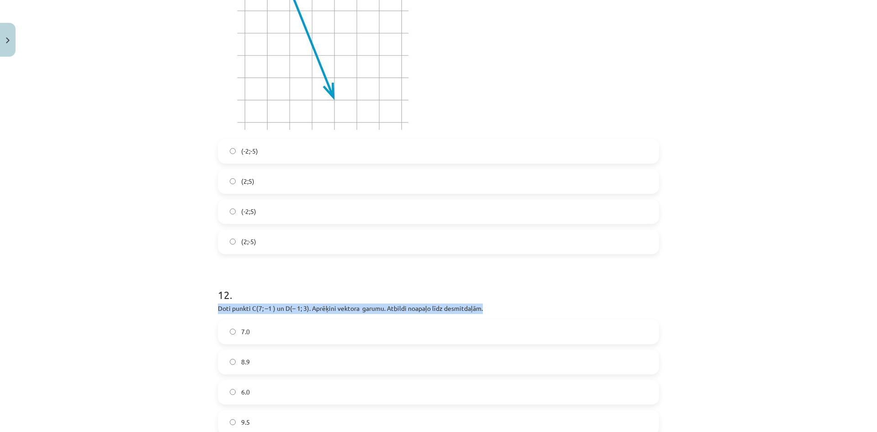
scroll to position [2506, 0]
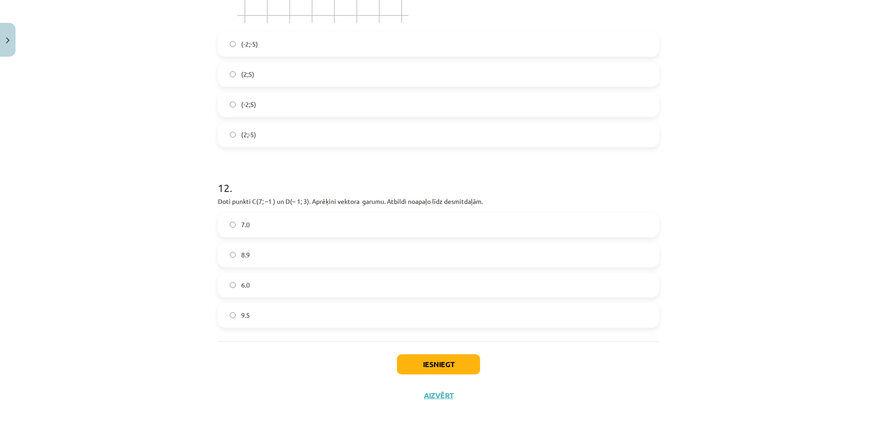
click at [263, 304] on label "9.5" at bounding box center [439, 315] width 440 height 23
click at [437, 354] on button "Iesniegt" at bounding box center [438, 364] width 83 height 20
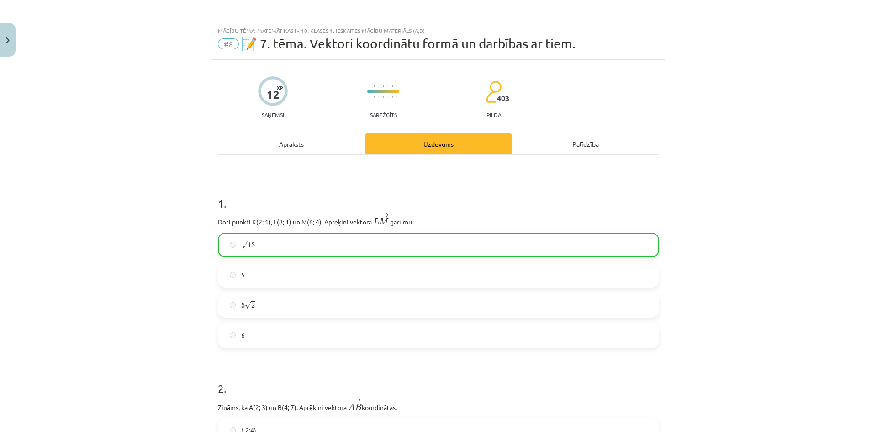
scroll to position [0, 0]
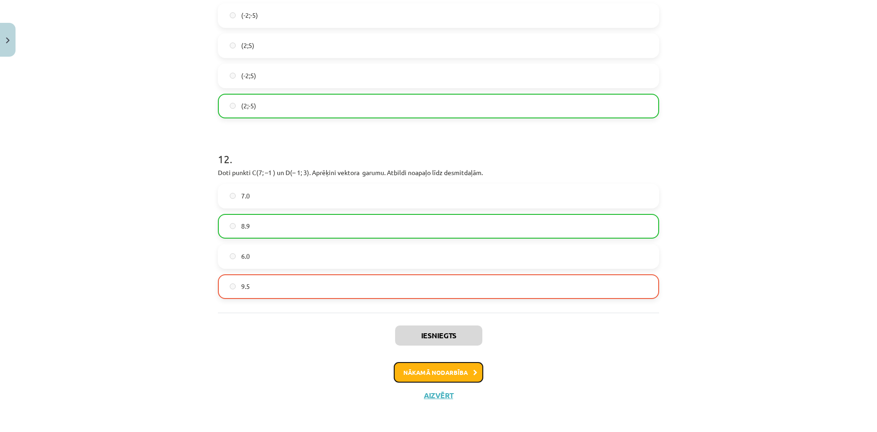
click at [454, 367] on button "Nākamā nodarbība" at bounding box center [439, 372] width 90 height 21
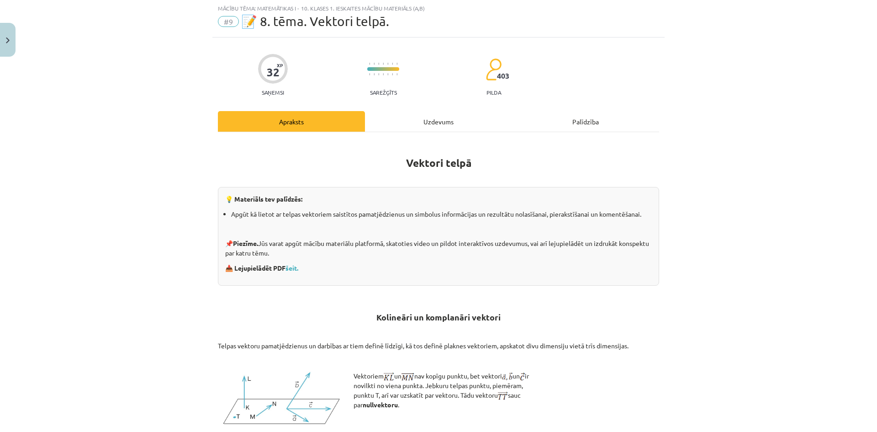
scroll to position [23, 0]
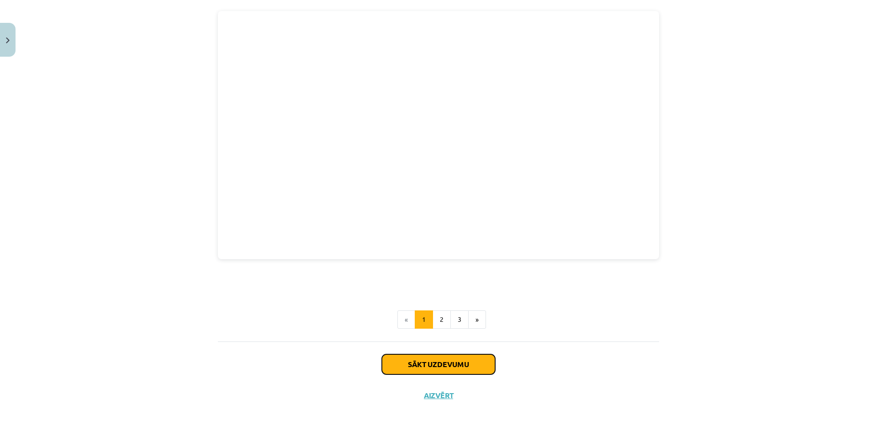
click at [449, 358] on button "Sākt uzdevumu" at bounding box center [438, 364] width 113 height 20
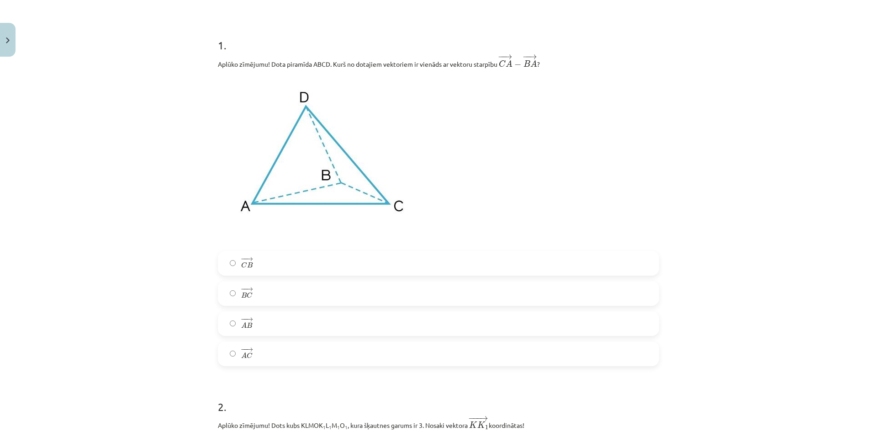
scroll to position [160, 0]
click at [292, 262] on label "− − → C B C B →" at bounding box center [439, 262] width 440 height 23
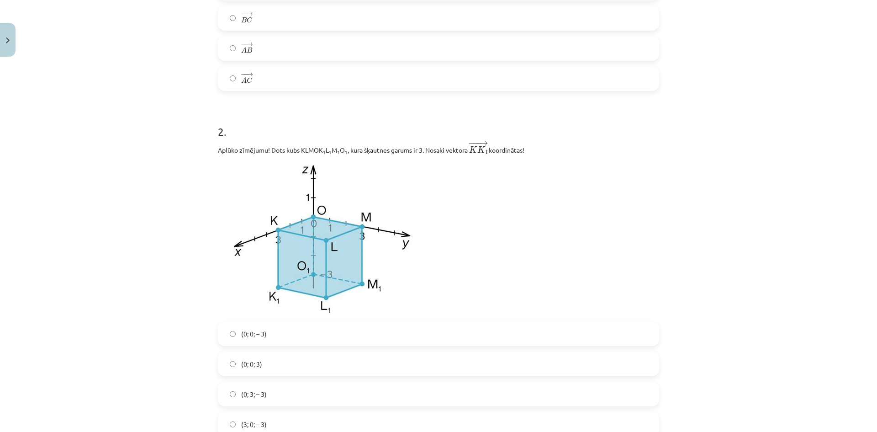
scroll to position [480, 0]
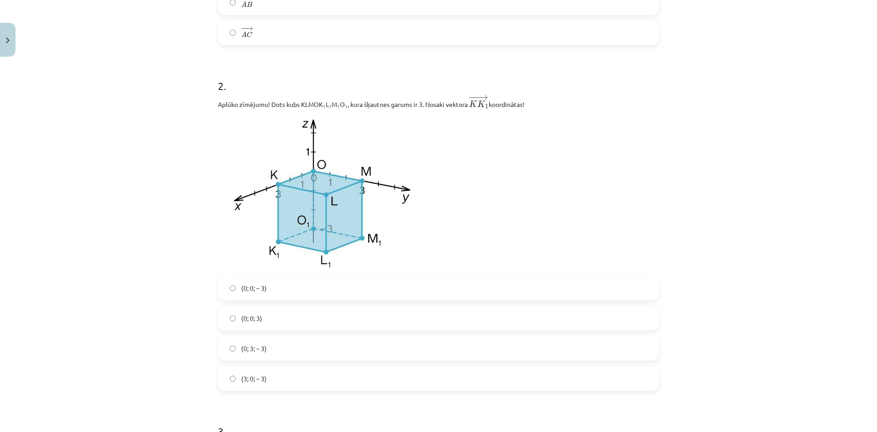
click at [274, 372] on label "(3; 0; – 3)" at bounding box center [439, 378] width 440 height 23
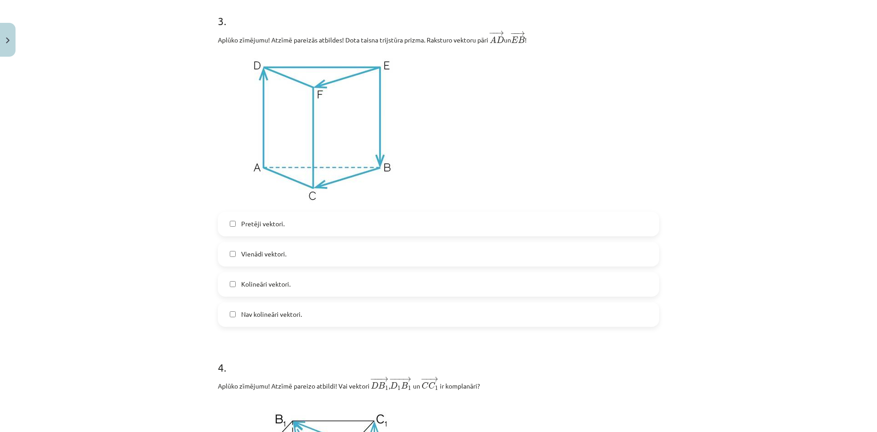
scroll to position [891, 0]
click at [290, 225] on label "Pretēji vektori." at bounding box center [439, 223] width 440 height 23
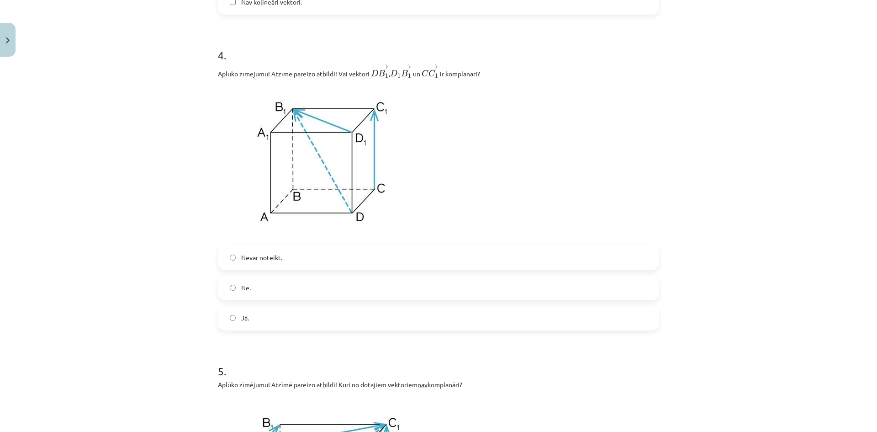
scroll to position [1211, 0]
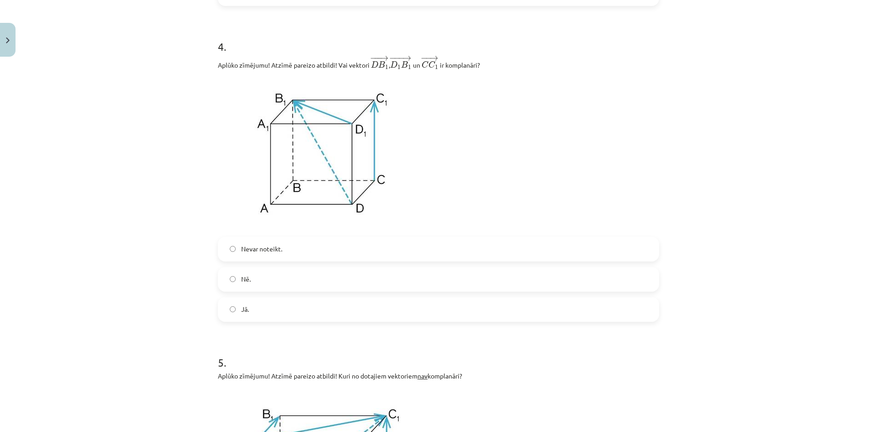
click at [267, 281] on label "Nē." at bounding box center [439, 279] width 440 height 23
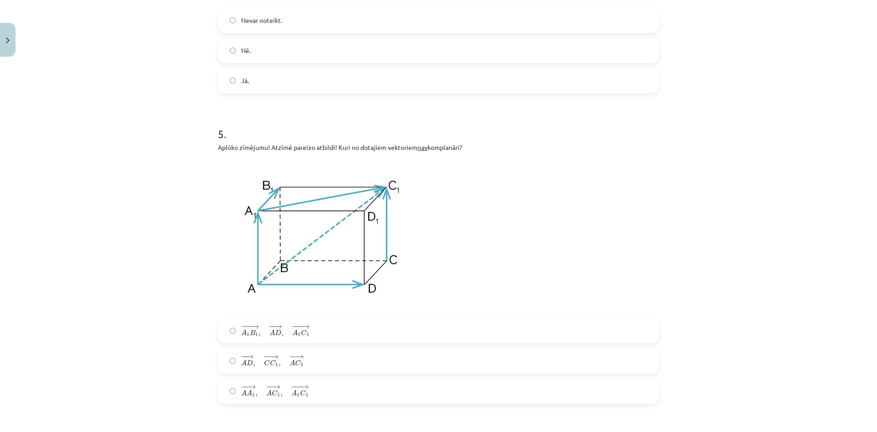
scroll to position [1485, 0]
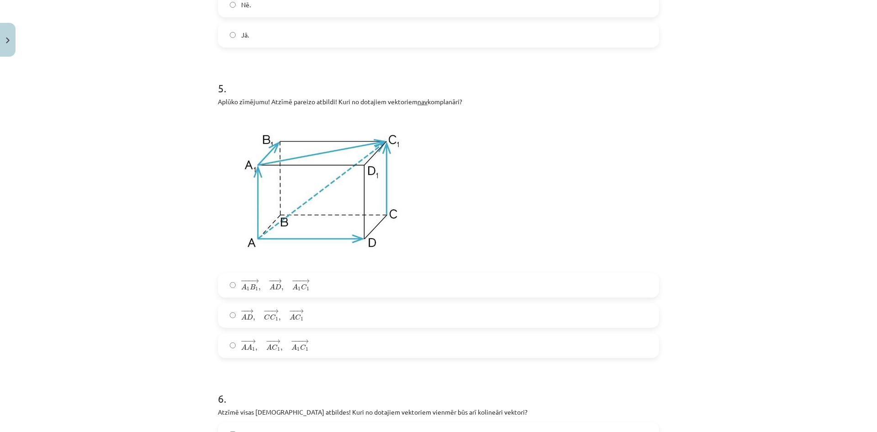
click at [304, 335] on div "− − → A A 1 , − − → A C 1 , − −− → A 1 C 1 A A 1 → , A C 1 → , A 1 C 1 →" at bounding box center [438, 345] width 441 height 25
click at [306, 338] on label "− − → A A 1 , − − → A C 1 , − −− → A 1 C 1 A A 1 → , A C 1 → , A 1 C 1 →" at bounding box center [439, 345] width 440 height 23
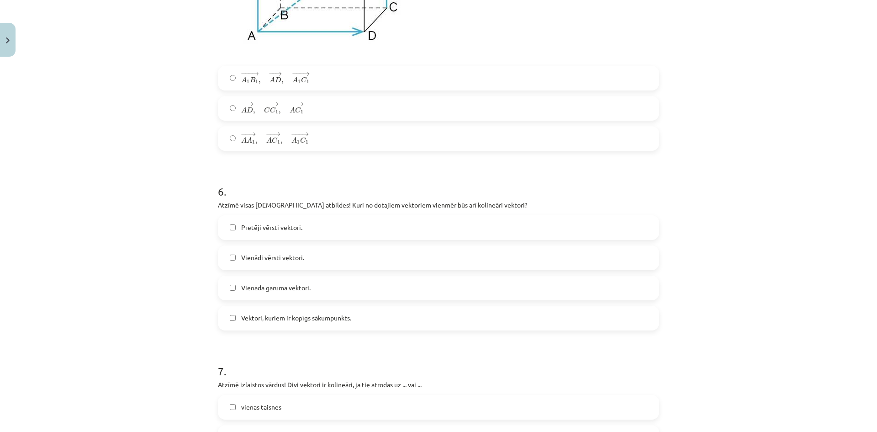
scroll to position [1714, 0]
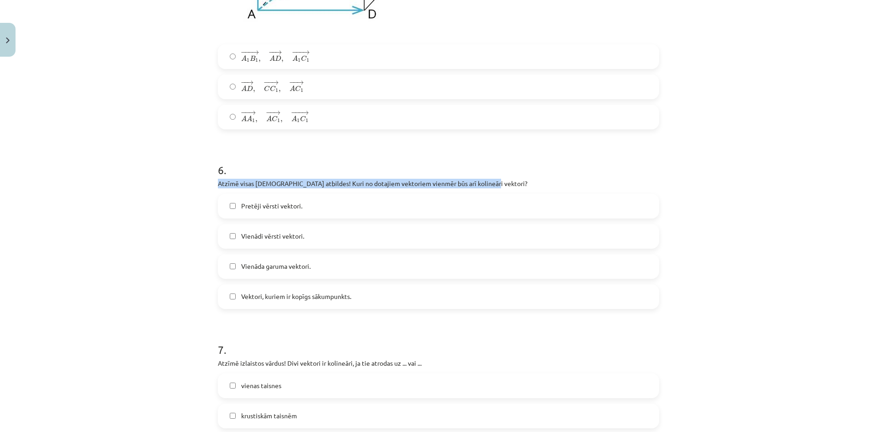
drag, startPoint x: 481, startPoint y: 183, endPoint x: 208, endPoint y: 183, distance: 273.3
click at [208, 183] on div "Mācību tēma: Matemātikas i - 10. klases 1. ieskaites mācību materiāls (a,b) #9 …" at bounding box center [438, 216] width 877 height 432
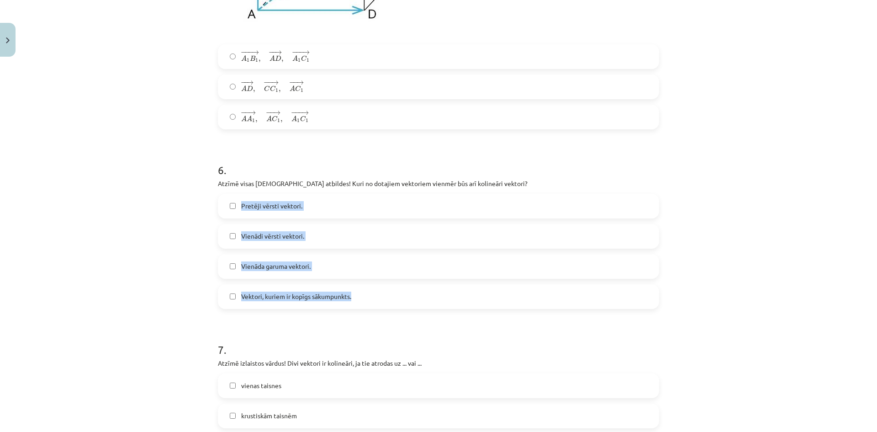
click at [229, 206] on div "Pretēji vērsti vektori. Vienādi vērsti vektori. Vienāda garuma vektori. Vektori…" at bounding box center [438, 251] width 441 height 115
click at [282, 202] on label "Pretēji vērsti vektori." at bounding box center [439, 206] width 440 height 23
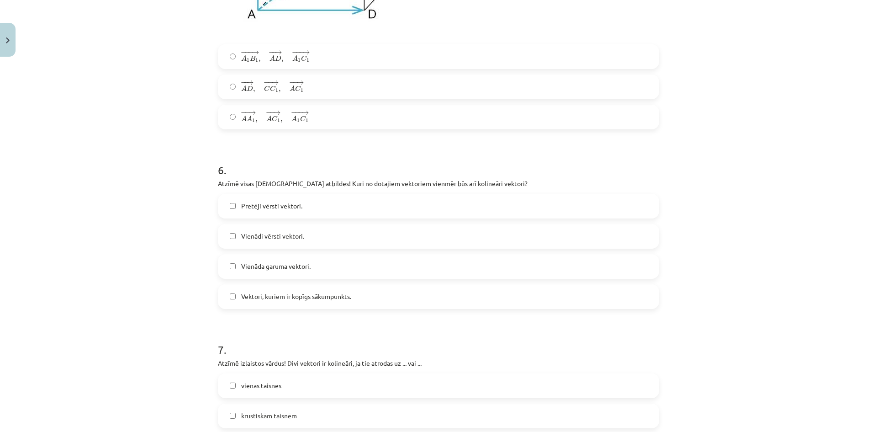
click at [272, 239] on span "Vienādi vērsti vektori." at bounding box center [272, 236] width 63 height 10
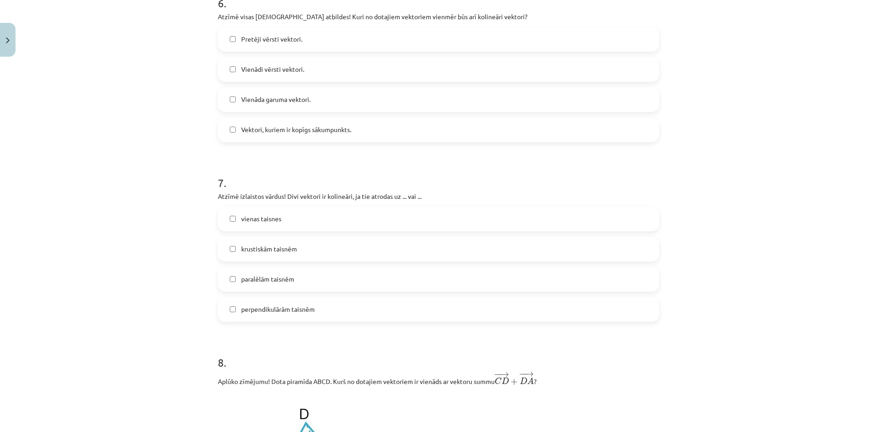
scroll to position [1897, 0]
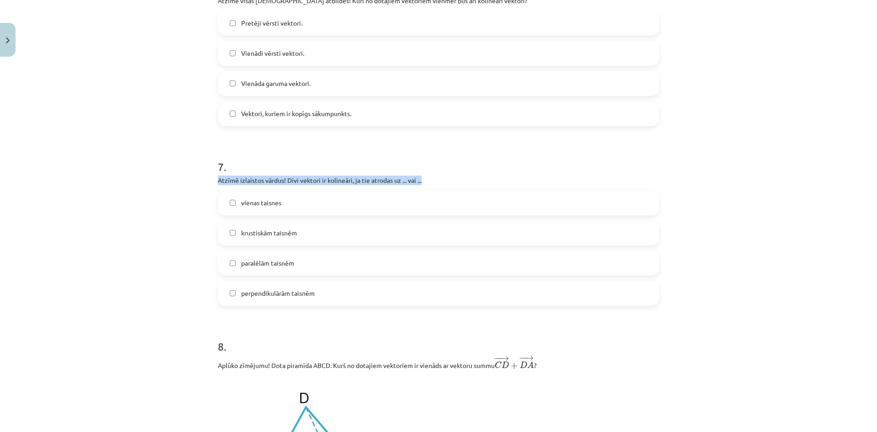
drag, startPoint x: 425, startPoint y: 181, endPoint x: 191, endPoint y: 181, distance: 234.9
click at [191, 181] on div "Mācību tēma: Matemātikas i - 10. klases 1. ieskaites mācību materiāls (a,b) #9 …" at bounding box center [438, 216] width 877 height 432
drag, startPoint x: 375, startPoint y: 291, endPoint x: 353, endPoint y: 289, distance: 22.4
click at [372, 291] on label "perpendikulārām taisnēm" at bounding box center [439, 293] width 440 height 23
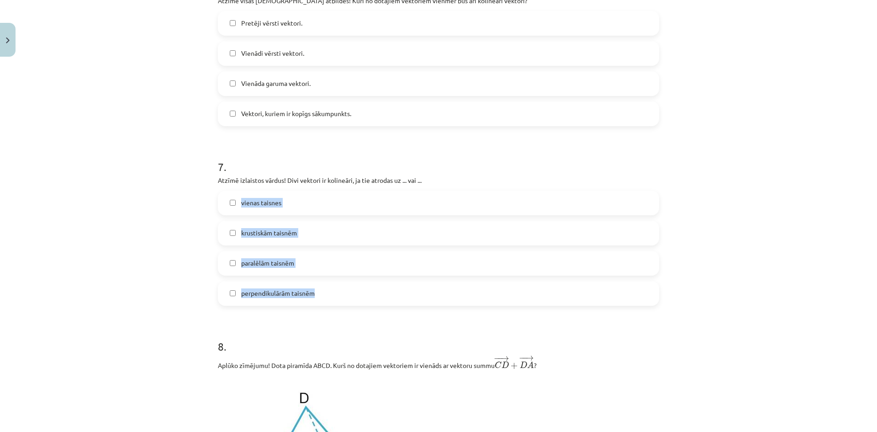
drag, startPoint x: 353, startPoint y: 289, endPoint x: 244, endPoint y: 203, distance: 138.5
click at [228, 198] on div "vienas taisnes krustiskām taisnēm paralēlām taisnēm perpendikulārām taisnēm" at bounding box center [438, 248] width 441 height 115
click at [248, 207] on span "vienas taisnes" at bounding box center [261, 203] width 40 height 10
click at [266, 261] on span "paralēlām taisnēm" at bounding box center [267, 263] width 53 height 10
click at [135, 271] on div "Mācību tēma: Matemātikas i - 10. klases 1. ieskaites mācību materiāls (a,b) #9 …" at bounding box center [438, 216] width 877 height 432
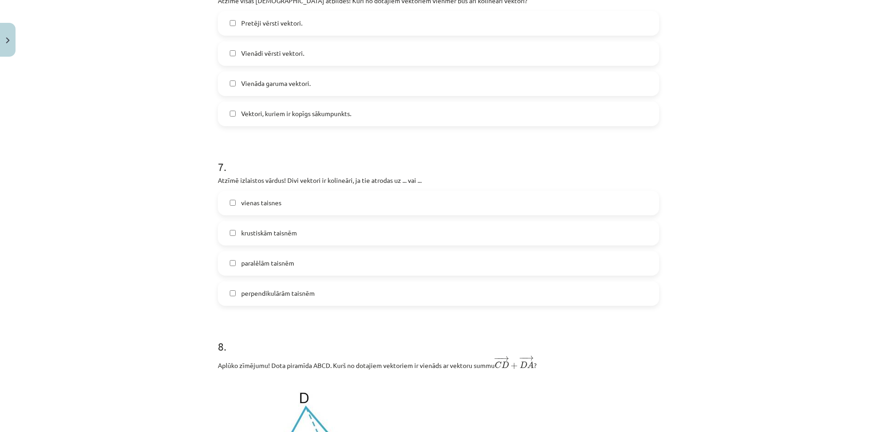
click at [279, 298] on span "perpendikulārām taisnēm" at bounding box center [278, 293] width 74 height 10
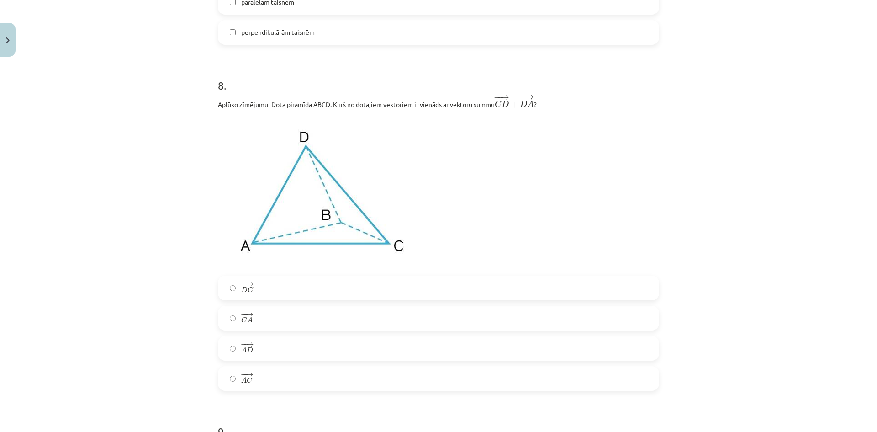
scroll to position [2171, 0]
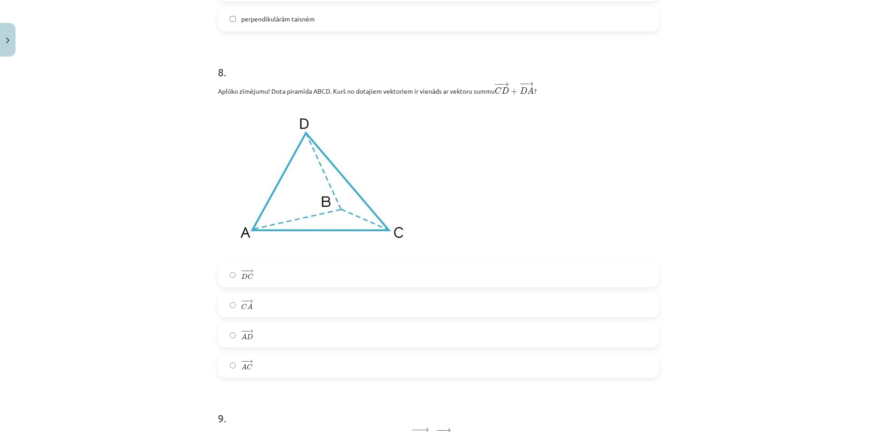
click at [305, 365] on label "− − → A C A C →" at bounding box center [439, 365] width 440 height 23
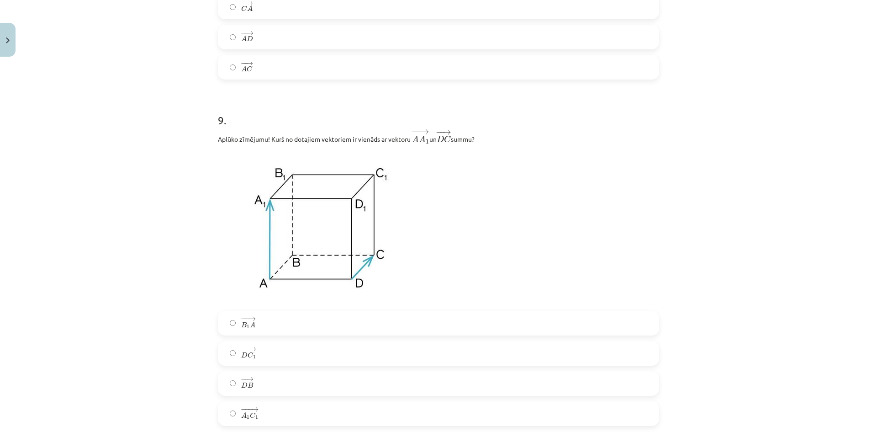
scroll to position [2491, 0]
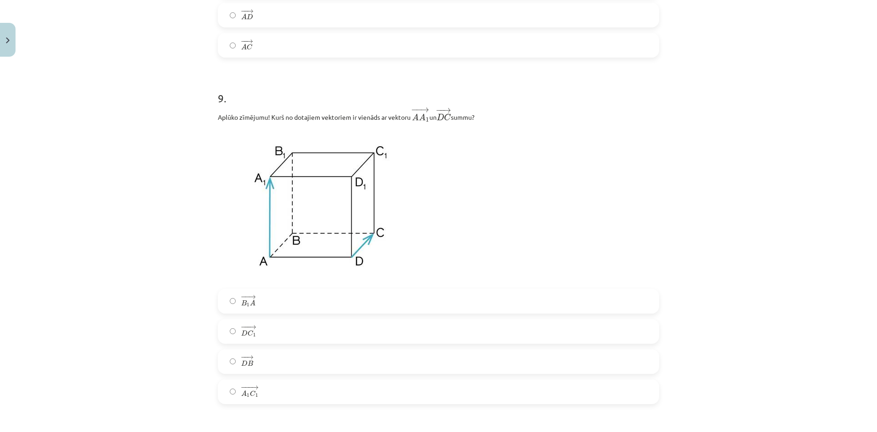
click at [252, 325] on span "→" at bounding box center [252, 327] width 7 height 4
click at [254, 390] on span "→" at bounding box center [254, 388] width 7 height 4
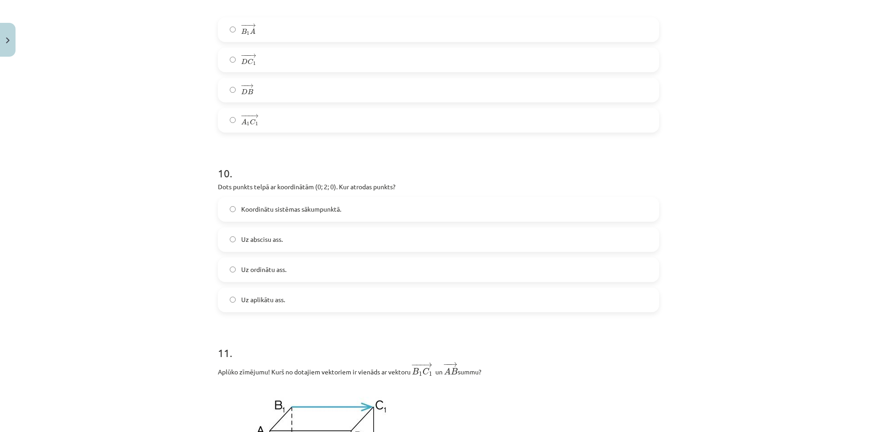
scroll to position [2765, 0]
click at [355, 186] on p "Dots punkts telpā ar koordinātām (0; 2; 0). Kur atrodas punkts?" at bounding box center [438, 184] width 441 height 10
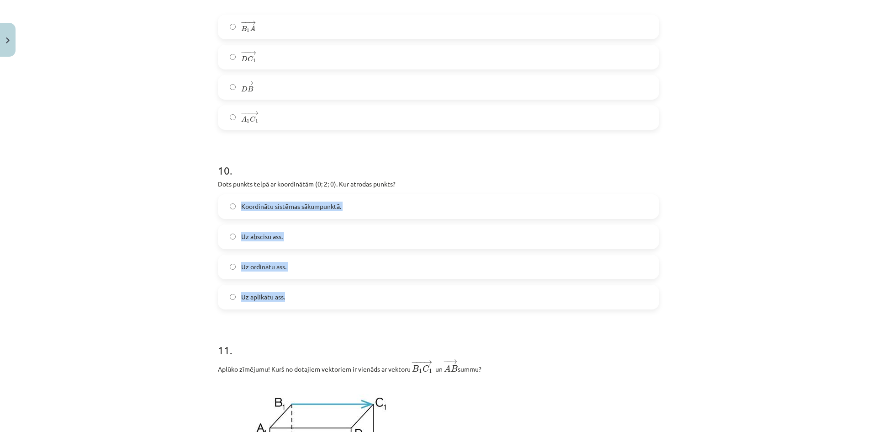
drag, startPoint x: 309, startPoint y: 296, endPoint x: 232, endPoint y: 202, distance: 121.4
click at [232, 202] on div "Koordinātu sistēmas sākumpunktā. Uz abscisu ass. Uz ordinātu ass. Uz aplikātu a…" at bounding box center [438, 251] width 441 height 115
click at [258, 266] on span "Uz ordinātu ass." at bounding box center [263, 267] width 45 height 10
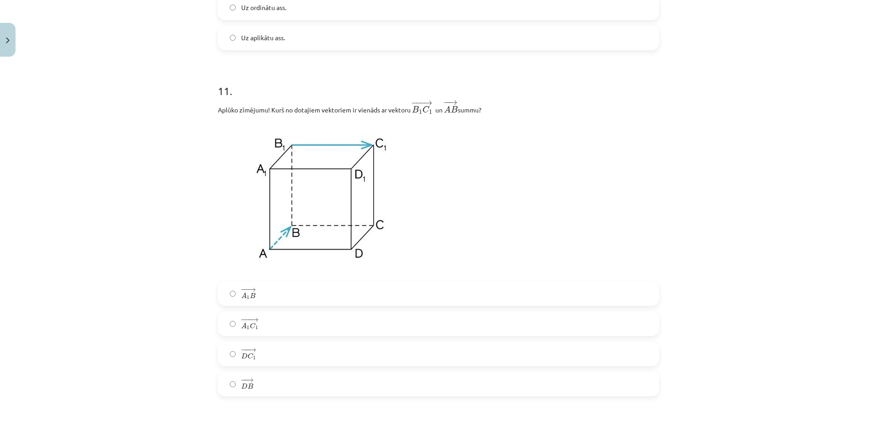
scroll to position [3039, 0]
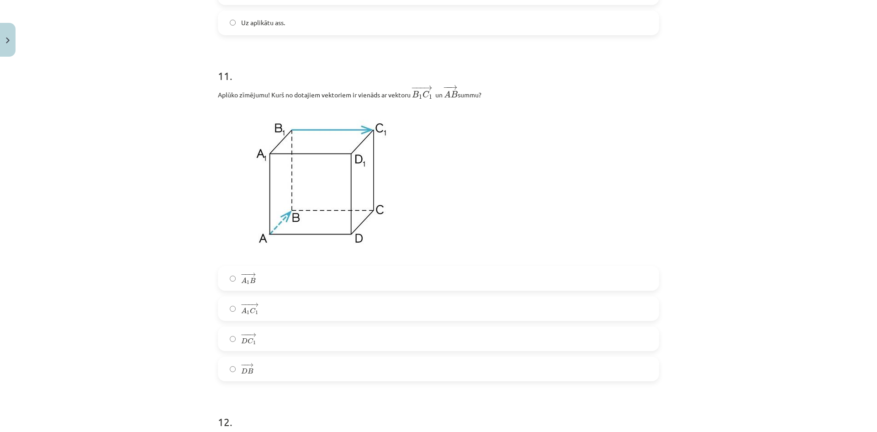
click at [260, 369] on label "− − → D B D B →" at bounding box center [439, 368] width 440 height 23
click at [263, 343] on label "− −− → D C 1 D C 1 →" at bounding box center [439, 338] width 440 height 23
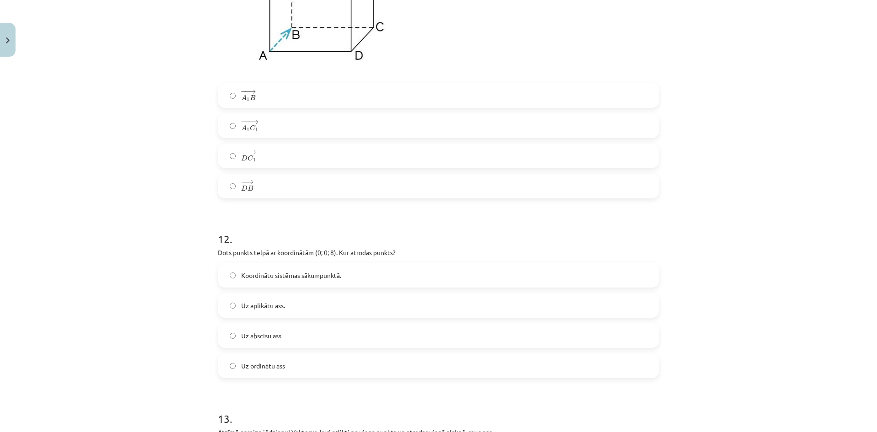
scroll to position [3313, 0]
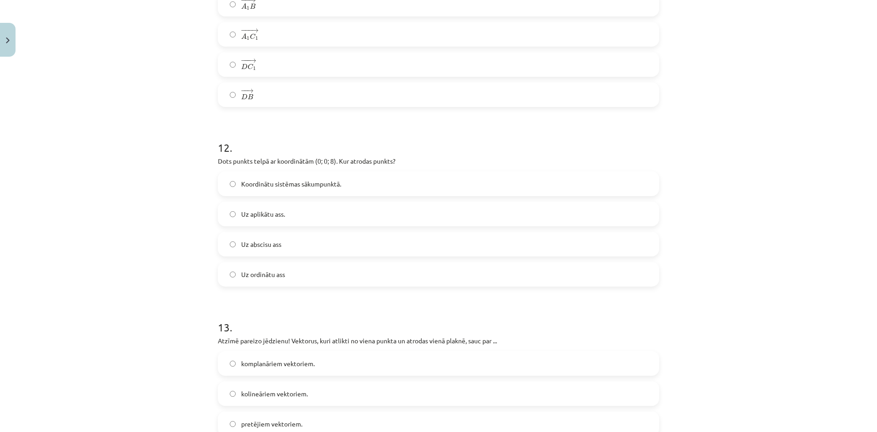
click at [366, 163] on p "Dots punkts telpā ar koordinātām (0; 0; 8). Kur atrodas punkts?" at bounding box center [438, 161] width 441 height 10
drag, startPoint x: 312, startPoint y: 273, endPoint x: 236, endPoint y: 177, distance: 122.0
click at [236, 177] on div "Koordinātu sistēmas sākumpunktā. Uz aplikātu ass. Uz abscisu ass Uz ordinātu ass" at bounding box center [438, 228] width 441 height 115
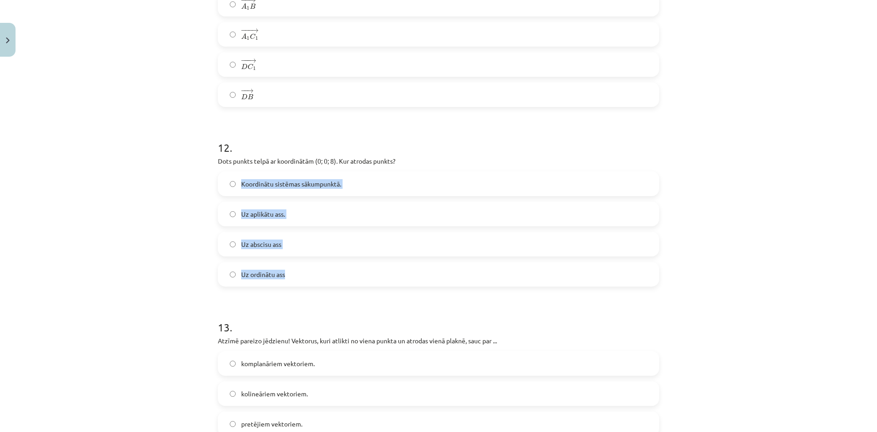
click at [236, 177] on label "Koordinātu sistēmas sākumpunktā." at bounding box center [439, 183] width 440 height 23
drag, startPoint x: 276, startPoint y: 279, endPoint x: 219, endPoint y: 175, distance: 118.4
click at [219, 175] on div "Koordinātu sistēmas sākumpunktā. Uz aplikātu ass. Uz abscisu ass Uz ordinātu ass" at bounding box center [438, 228] width 441 height 115
click at [219, 175] on div "Koordinātu sistēmas sākumpunktā." at bounding box center [438, 183] width 441 height 25
drag, startPoint x: 316, startPoint y: 276, endPoint x: 237, endPoint y: 186, distance: 119.8
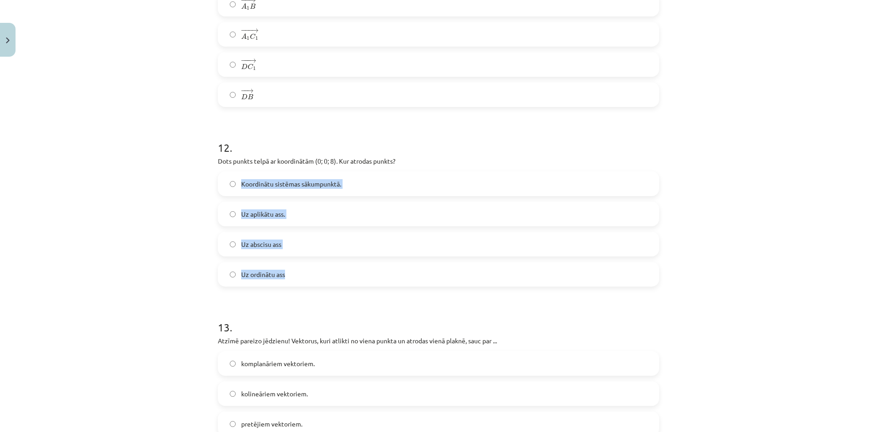
click at [237, 186] on div "Koordinātu sistēmas sākumpunktā. Uz aplikātu ass. Uz abscisu ass Uz ordinātu ass" at bounding box center [438, 228] width 441 height 115
click at [281, 215] on span "Uz aplikātu ass." at bounding box center [263, 214] width 44 height 10
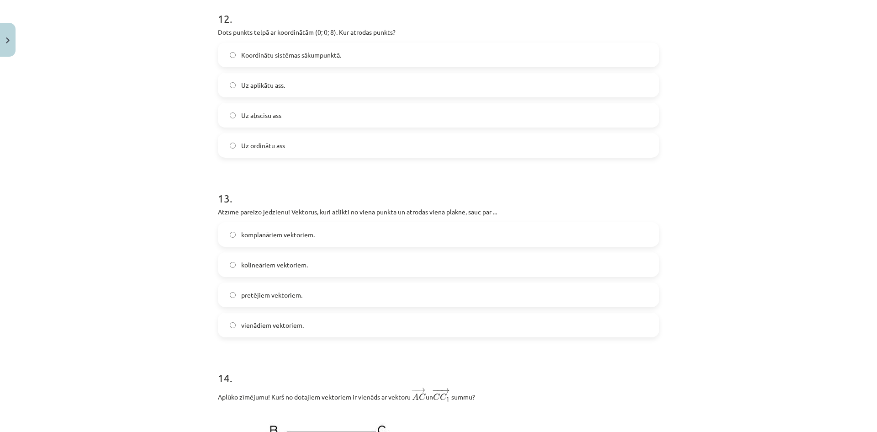
scroll to position [3450, 0]
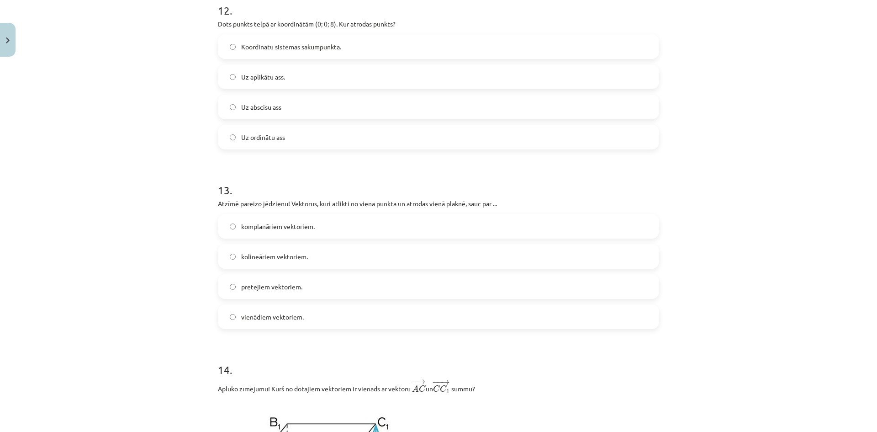
click at [394, 203] on p "Atzīmē pareizo jēdzienu! Vektorus, kuri atlikti no viena punkta un atrodas vien…" at bounding box center [438, 204] width 441 height 10
click at [229, 228] on div "komplanāriem vektoriem. kolineāriem vektoriem. pretējiem vektoriem. vienādiem v…" at bounding box center [438, 271] width 441 height 115
click at [376, 235] on label "komplanāriem vektoriem." at bounding box center [439, 226] width 440 height 23
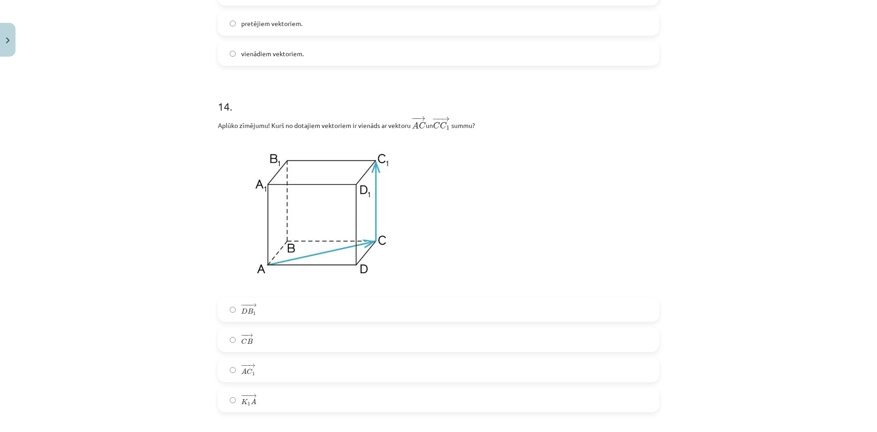
scroll to position [3730, 0]
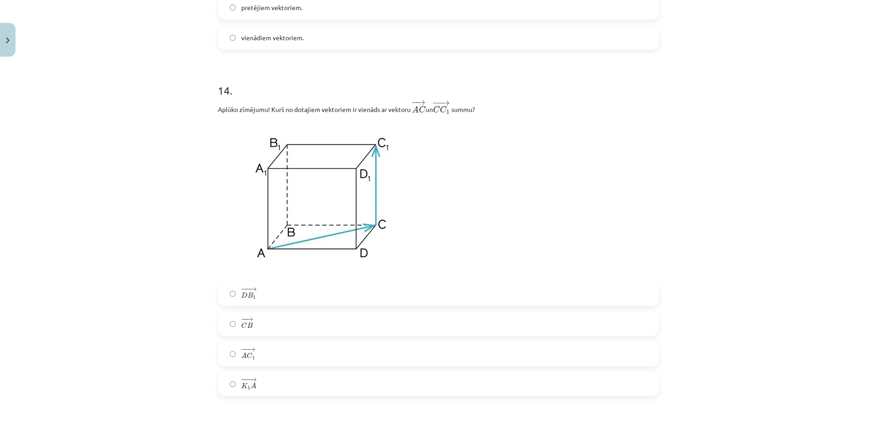
click at [308, 355] on label "− − → A C 1 A C 1 →" at bounding box center [439, 353] width 440 height 23
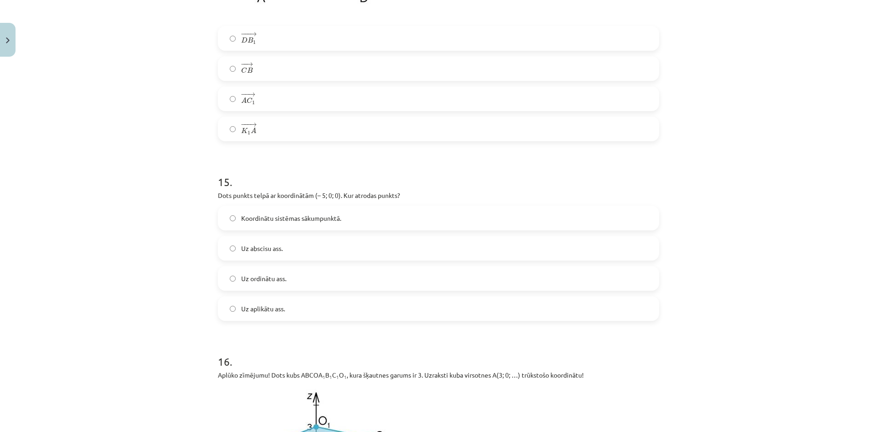
scroll to position [4004, 0]
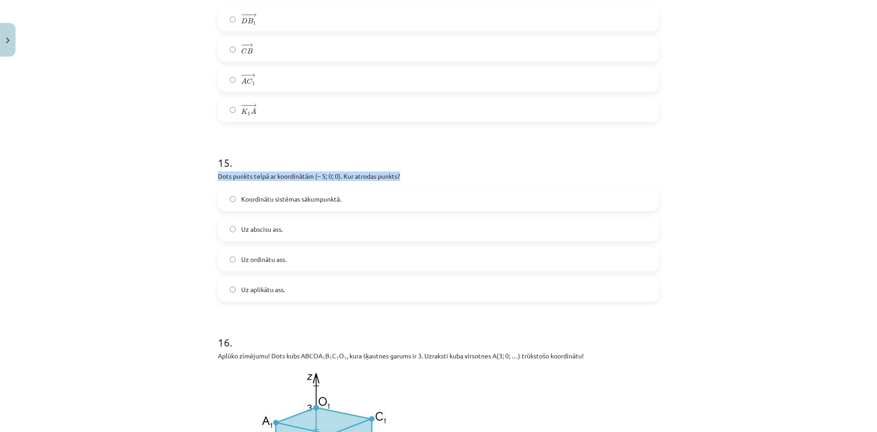
drag, startPoint x: 407, startPoint y: 175, endPoint x: 213, endPoint y: 180, distance: 194.3
click at [202, 181] on div "Mācību tēma: Matemātikas i - 10. klases 1. ieskaites mācību materiāls (a,b) #9 …" at bounding box center [438, 216] width 877 height 432
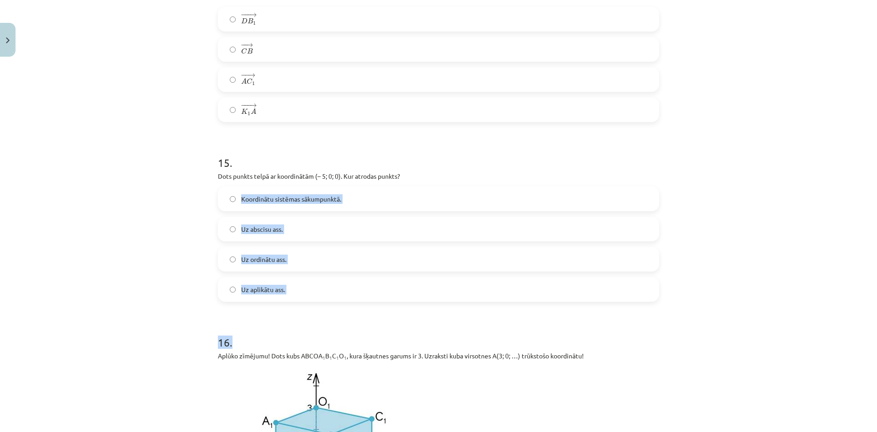
drag, startPoint x: 311, startPoint y: 306, endPoint x: 237, endPoint y: 199, distance: 129.7
drag, startPoint x: 322, startPoint y: 288, endPoint x: 235, endPoint y: 201, distance: 123.4
click at [235, 201] on div "Koordinātu sistēmas sākumpunktā. Uz abscisu ass. Uz ordinātu ass. Uz aplikātu a…" at bounding box center [438, 243] width 441 height 115
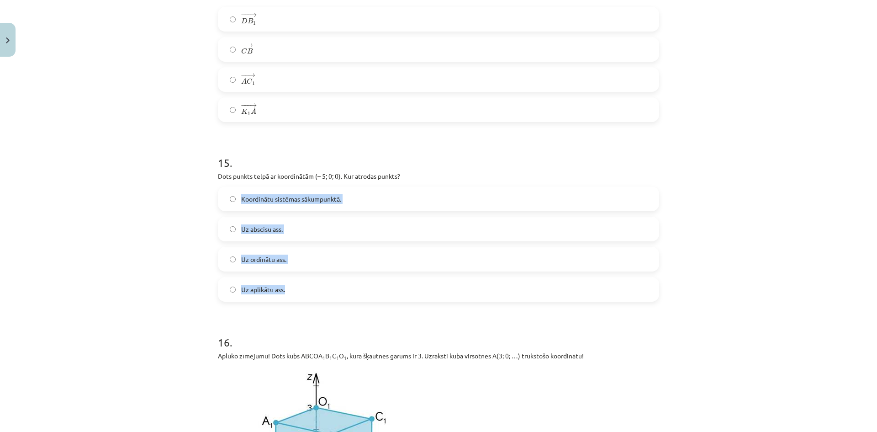
click at [270, 234] on span "Uz abscisu ass." at bounding box center [262, 229] width 42 height 10
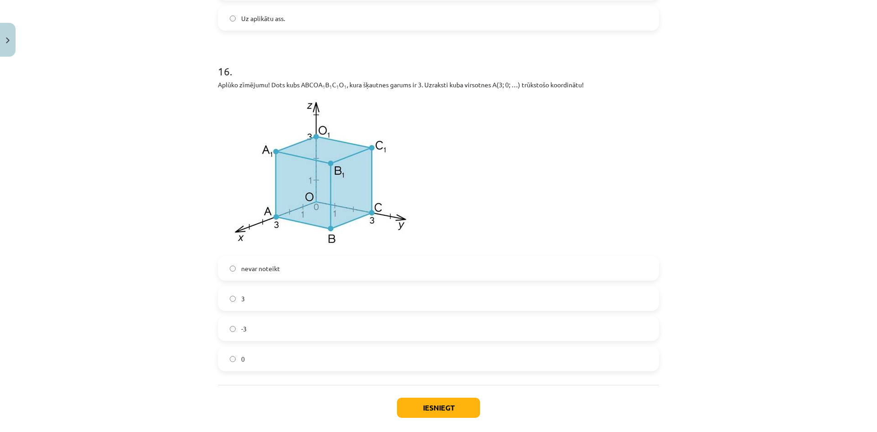
scroll to position [4278, 0]
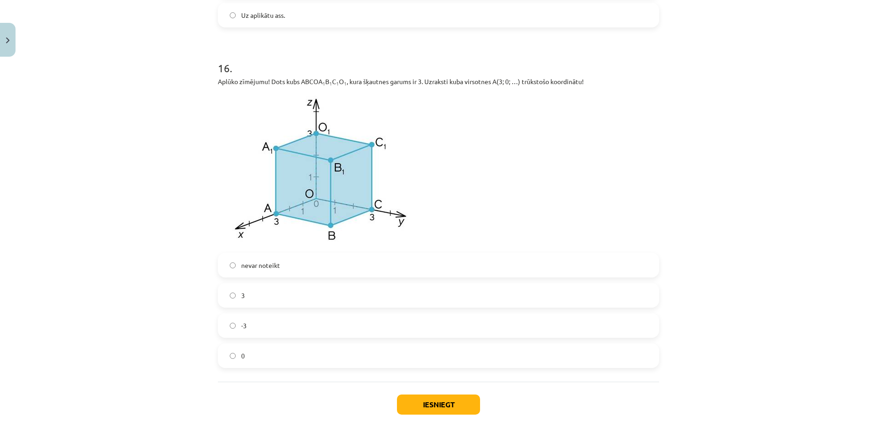
click at [299, 307] on label "3" at bounding box center [439, 295] width 440 height 23
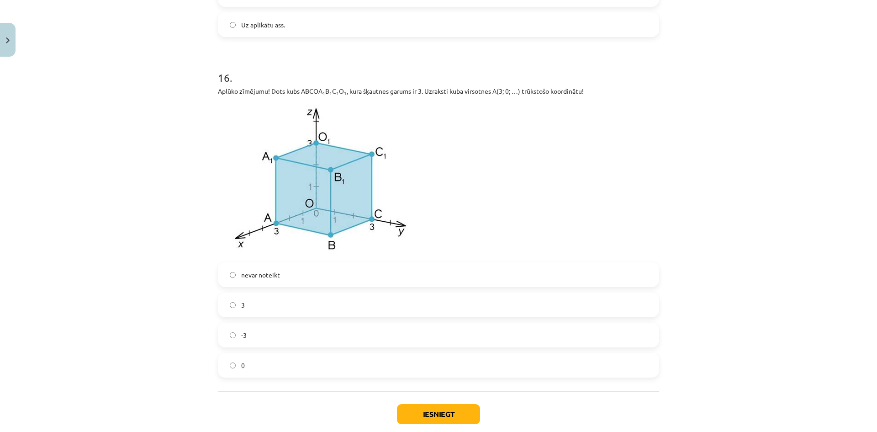
scroll to position [4324, 0]
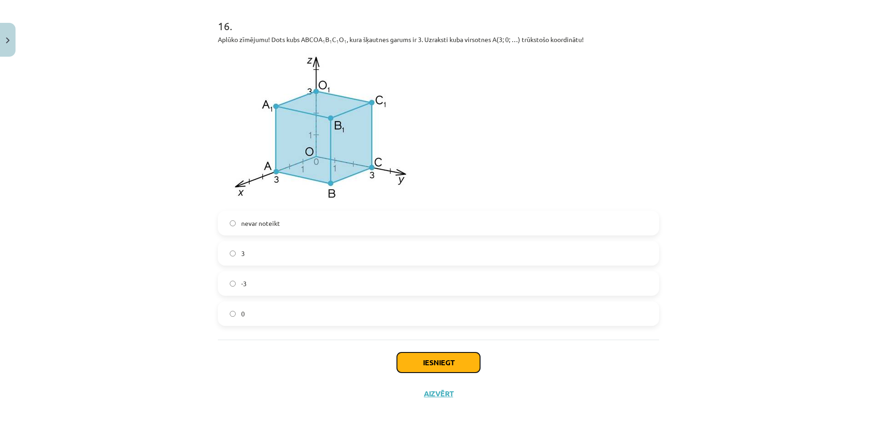
click at [452, 363] on button "Iesniegt" at bounding box center [438, 362] width 83 height 20
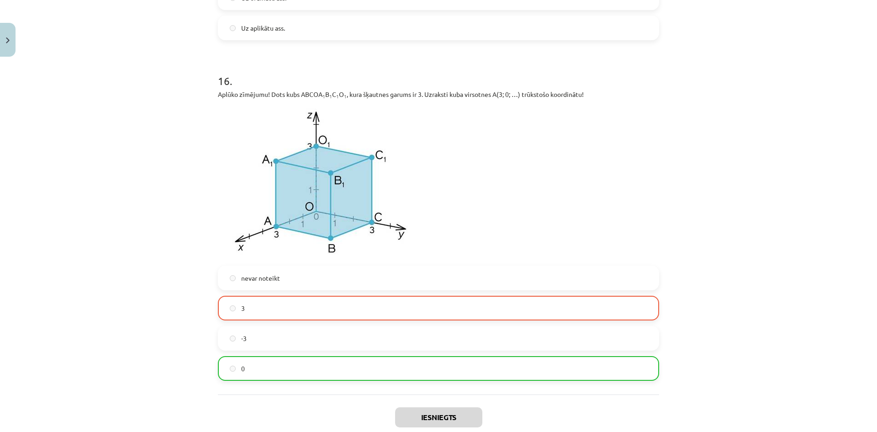
scroll to position [4353, 0]
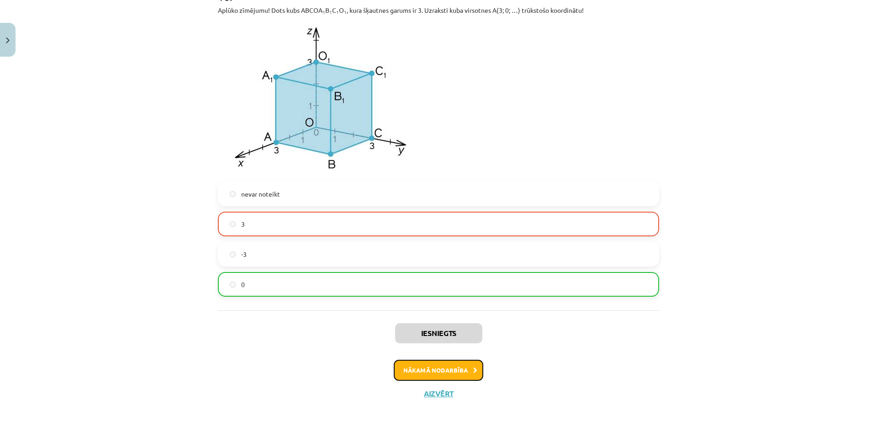
click at [462, 367] on button "Nākamā nodarbība" at bounding box center [439, 370] width 90 height 21
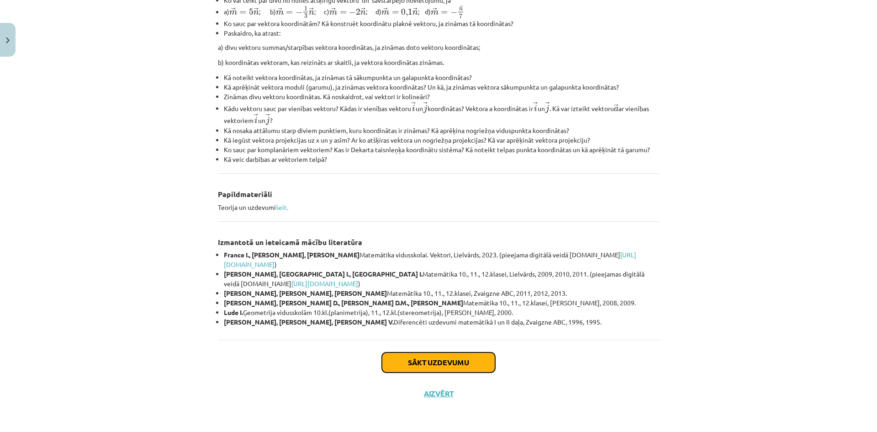
click at [440, 365] on button "Sākt uzdevumu" at bounding box center [438, 362] width 113 height 20
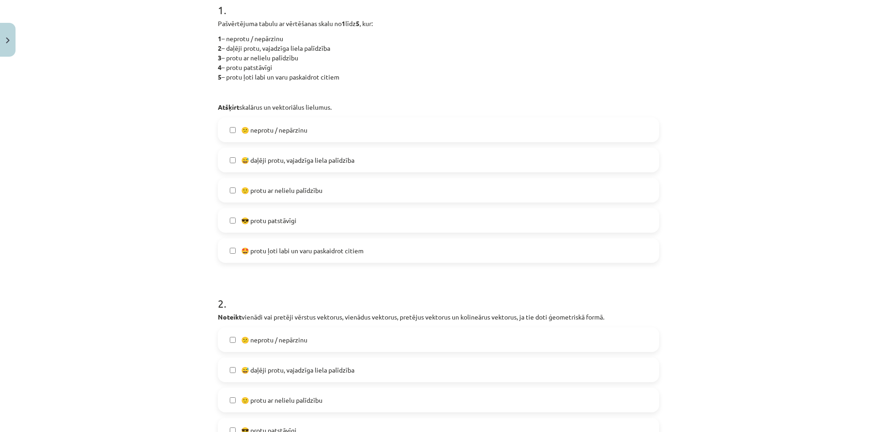
scroll to position [206, 0]
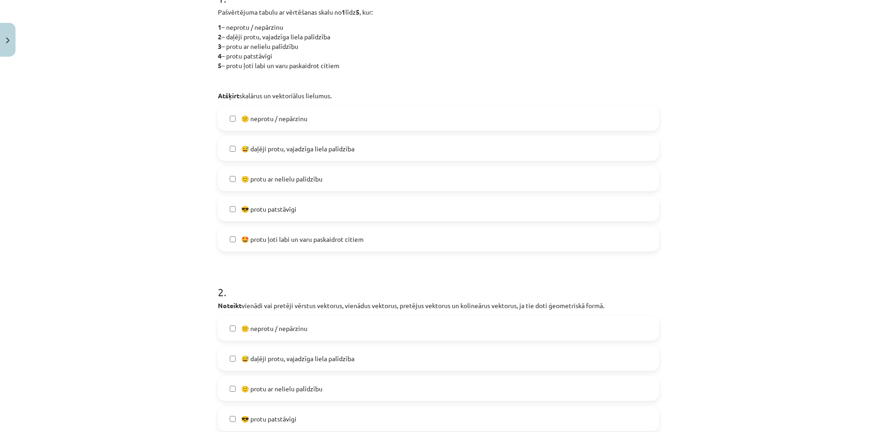
click at [308, 143] on label "😅 daļēji protu, vajadzīga liela palīdzība" at bounding box center [439, 148] width 440 height 23
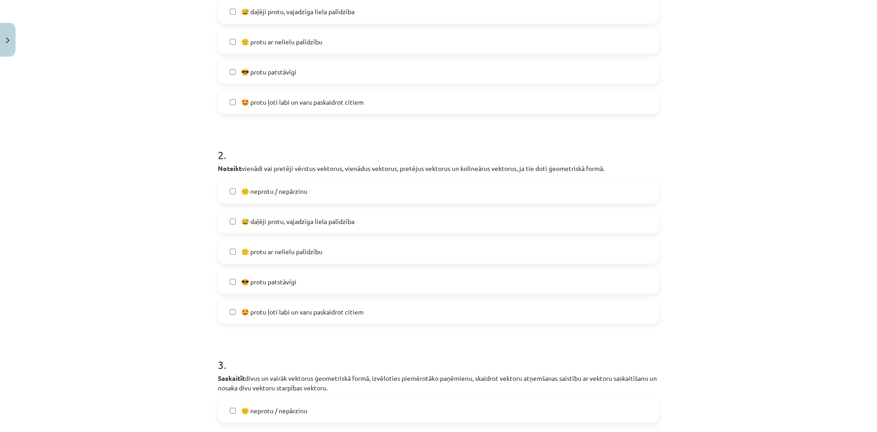
click at [316, 195] on label "😕 neprotu / nepārzinu" at bounding box center [439, 191] width 440 height 23
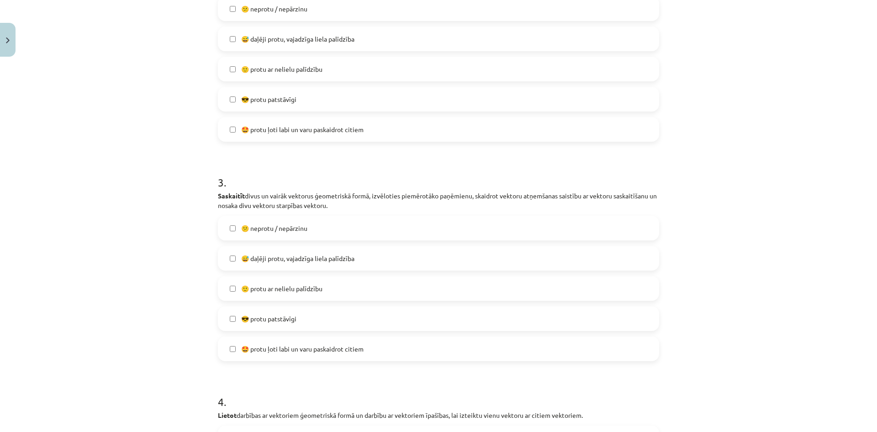
scroll to position [526, 0]
click at [303, 220] on label "😕 neprotu / nepārzinu" at bounding box center [439, 227] width 440 height 23
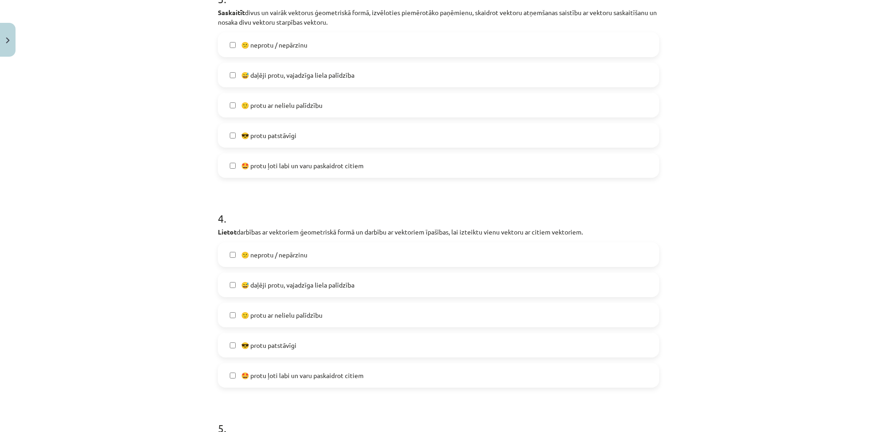
click at [324, 279] on label "😅 daļēji protu, vajadzīga liela palīdzība" at bounding box center [439, 284] width 440 height 23
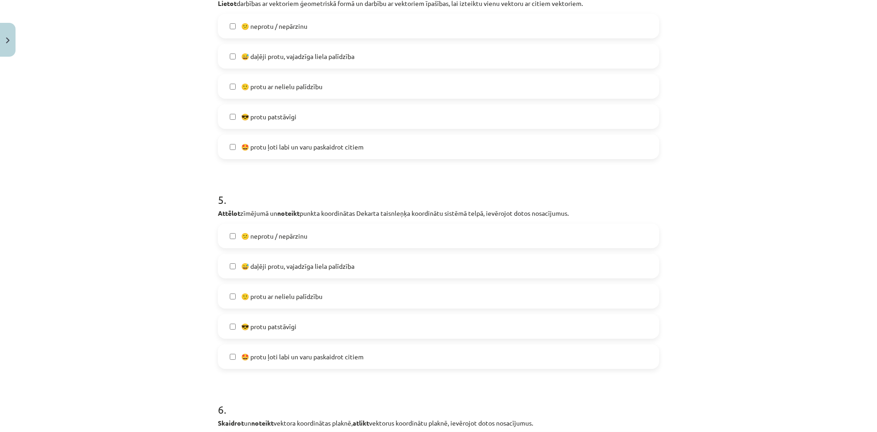
click at [324, 268] on span "😅 daļēji protu, vajadzīga liela palīdzība" at bounding box center [297, 266] width 113 height 10
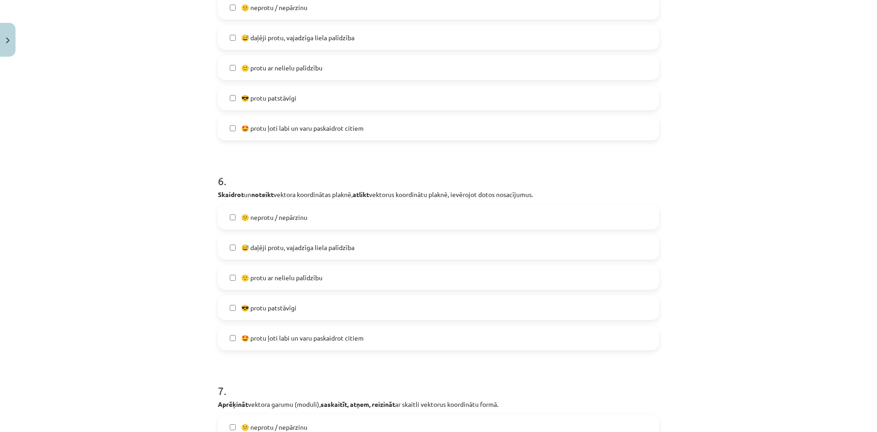
click at [331, 250] on span "😅 daļēji protu, vajadzīga liela palīdzība" at bounding box center [297, 248] width 113 height 10
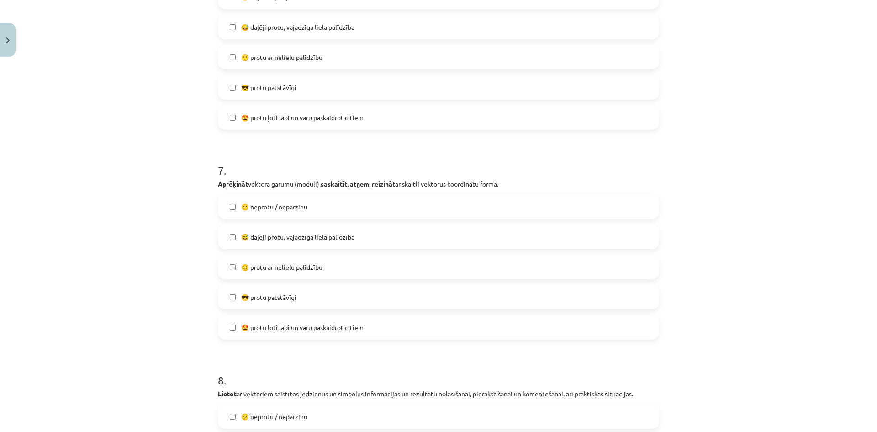
scroll to position [1394, 0]
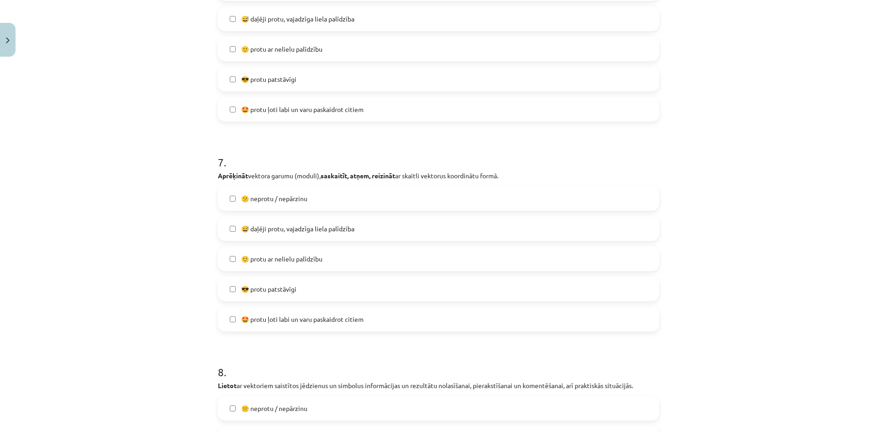
click at [323, 261] on label "🙂 protu ar nelielu palīdzību" at bounding box center [439, 258] width 440 height 23
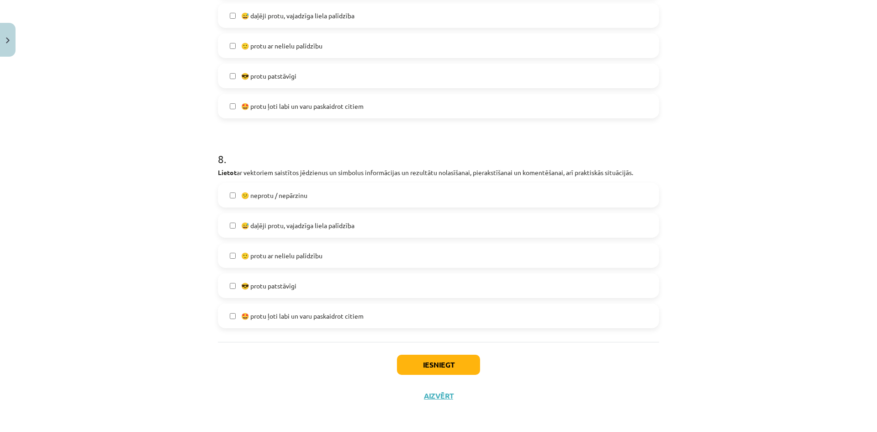
scroll to position [1609, 0]
click at [325, 231] on label "😅 daļēji protu, vajadzīga liela palīdzība" at bounding box center [439, 223] width 440 height 23
click at [433, 361] on button "Iesniegt" at bounding box center [438, 362] width 83 height 20
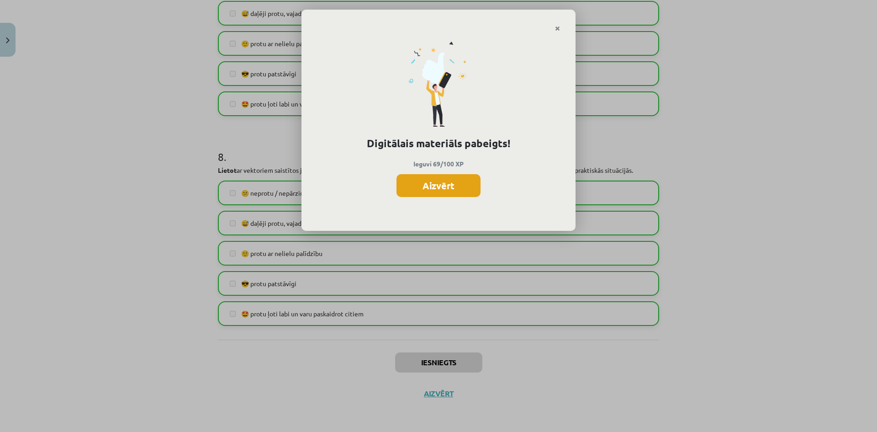
click at [462, 186] on button "Aizvērt" at bounding box center [439, 185] width 84 height 23
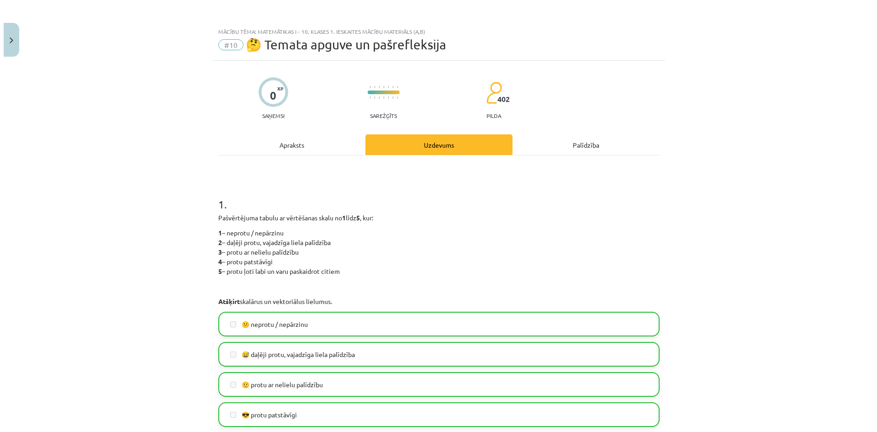
scroll to position [0, 0]
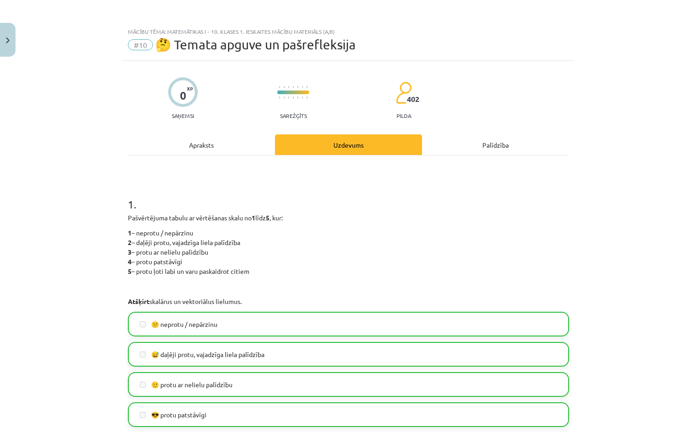
drag, startPoint x: 657, startPoint y: 58, endPoint x: 704, endPoint y: 40, distance: 50.2
click at [657, 57] on div "Mācību tēma: Matemātikas i - 10. klases 1. ieskaites mācību materiāls (a,b) #10…" at bounding box center [348, 216] width 697 height 432
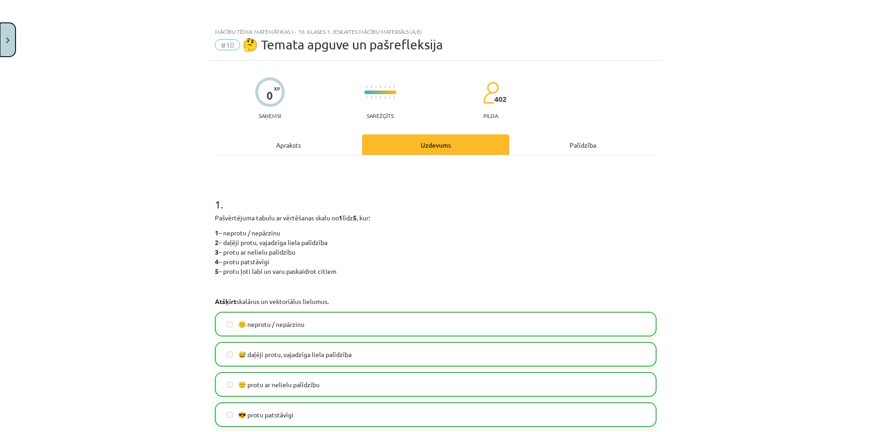
click at [9, 35] on button "Close" at bounding box center [8, 40] width 16 height 34
click at [45, 21] on div "Mācību tēma: Matemātikas i - 10. klases 1. ieskaites mācību materiāls (a,b) #10…" at bounding box center [435, 216] width 871 height 432
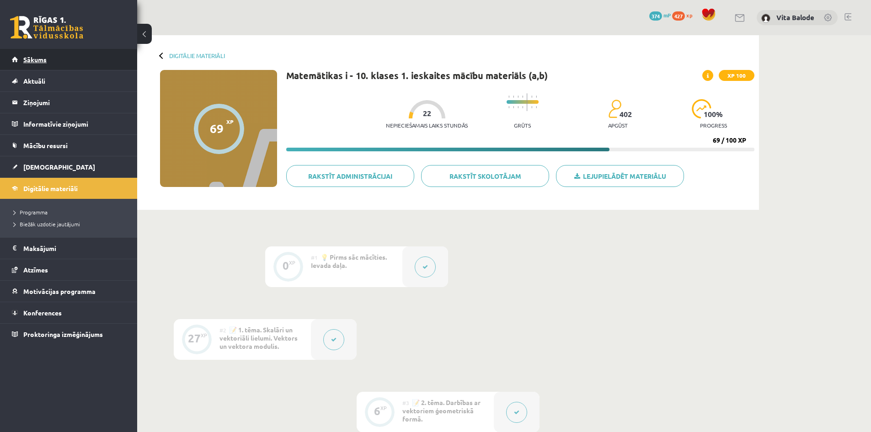
click at [34, 58] on span "Sākums" at bounding box center [34, 59] width 23 height 8
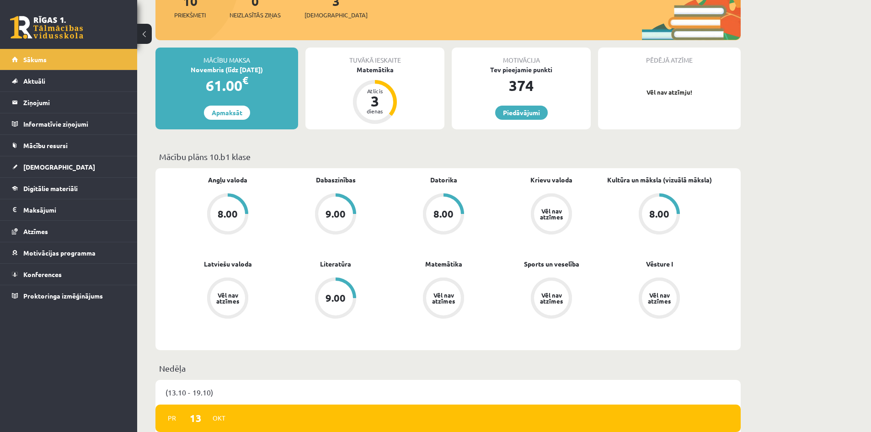
scroll to position [137, 0]
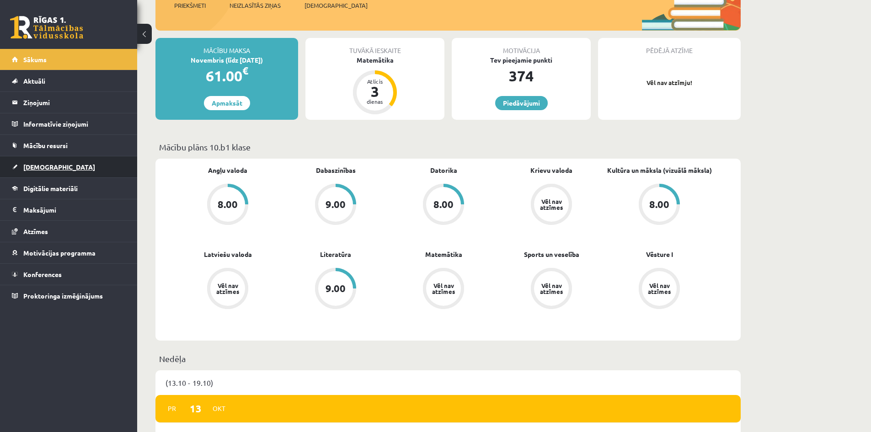
click at [34, 165] on span "[DEMOGRAPHIC_DATA]" at bounding box center [59, 167] width 72 height 8
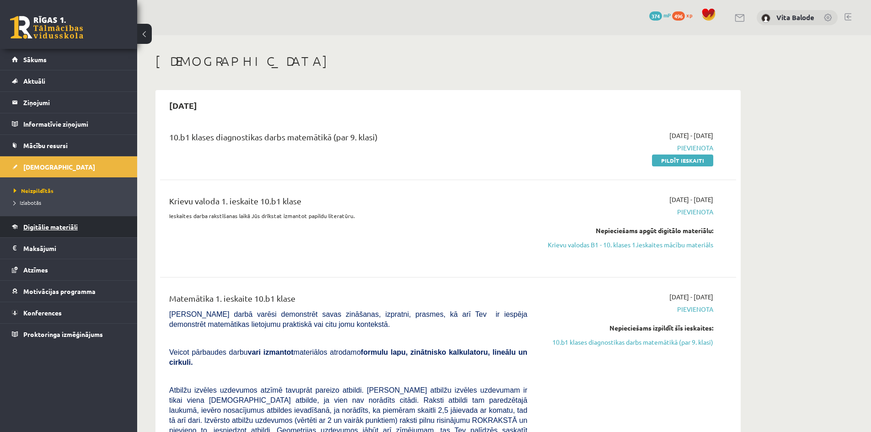
click at [63, 225] on span "Digitālie materiāli" at bounding box center [50, 227] width 54 height 8
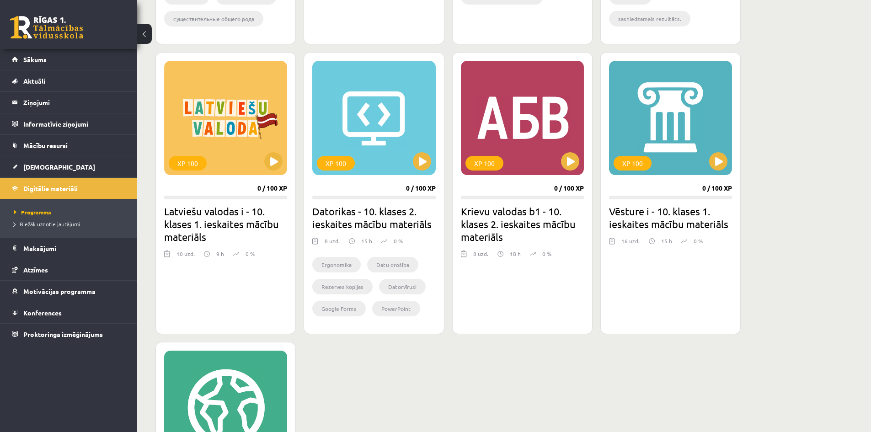
scroll to position [411, 0]
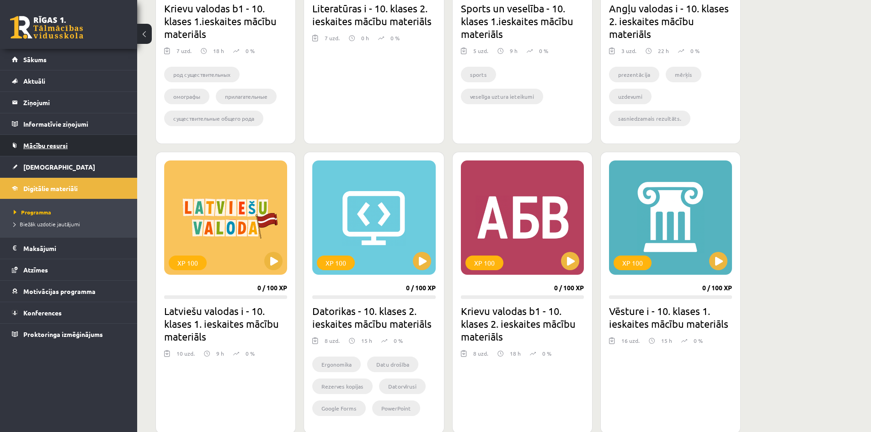
click at [39, 144] on span "Mācību resursi" at bounding box center [45, 145] width 44 height 8
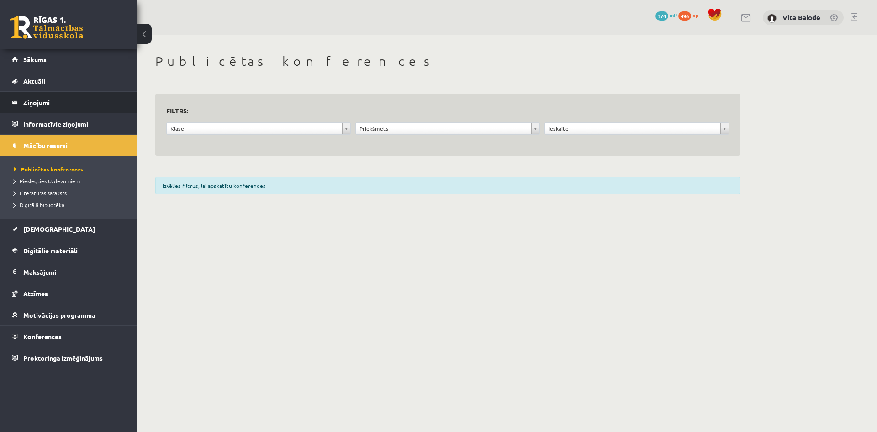
click at [22, 106] on link "Ziņojumi 0" at bounding box center [69, 102] width 114 height 21
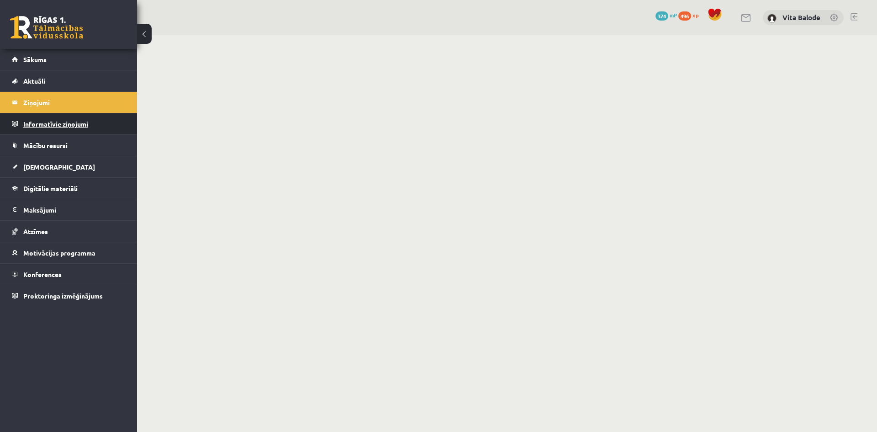
click at [33, 122] on legend "Informatīvie ziņojumi 0" at bounding box center [74, 123] width 102 height 21
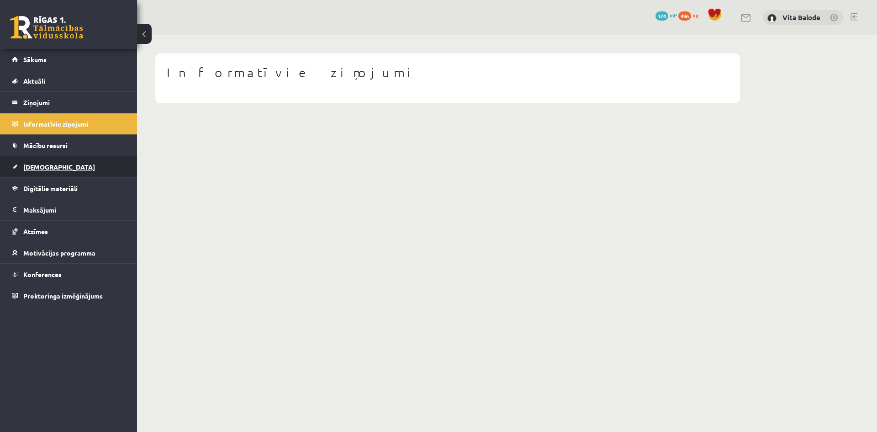
click at [50, 161] on link "[DEMOGRAPHIC_DATA]" at bounding box center [69, 166] width 114 height 21
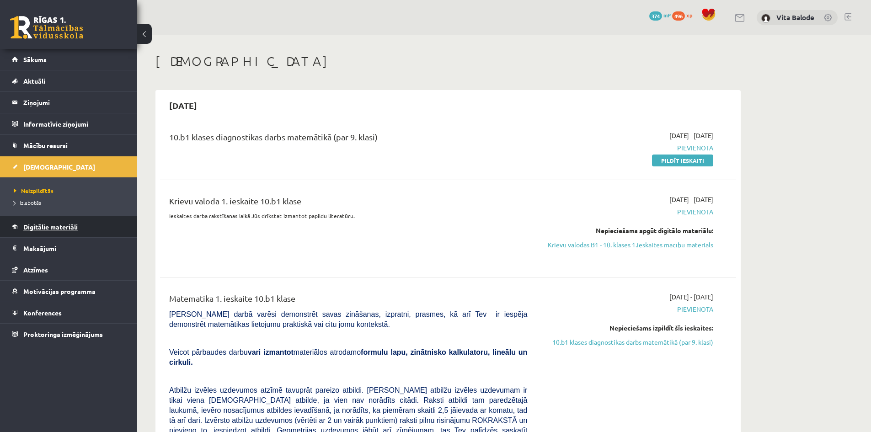
click at [64, 219] on link "Digitālie materiāli" at bounding box center [69, 226] width 114 height 21
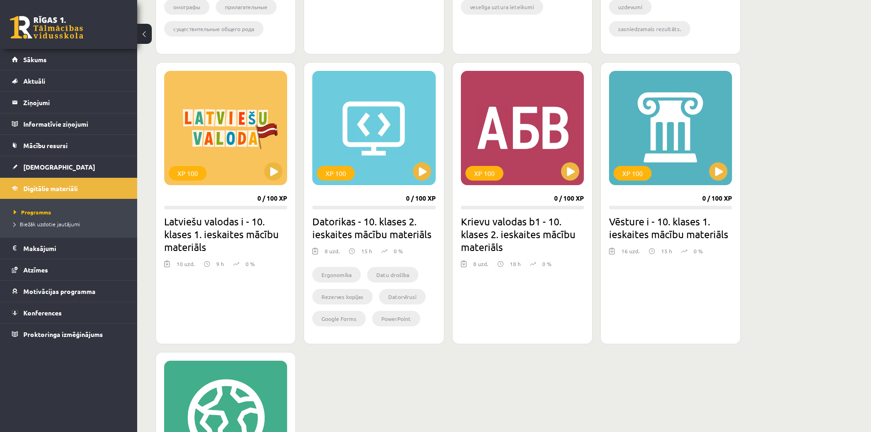
scroll to position [411, 0]
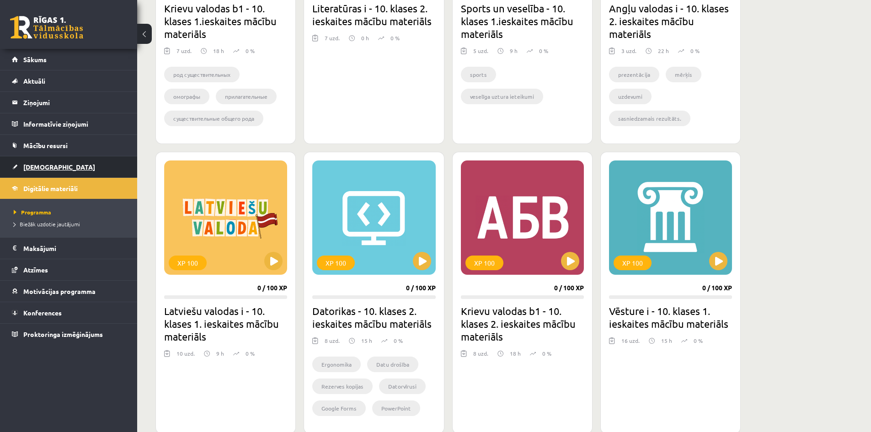
click at [48, 171] on link "[DEMOGRAPHIC_DATA]" at bounding box center [69, 166] width 114 height 21
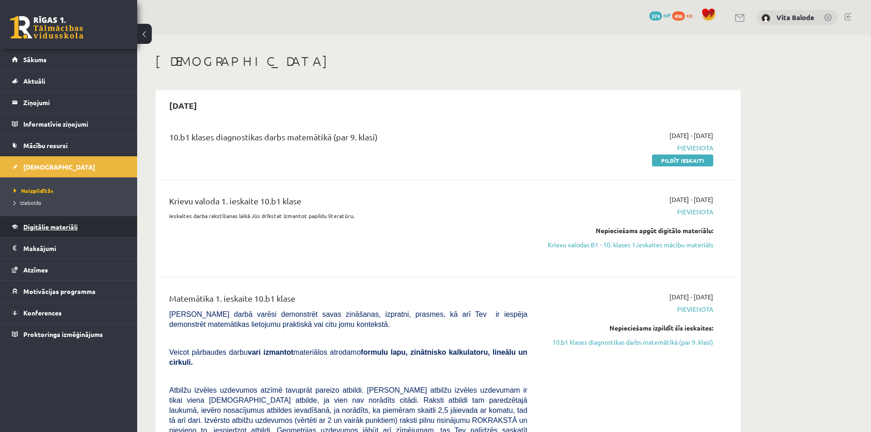
click at [65, 226] on span "Digitālie materiāli" at bounding box center [50, 227] width 54 height 8
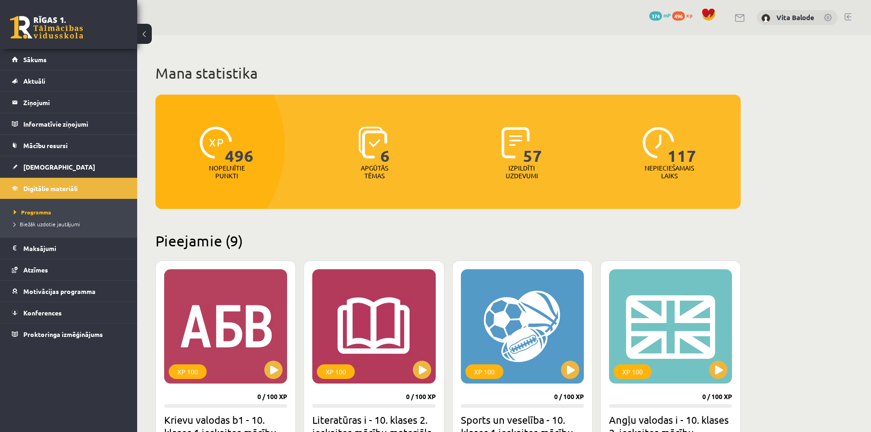
click at [381, 149] on span "6" at bounding box center [385, 145] width 10 height 37
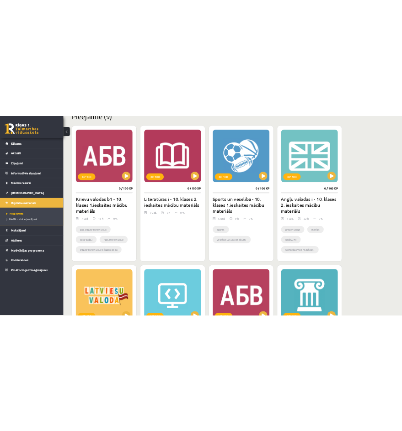
scroll to position [204, 0]
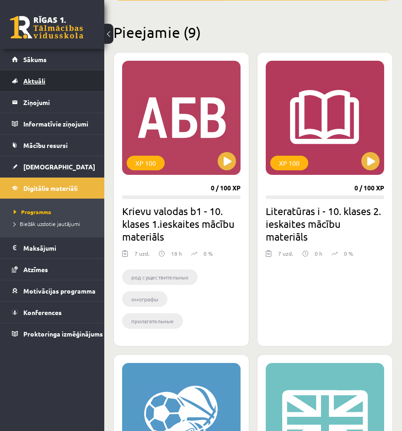
click at [29, 84] on span "Aktuāli" at bounding box center [34, 81] width 22 height 8
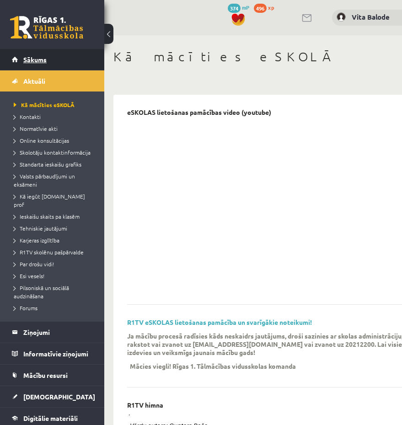
click at [43, 58] on span "Sākums" at bounding box center [34, 59] width 23 height 8
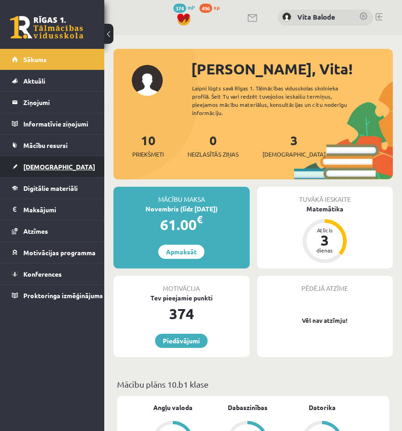
click at [21, 172] on link "[DEMOGRAPHIC_DATA]" at bounding box center [52, 166] width 81 height 21
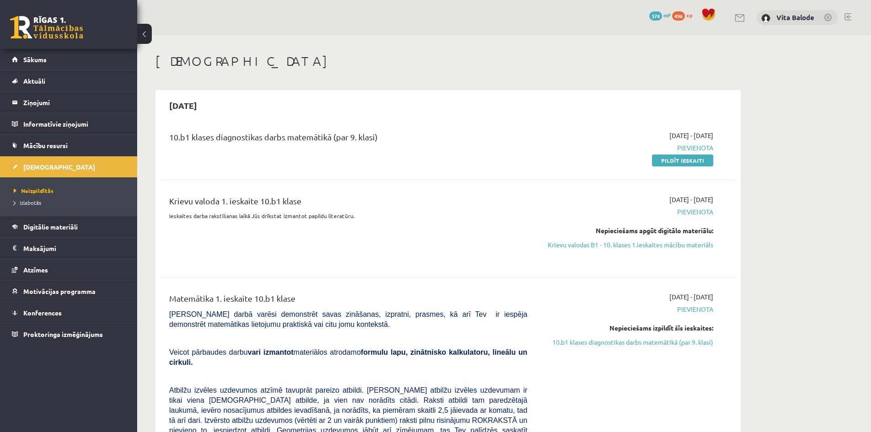
click at [39, 33] on link at bounding box center [46, 27] width 73 height 23
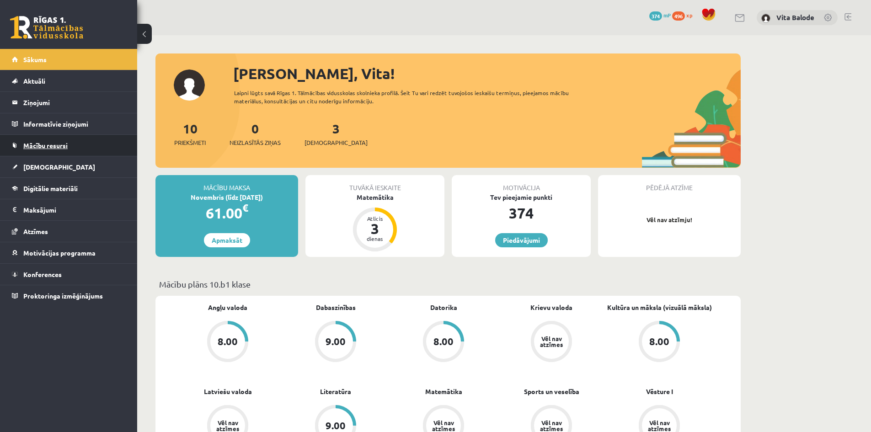
scroll to position [46, 0]
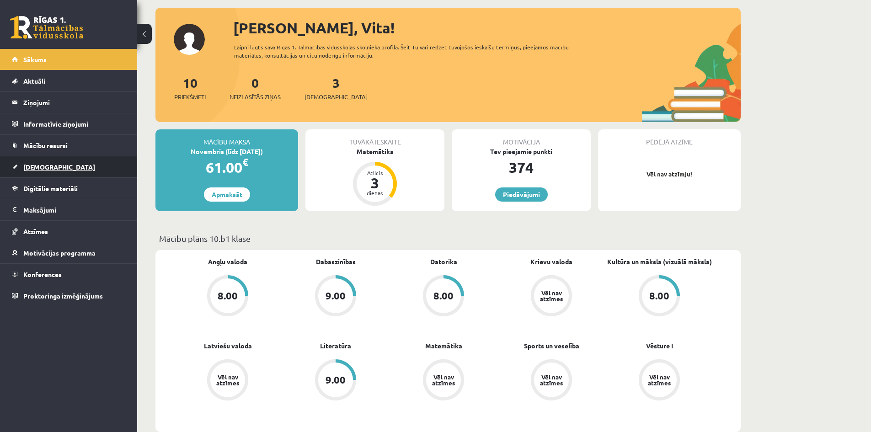
click at [33, 165] on span "[DEMOGRAPHIC_DATA]" at bounding box center [59, 167] width 72 height 8
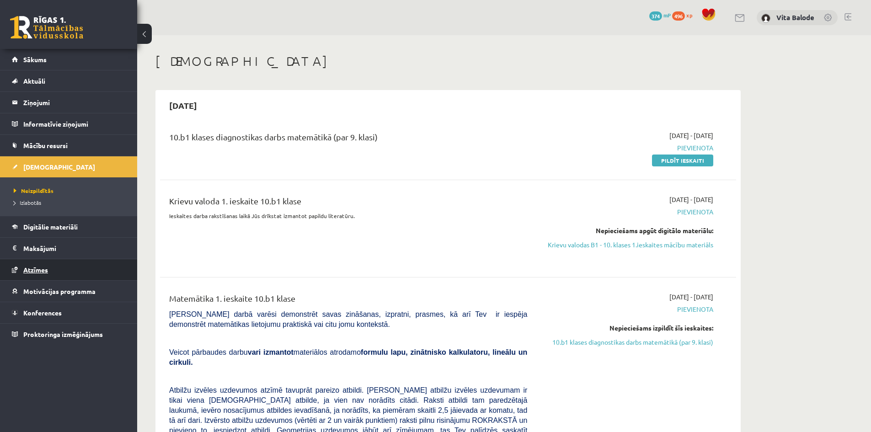
click at [28, 265] on link "Atzīmes" at bounding box center [69, 269] width 114 height 21
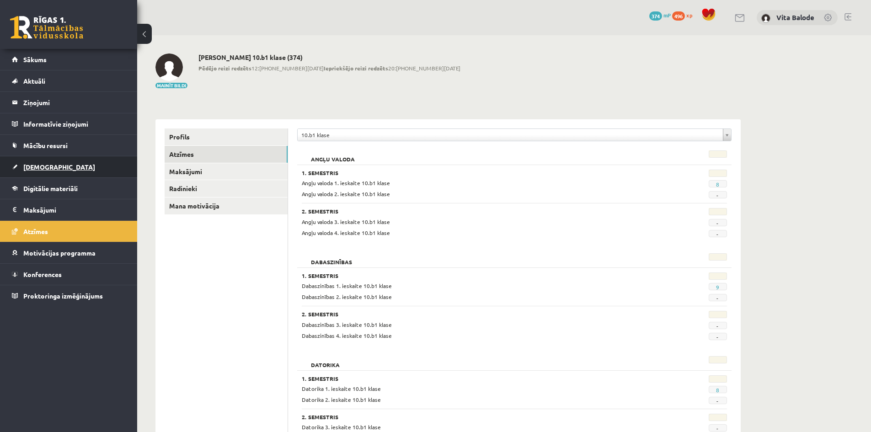
click at [32, 166] on span "[DEMOGRAPHIC_DATA]" at bounding box center [59, 167] width 72 height 8
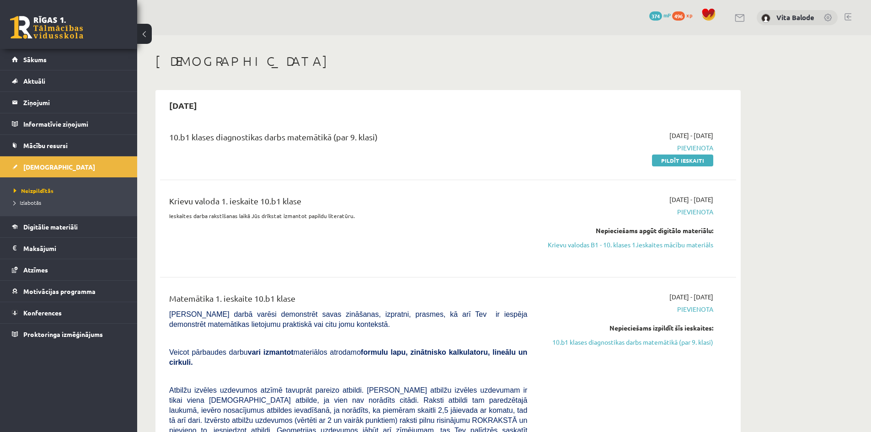
click at [693, 209] on span "Pievienota" at bounding box center [627, 212] width 172 height 10
click at [832, 14] on link at bounding box center [828, 18] width 9 height 9
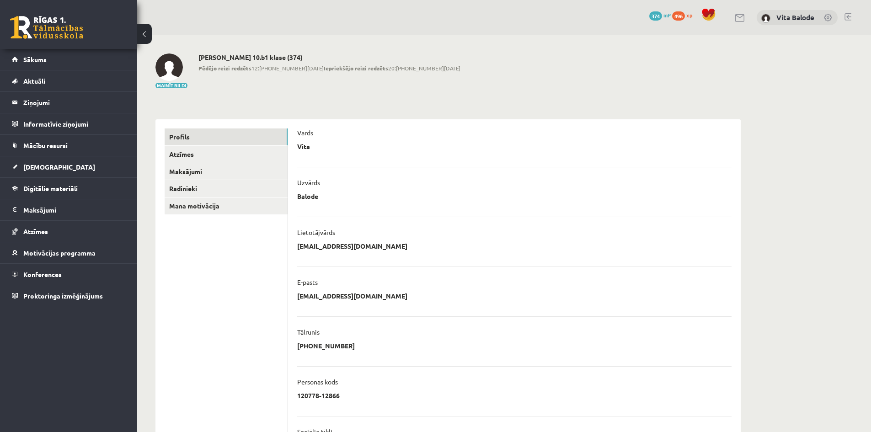
click at [850, 16] on link at bounding box center [847, 16] width 7 height 7
